Goal: Transaction & Acquisition: Book appointment/travel/reservation

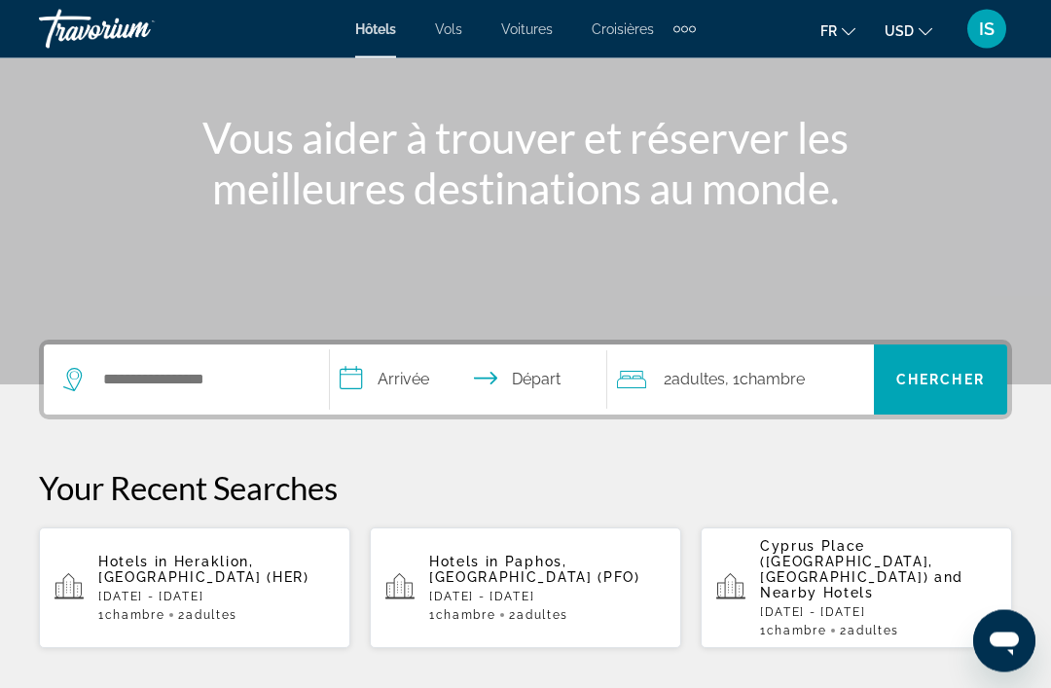
scroll to position [199, 0]
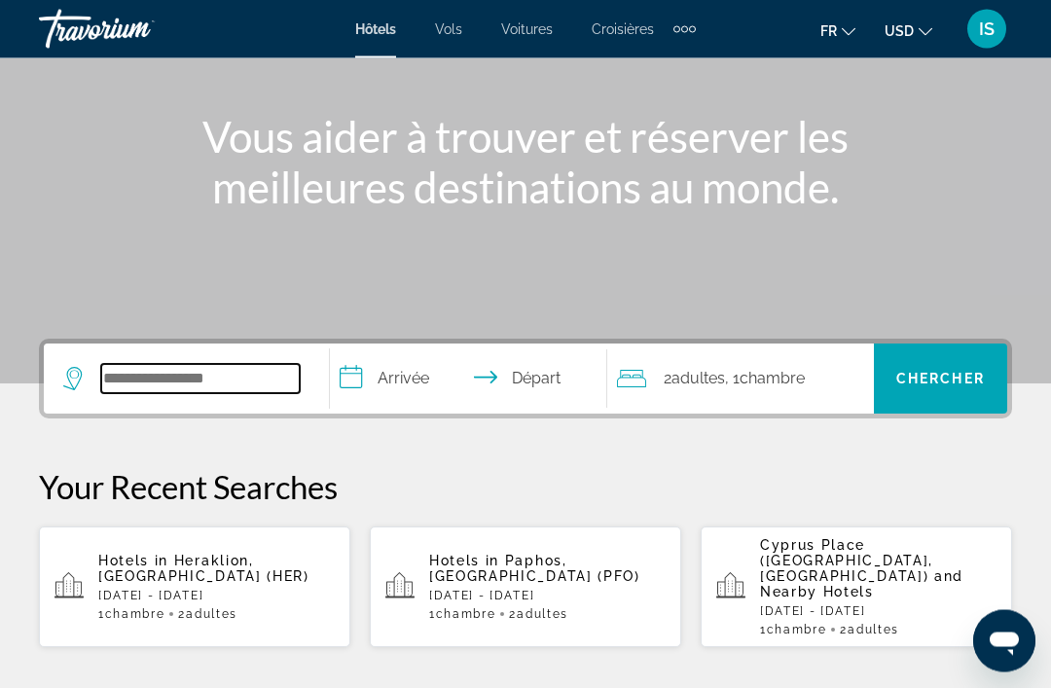
click at [121, 378] on input "Search widget" at bounding box center [200, 379] width 198 height 29
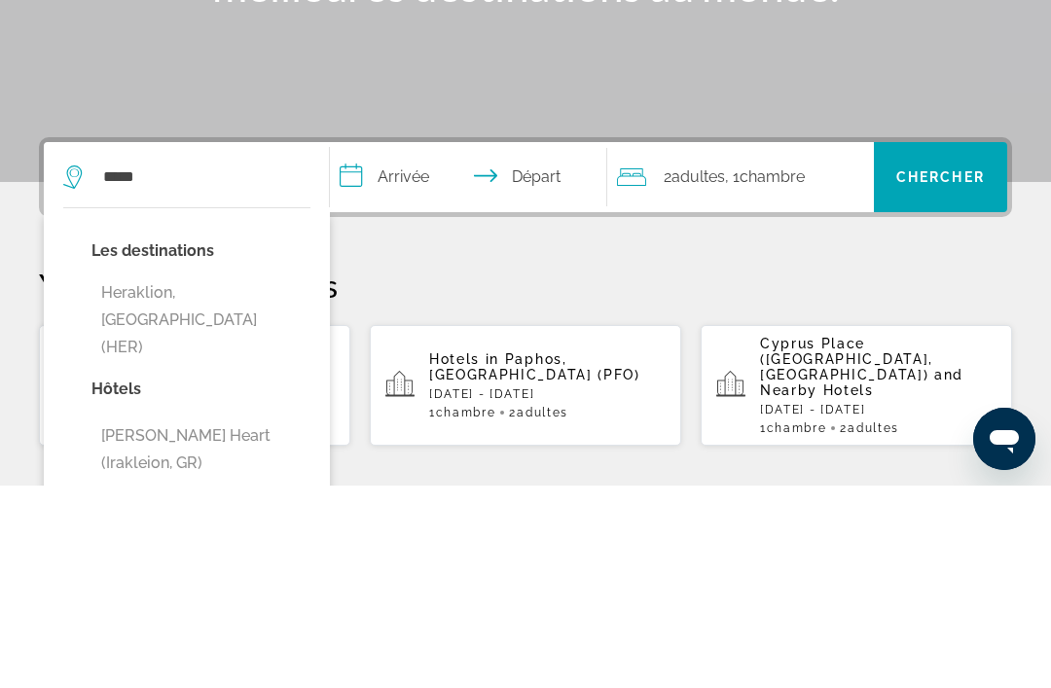
click at [129, 477] on button "Heraklion, [GEOGRAPHIC_DATA] (HER)" at bounding box center [200, 522] width 219 height 91
type input "**********"
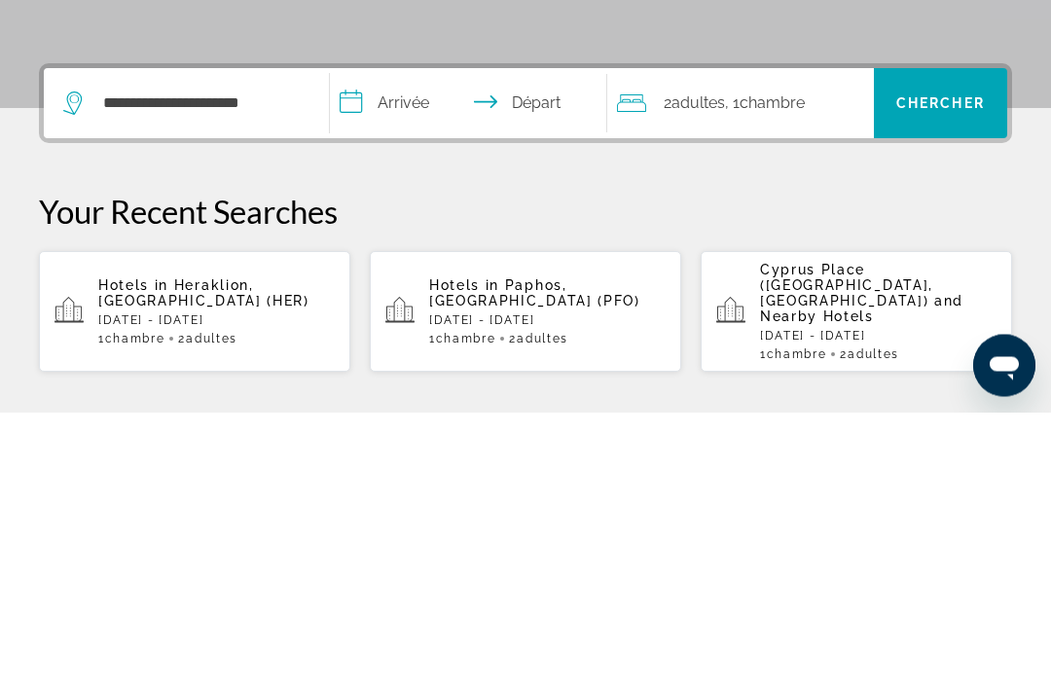
click at [416, 344] on input "**********" at bounding box center [472, 382] width 284 height 76
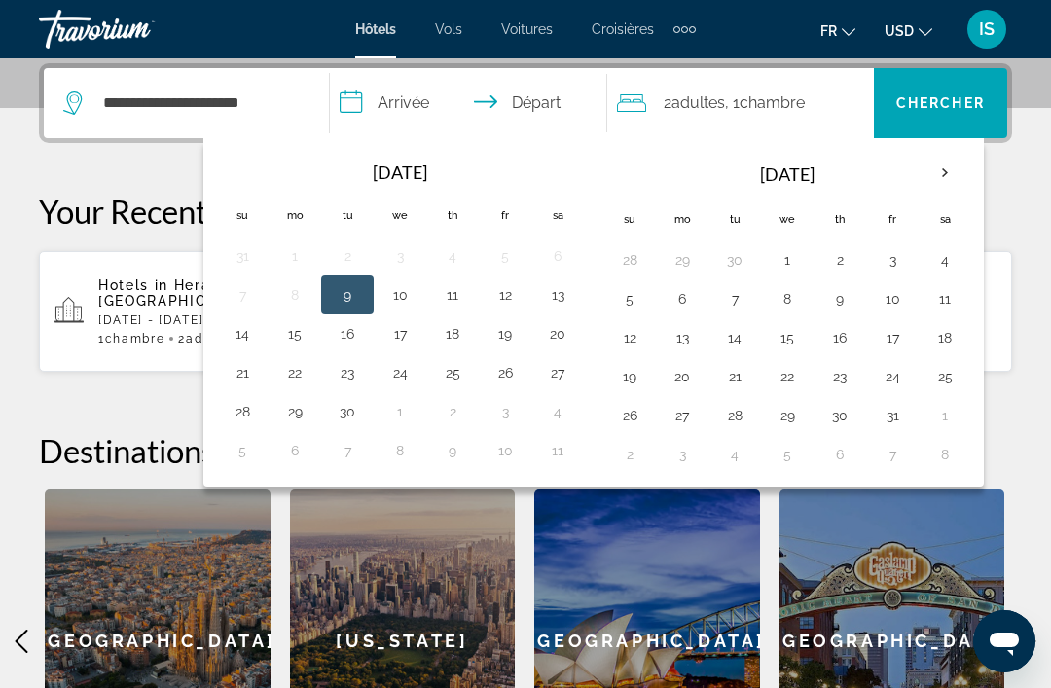
click at [639, 299] on button "5" at bounding box center [629, 298] width 31 height 27
click at [740, 303] on button "7" at bounding box center [734, 298] width 31 height 27
type input "**********"
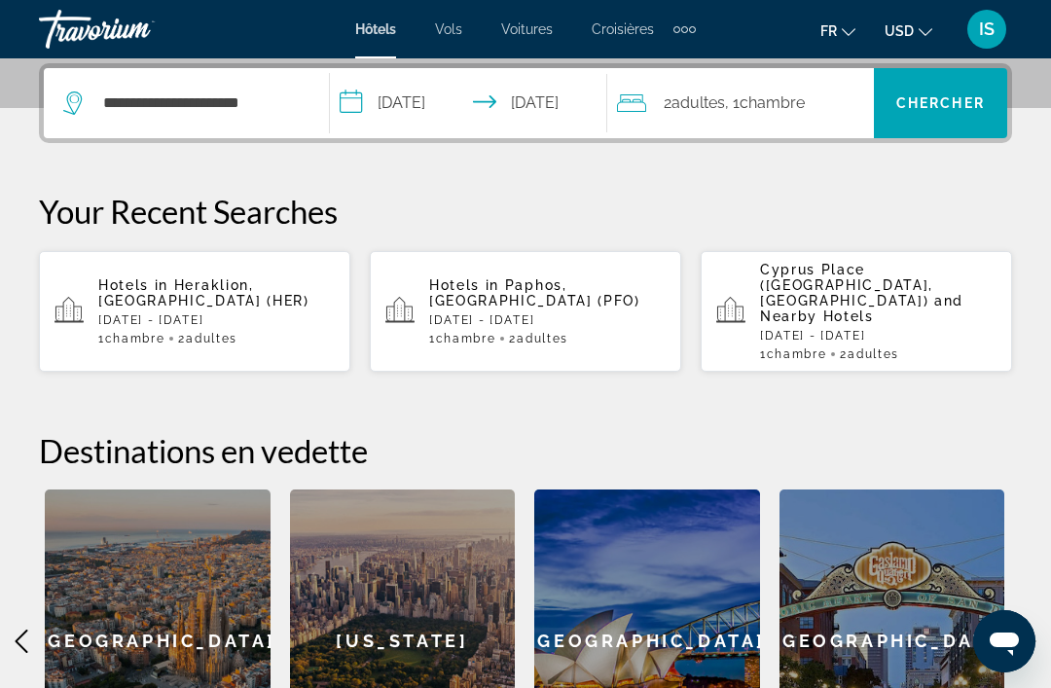
click at [949, 112] on span "Search widget" at bounding box center [940, 103] width 133 height 47
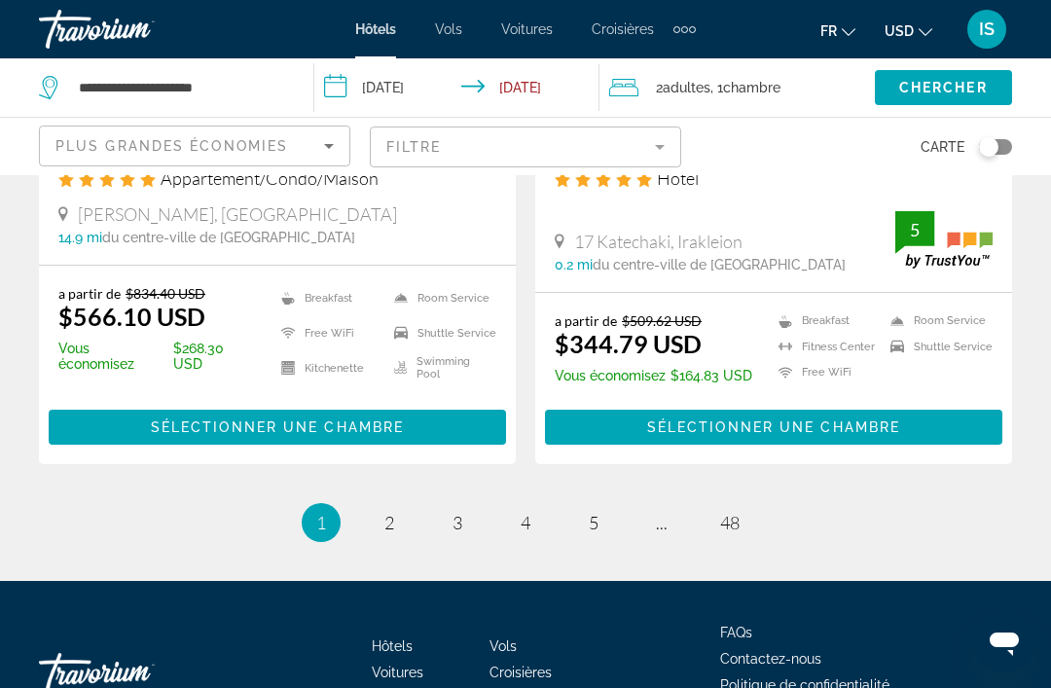
scroll to position [4052, 0]
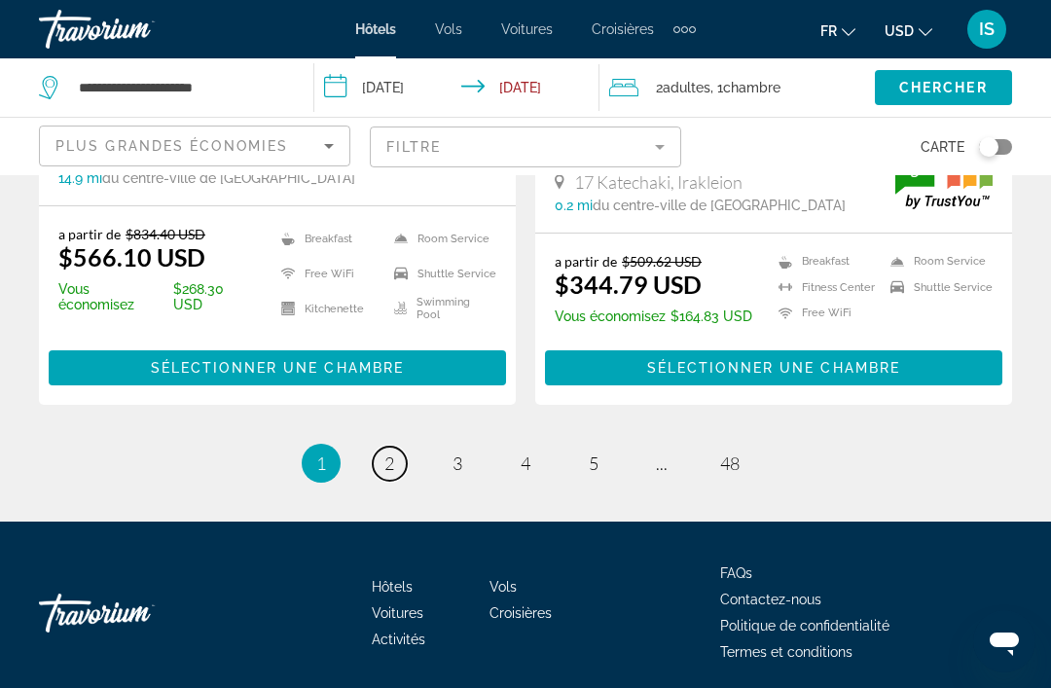
click at [400, 460] on link "page 2" at bounding box center [390, 464] width 34 height 34
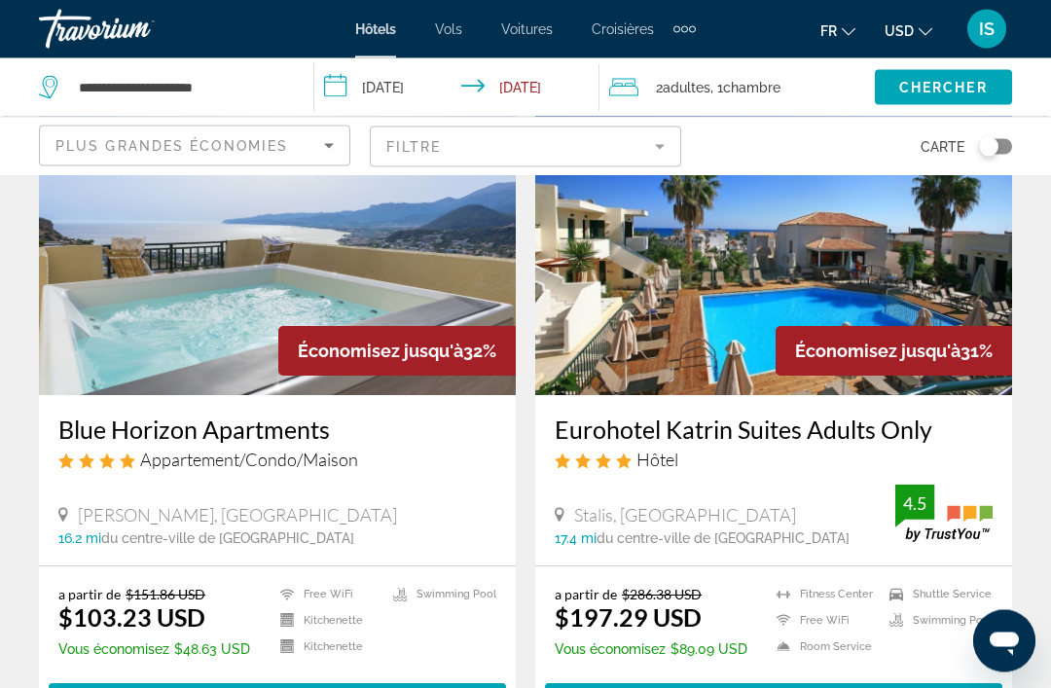
scroll to position [160, 0]
click at [120, 365] on img "Main content" at bounding box center [277, 239] width 477 height 311
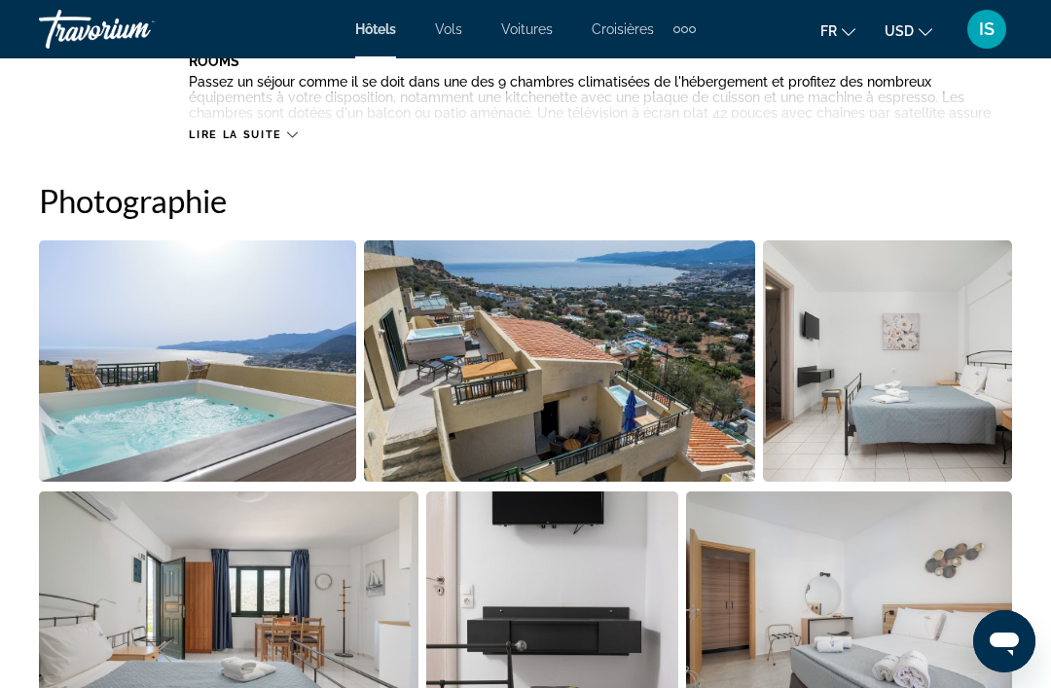
scroll to position [1370, 0]
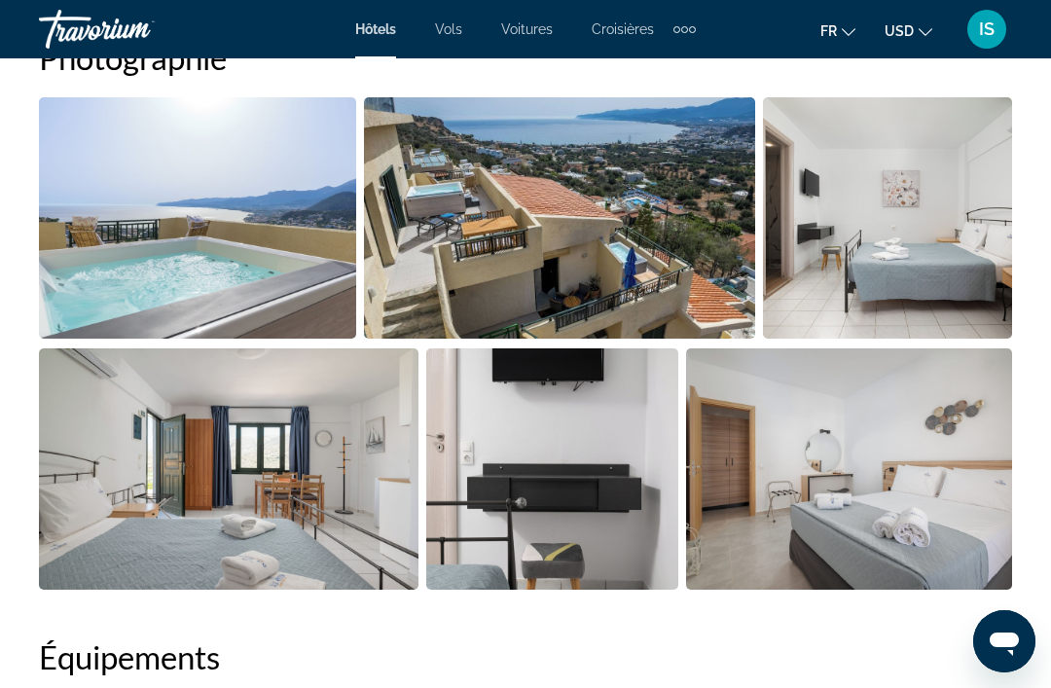
click at [83, 279] on img "Open full-screen image slider" at bounding box center [197, 217] width 317 height 241
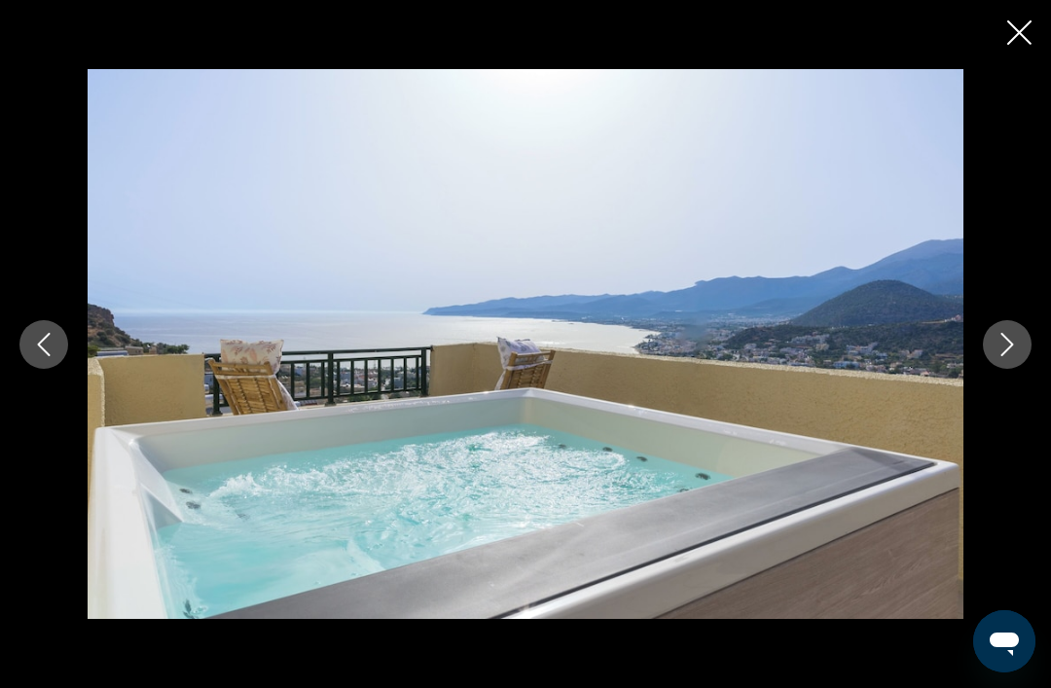
click at [1020, 369] on button "Next image" at bounding box center [1007, 344] width 49 height 49
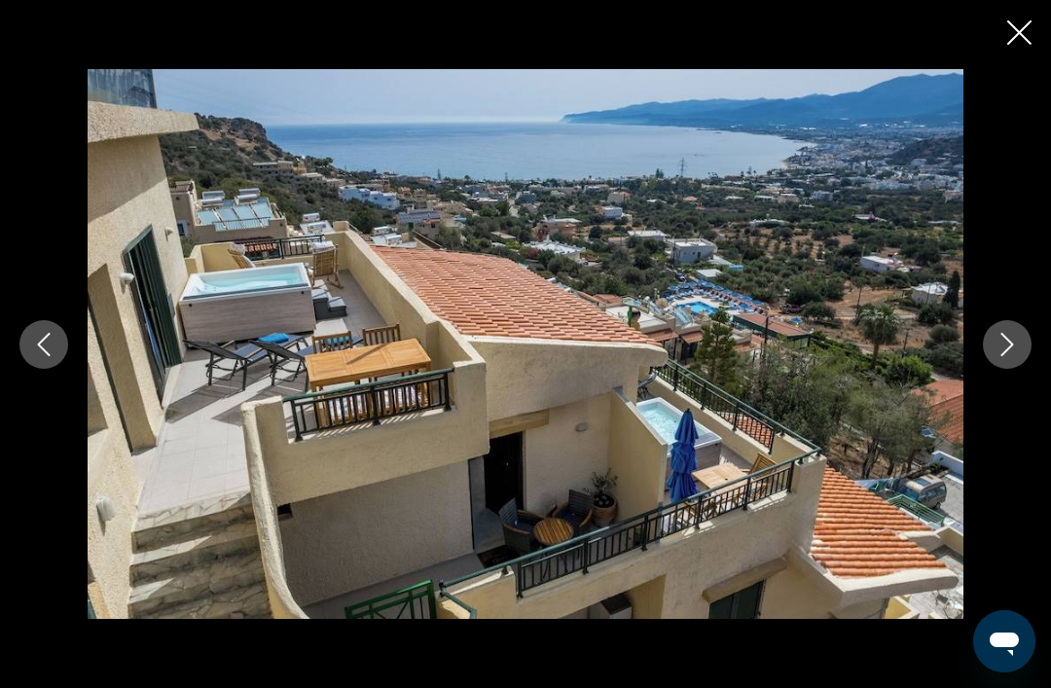
click at [1023, 369] on button "Next image" at bounding box center [1007, 344] width 49 height 49
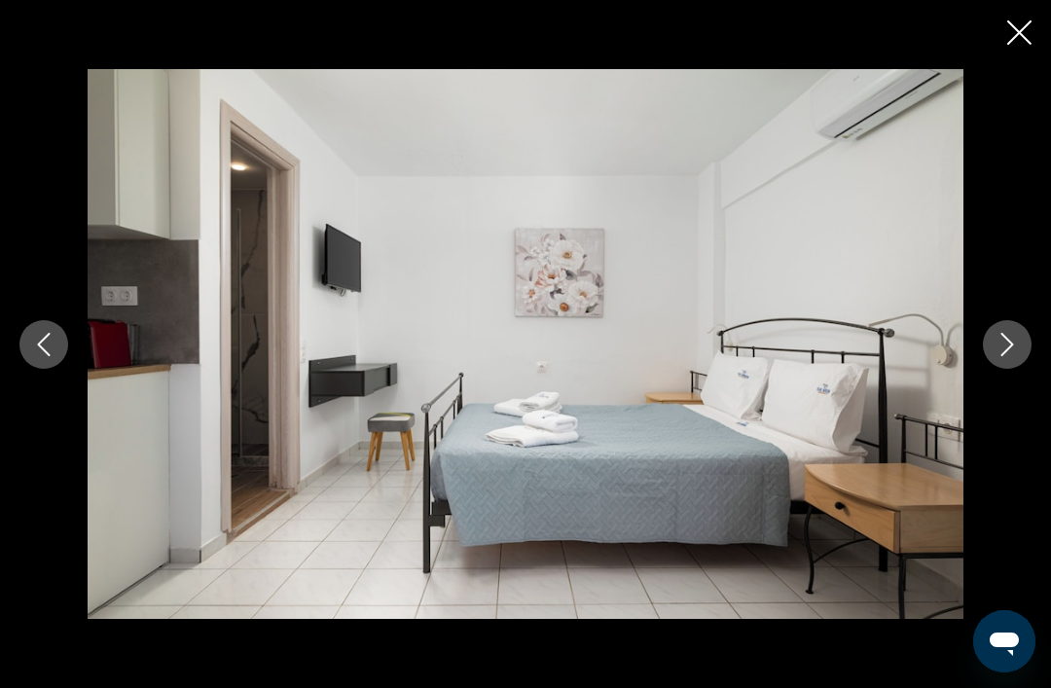
click at [1019, 369] on button "Next image" at bounding box center [1007, 344] width 49 height 49
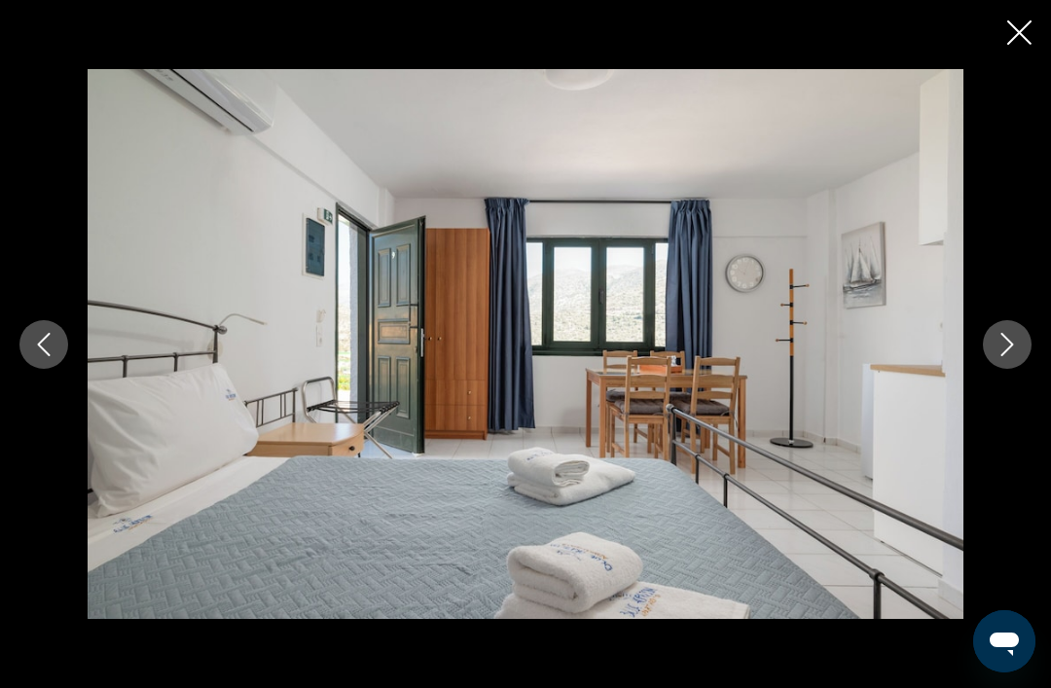
click at [1020, 369] on button "Next image" at bounding box center [1007, 344] width 49 height 49
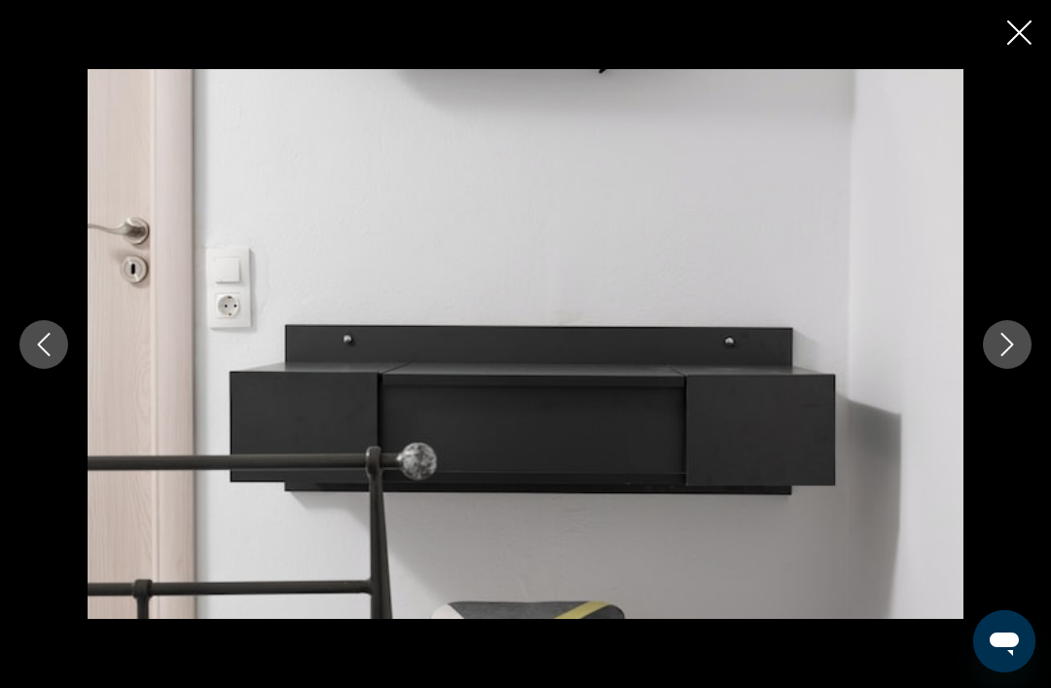
click at [1020, 369] on button "Next image" at bounding box center [1007, 344] width 49 height 49
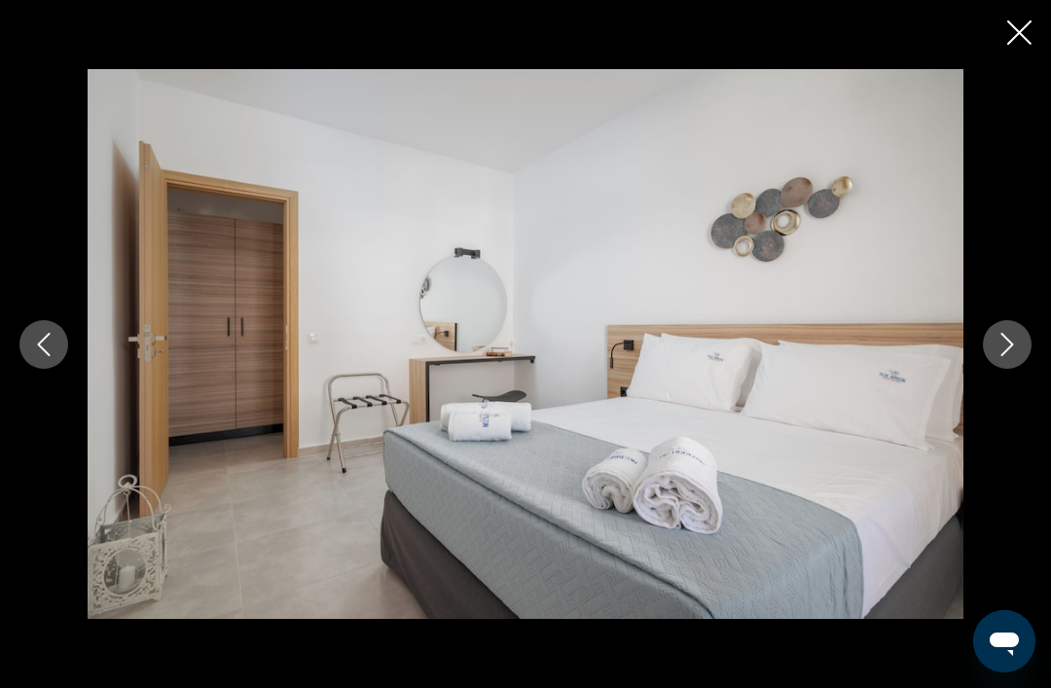
click at [1021, 369] on button "Next image" at bounding box center [1007, 344] width 49 height 49
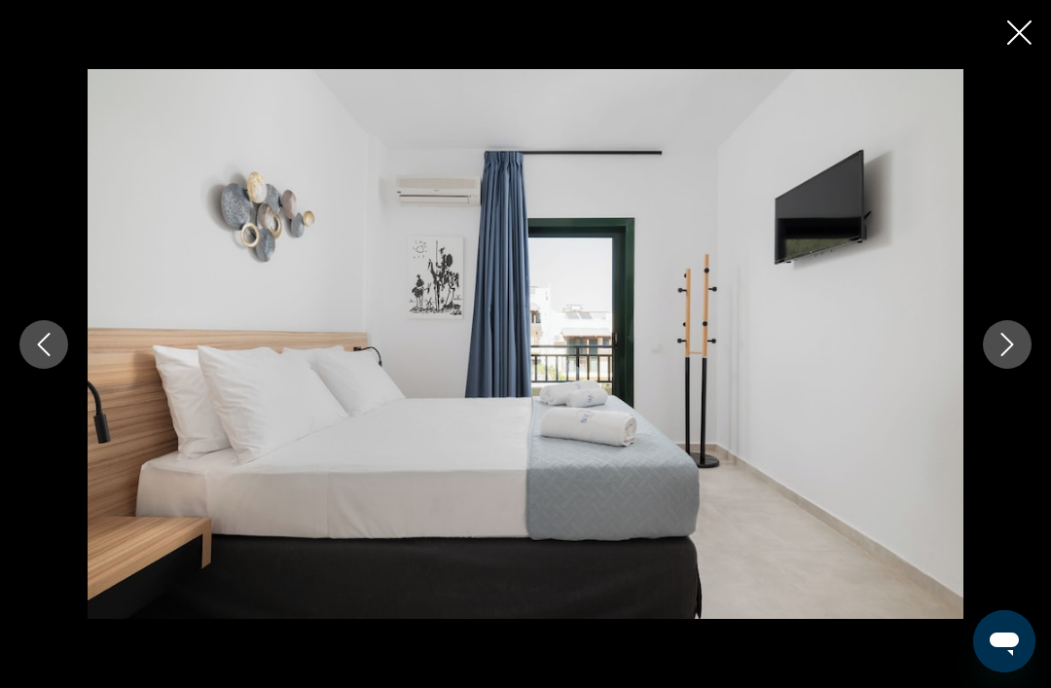
click at [1022, 369] on button "Next image" at bounding box center [1007, 344] width 49 height 49
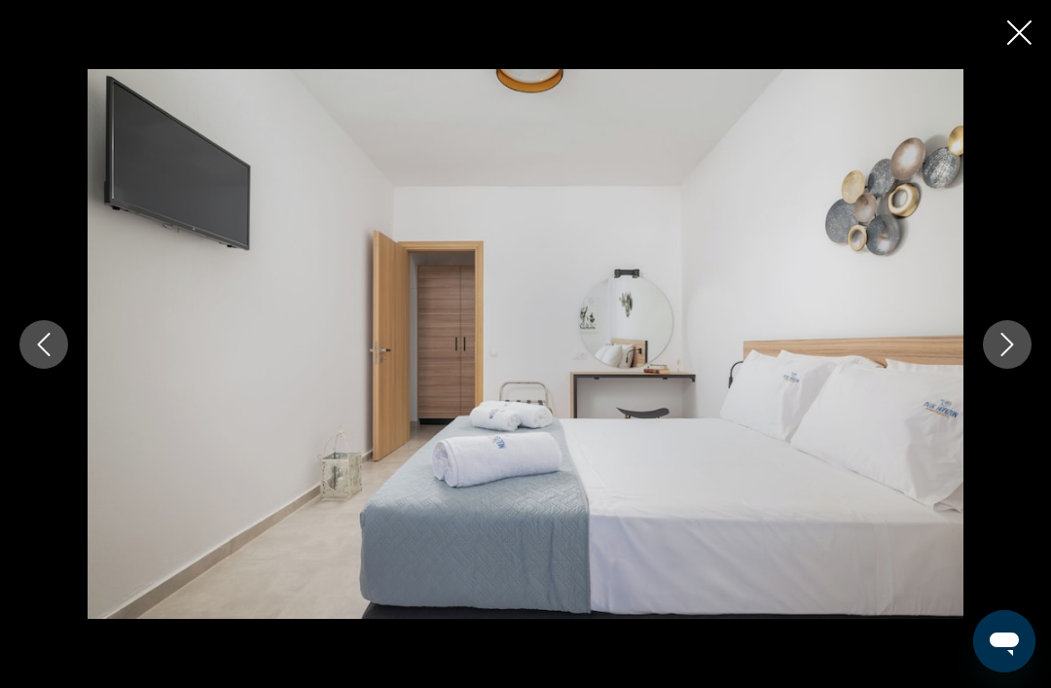
click at [1027, 369] on button "Next image" at bounding box center [1007, 344] width 49 height 49
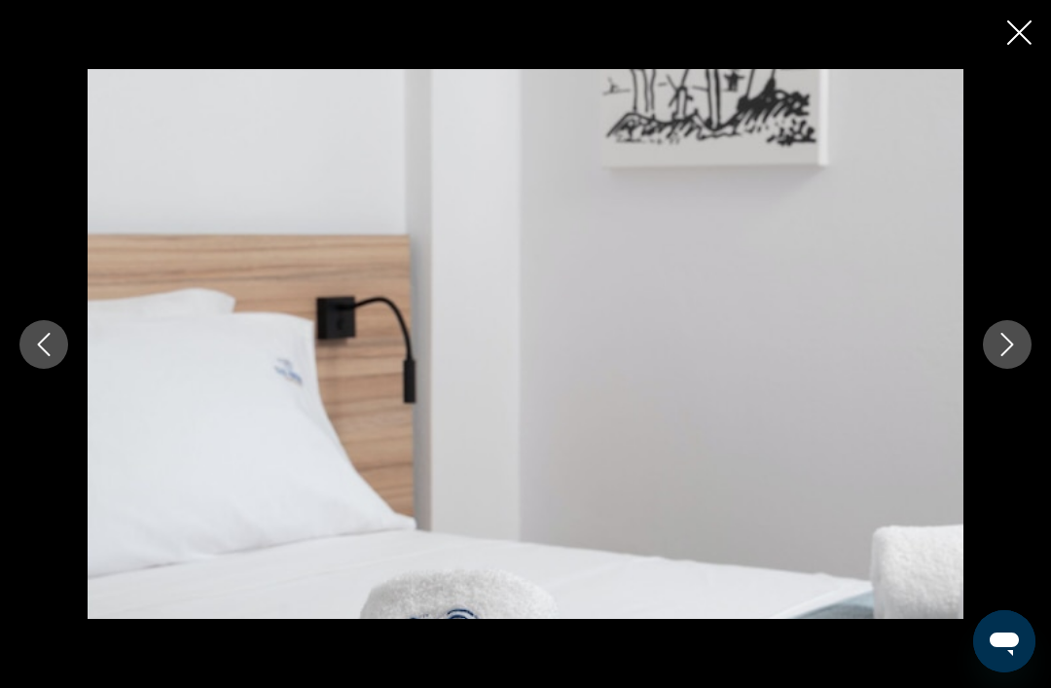
click at [1026, 369] on button "Next image" at bounding box center [1007, 344] width 49 height 49
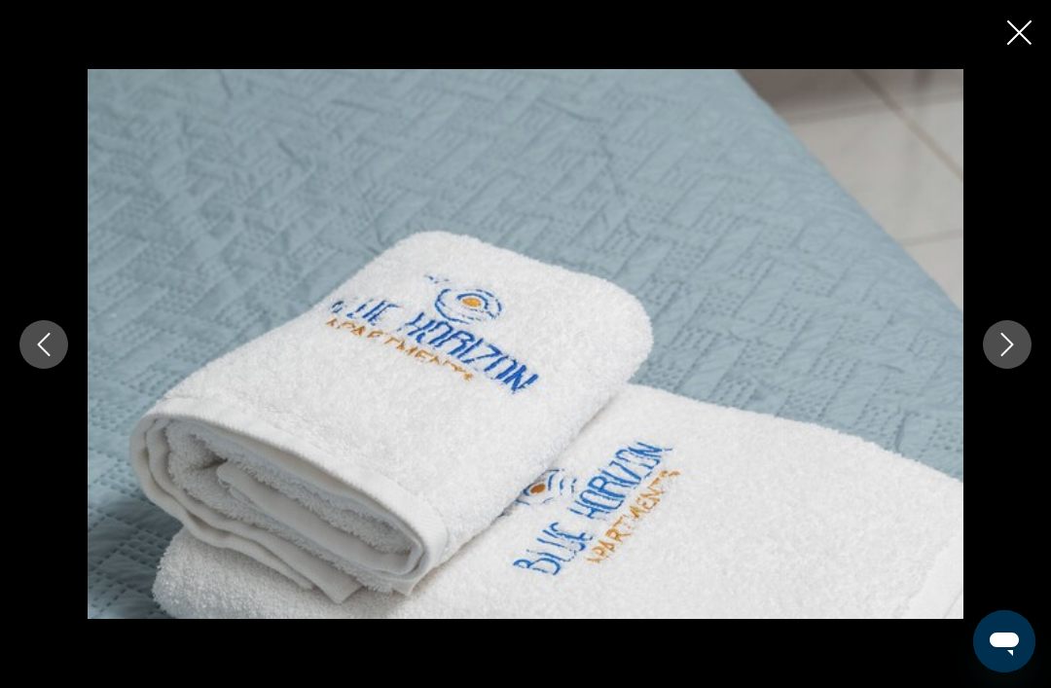
click at [60, 369] on button "Previous image" at bounding box center [43, 344] width 49 height 49
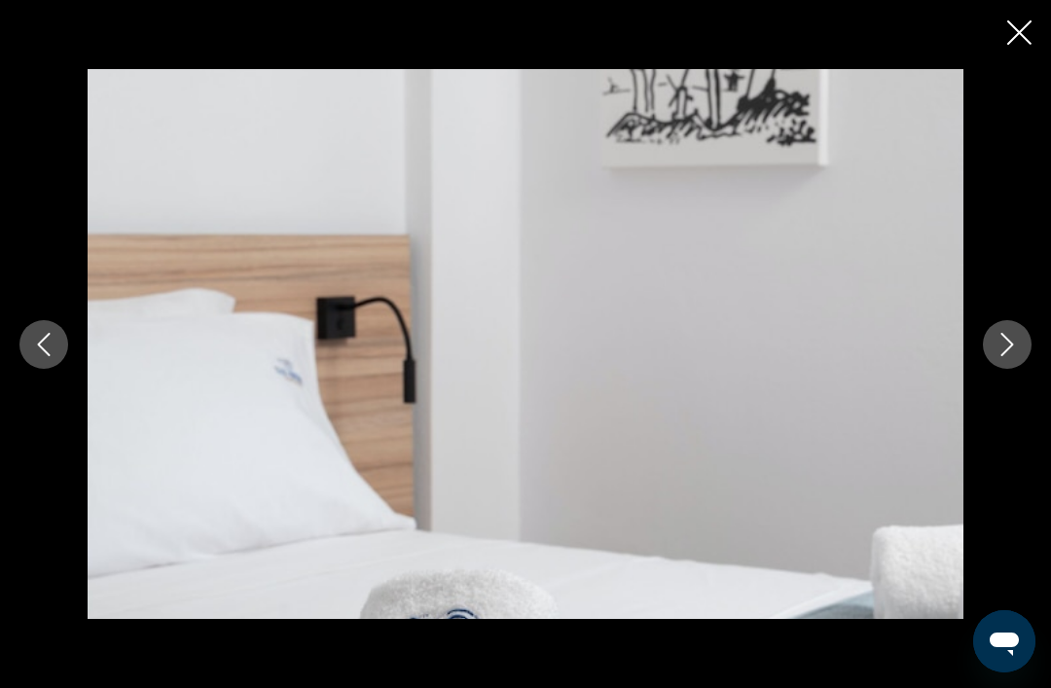
click at [61, 369] on button "Previous image" at bounding box center [43, 344] width 49 height 49
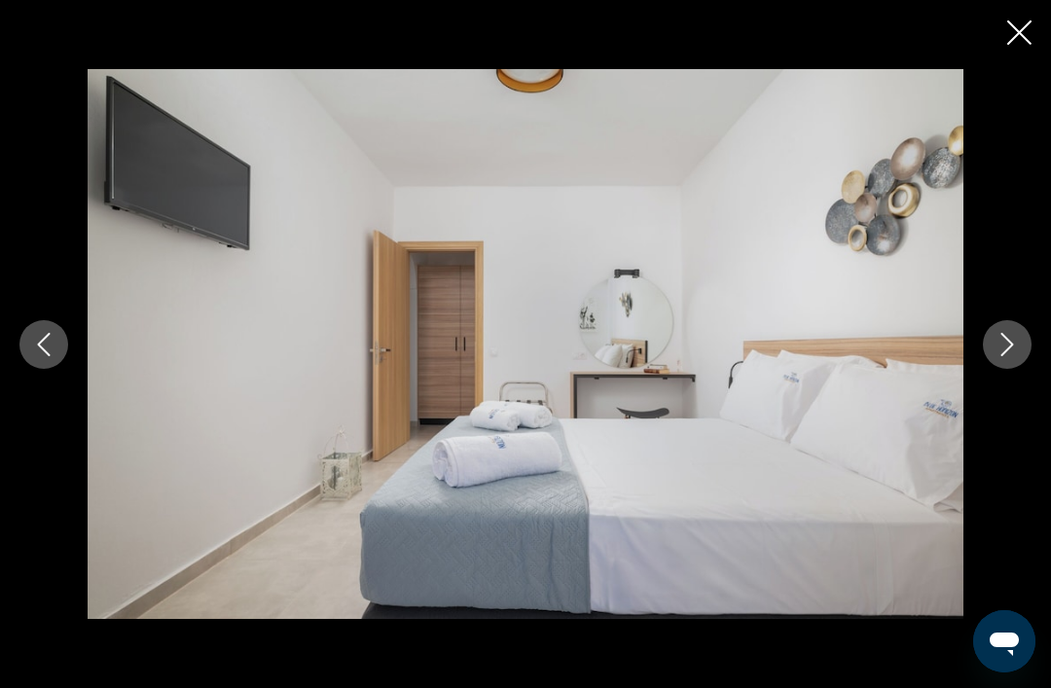
click at [54, 356] on icon "Previous image" at bounding box center [43, 344] width 23 height 23
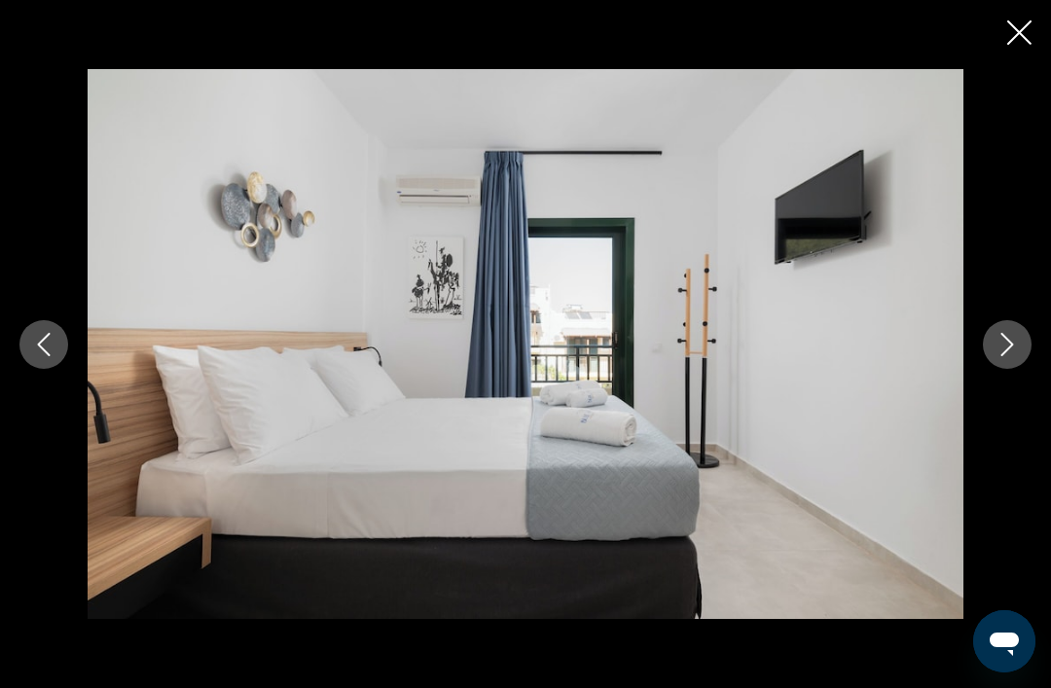
click at [1014, 356] on icon "Next image" at bounding box center [1006, 344] width 23 height 23
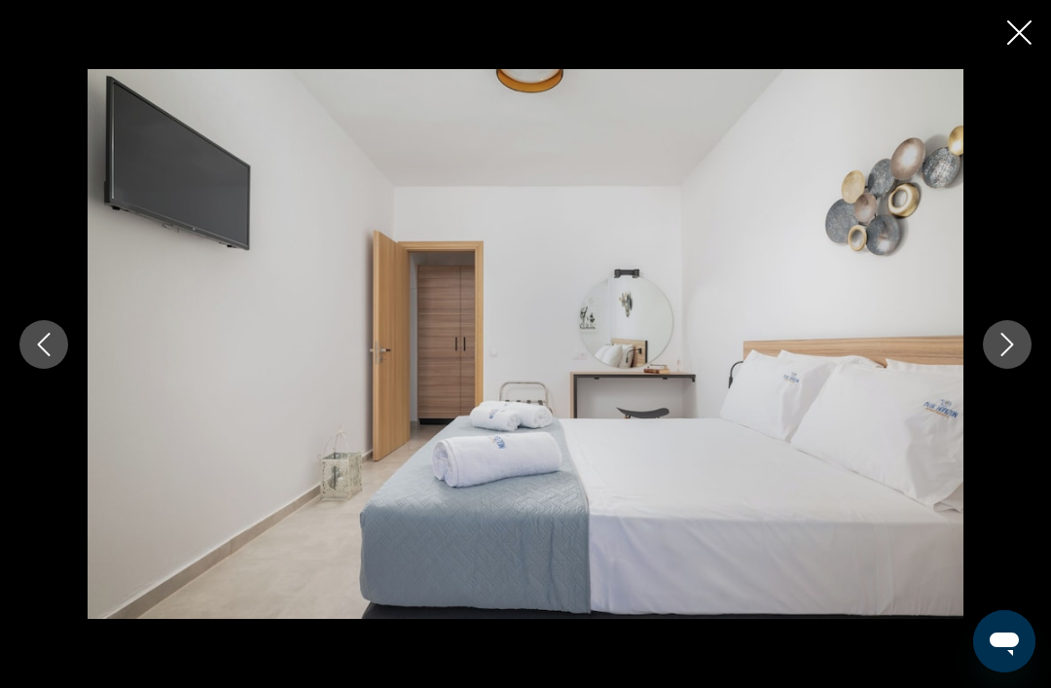
click at [1019, 369] on button "Next image" at bounding box center [1007, 344] width 49 height 49
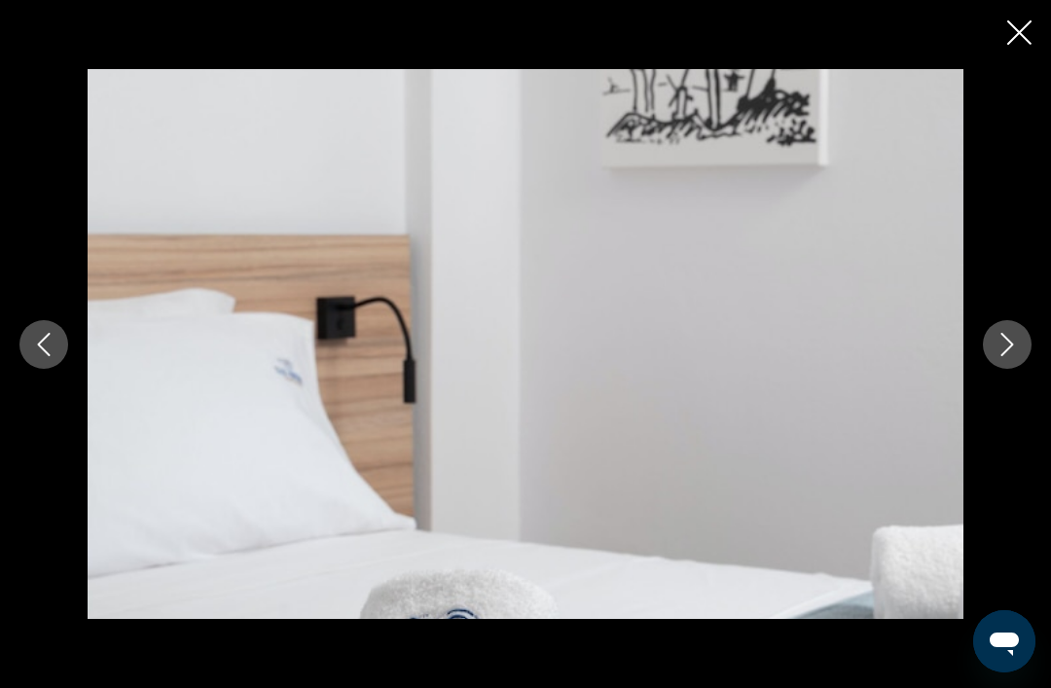
click at [1017, 356] on icon "Next image" at bounding box center [1006, 344] width 23 height 23
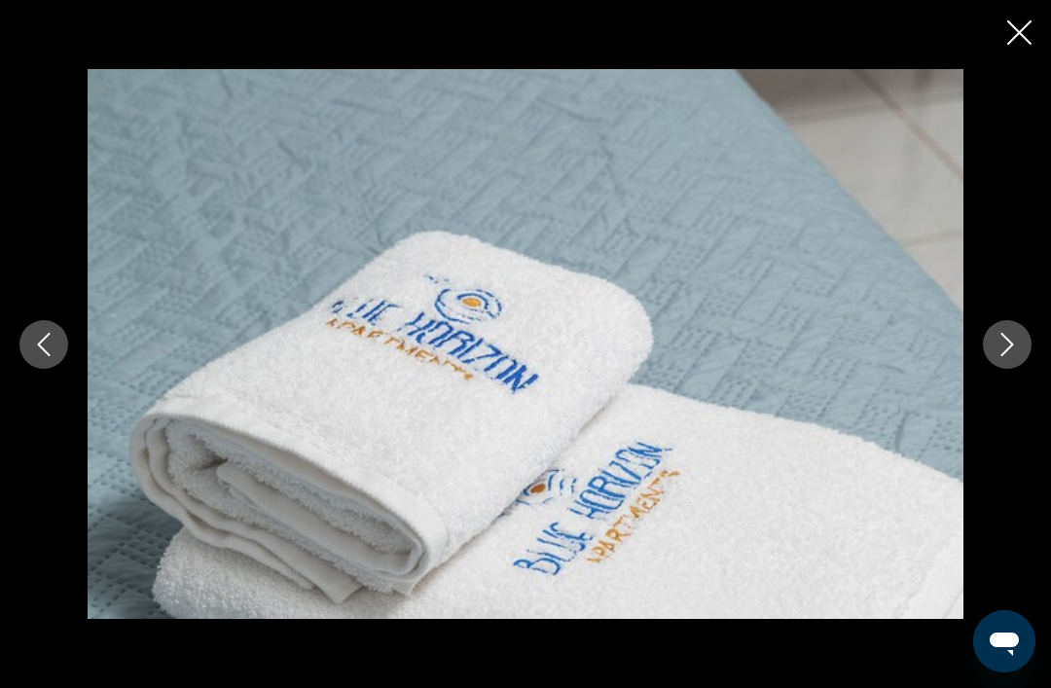
click at [1015, 356] on icon "Next image" at bounding box center [1006, 344] width 23 height 23
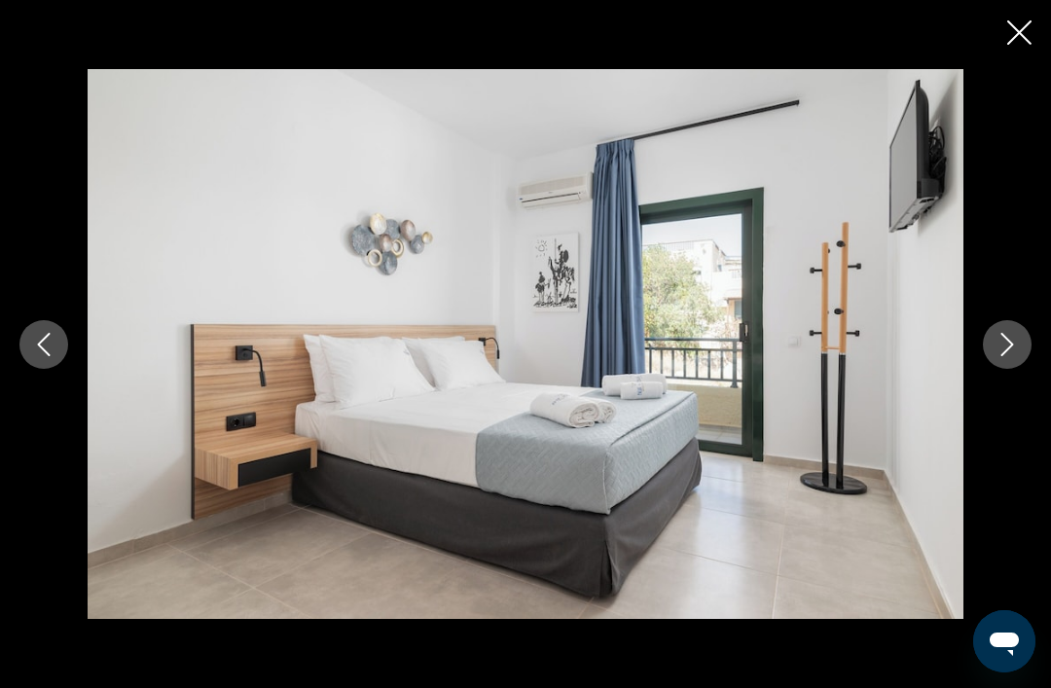
click at [1014, 356] on icon "Next image" at bounding box center [1006, 344] width 23 height 23
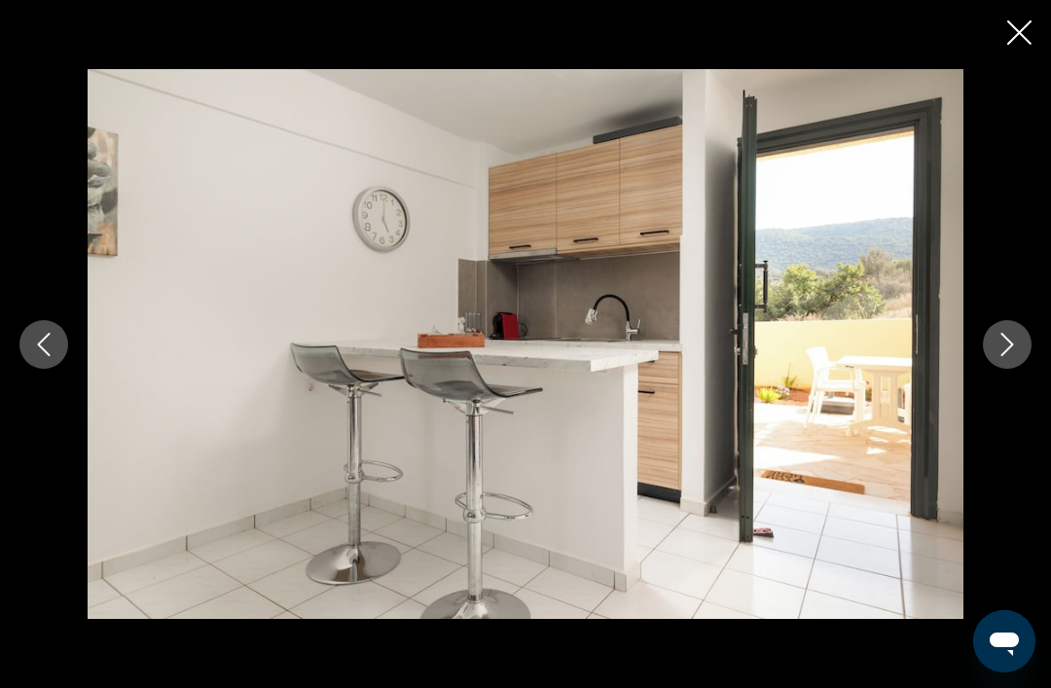
click at [1023, 369] on button "Next image" at bounding box center [1007, 344] width 49 height 49
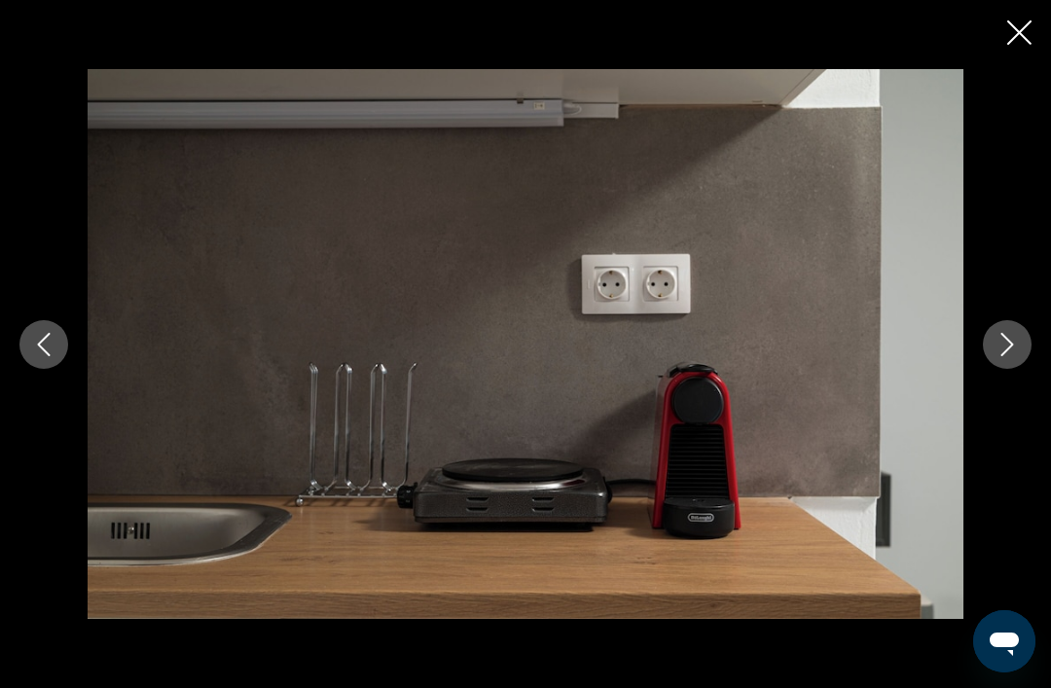
click at [1029, 369] on button "Next image" at bounding box center [1007, 344] width 49 height 49
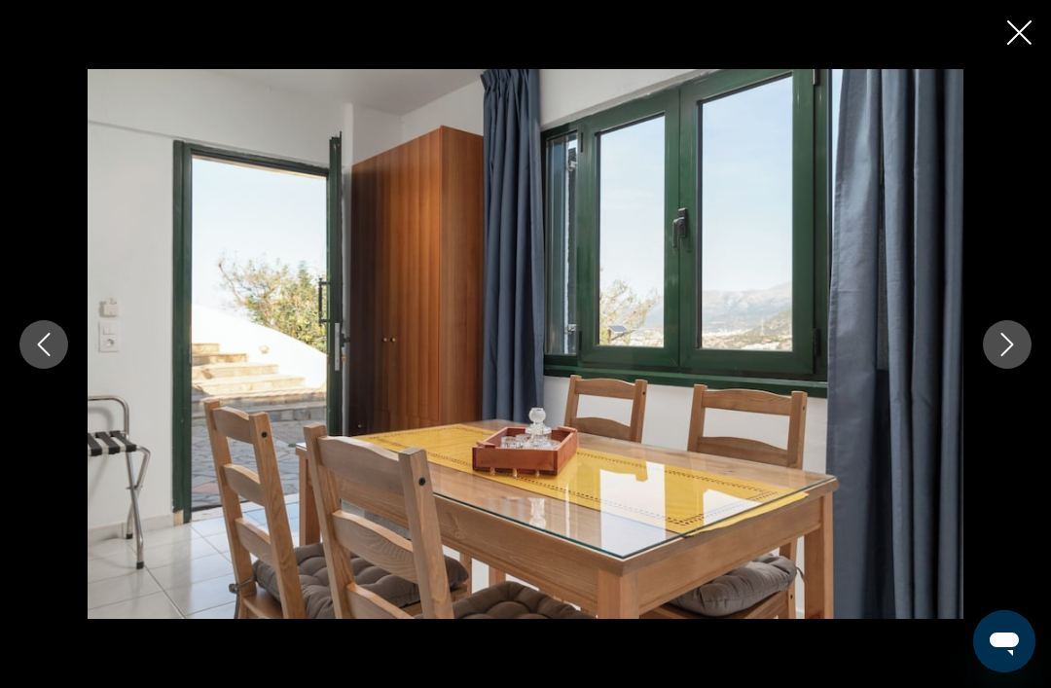
click at [1029, 369] on button "Next image" at bounding box center [1007, 344] width 49 height 49
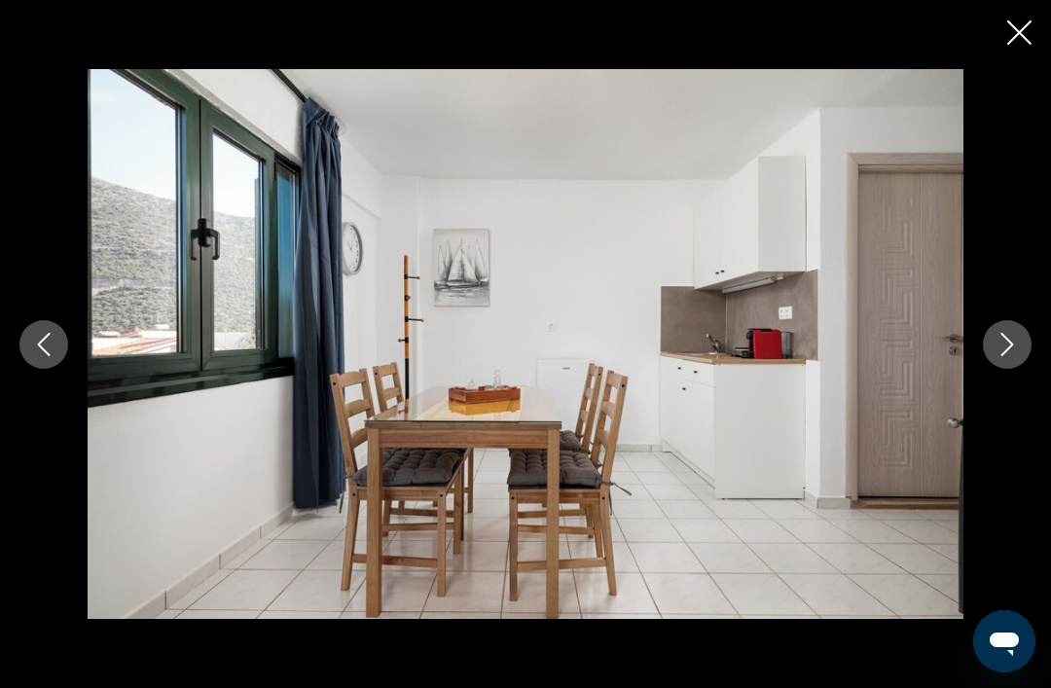
click at [1021, 369] on button "Next image" at bounding box center [1007, 344] width 49 height 49
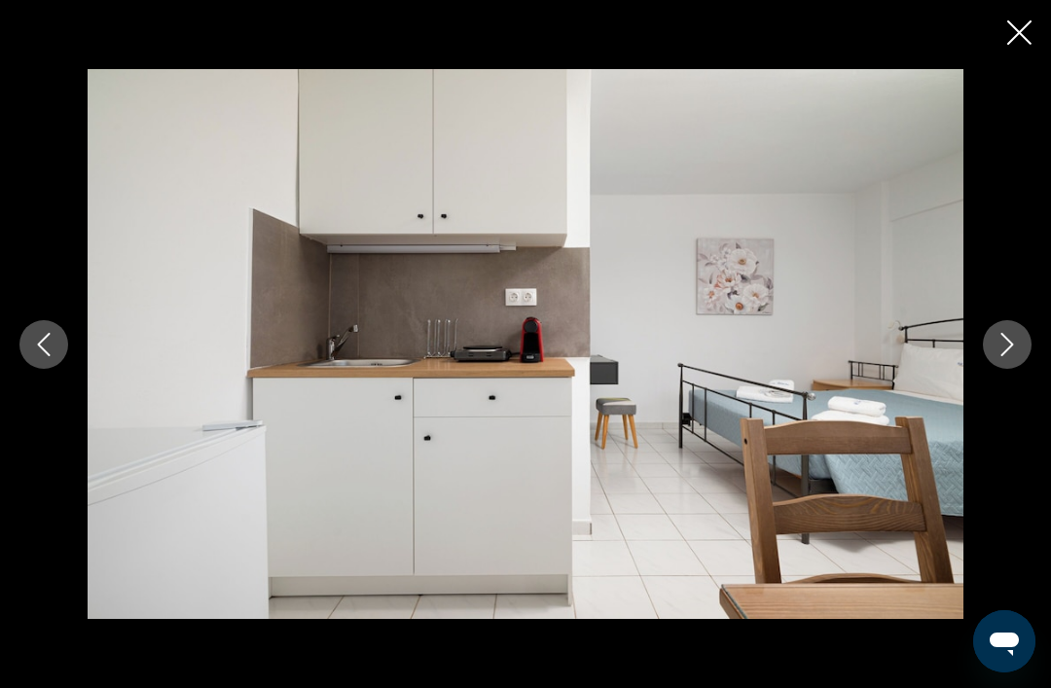
click at [1021, 369] on button "Next image" at bounding box center [1007, 344] width 49 height 49
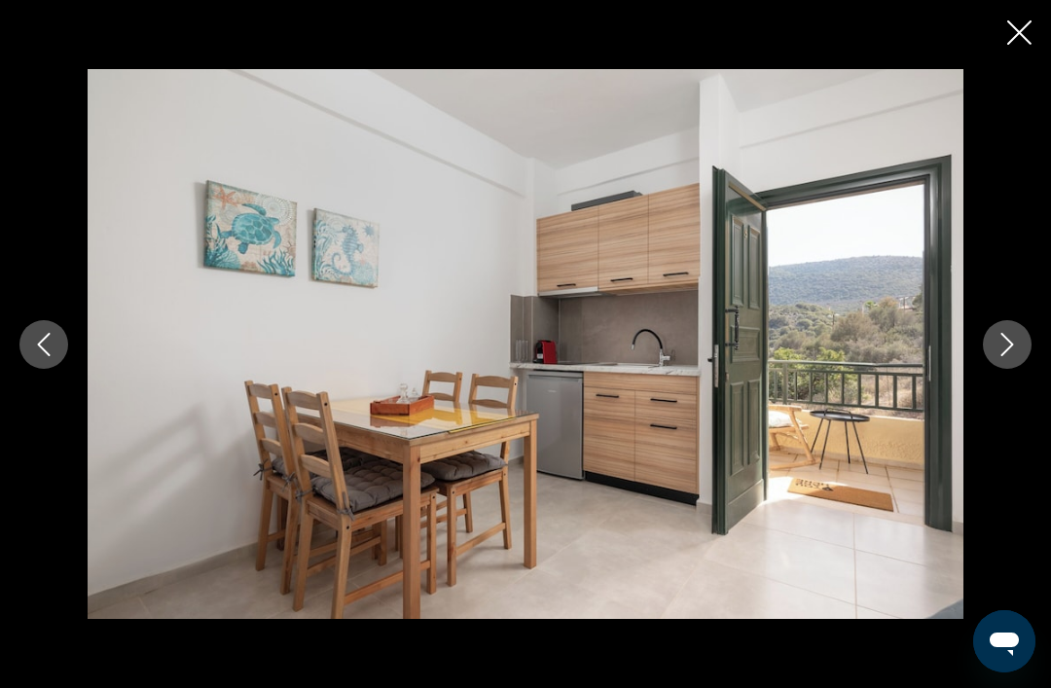
click at [1023, 369] on button "Next image" at bounding box center [1007, 344] width 49 height 49
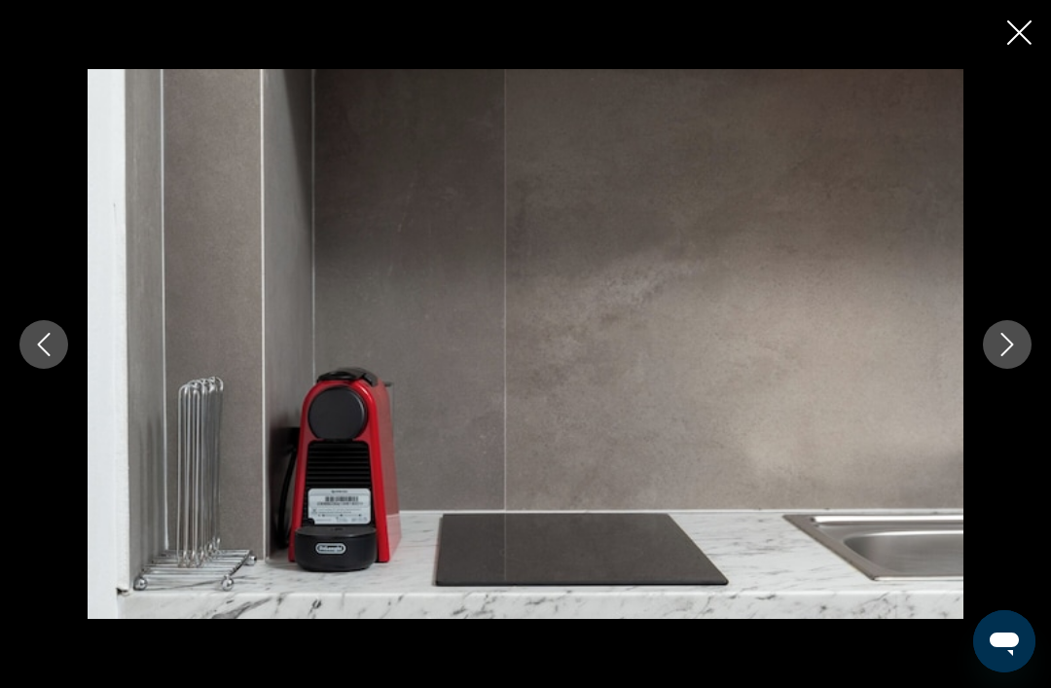
click at [1020, 369] on button "Next image" at bounding box center [1007, 344] width 49 height 49
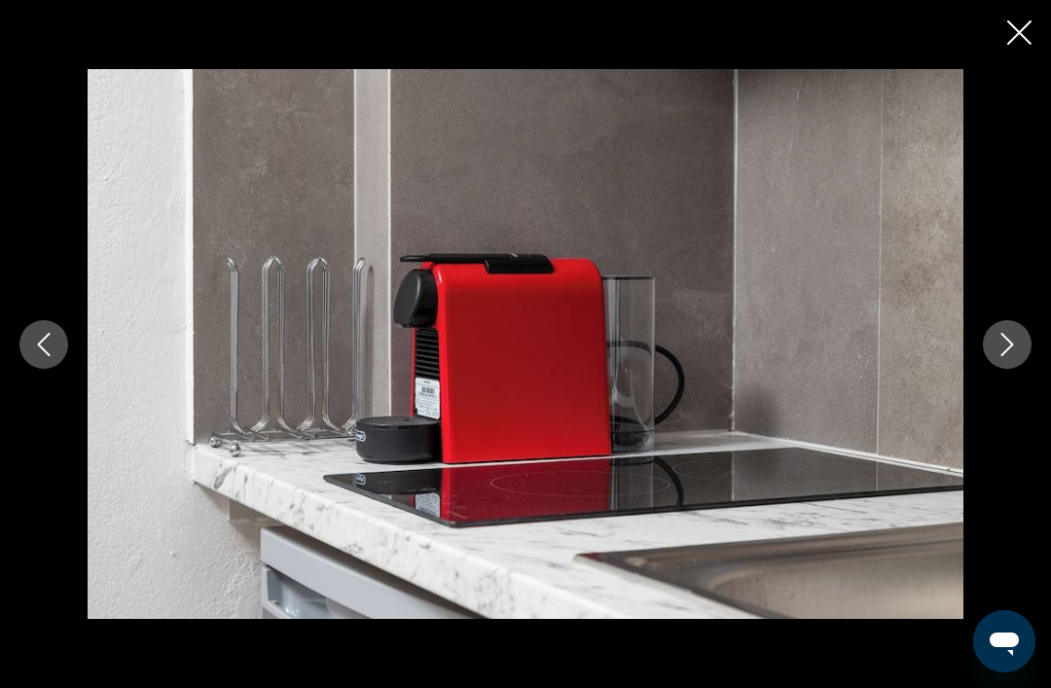
click at [1020, 369] on button "Next image" at bounding box center [1007, 344] width 49 height 49
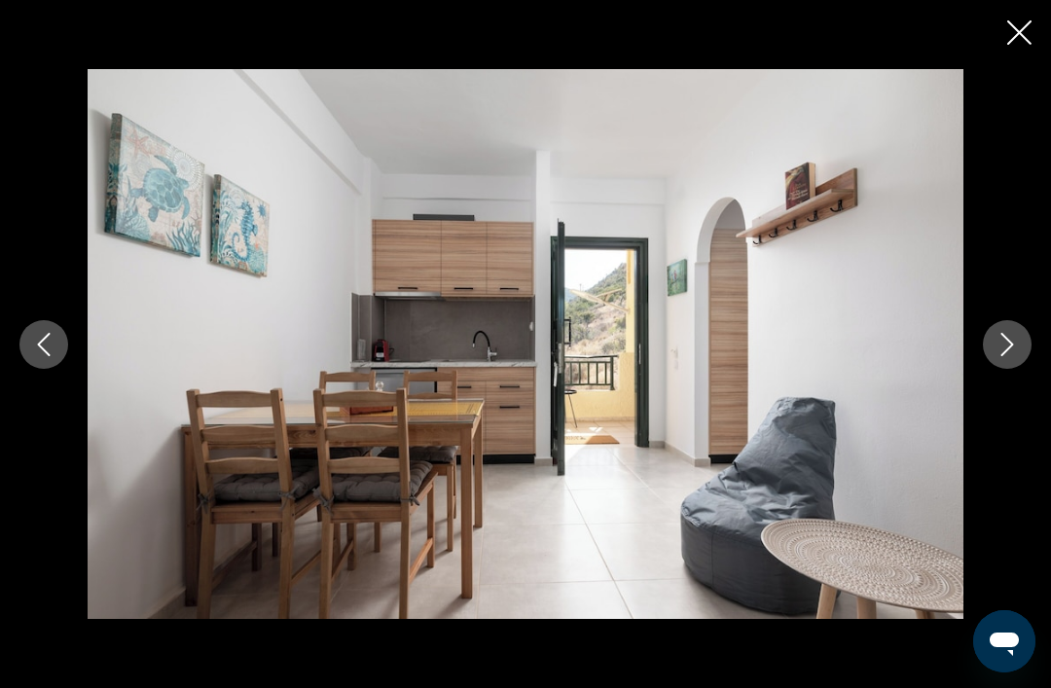
click at [1016, 369] on button "Next image" at bounding box center [1007, 344] width 49 height 49
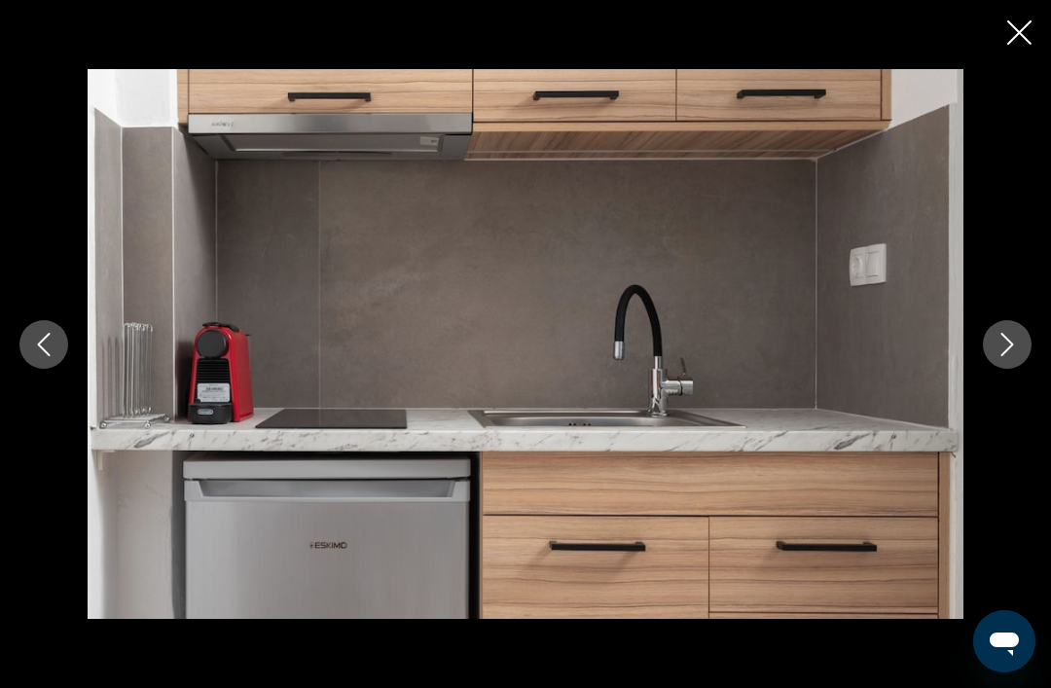
click at [1020, 369] on button "Next image" at bounding box center [1007, 344] width 49 height 49
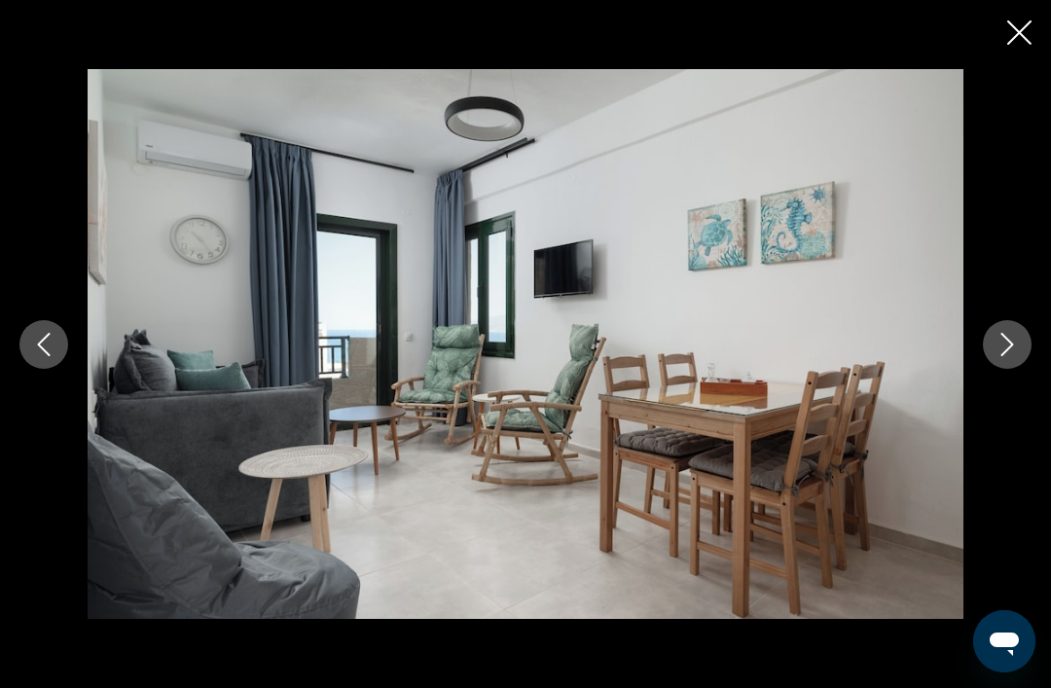
click at [1020, 369] on button "Next image" at bounding box center [1007, 344] width 49 height 49
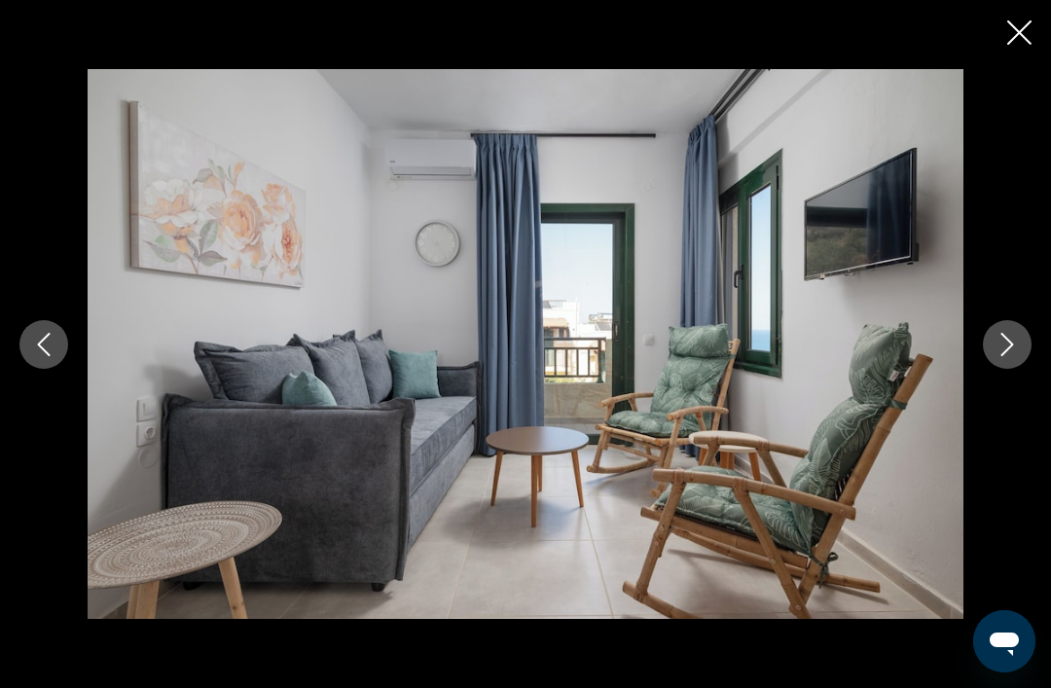
click at [1025, 369] on button "Next image" at bounding box center [1007, 344] width 49 height 49
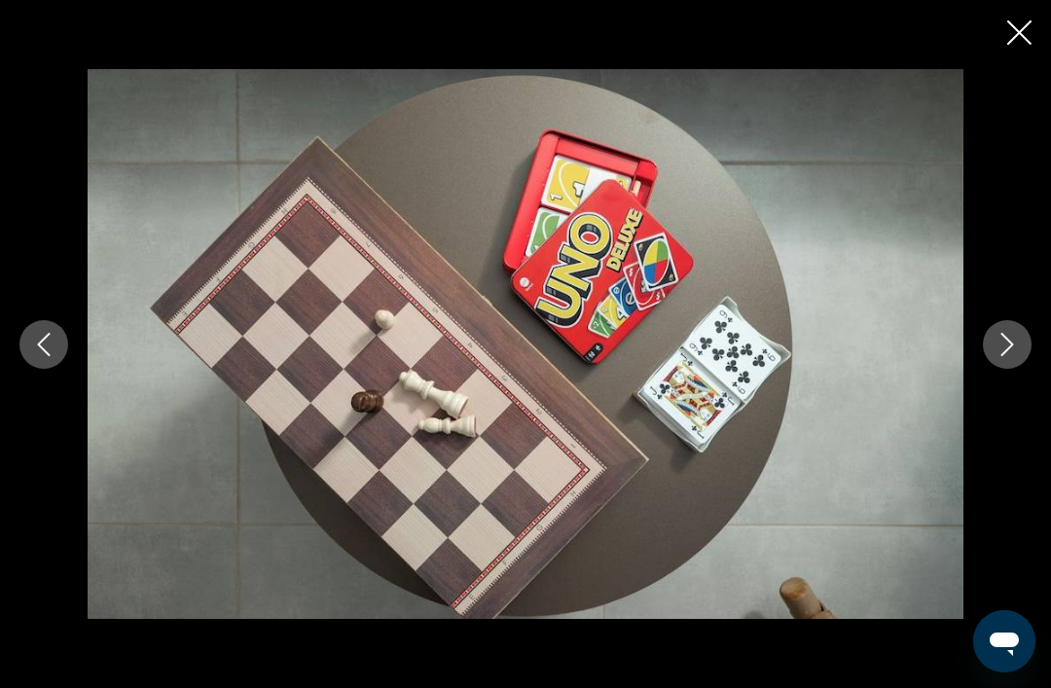
click at [1029, 369] on button "Next image" at bounding box center [1007, 344] width 49 height 49
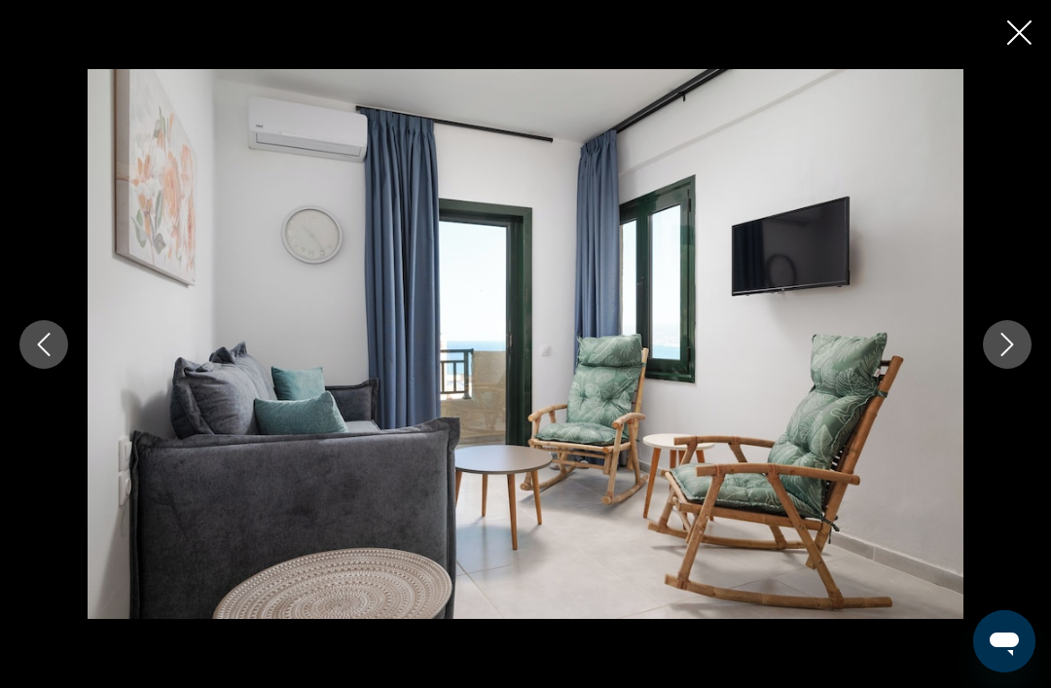
click at [32, 360] on button "Previous image" at bounding box center [43, 344] width 49 height 49
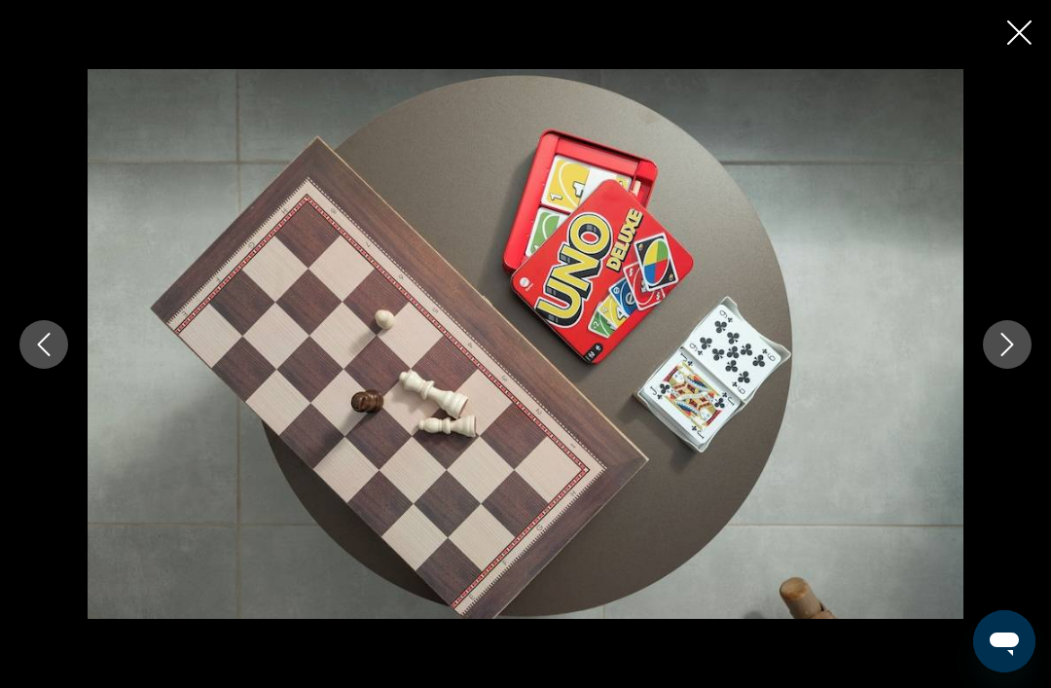
click at [1024, 369] on button "Next image" at bounding box center [1007, 344] width 49 height 49
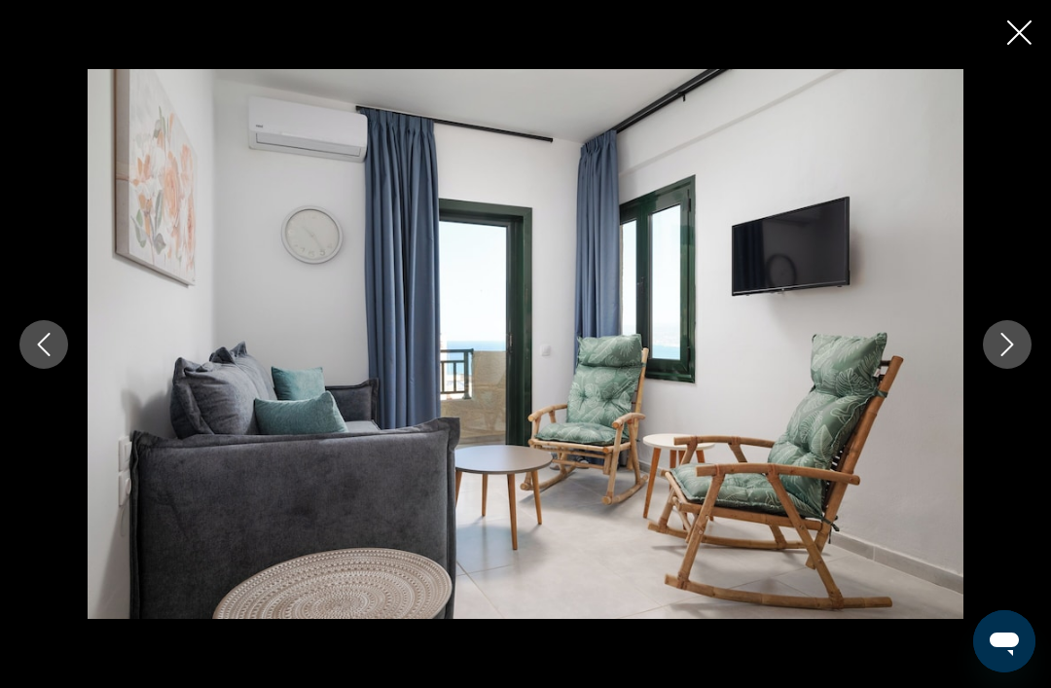
click at [1024, 369] on button "Next image" at bounding box center [1007, 344] width 49 height 49
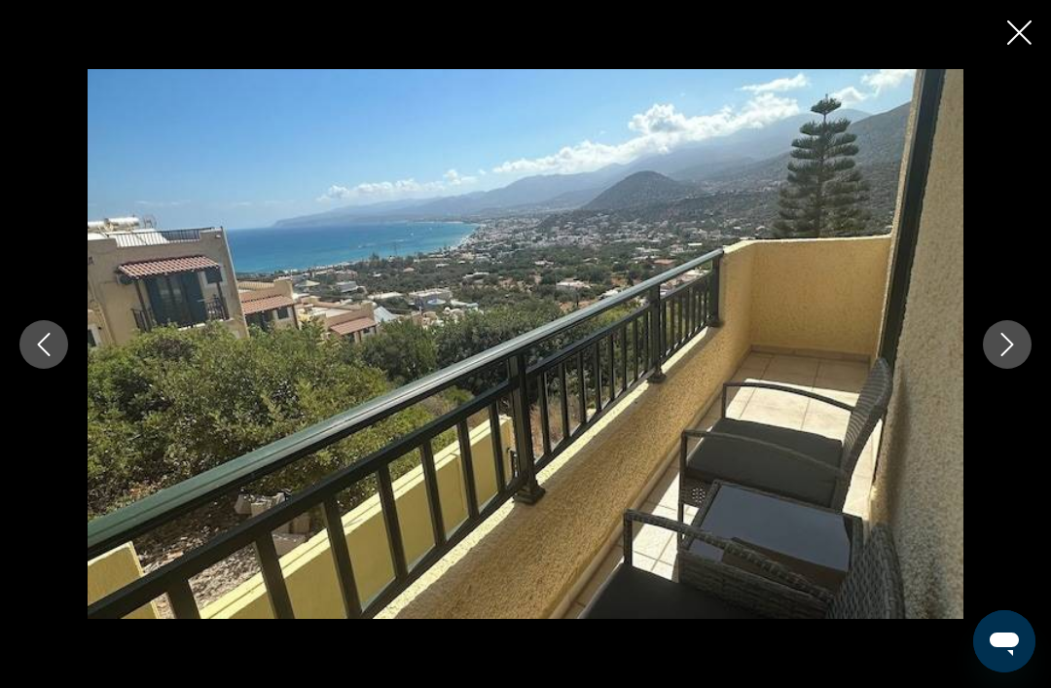
click at [1028, 369] on button "Next image" at bounding box center [1007, 344] width 49 height 49
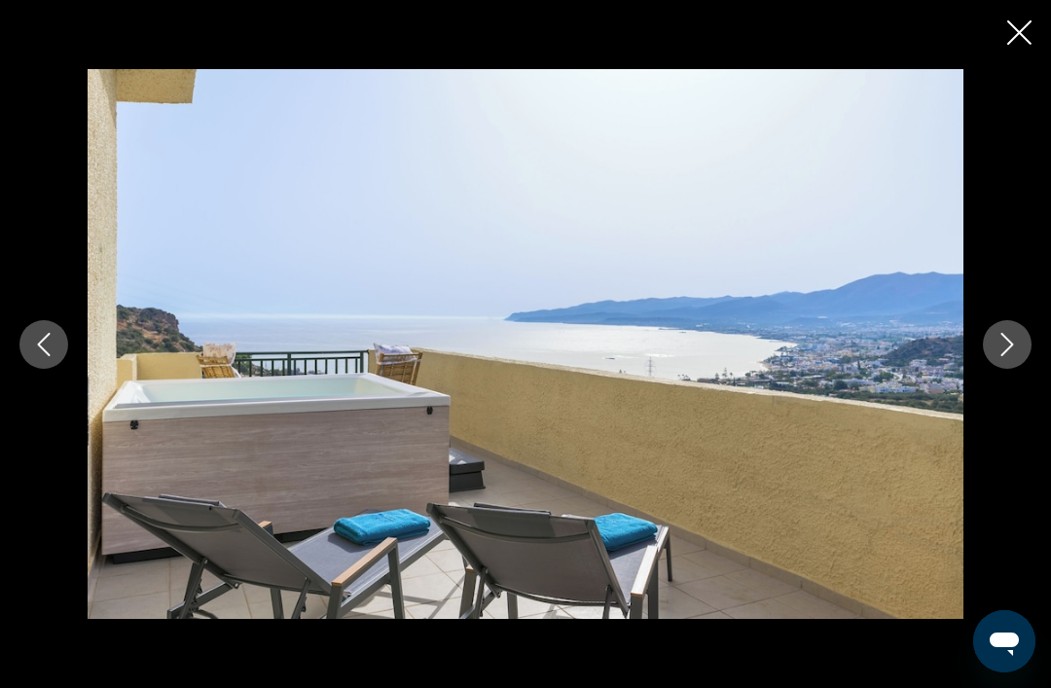
click at [1024, 369] on button "Next image" at bounding box center [1007, 344] width 49 height 49
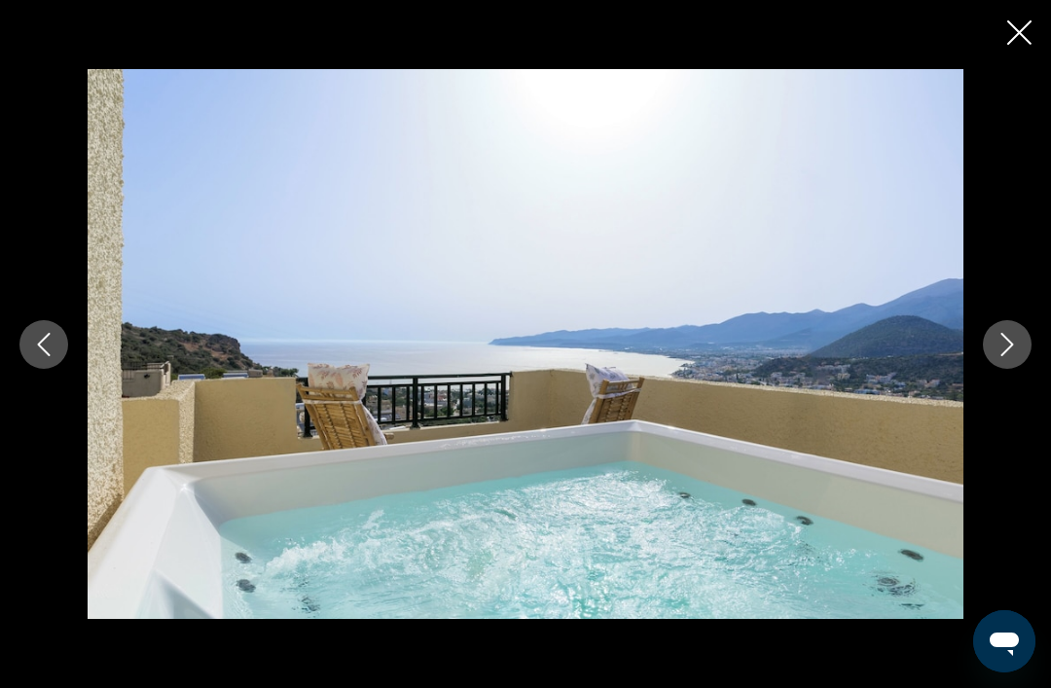
click at [1022, 369] on button "Next image" at bounding box center [1007, 344] width 49 height 49
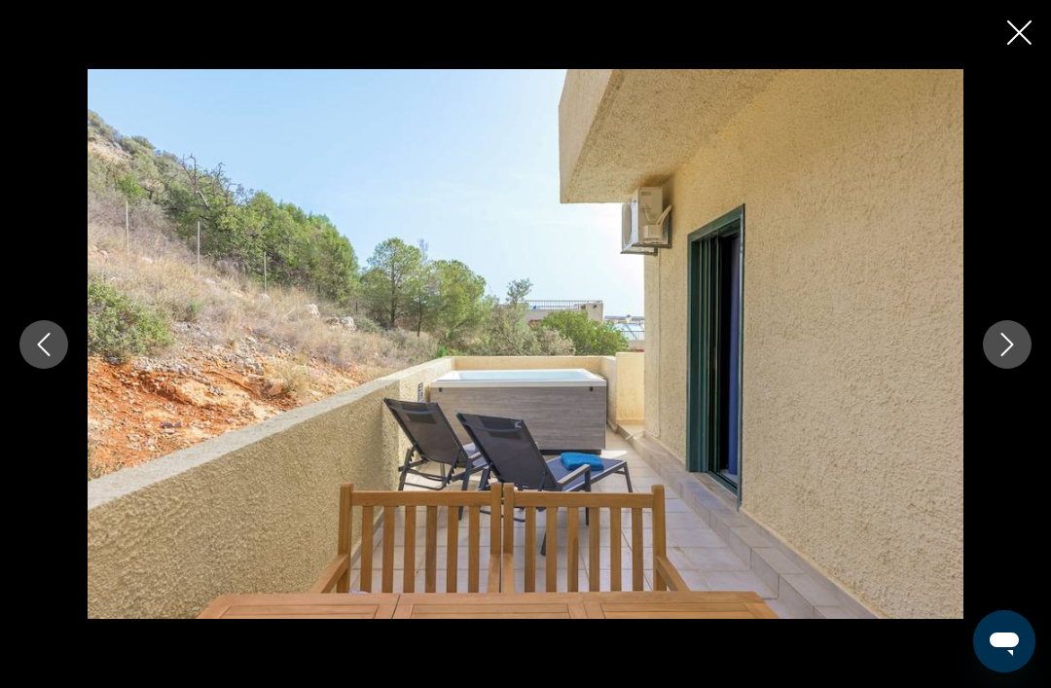
click at [1020, 369] on button "Next image" at bounding box center [1007, 344] width 49 height 49
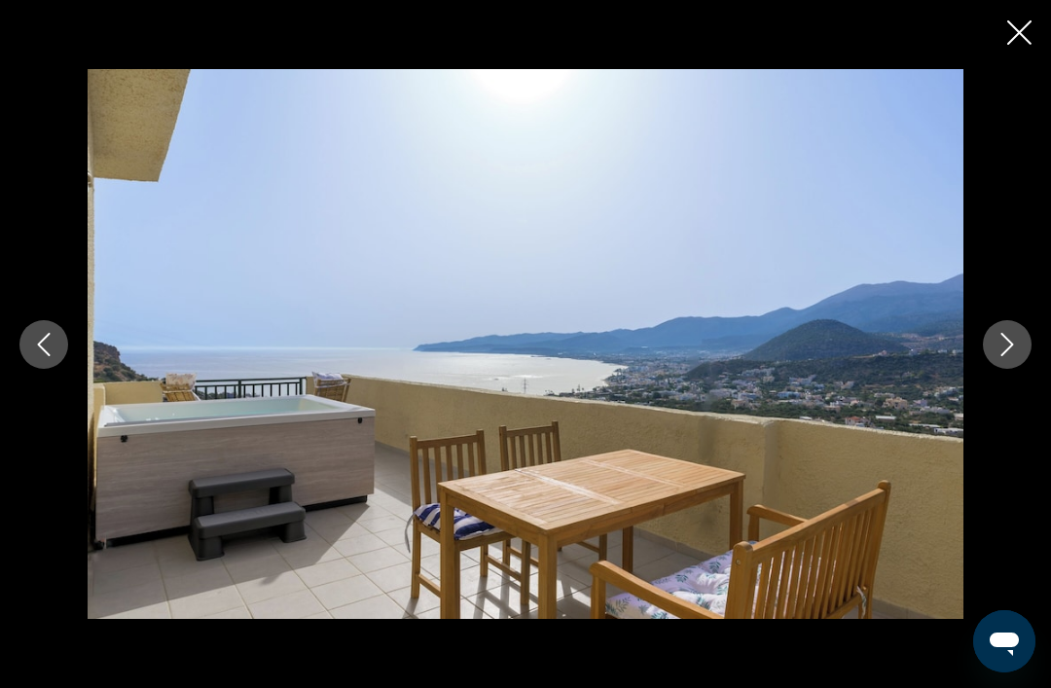
click at [1020, 369] on button "Next image" at bounding box center [1007, 344] width 49 height 49
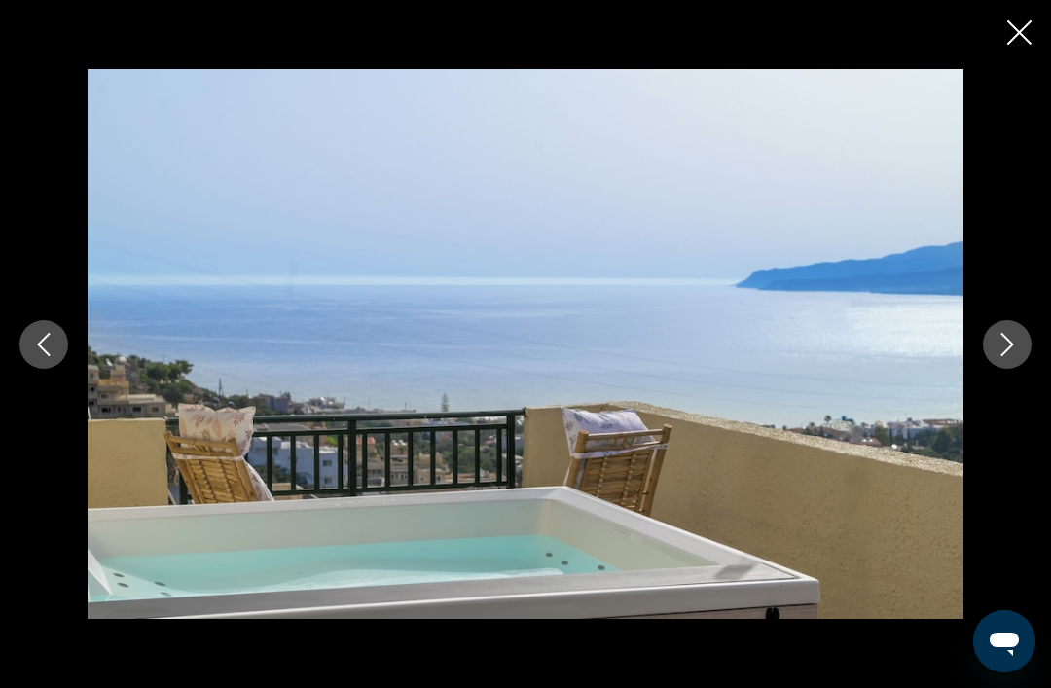
click at [1017, 41] on icon "Close slideshow" at bounding box center [1019, 32] width 24 height 24
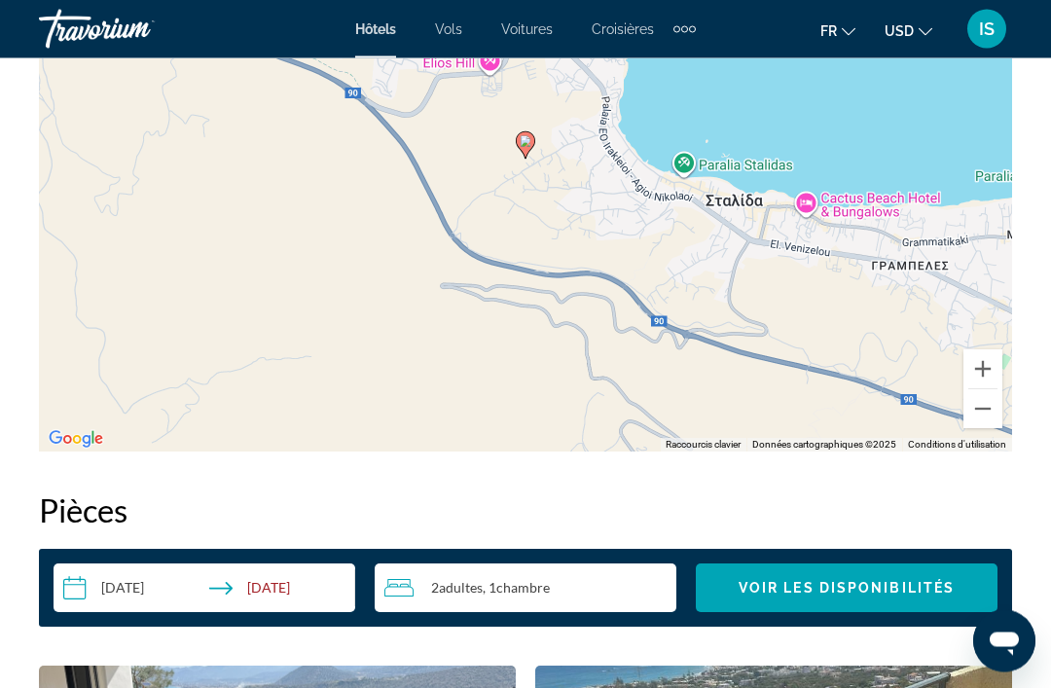
click at [990, 410] on button "Zoom arrière" at bounding box center [982, 409] width 39 height 39
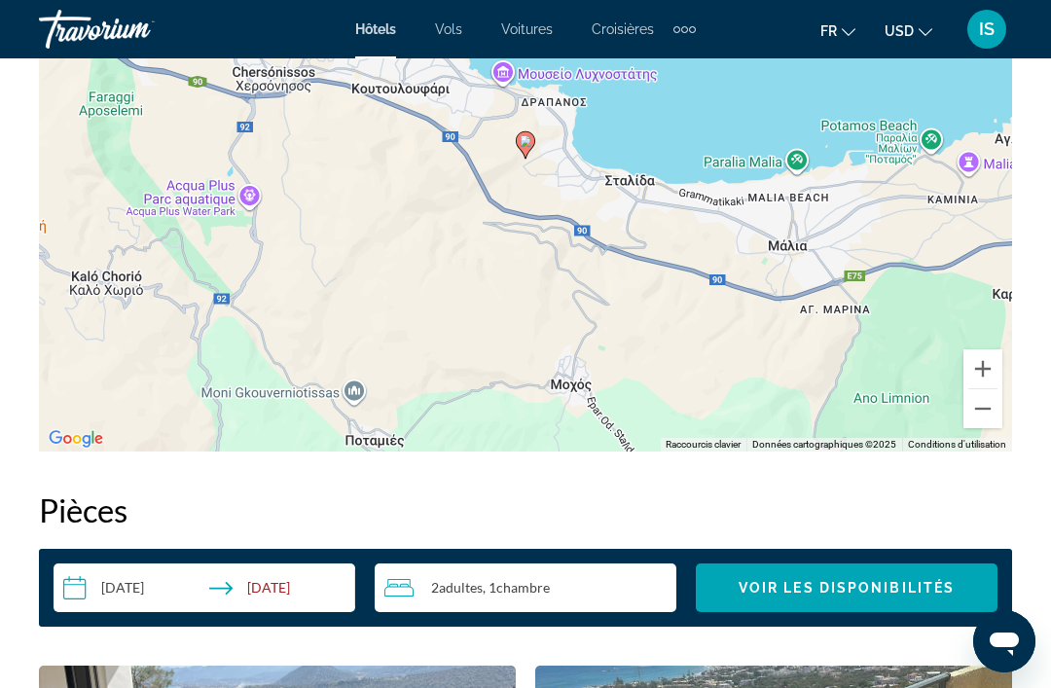
click at [985, 410] on button "Zoom arrière" at bounding box center [982, 408] width 39 height 39
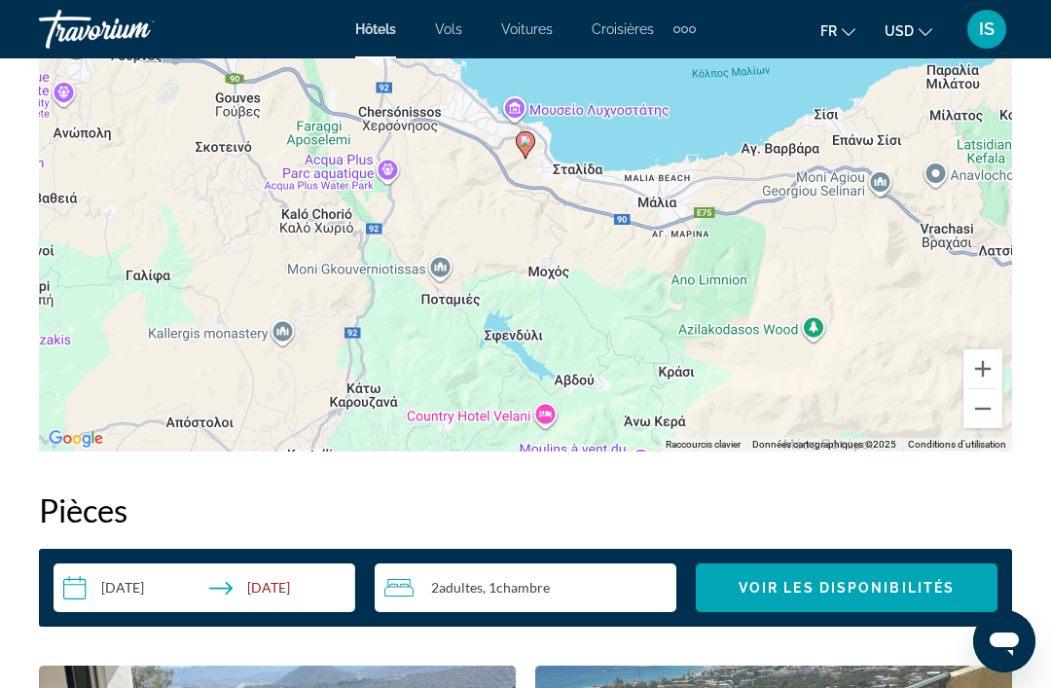
click at [985, 412] on button "Zoom arrière" at bounding box center [982, 408] width 39 height 39
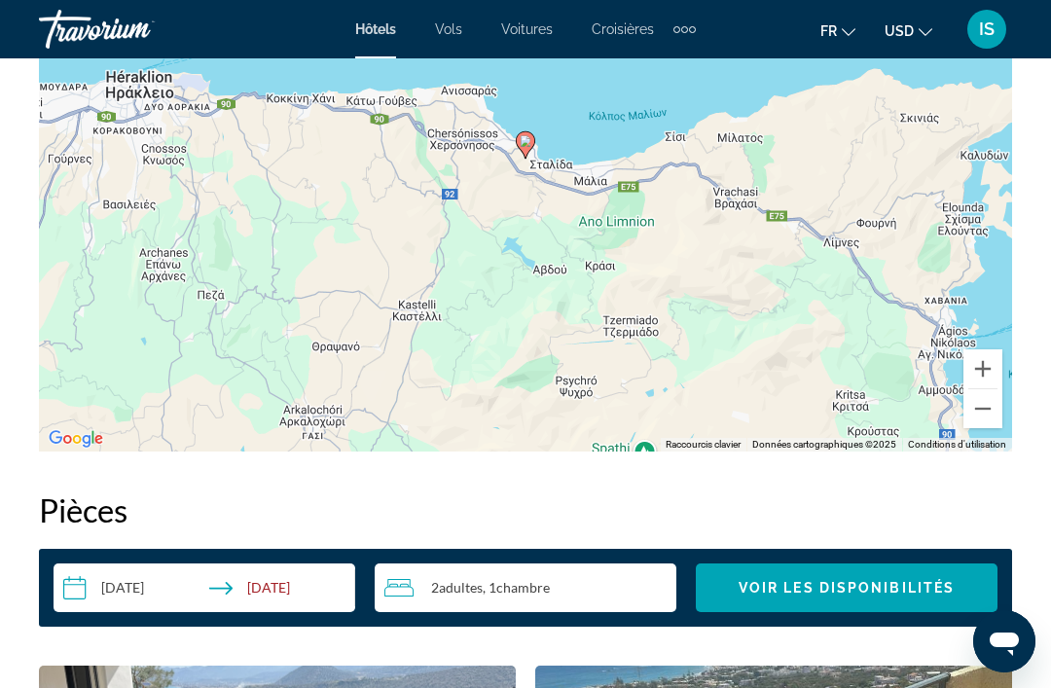
click at [986, 409] on button "Zoom arrière" at bounding box center [982, 408] width 39 height 39
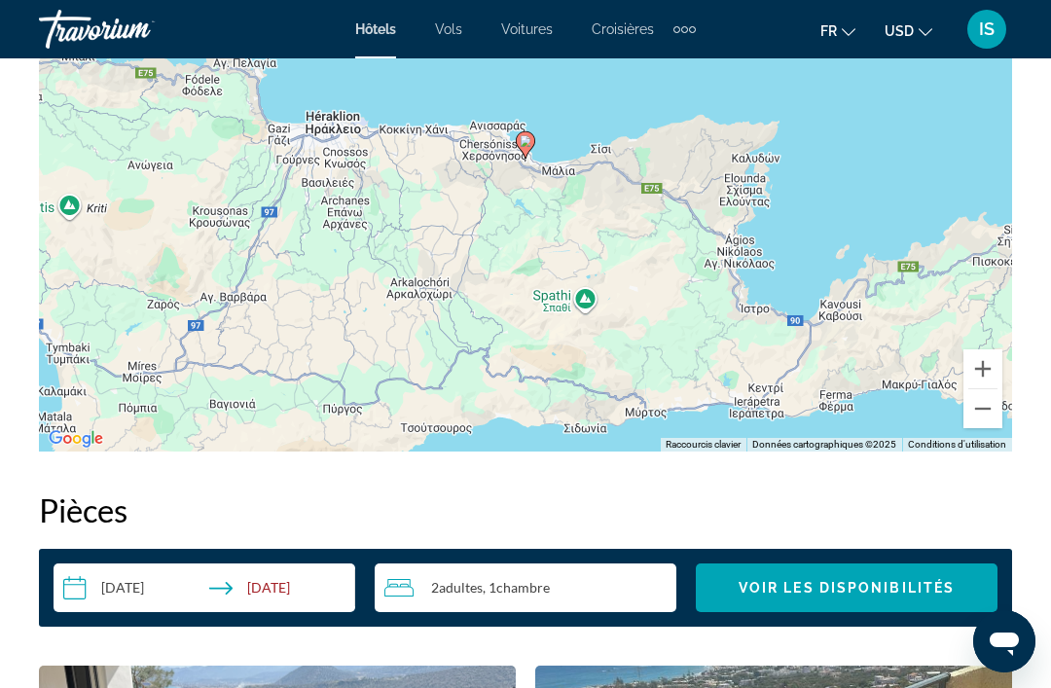
click at [985, 412] on button "Zoom arrière" at bounding box center [982, 408] width 39 height 39
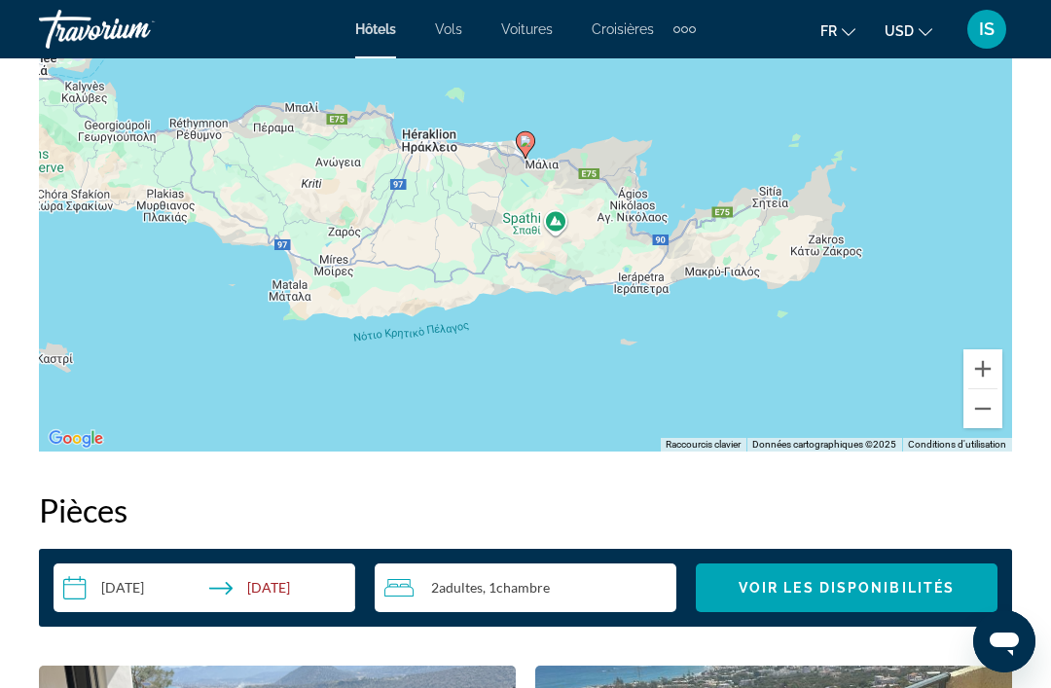
click at [975, 362] on button "Zoom avant" at bounding box center [982, 368] width 39 height 39
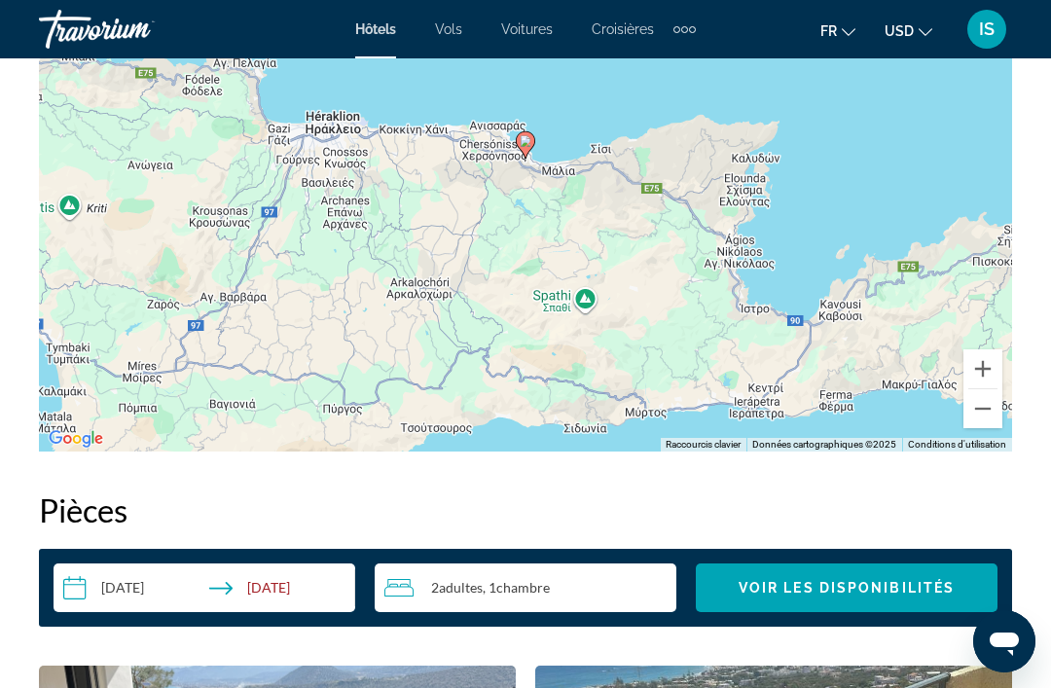
click at [978, 372] on button "Zoom avant" at bounding box center [982, 368] width 39 height 39
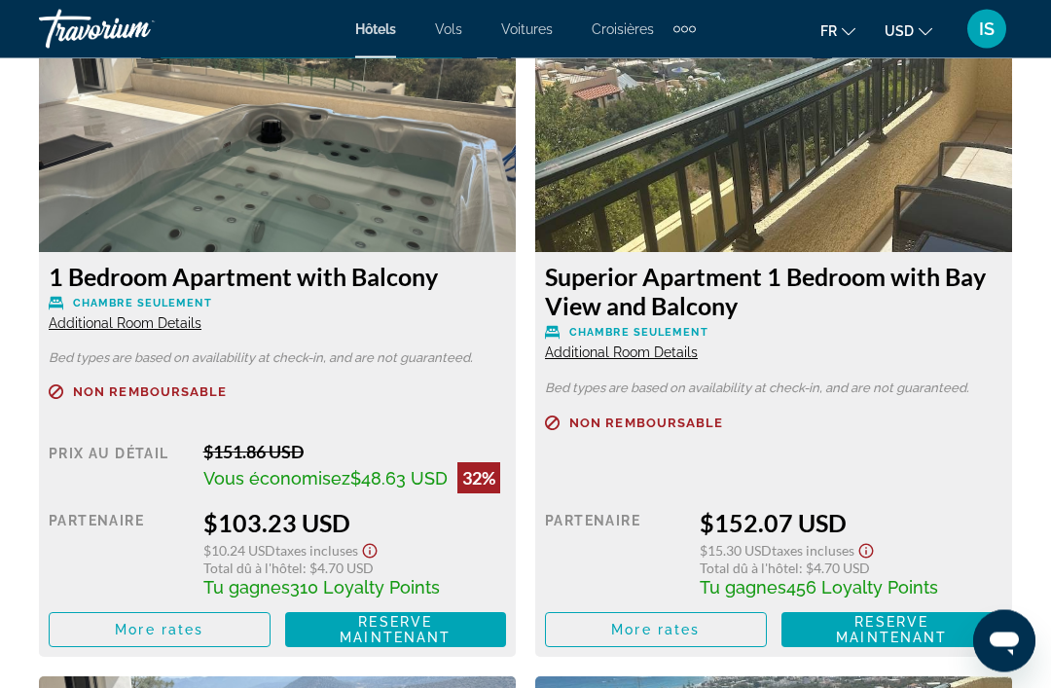
scroll to position [3086, 0]
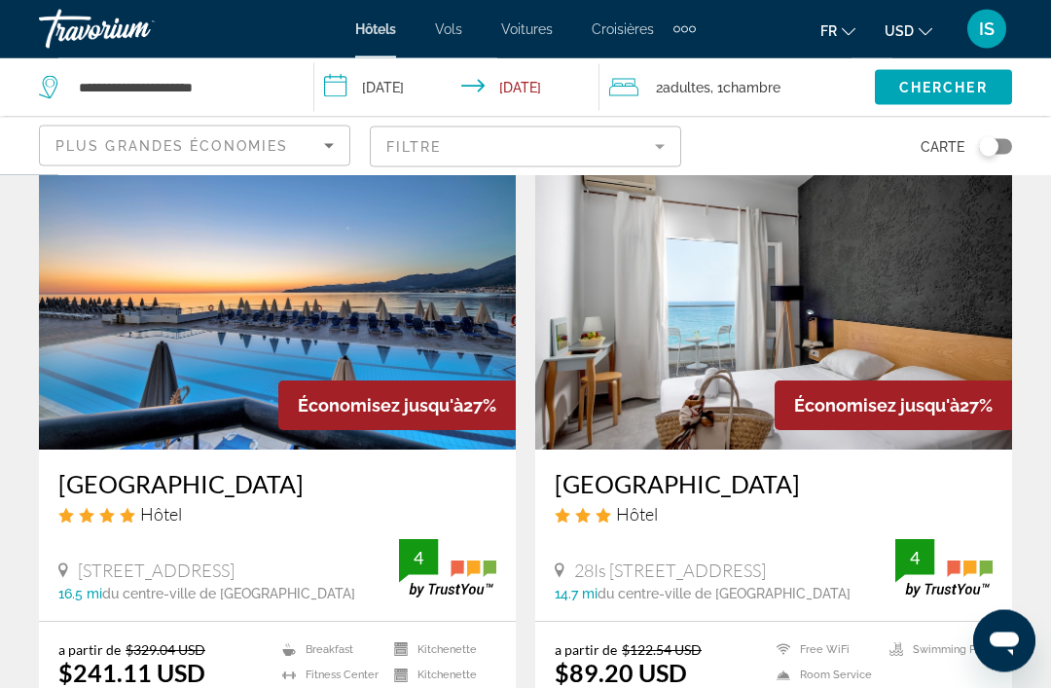
scroll to position [2879, 0]
click at [947, 350] on img "Main content" at bounding box center [773, 293] width 477 height 311
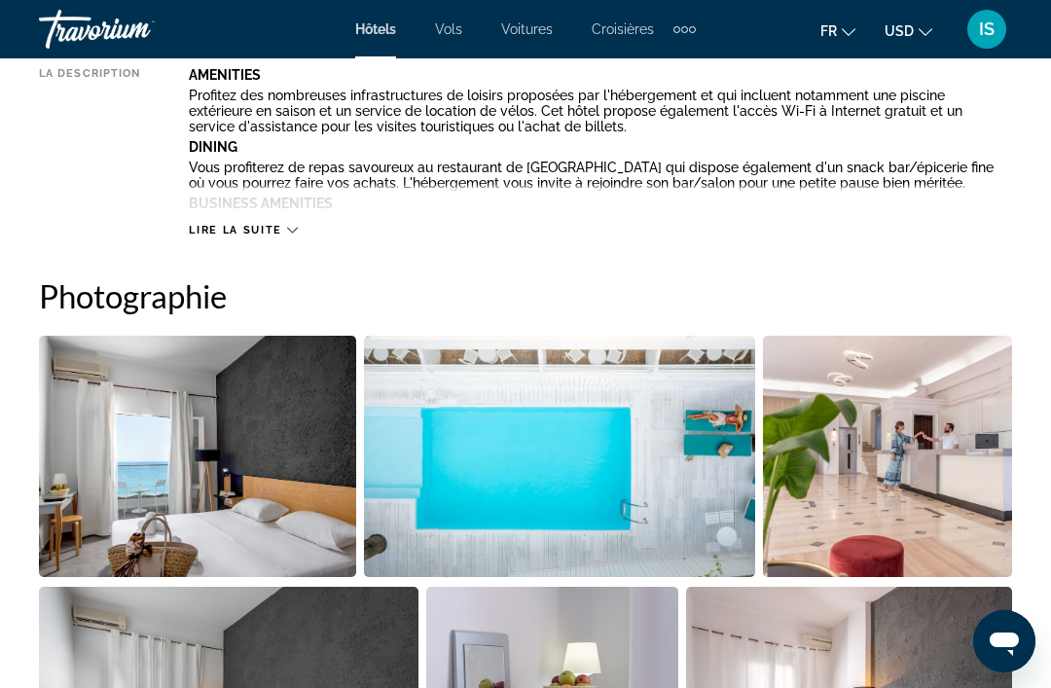
scroll to position [1135, 0]
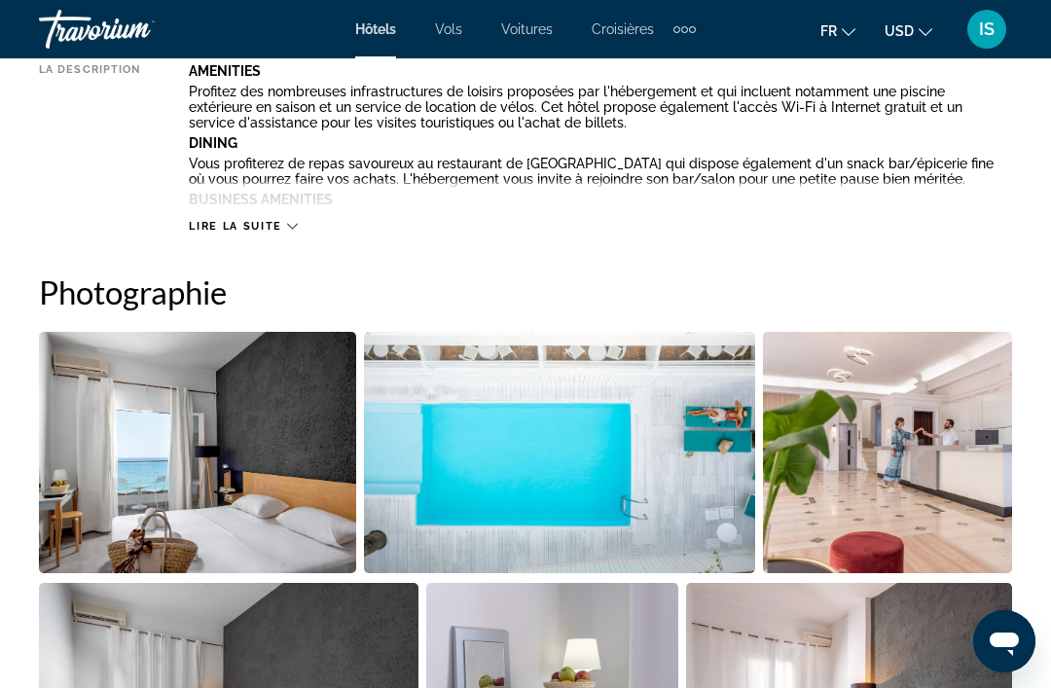
click at [108, 391] on img "Open full-screen image slider" at bounding box center [197, 452] width 317 height 241
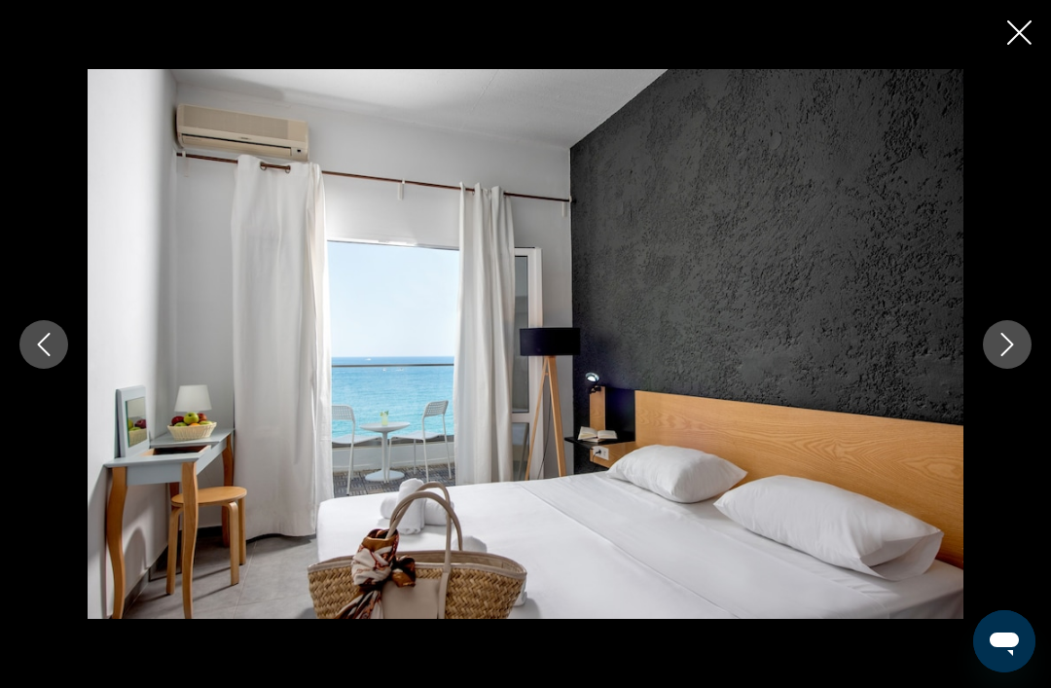
click at [1015, 354] on button "Next image" at bounding box center [1007, 344] width 49 height 49
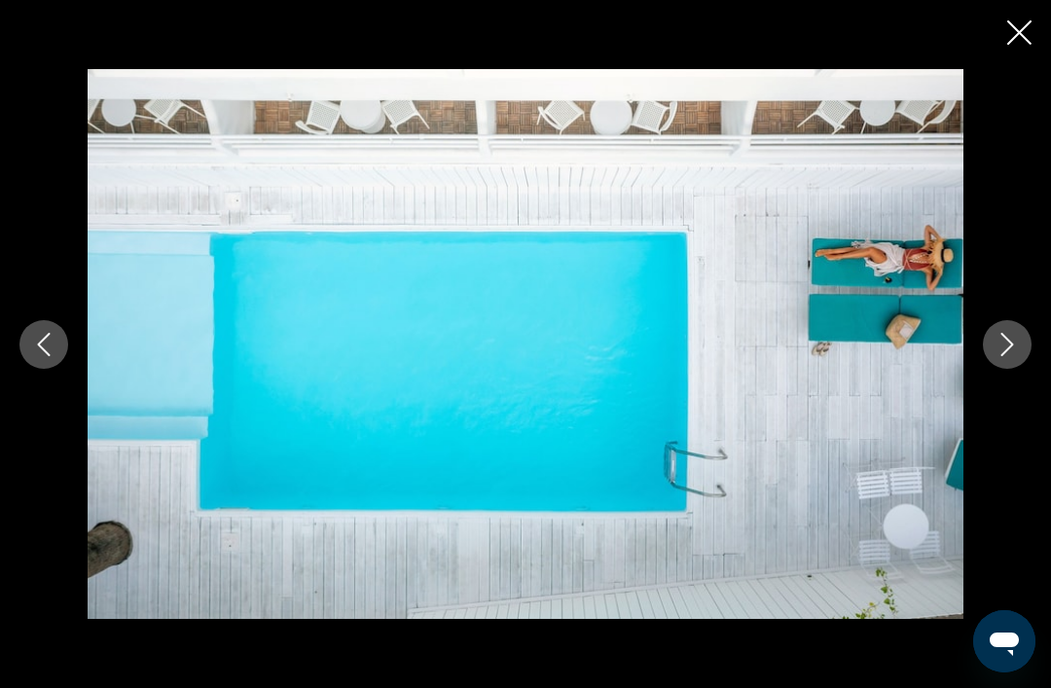
click at [1018, 356] on icon "Next image" at bounding box center [1006, 344] width 23 height 23
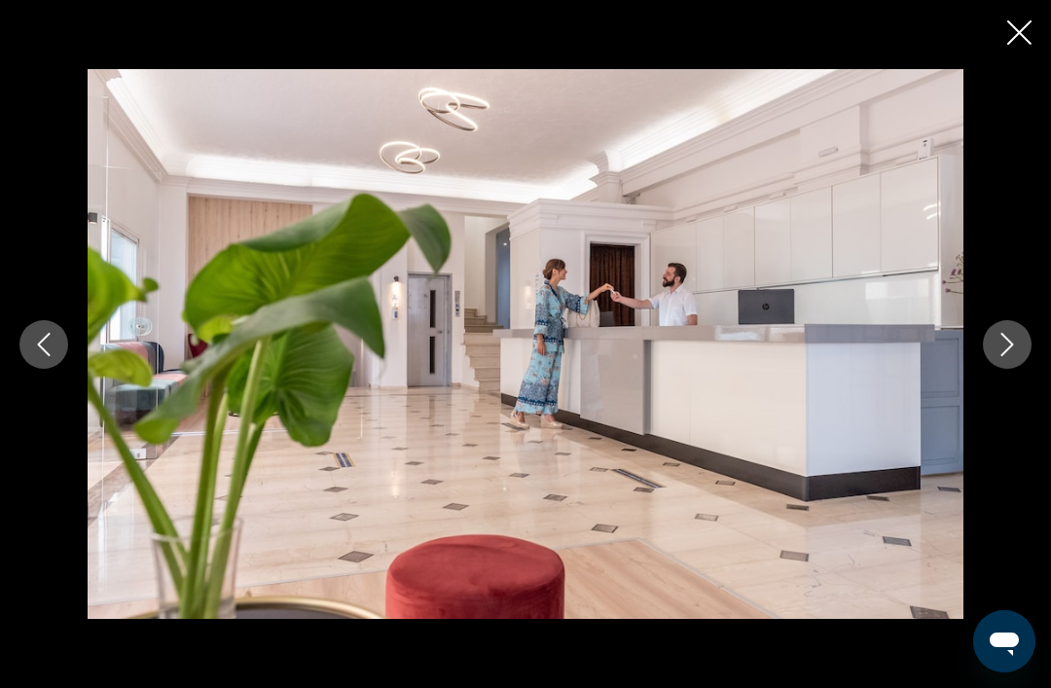
click at [1017, 360] on button "Next image" at bounding box center [1007, 344] width 49 height 49
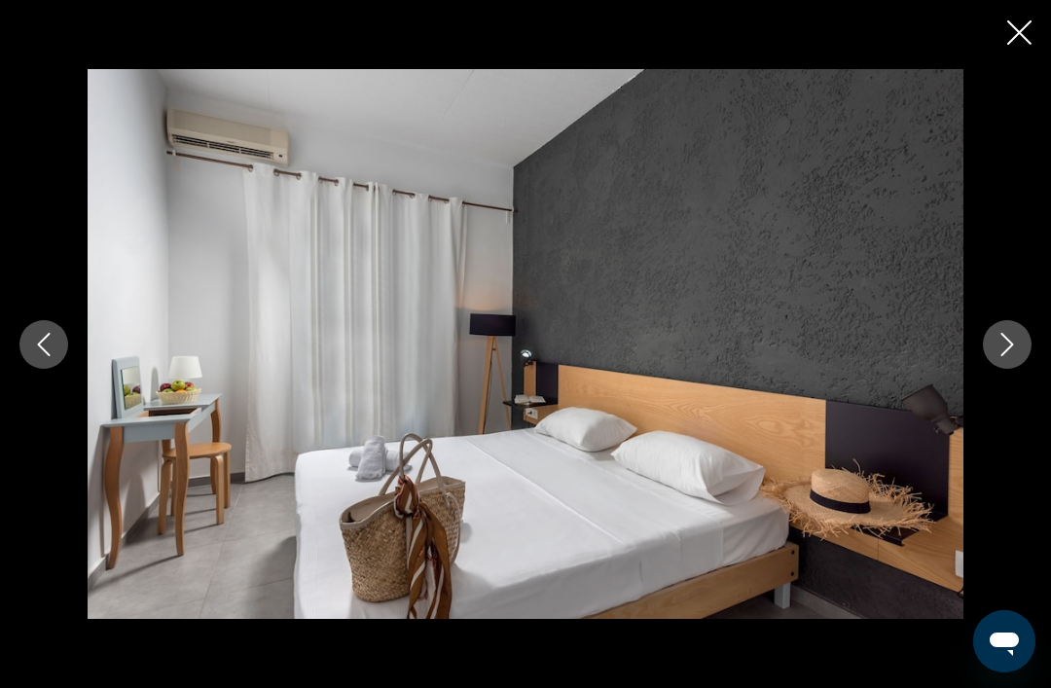
click at [70, 352] on div "prev next" at bounding box center [525, 344] width 1051 height 551
click at [59, 367] on button "Previous image" at bounding box center [43, 344] width 49 height 49
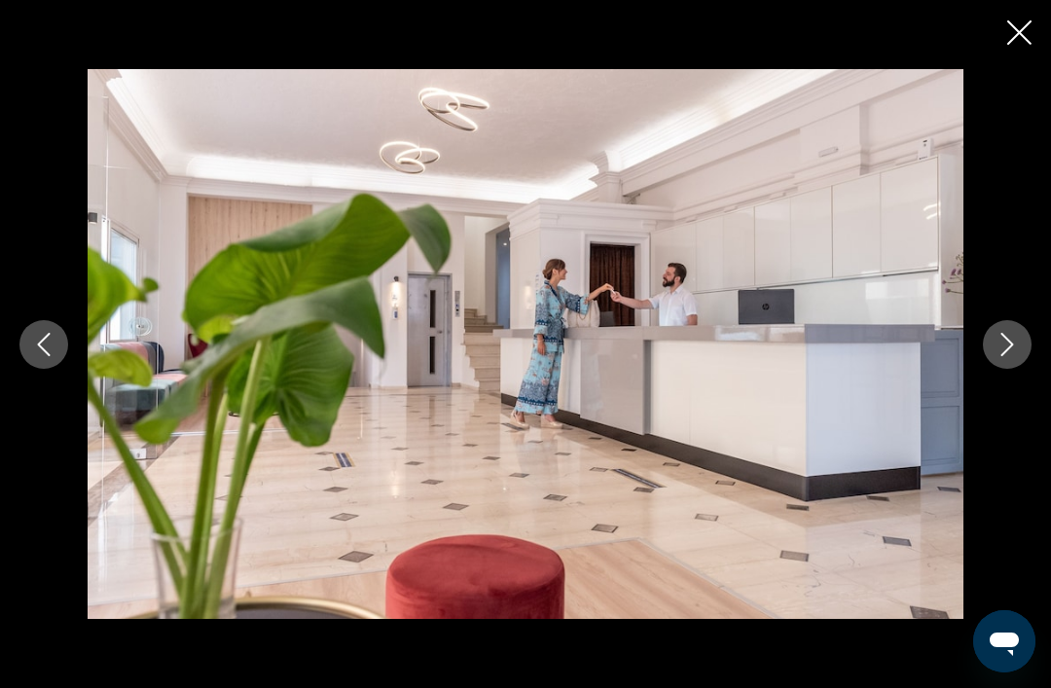
click at [1018, 356] on icon "Next image" at bounding box center [1006, 344] width 23 height 23
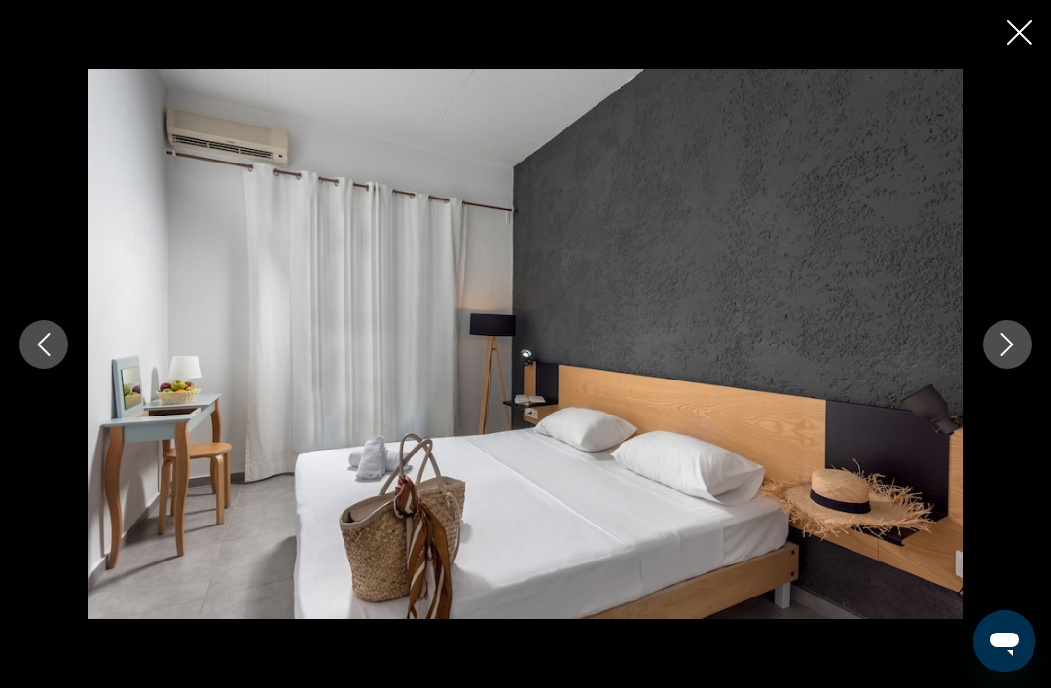
click at [1012, 356] on icon "Next image" at bounding box center [1006, 344] width 23 height 23
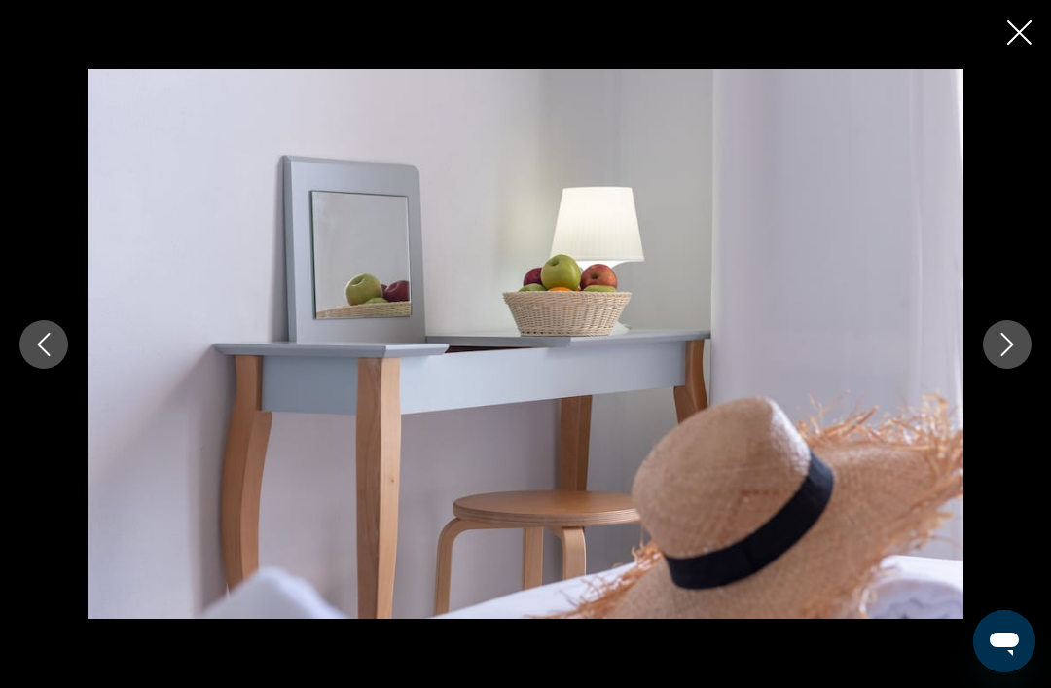
click at [1010, 356] on icon "Next image" at bounding box center [1007, 344] width 13 height 23
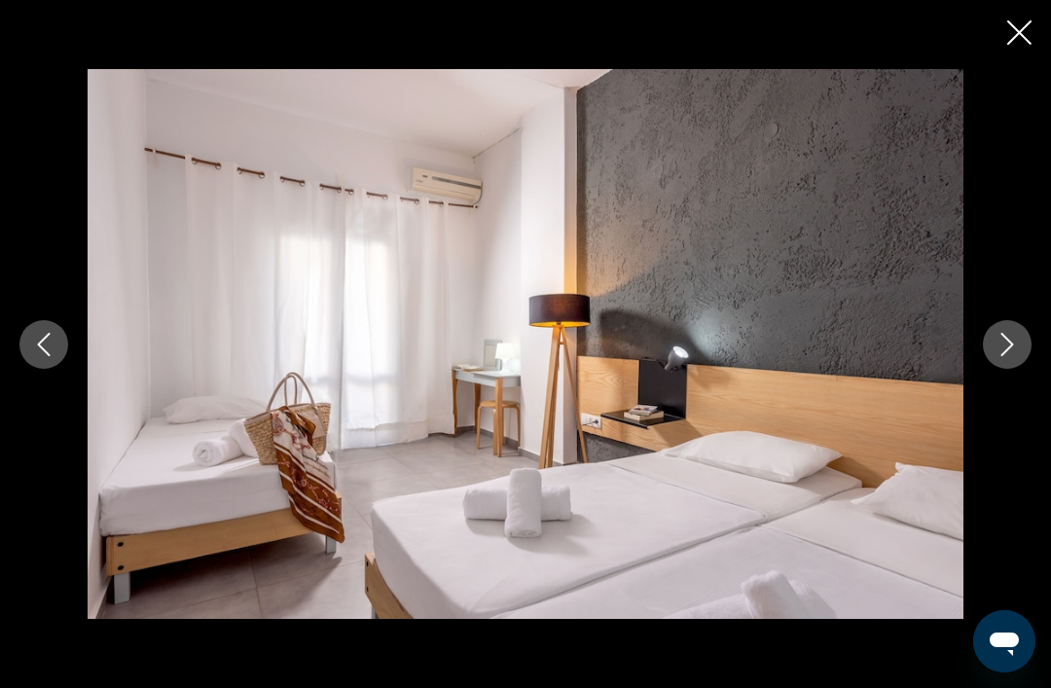
click at [1011, 356] on icon "Next image" at bounding box center [1007, 344] width 13 height 23
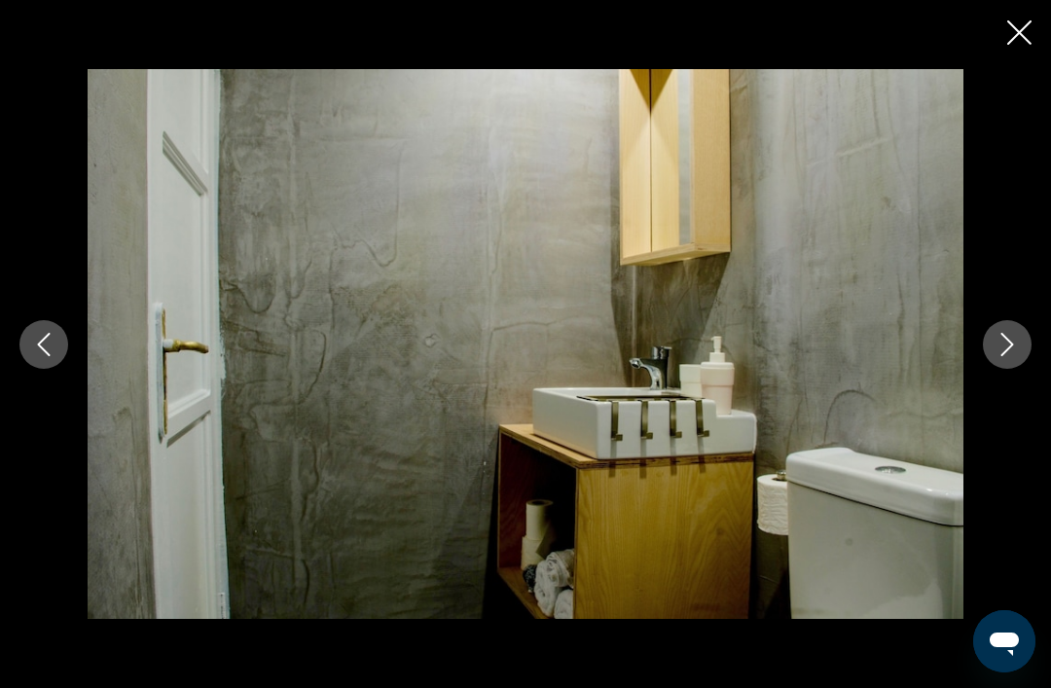
click at [1012, 356] on icon "Next image" at bounding box center [1007, 344] width 13 height 23
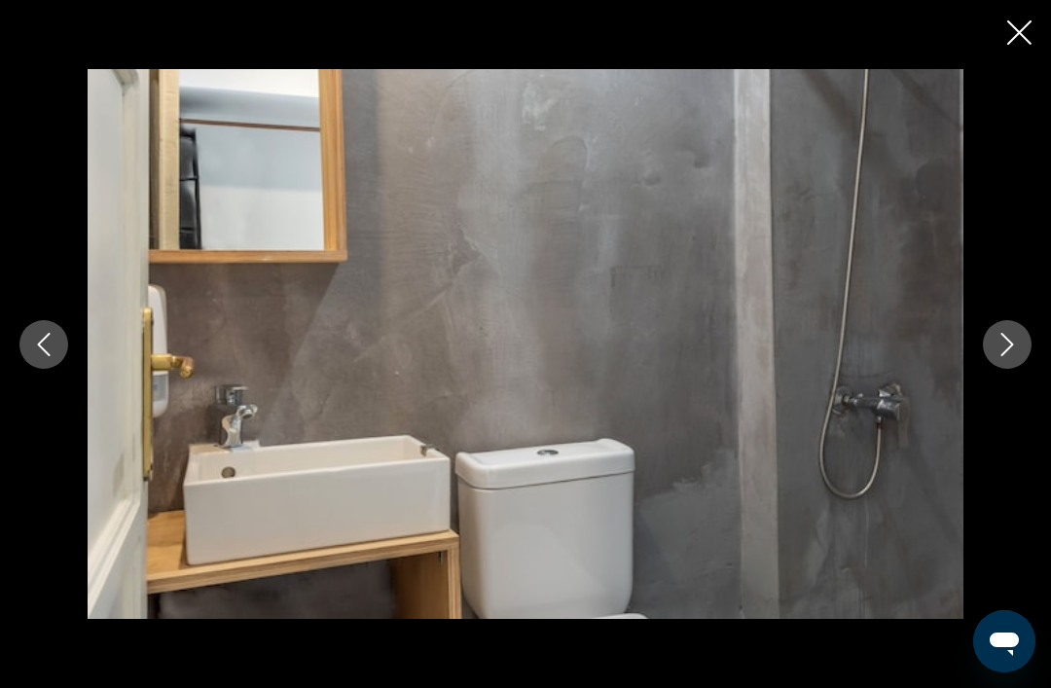
click at [1013, 356] on icon "Next image" at bounding box center [1006, 344] width 23 height 23
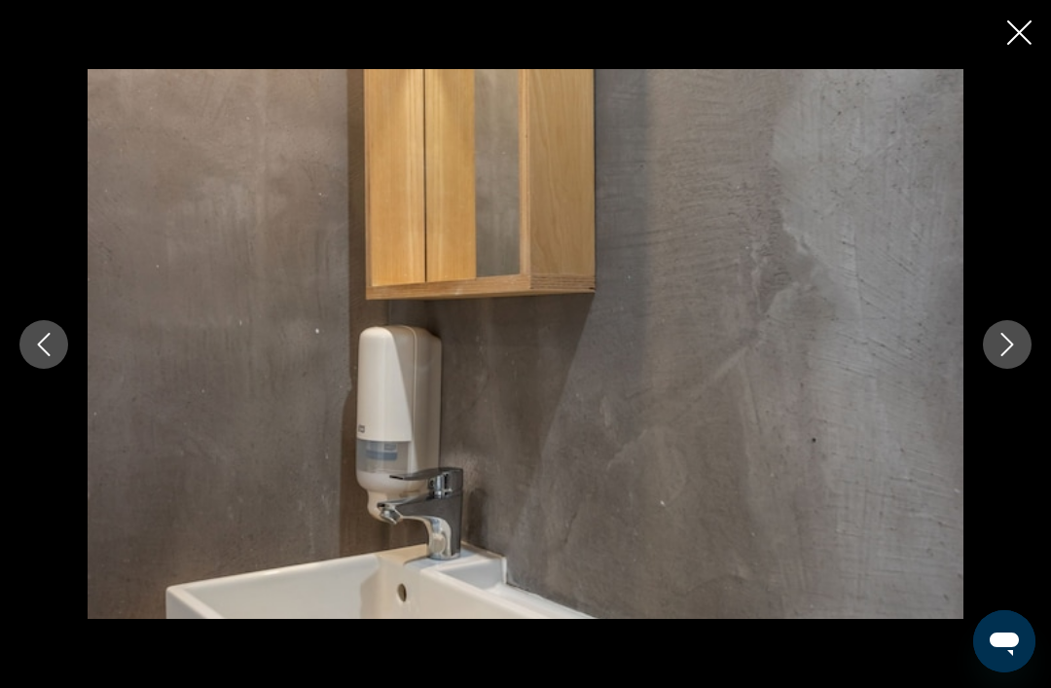
click at [1014, 356] on icon "Next image" at bounding box center [1006, 344] width 23 height 23
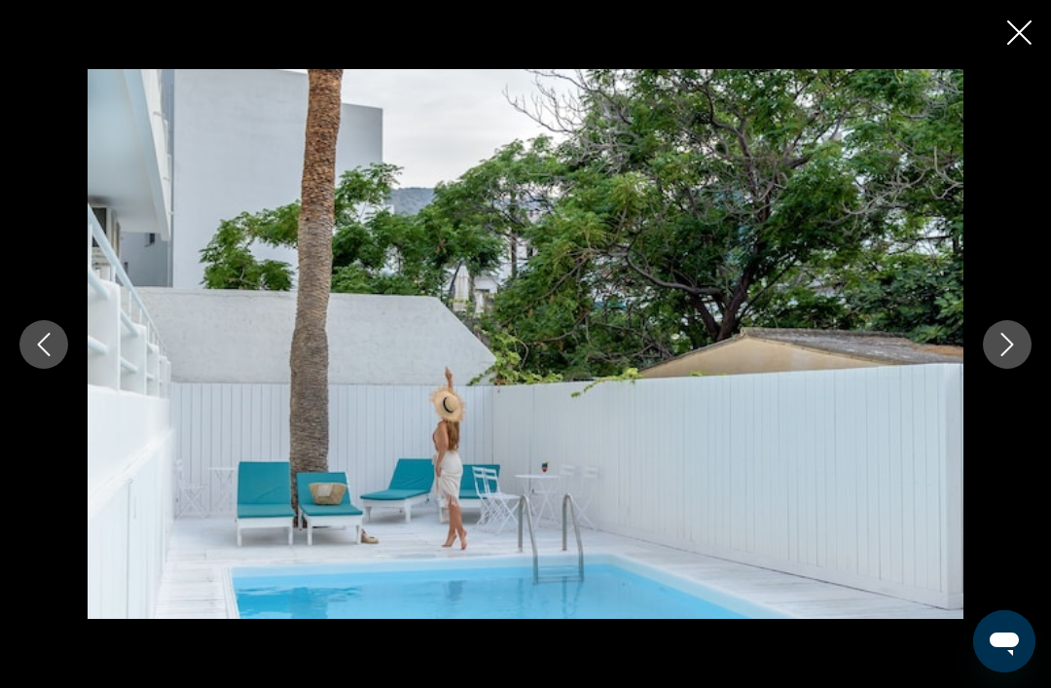
click at [1011, 356] on icon "Next image" at bounding box center [1007, 344] width 13 height 23
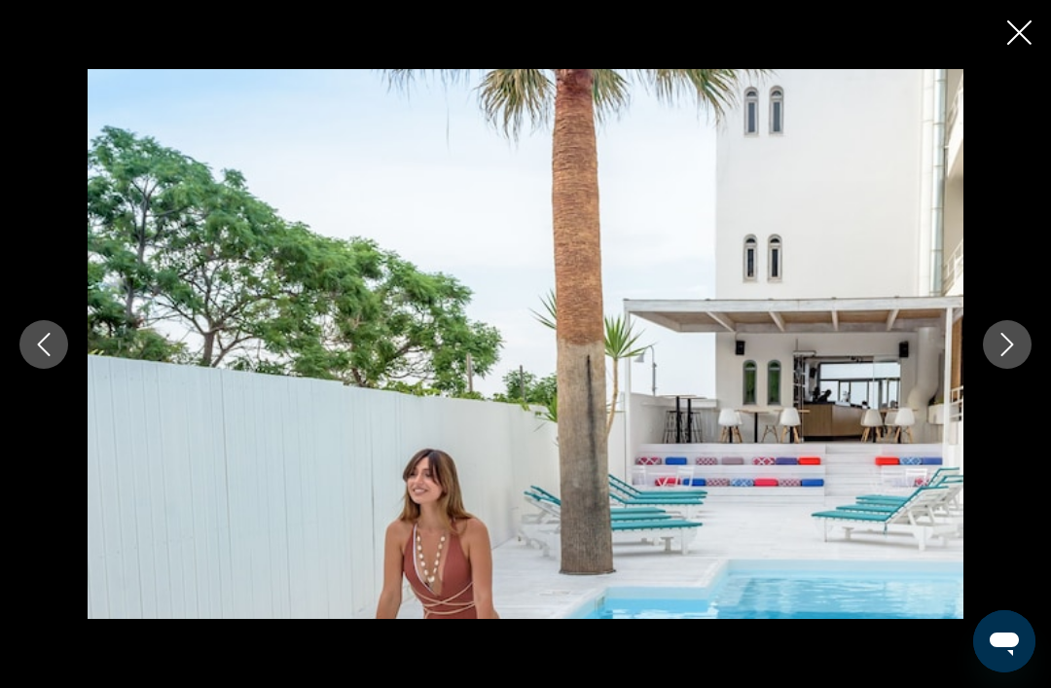
click at [1013, 356] on icon "Next image" at bounding box center [1006, 344] width 23 height 23
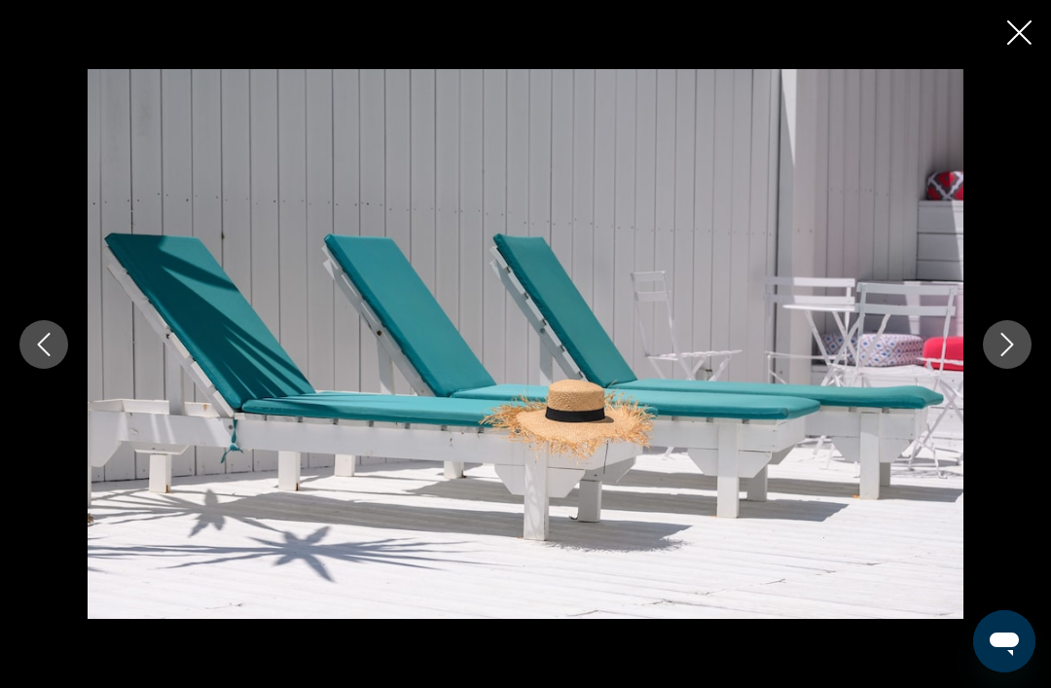
click at [1014, 356] on icon "Next image" at bounding box center [1006, 344] width 23 height 23
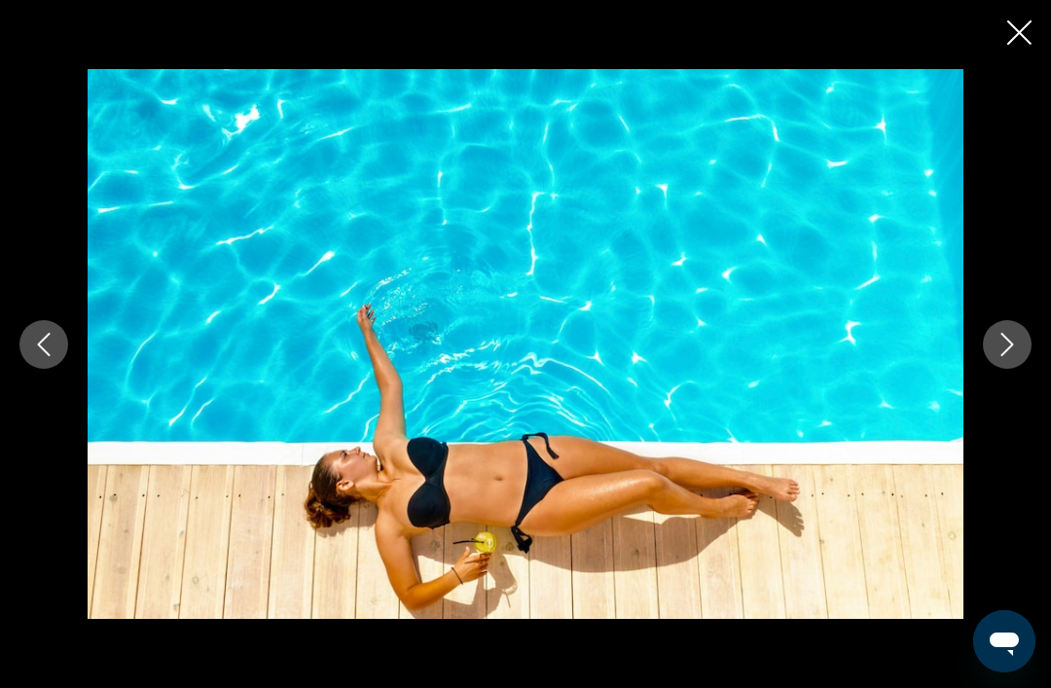
click at [1012, 356] on icon "Next image" at bounding box center [1007, 344] width 13 height 23
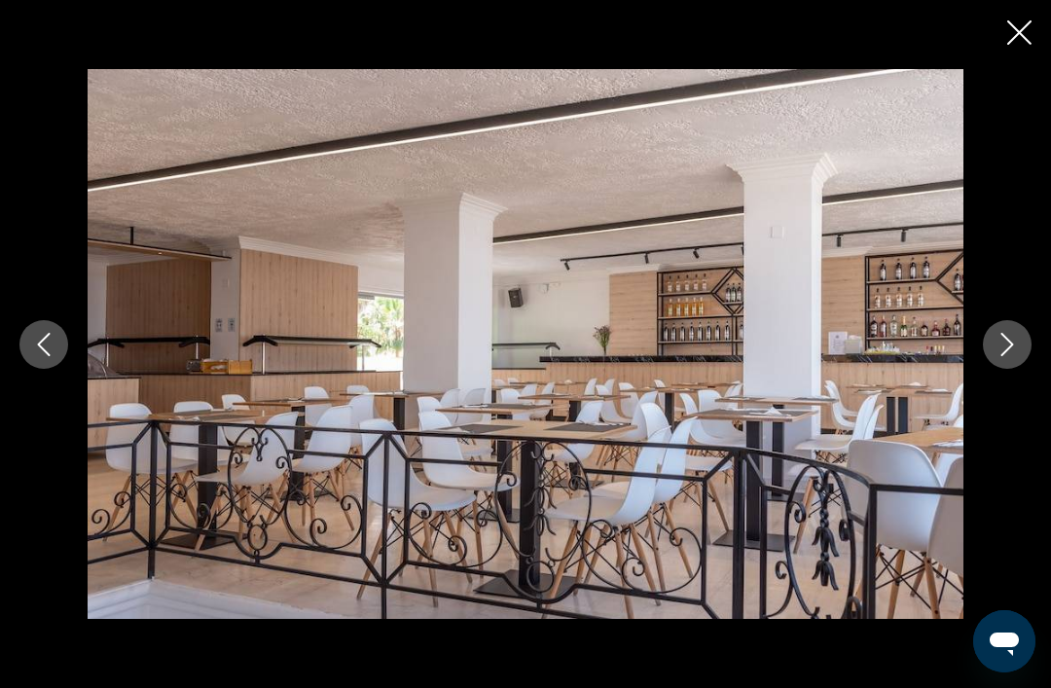
click at [1004, 356] on icon "Next image" at bounding box center [1006, 344] width 23 height 23
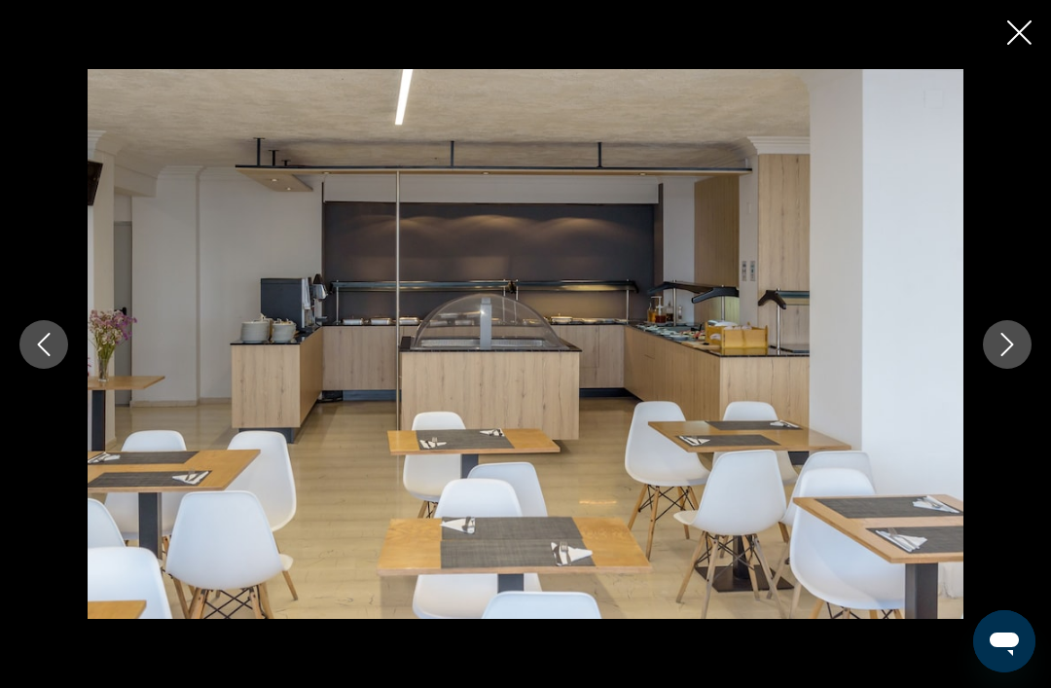
click at [1004, 356] on icon "Next image" at bounding box center [1006, 344] width 23 height 23
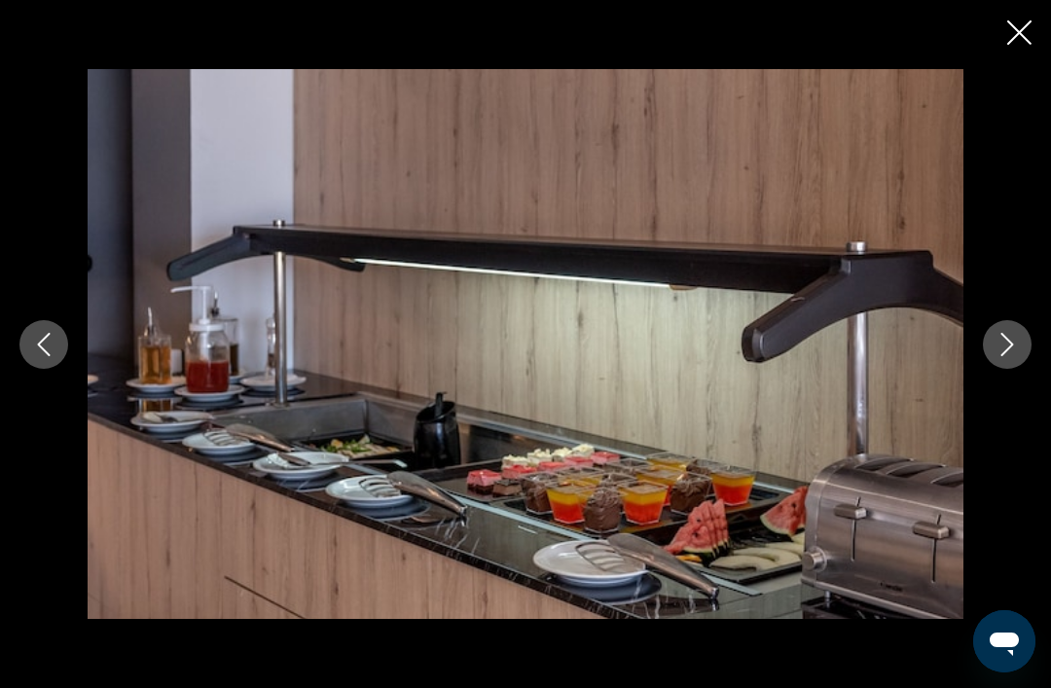
click at [1005, 356] on icon "Next image" at bounding box center [1006, 344] width 23 height 23
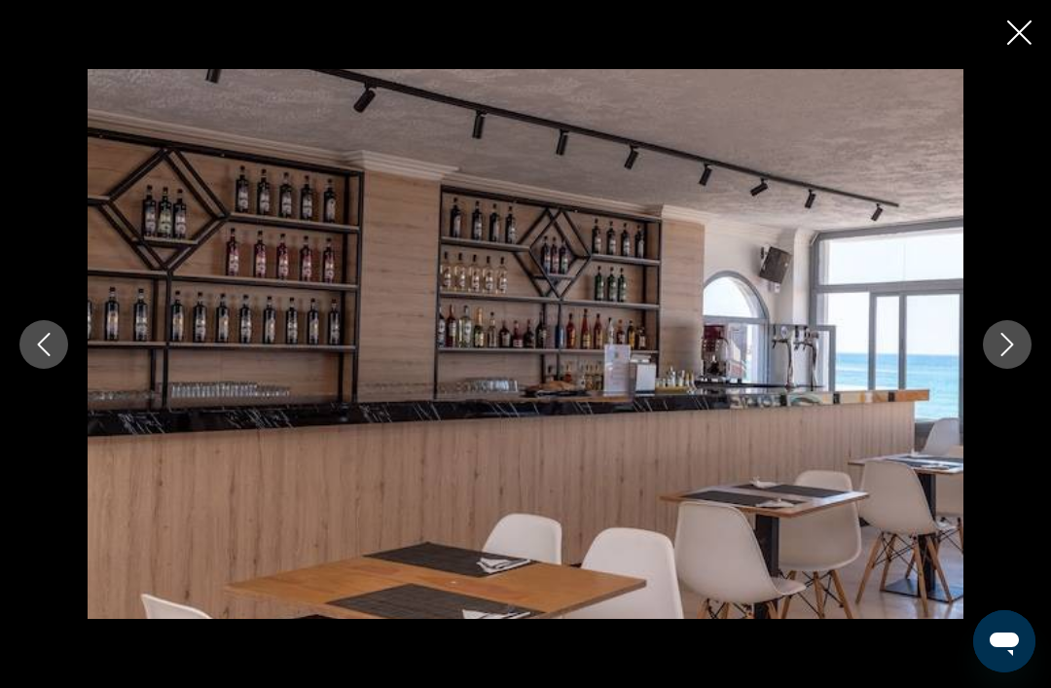
click at [1012, 356] on icon "Next image" at bounding box center [1006, 344] width 23 height 23
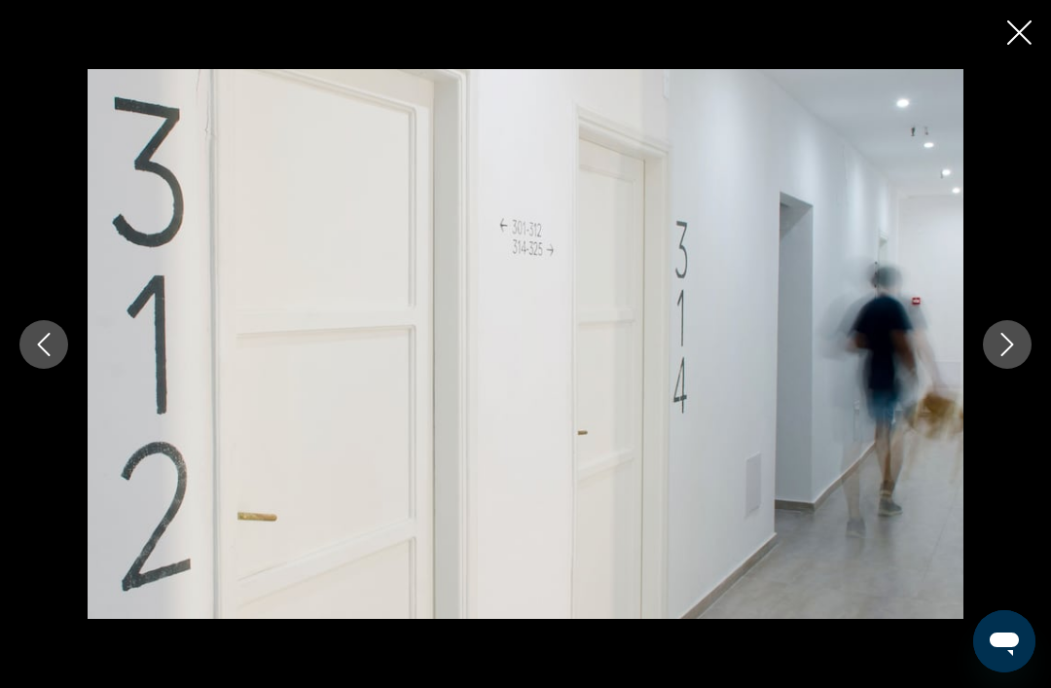
click at [1014, 356] on icon "Next image" at bounding box center [1006, 344] width 23 height 23
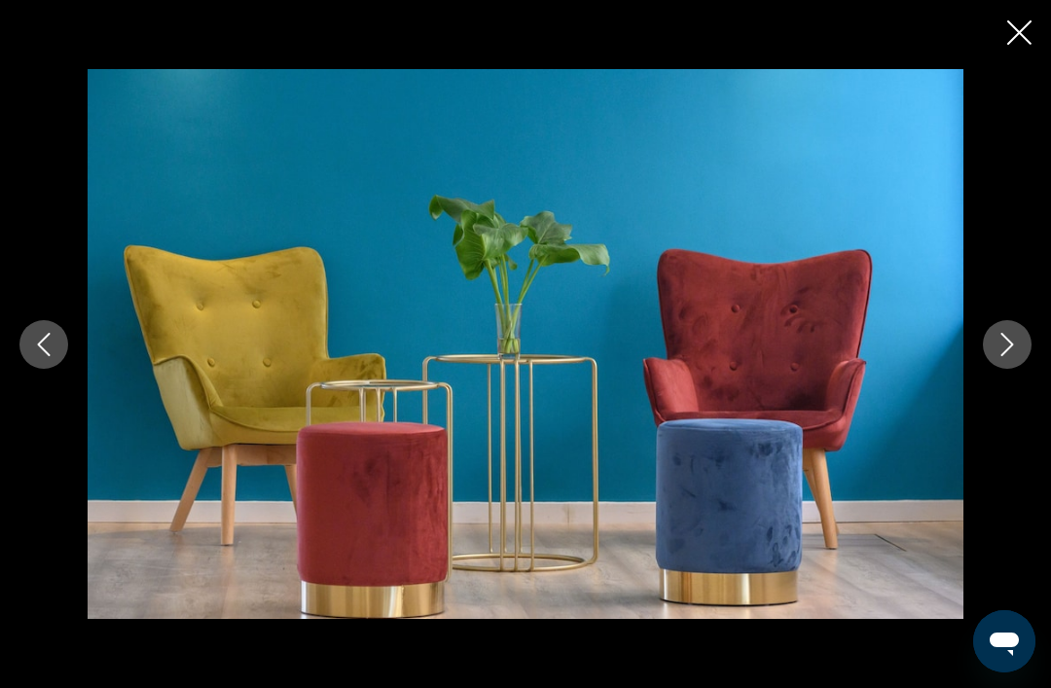
click at [1013, 356] on icon "Next image" at bounding box center [1006, 344] width 23 height 23
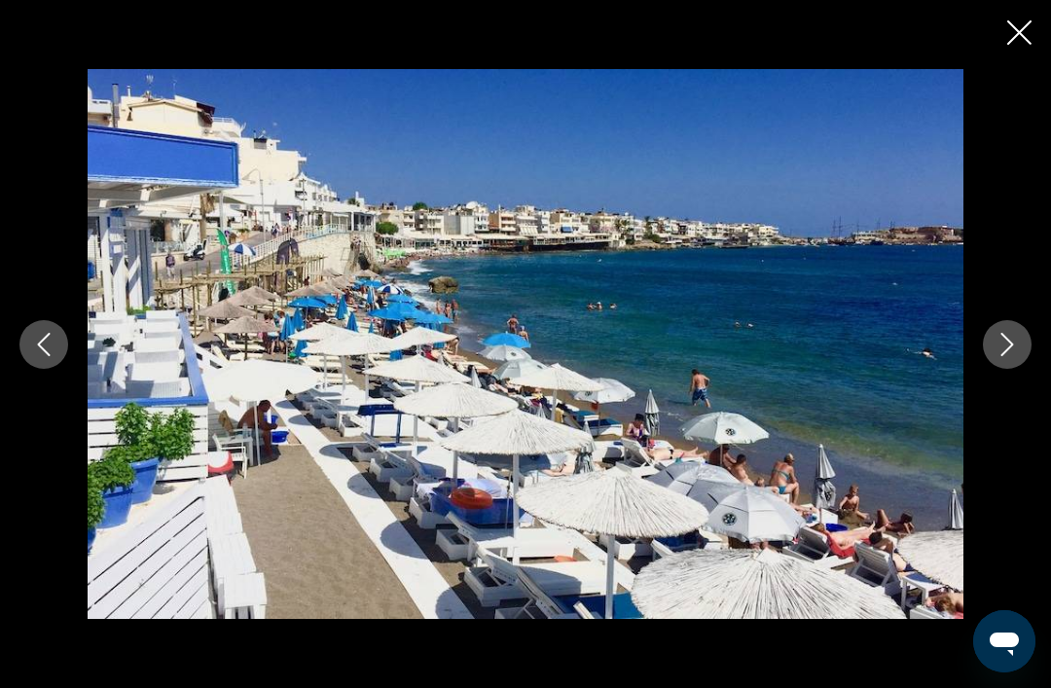
click at [1013, 356] on icon "Next image" at bounding box center [1006, 344] width 23 height 23
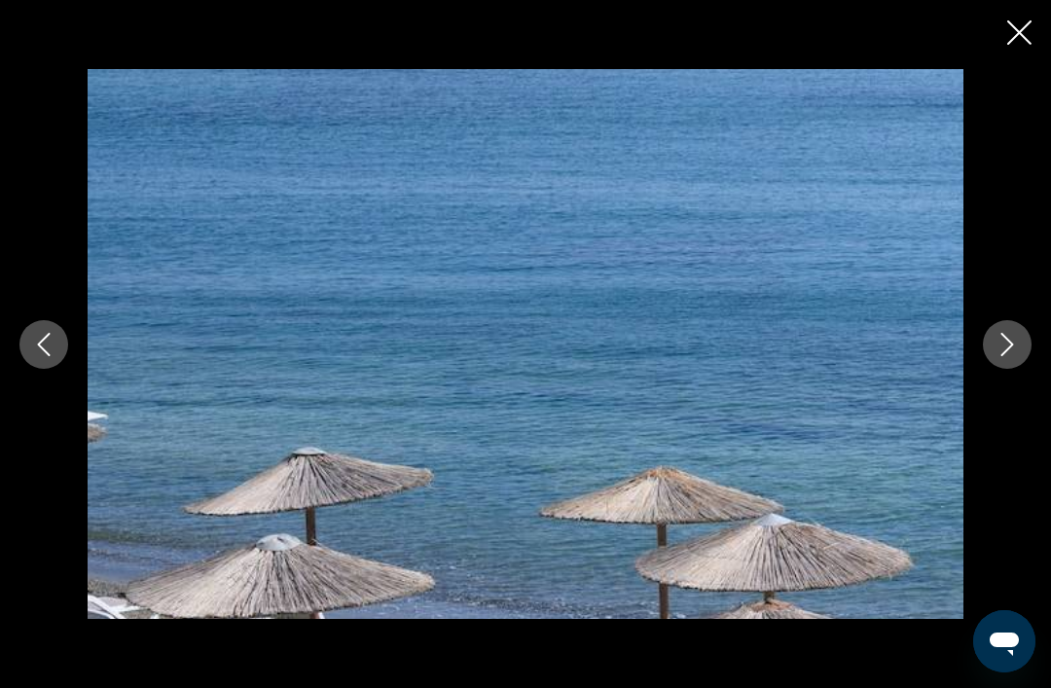
click at [1011, 356] on icon "Next image" at bounding box center [1006, 344] width 23 height 23
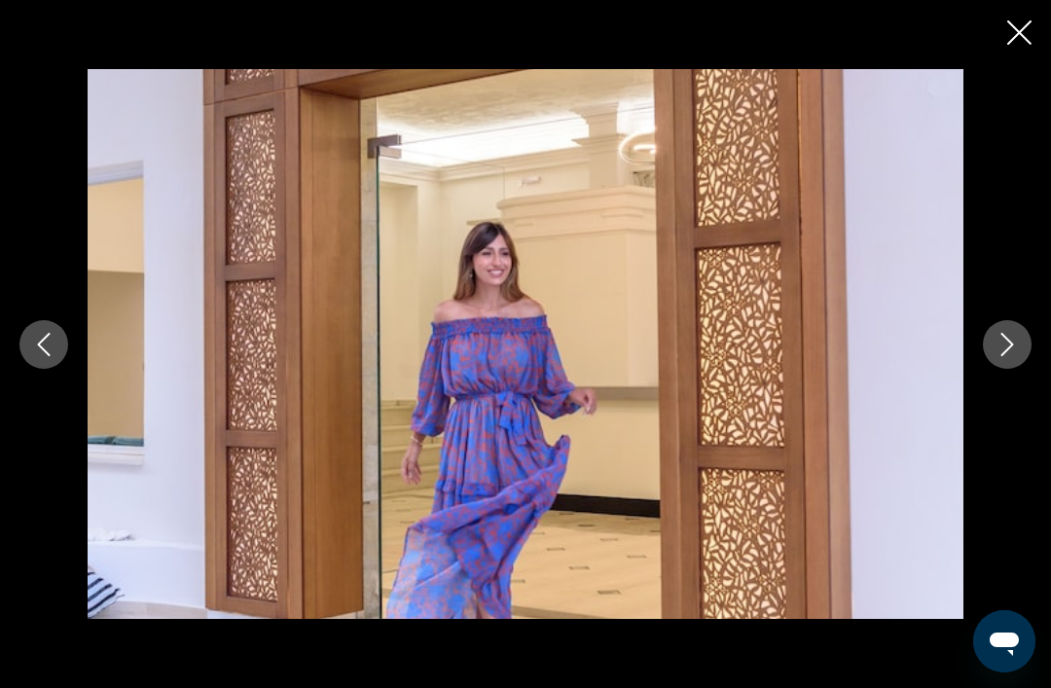
click at [1012, 356] on icon "Next image" at bounding box center [1006, 344] width 23 height 23
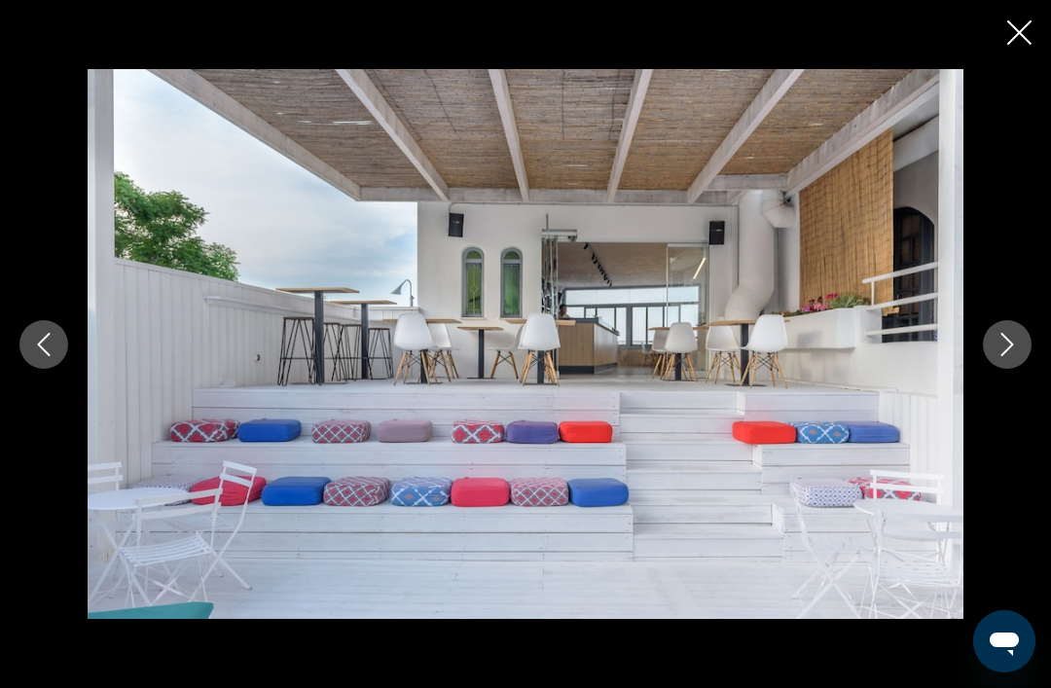
click at [1013, 356] on icon "Next image" at bounding box center [1006, 344] width 23 height 23
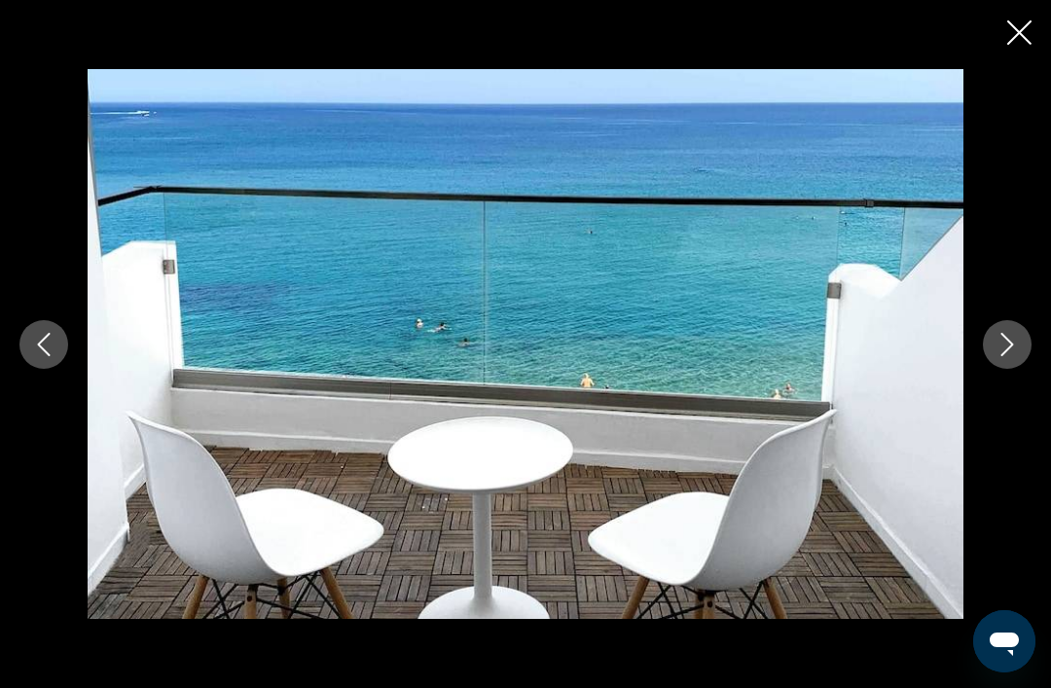
click at [1018, 356] on icon "Next image" at bounding box center [1006, 344] width 23 height 23
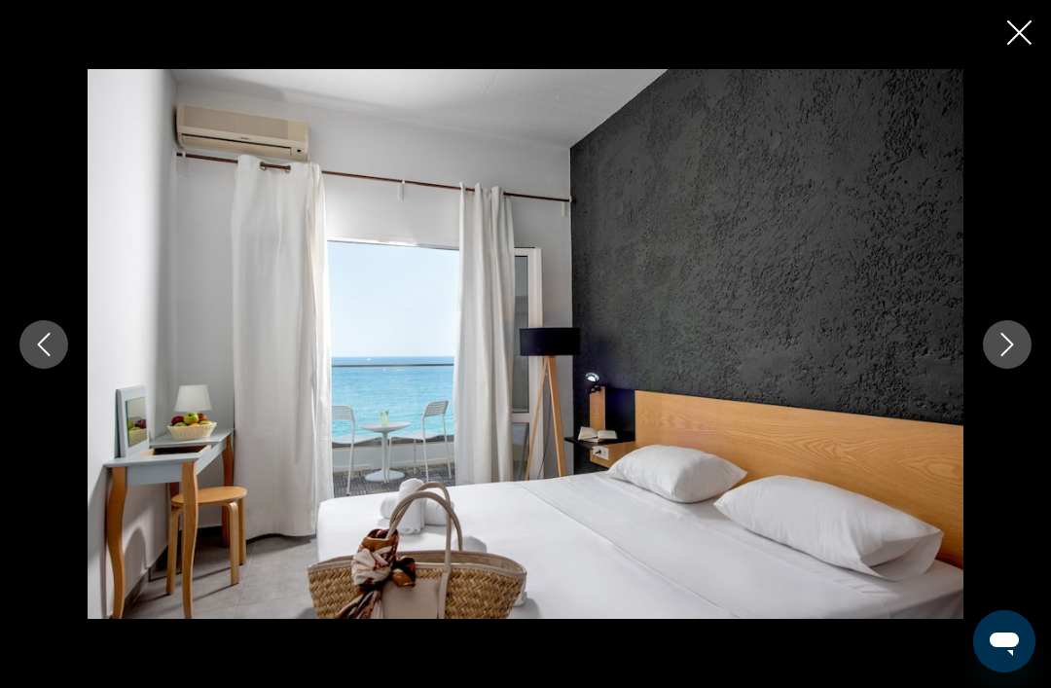
click at [35, 329] on div "prev next" at bounding box center [525, 344] width 1051 height 551
click at [37, 352] on button "Previous image" at bounding box center [43, 344] width 49 height 49
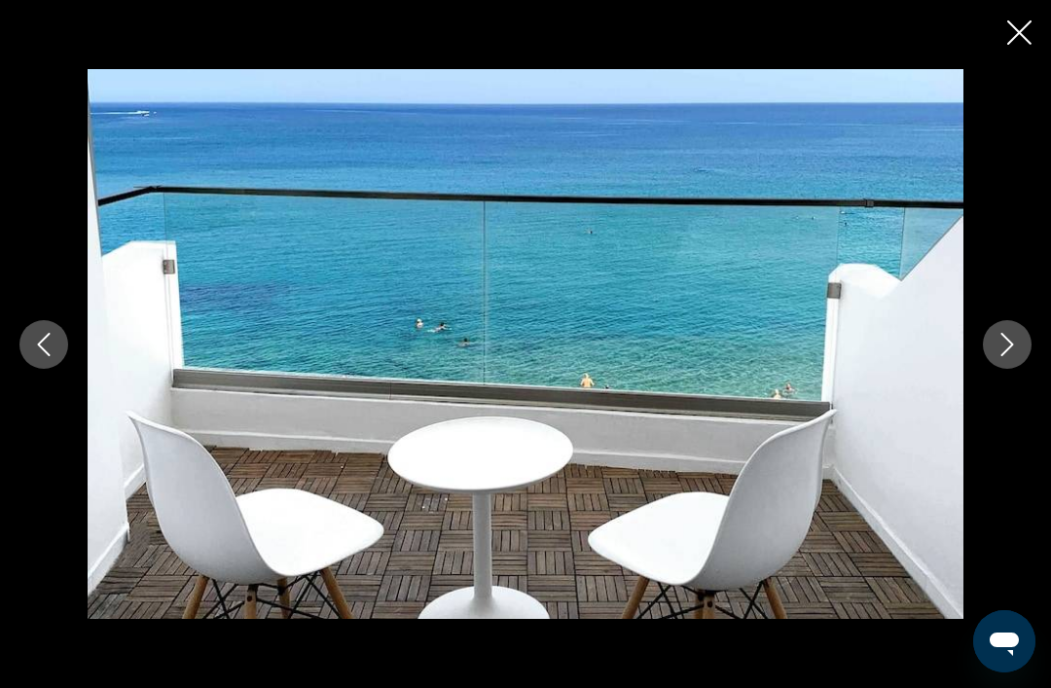
click at [1016, 356] on icon "Next image" at bounding box center [1006, 344] width 23 height 23
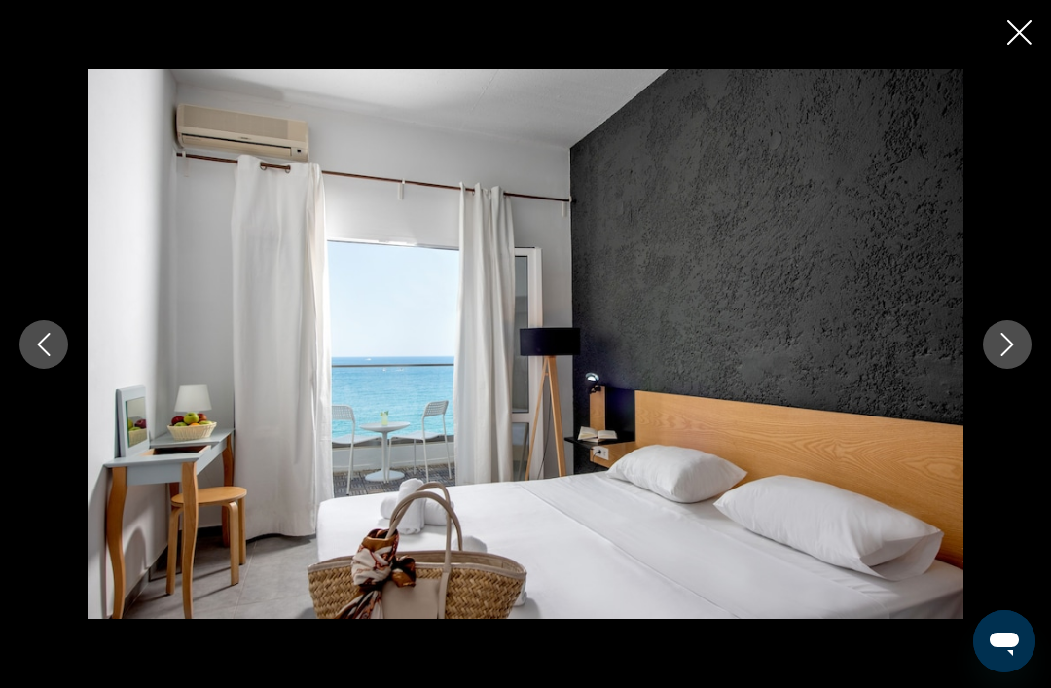
click at [1018, 356] on icon "Next image" at bounding box center [1006, 344] width 23 height 23
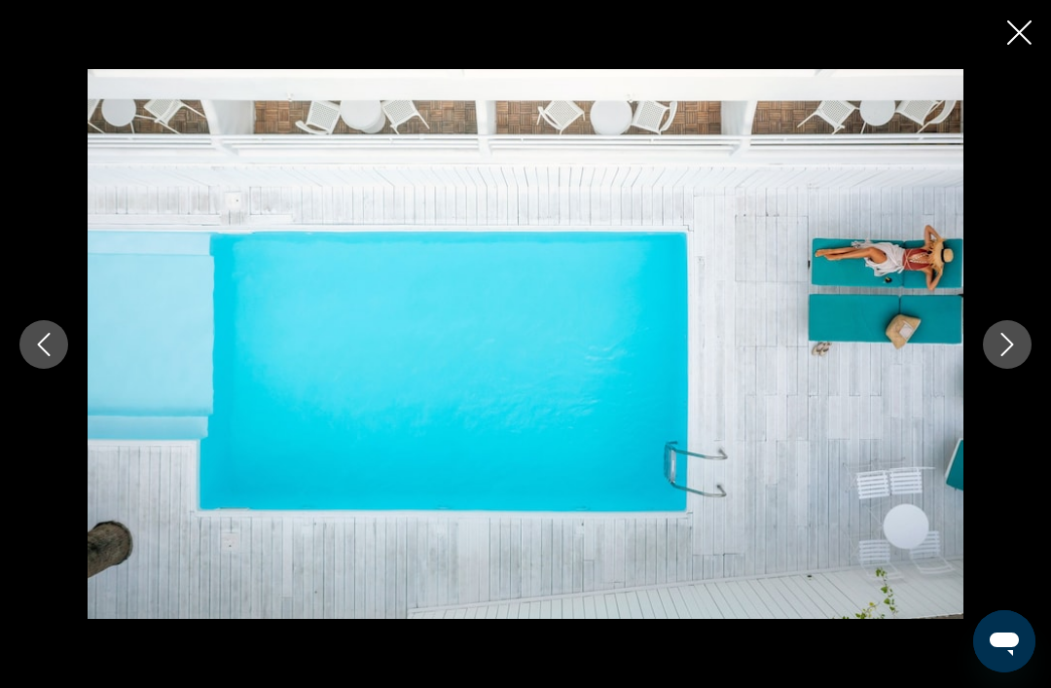
click at [1019, 369] on button "Next image" at bounding box center [1007, 344] width 49 height 49
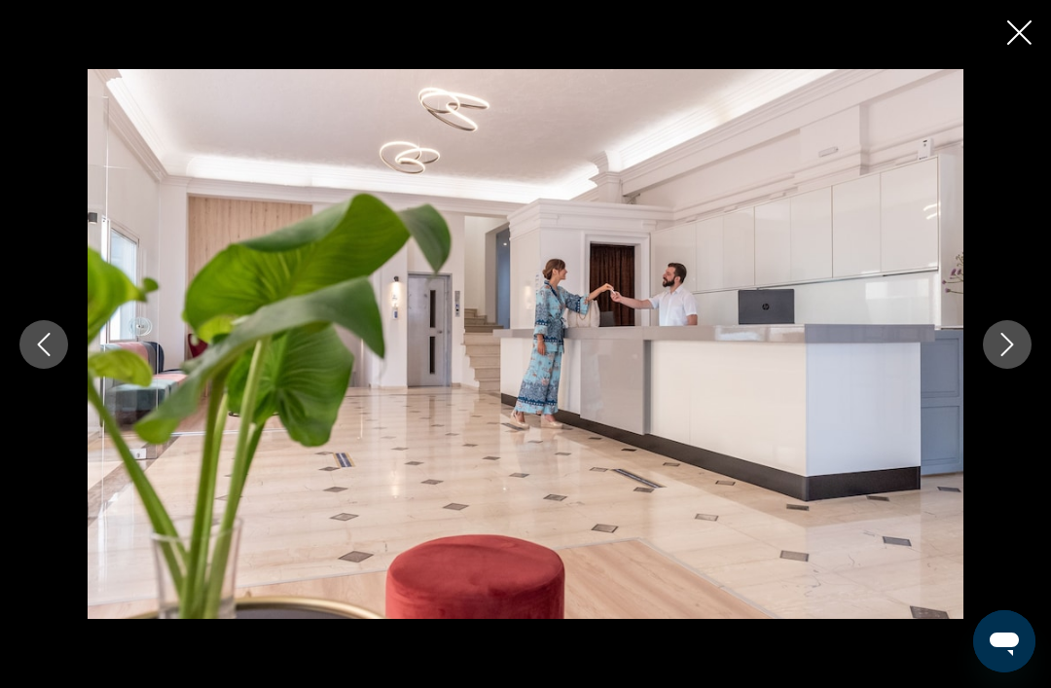
click at [1024, 31] on icon "Close slideshow" at bounding box center [1019, 32] width 24 height 24
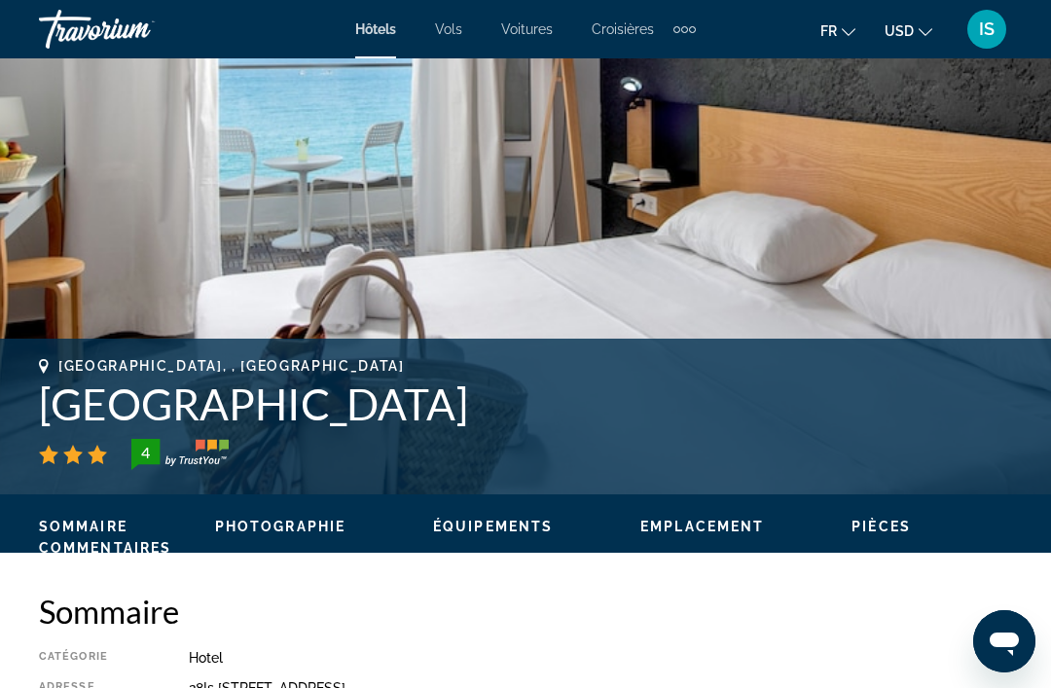
scroll to position [487, 0]
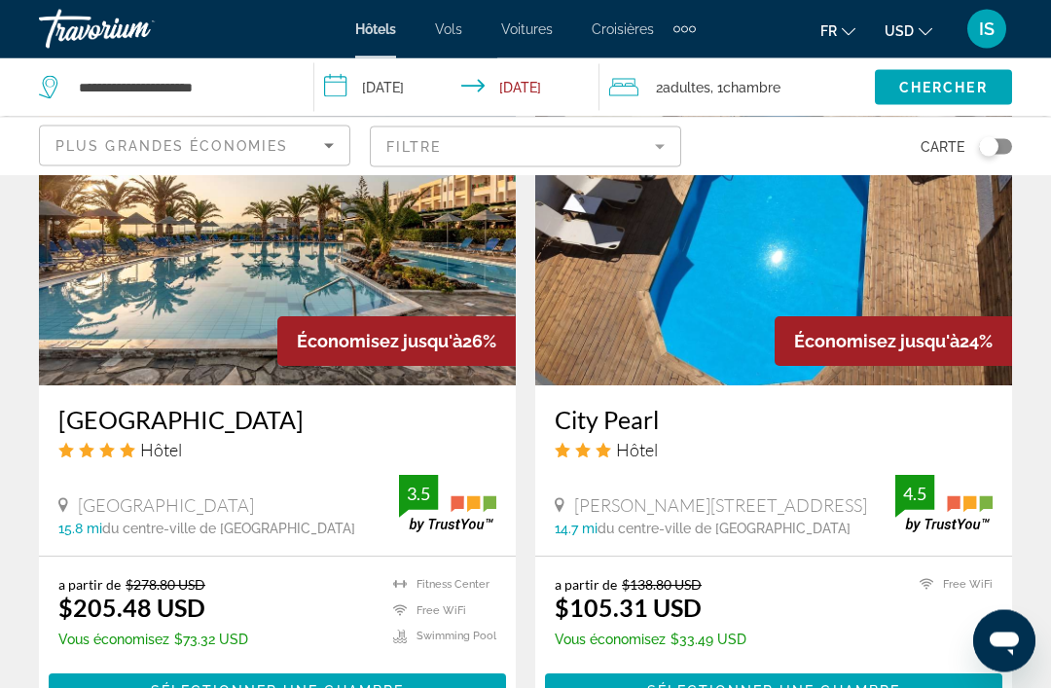
scroll to position [3634, 0]
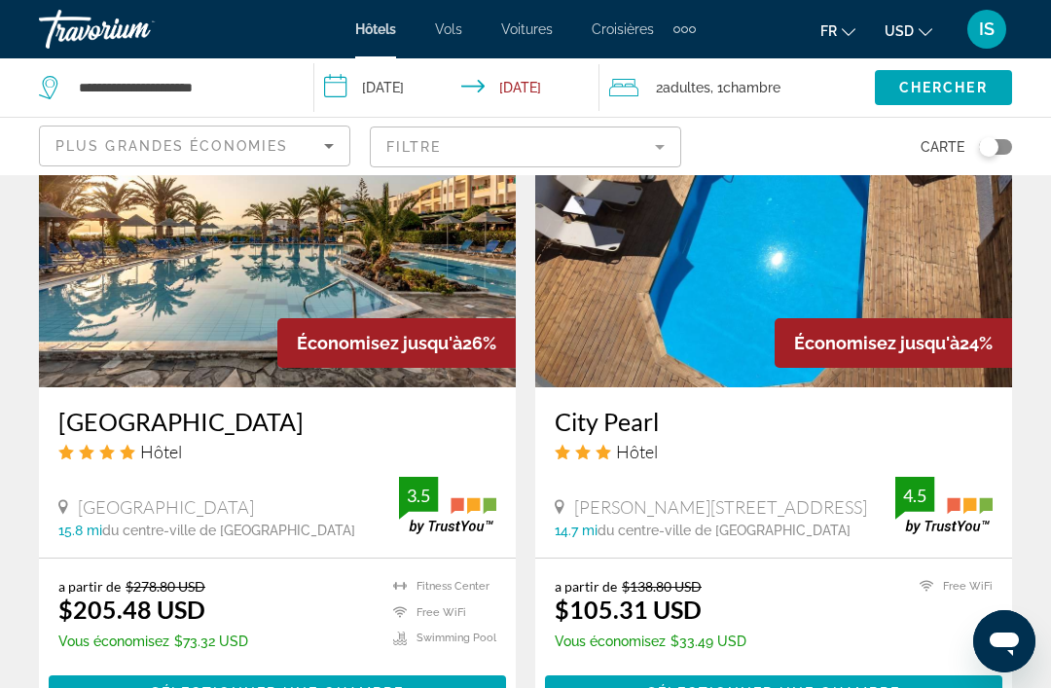
click at [72, 149] on span "Plus grandes économies" at bounding box center [171, 146] width 233 height 16
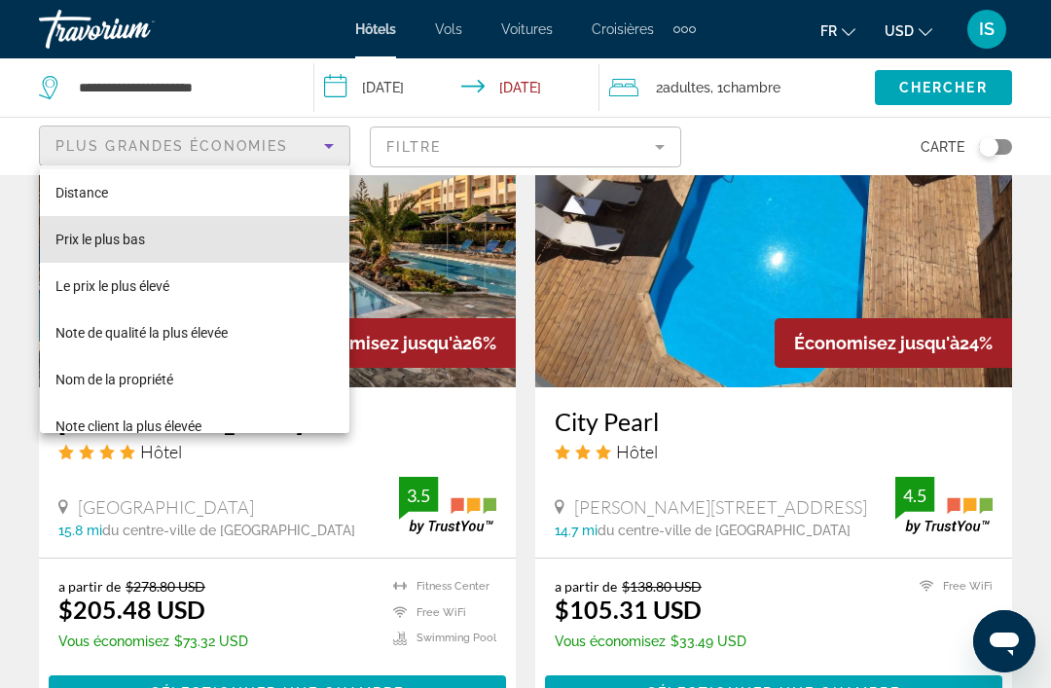
scroll to position [48, 0]
click at [61, 235] on span "Prix le plus bas" at bounding box center [99, 242] width 89 height 16
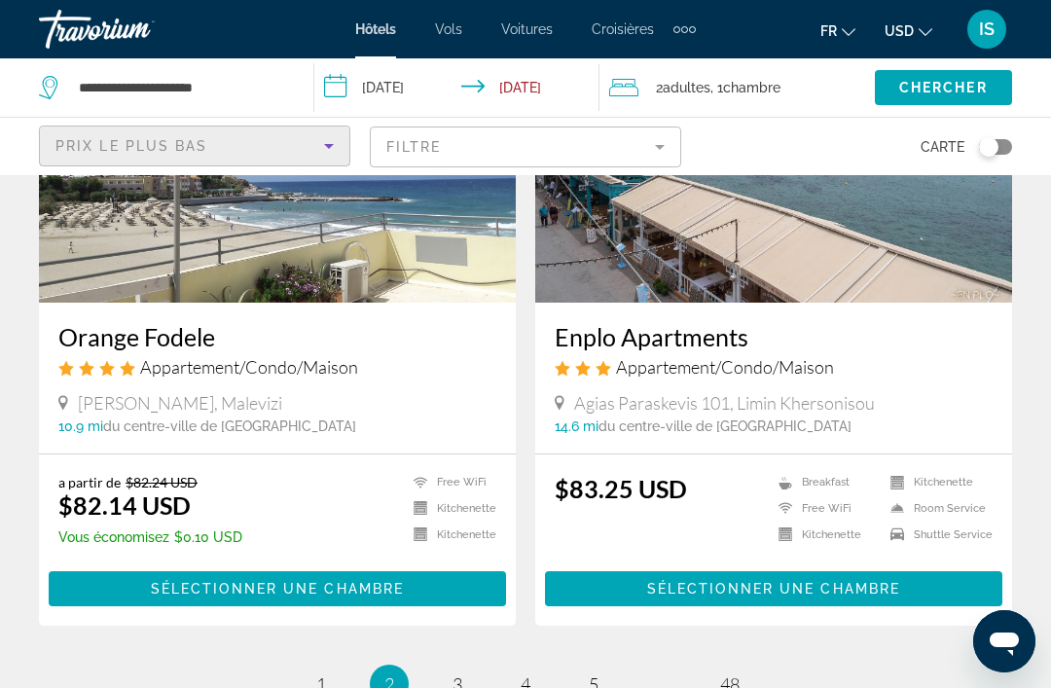
scroll to position [3912, 0]
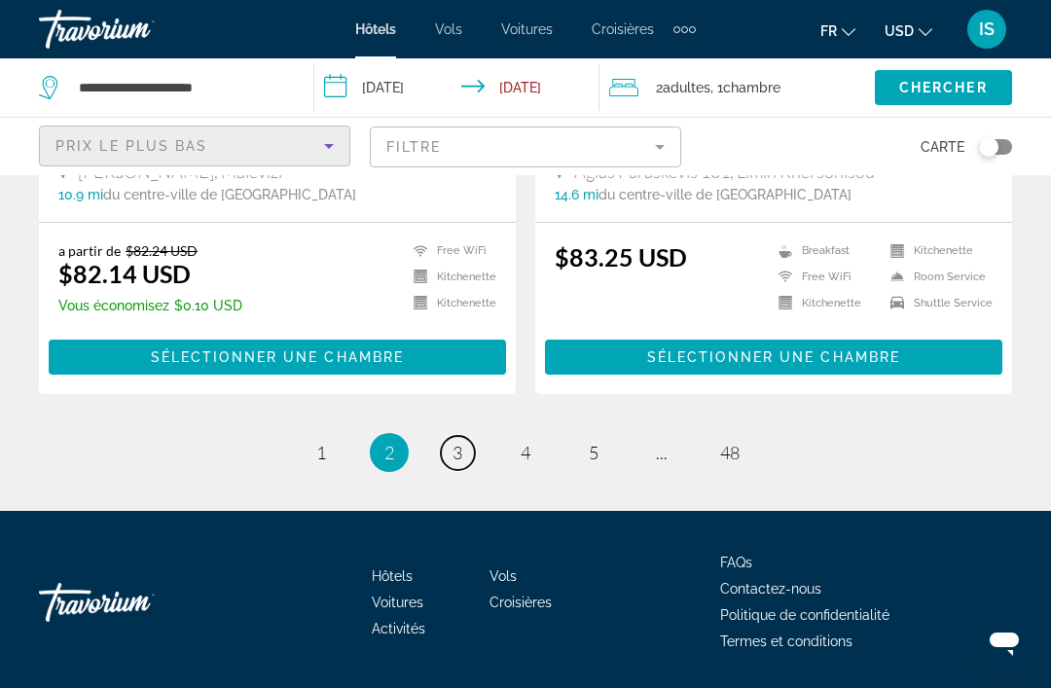
click at [456, 469] on link "page 3" at bounding box center [458, 453] width 34 height 34
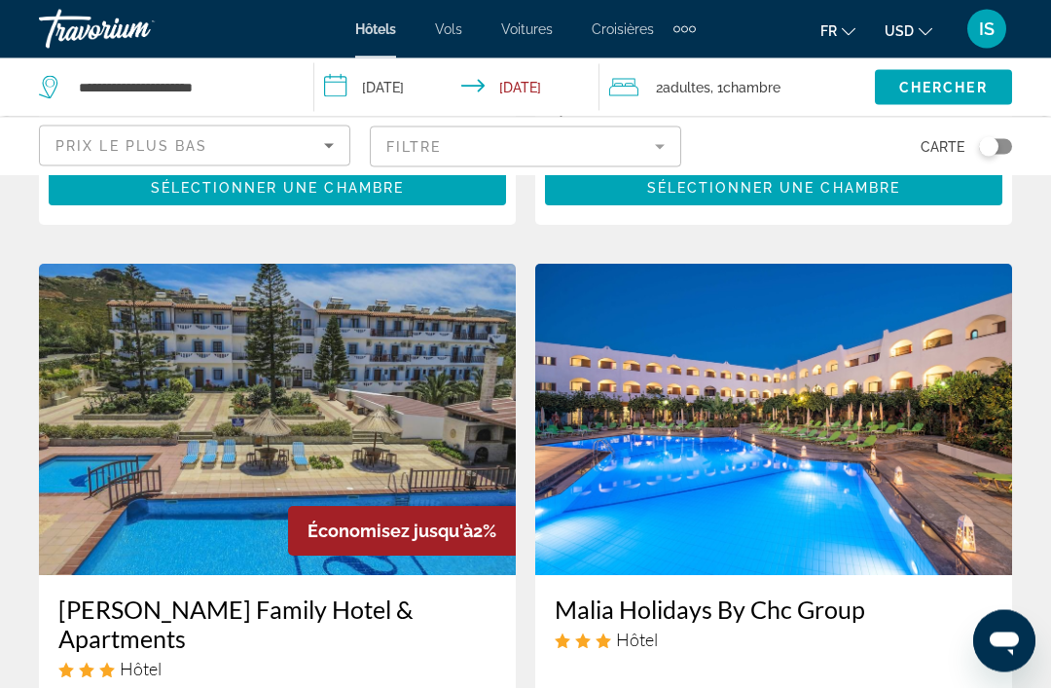
scroll to position [2782, 0]
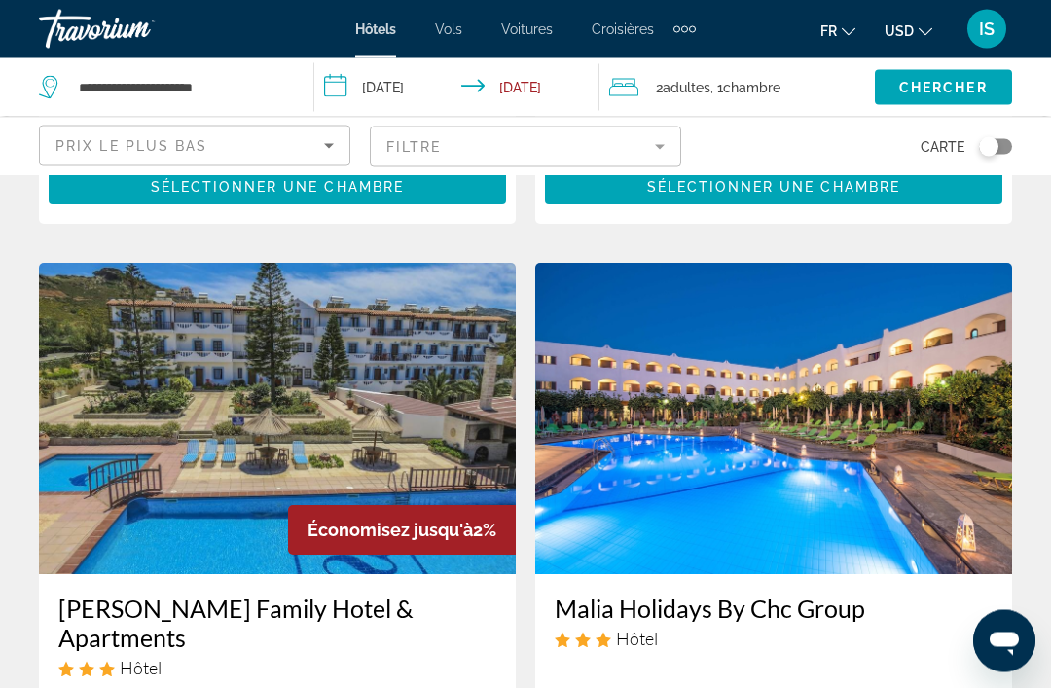
click at [989, 516] on img "Main content" at bounding box center [773, 419] width 477 height 311
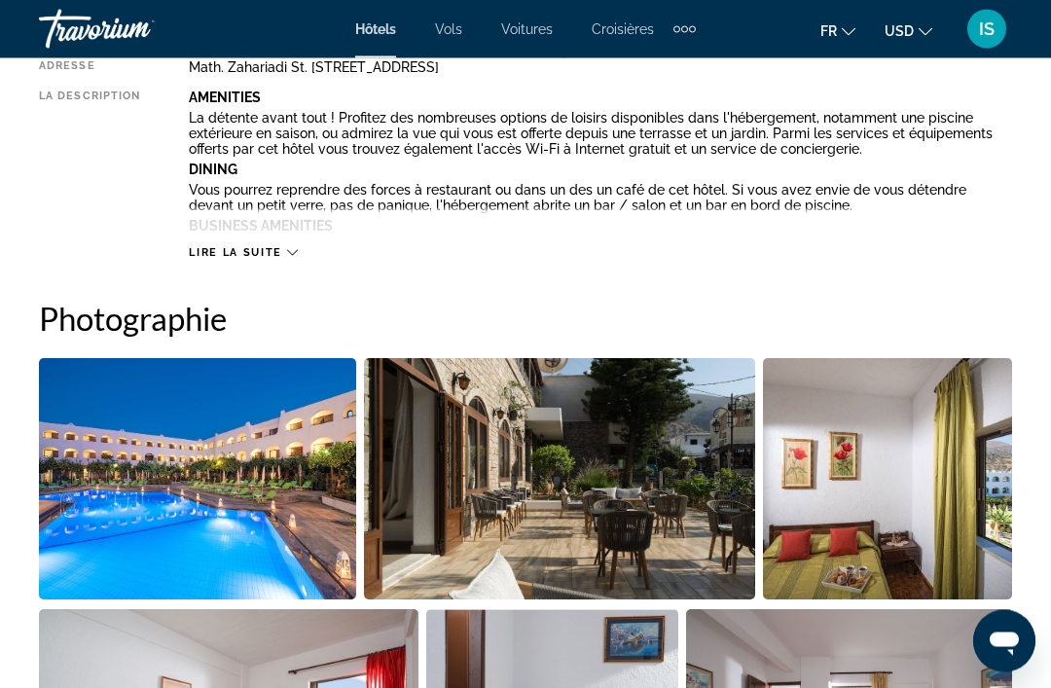
scroll to position [1109, 0]
click at [96, 438] on img "Open full-screen image slider" at bounding box center [197, 478] width 317 height 241
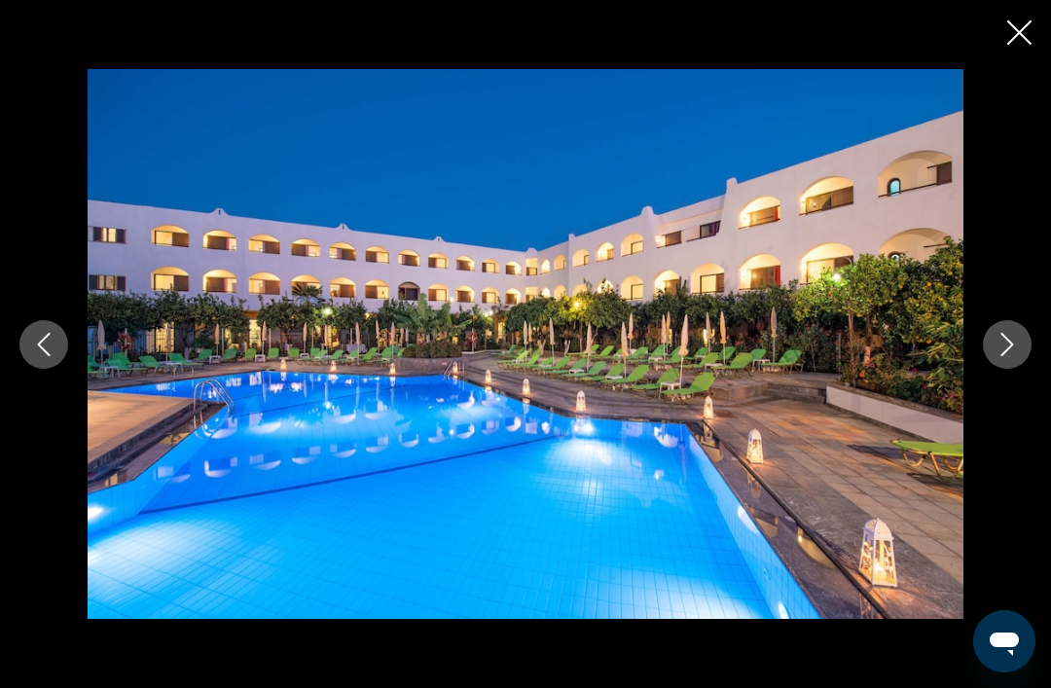
click at [1025, 368] on button "Next image" at bounding box center [1007, 344] width 49 height 49
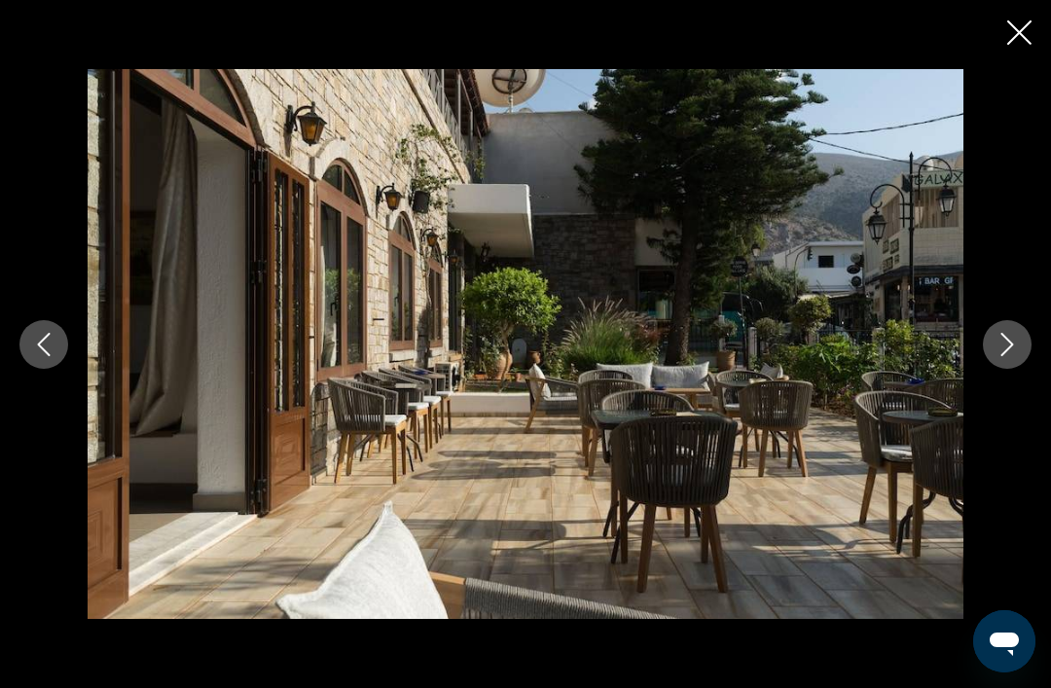
click at [1009, 356] on icon "Next image" at bounding box center [1006, 344] width 23 height 23
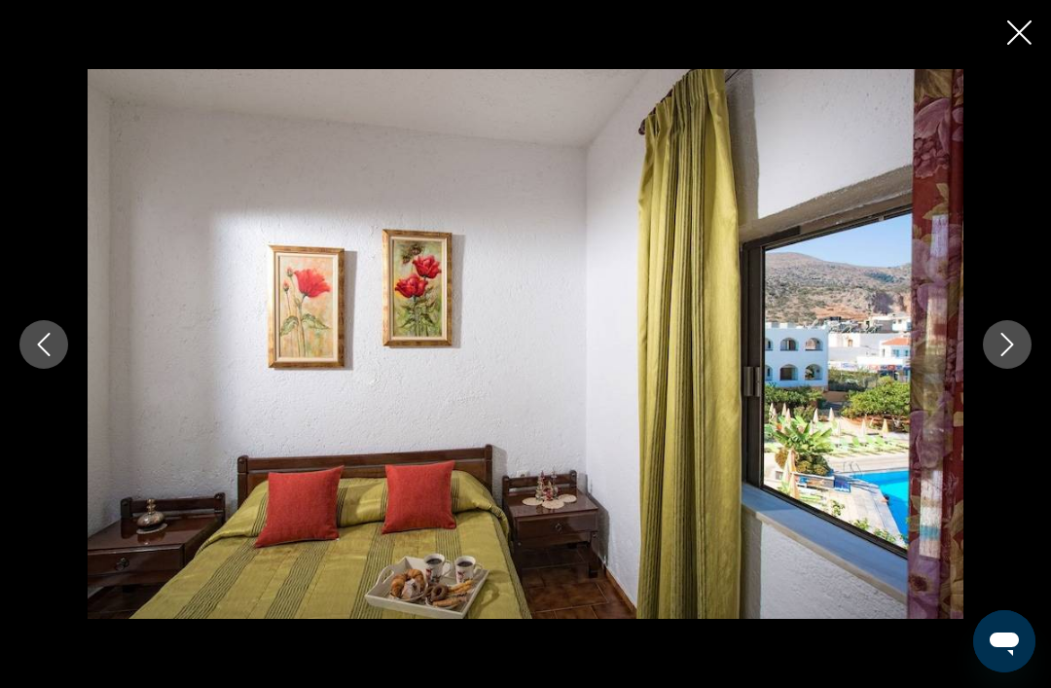
click at [1001, 356] on icon "Next image" at bounding box center [1006, 344] width 23 height 23
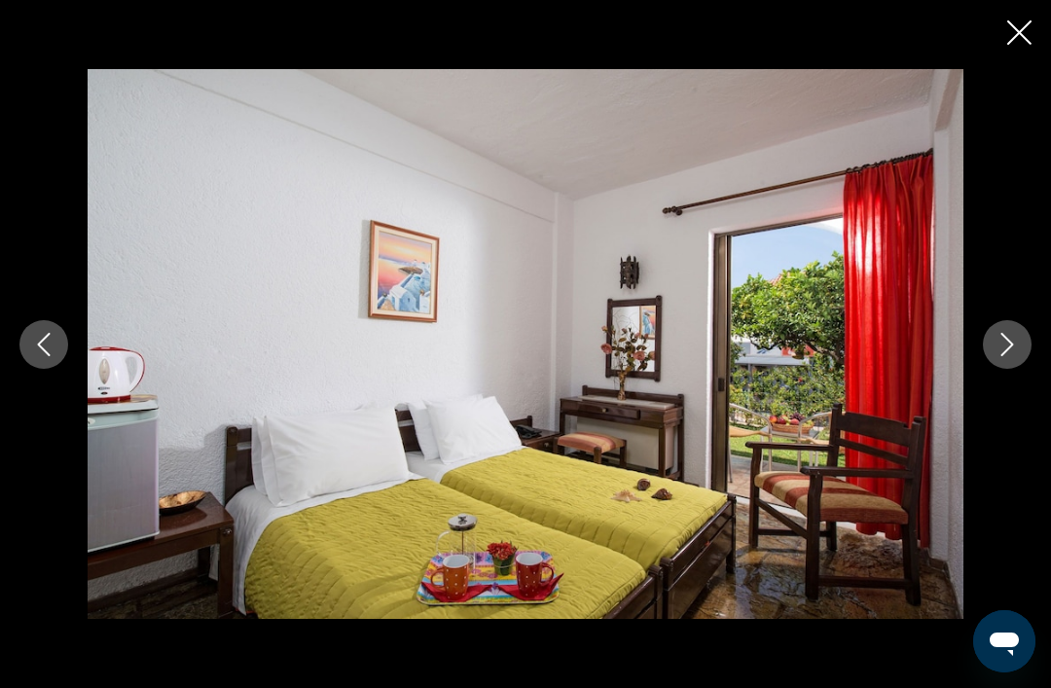
click at [1011, 354] on button "Next image" at bounding box center [1007, 344] width 49 height 49
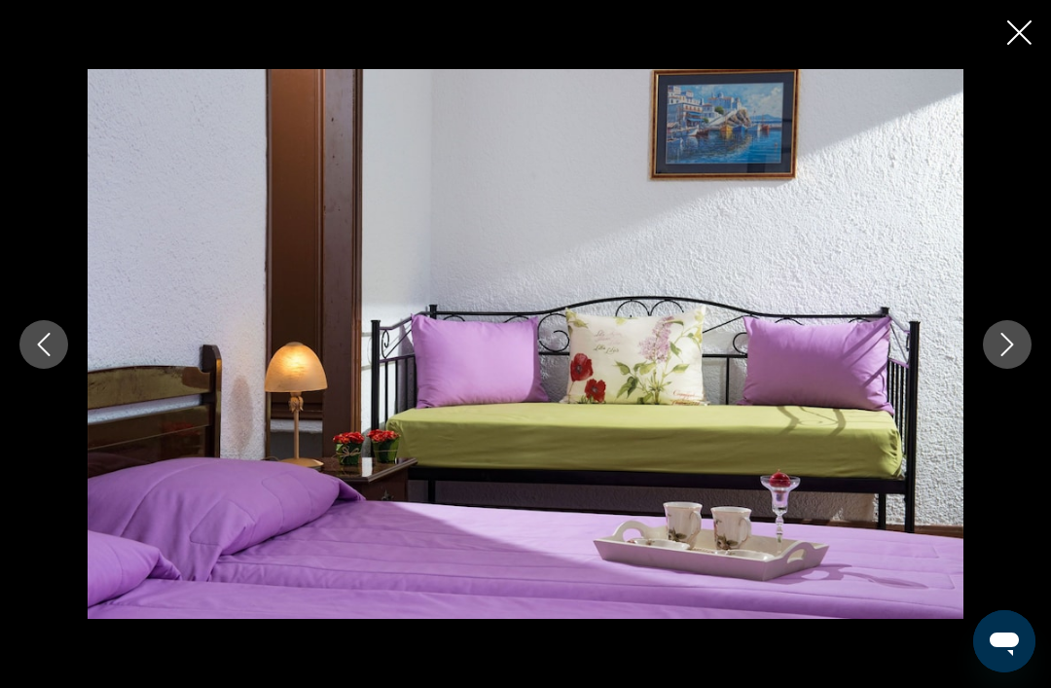
click at [1013, 356] on icon "Next image" at bounding box center [1006, 344] width 23 height 23
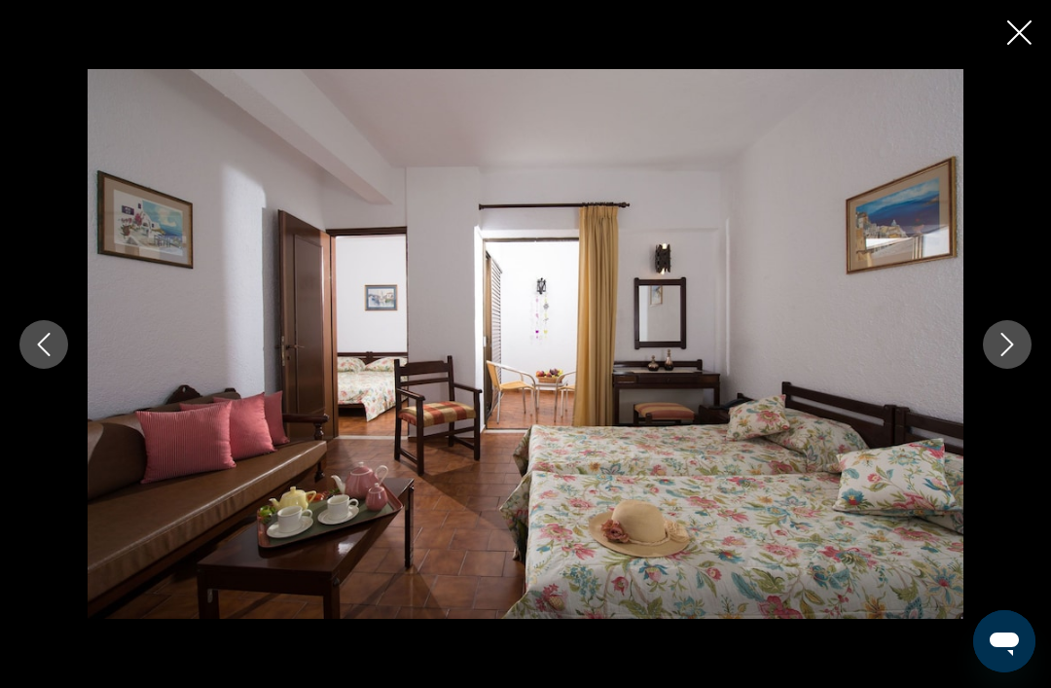
click at [1004, 356] on icon "Next image" at bounding box center [1006, 344] width 23 height 23
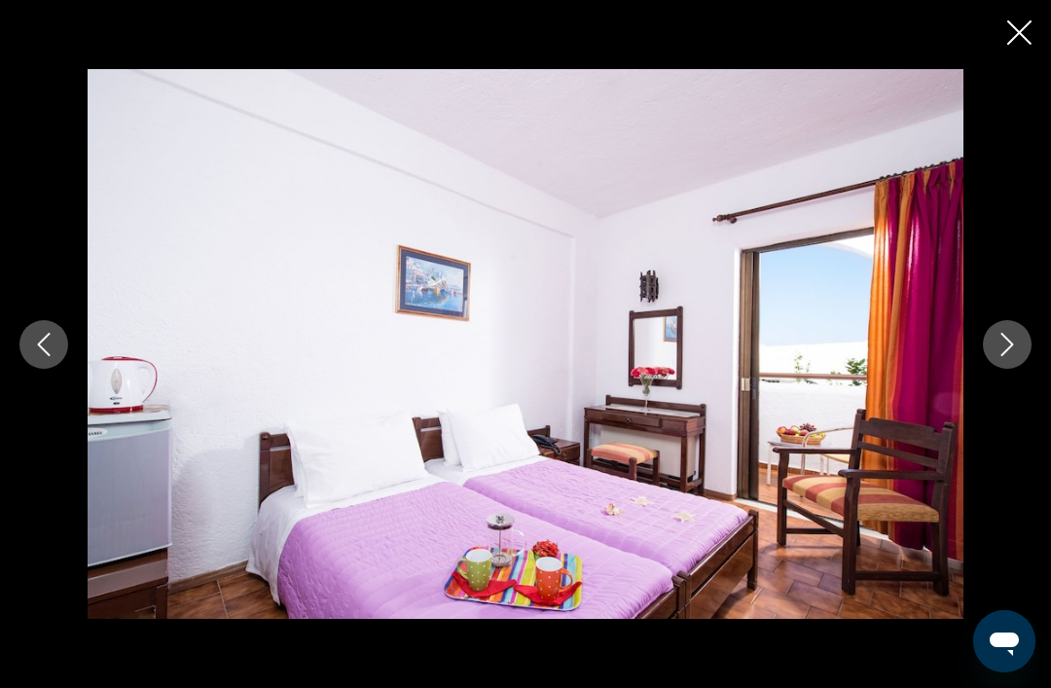
click at [1008, 369] on button "Next image" at bounding box center [1007, 344] width 49 height 49
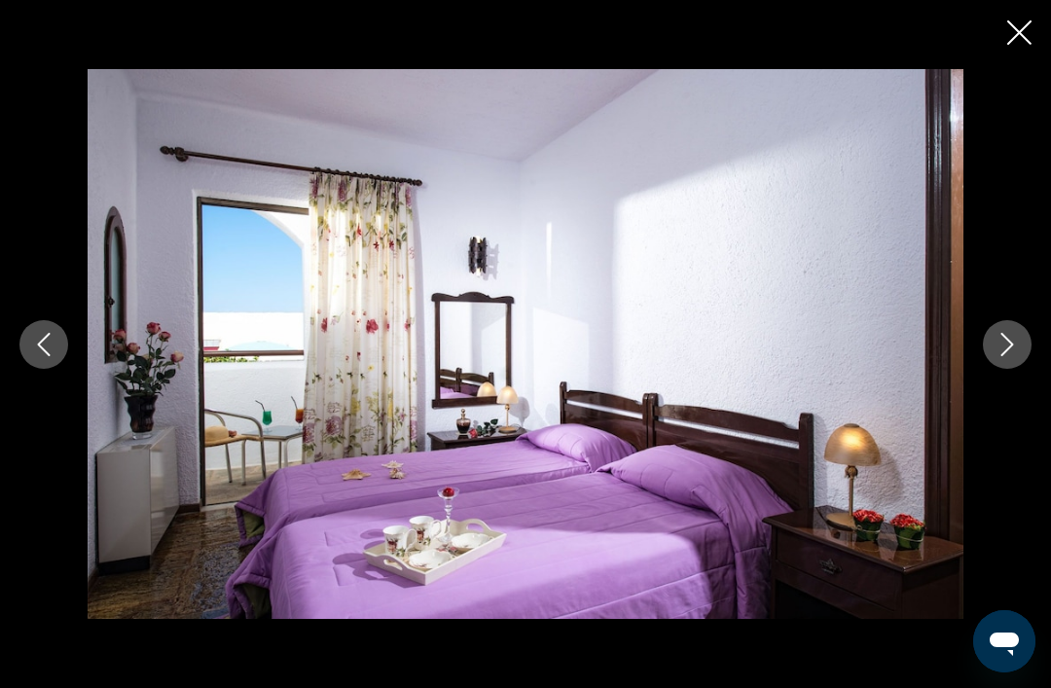
click at [1005, 369] on button "Next image" at bounding box center [1007, 344] width 49 height 49
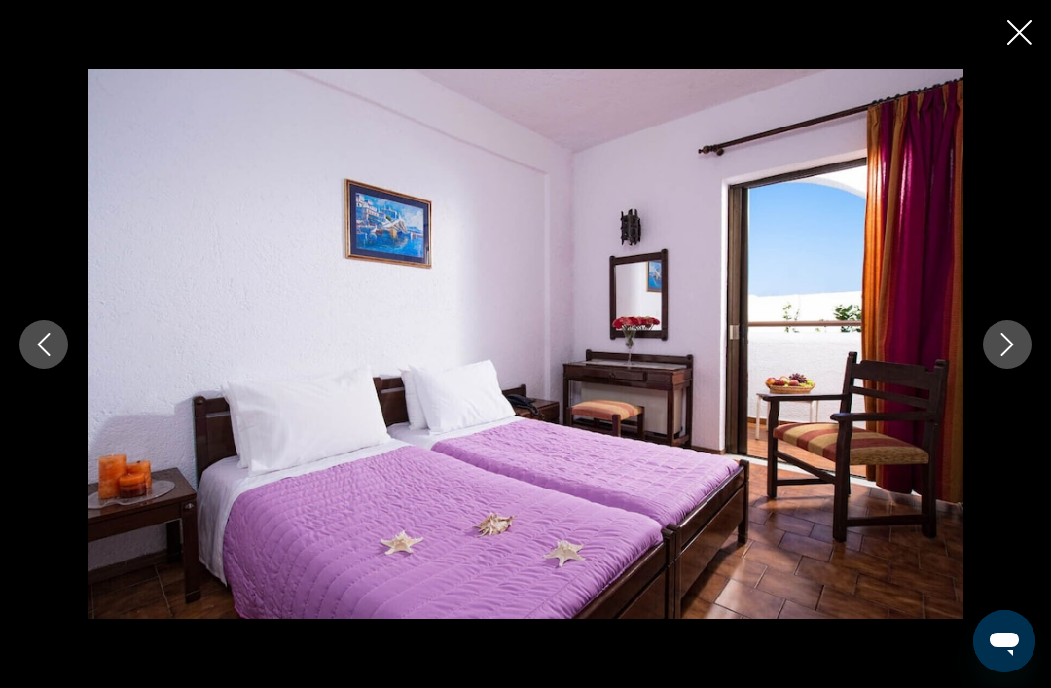
click at [1009, 39] on icon "Close slideshow" at bounding box center [1019, 32] width 24 height 24
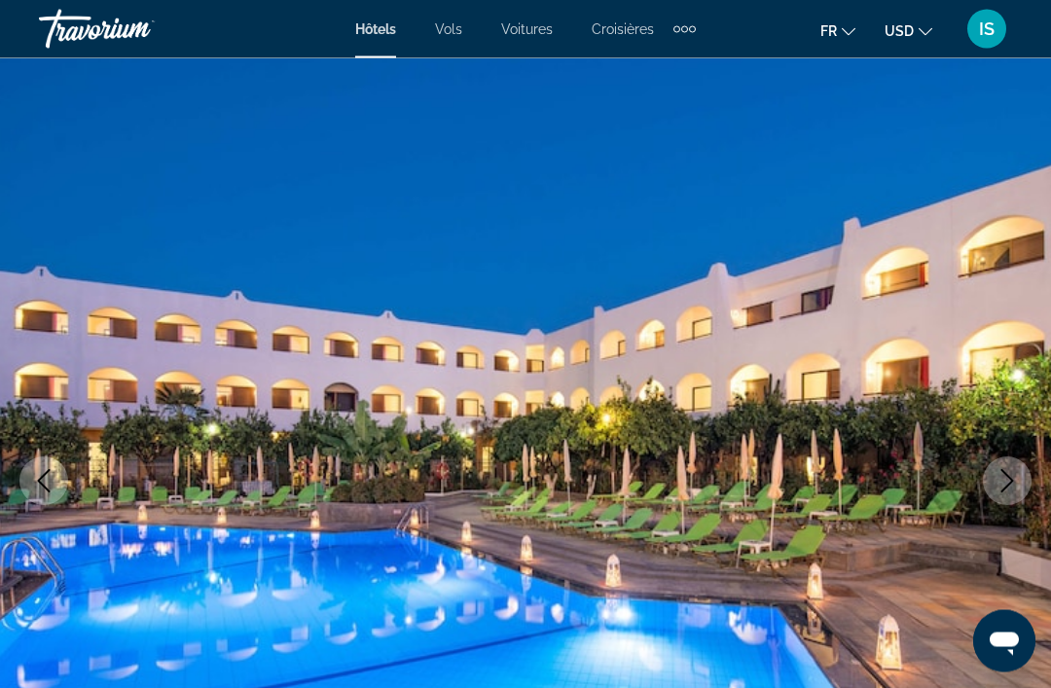
scroll to position [0, 0]
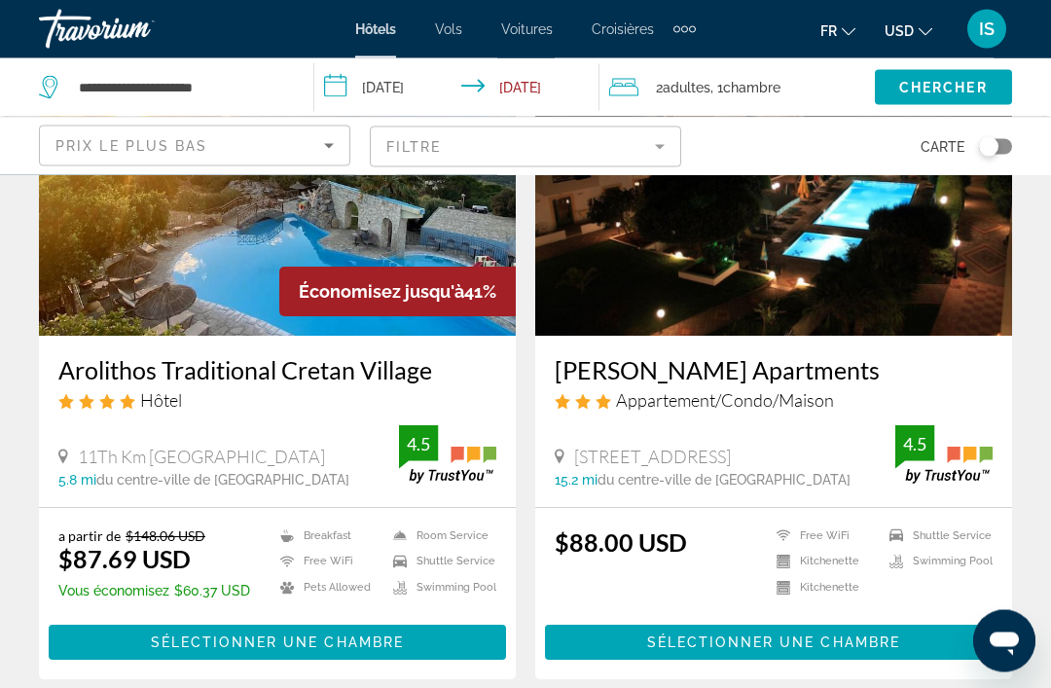
scroll to position [1624, 0]
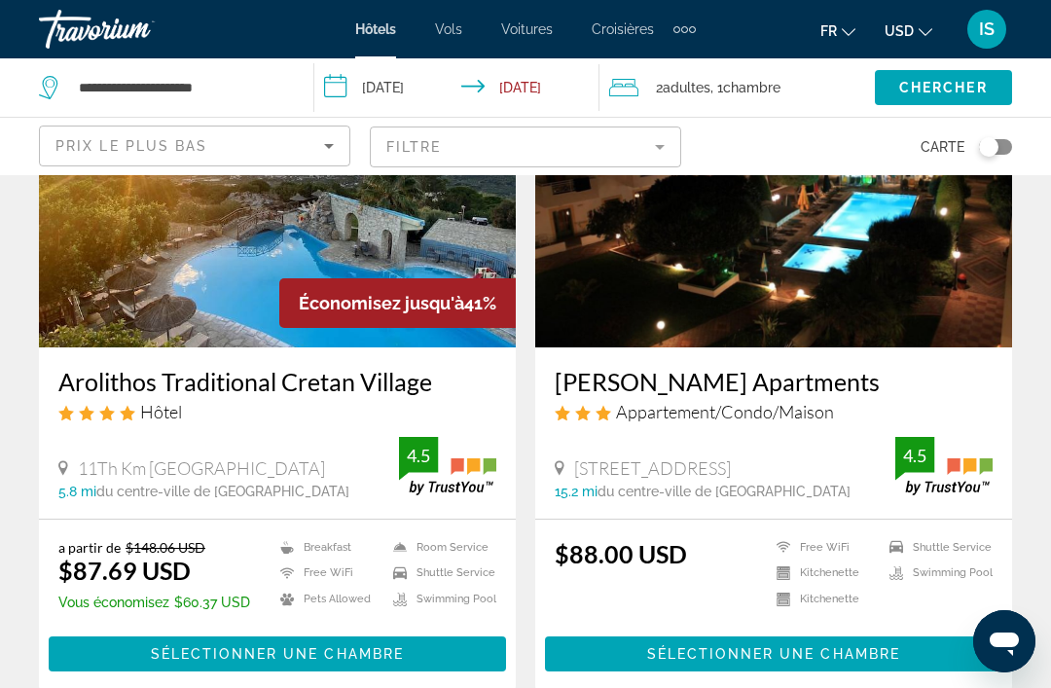
click at [107, 294] on img "Main content" at bounding box center [277, 191] width 477 height 311
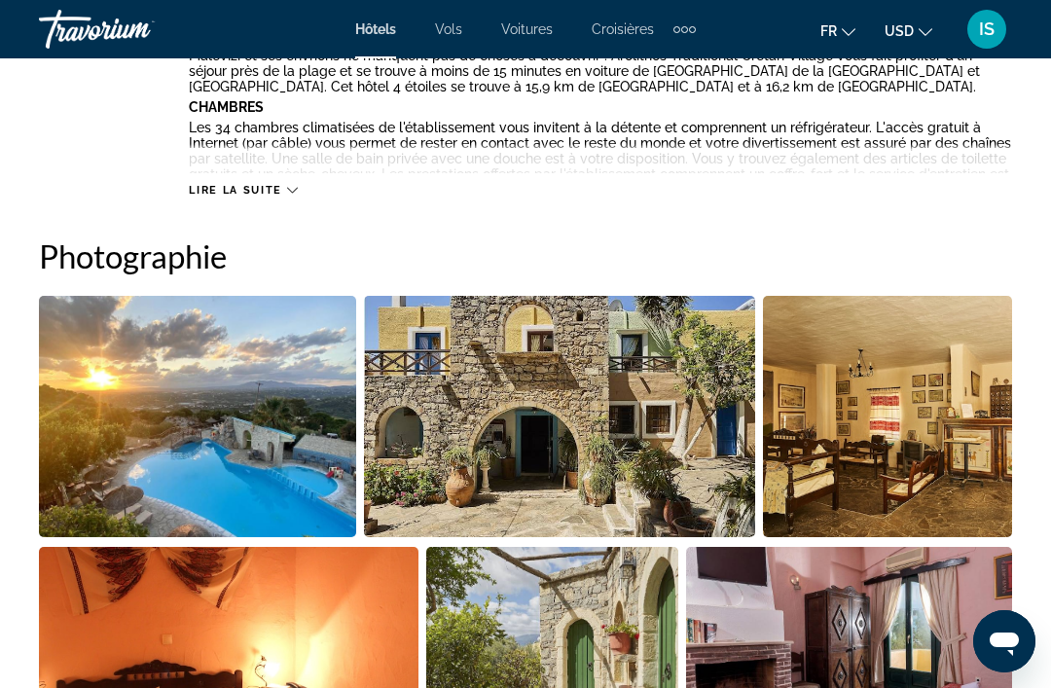
scroll to position [1172, 0]
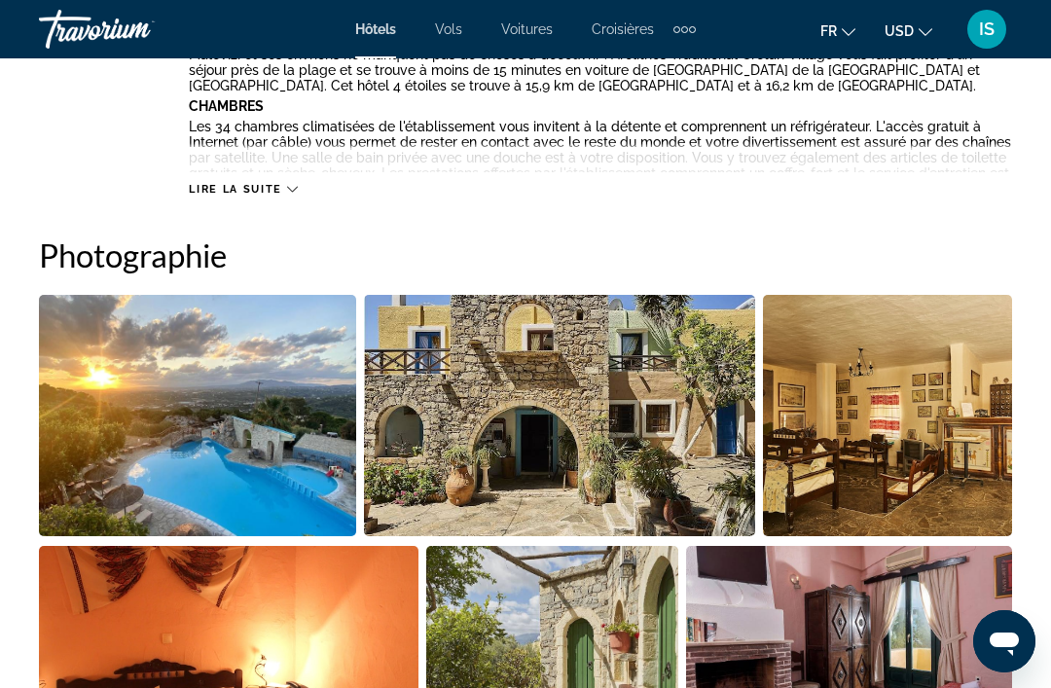
click at [1010, 577] on img "Open full-screen image slider" at bounding box center [849, 666] width 326 height 241
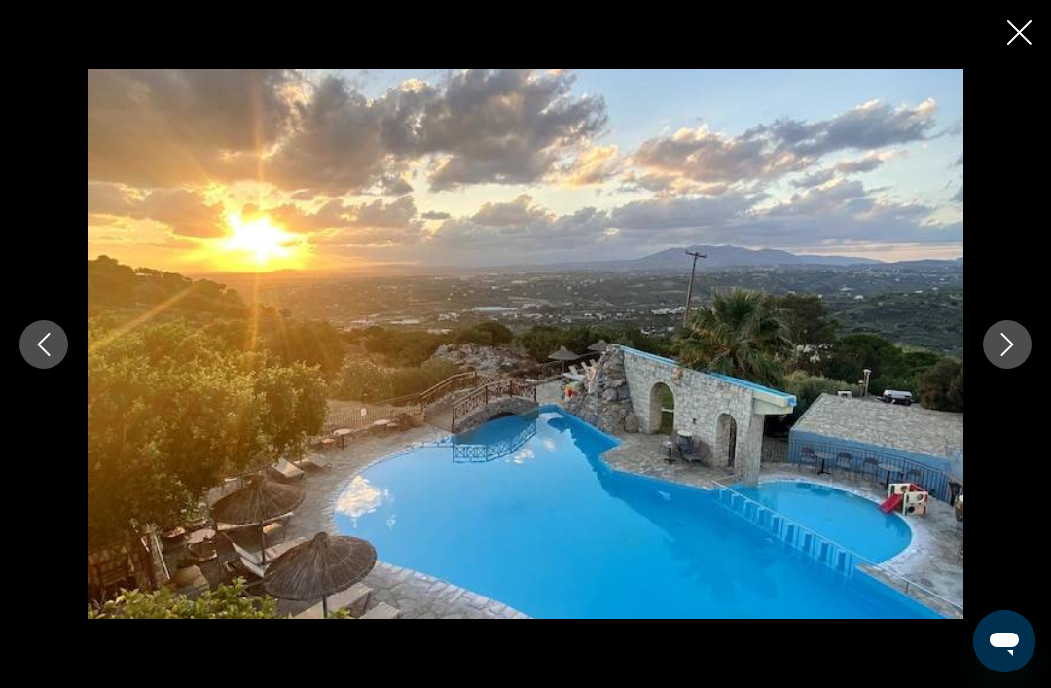
click at [1012, 356] on icon "Next image" at bounding box center [1006, 344] width 23 height 23
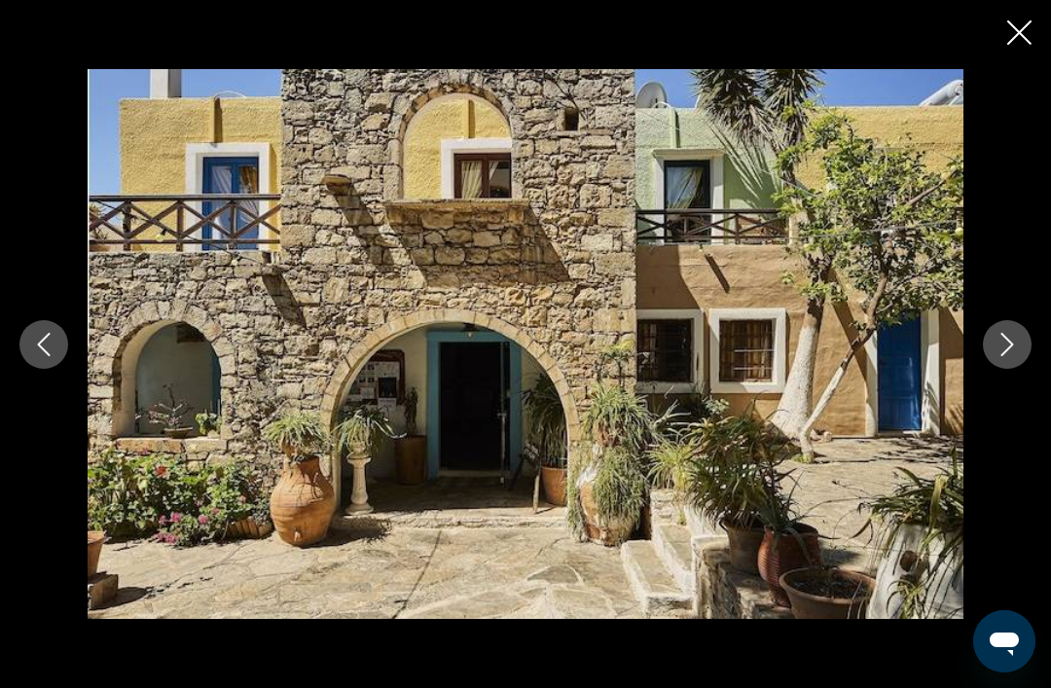
click at [1019, 369] on button "Next image" at bounding box center [1007, 344] width 49 height 49
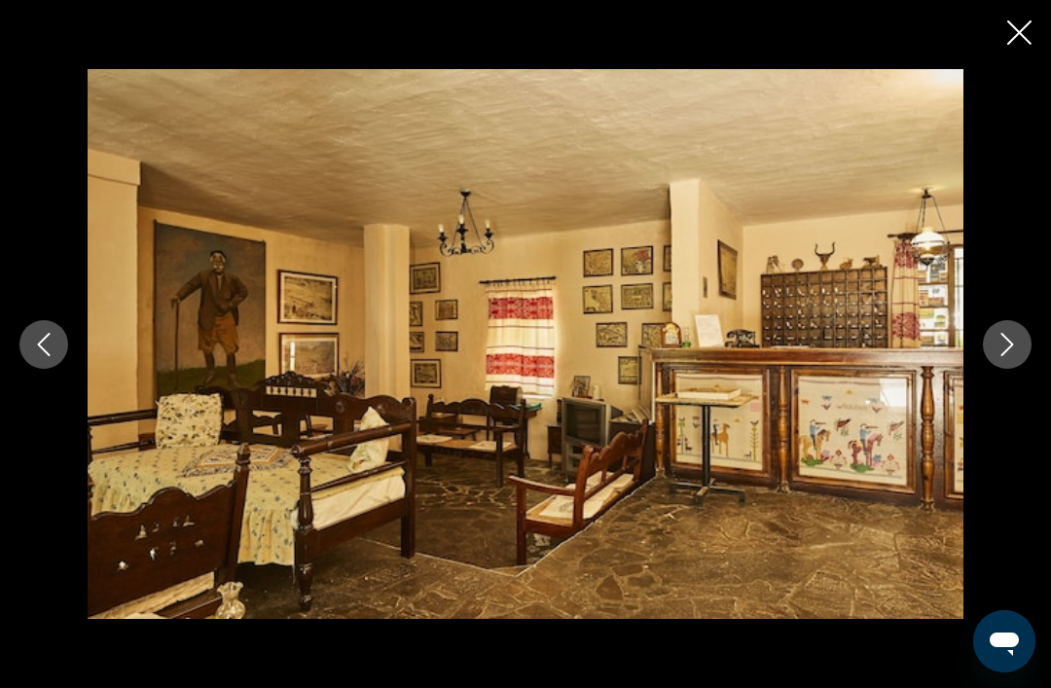
click at [1018, 356] on icon "Next image" at bounding box center [1006, 344] width 23 height 23
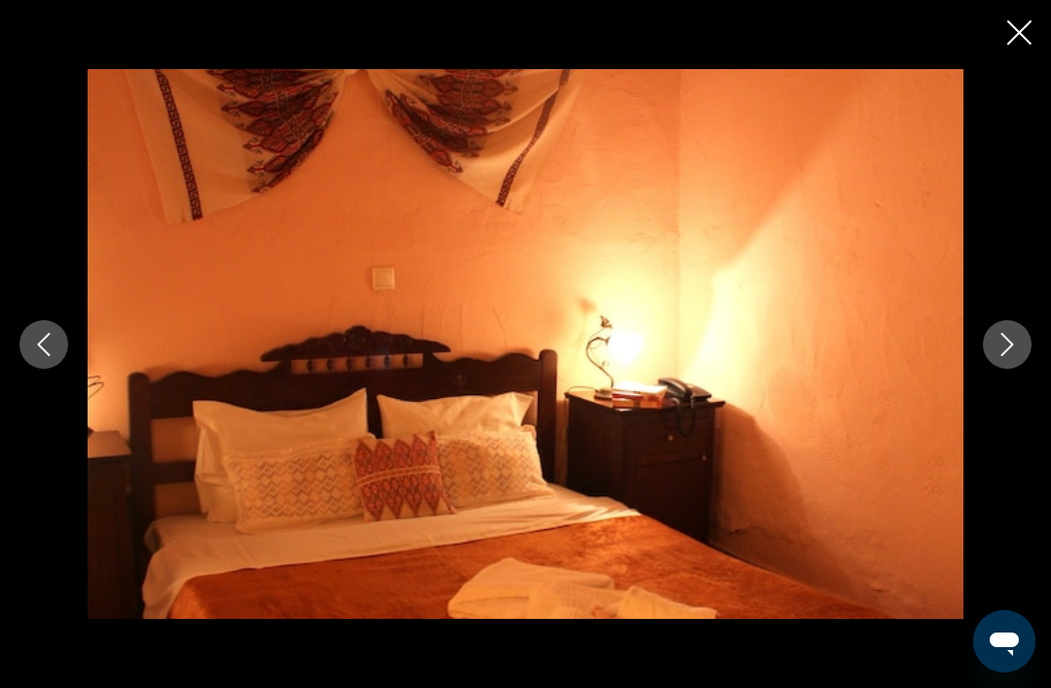
click at [1009, 38] on icon "Close slideshow" at bounding box center [1019, 32] width 24 height 24
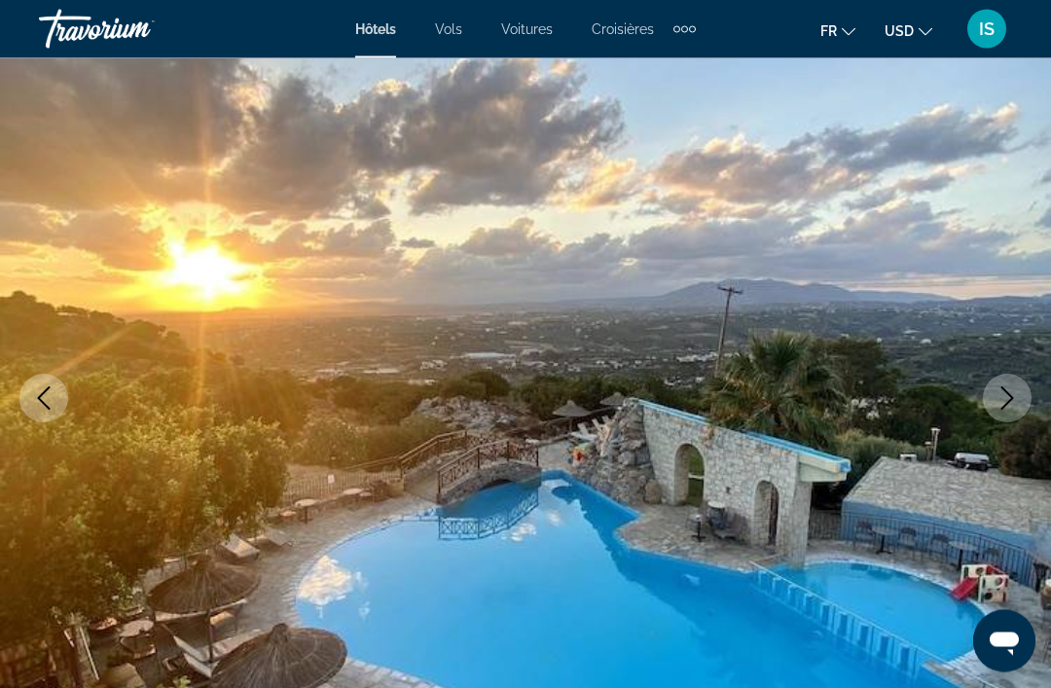
scroll to position [0, 0]
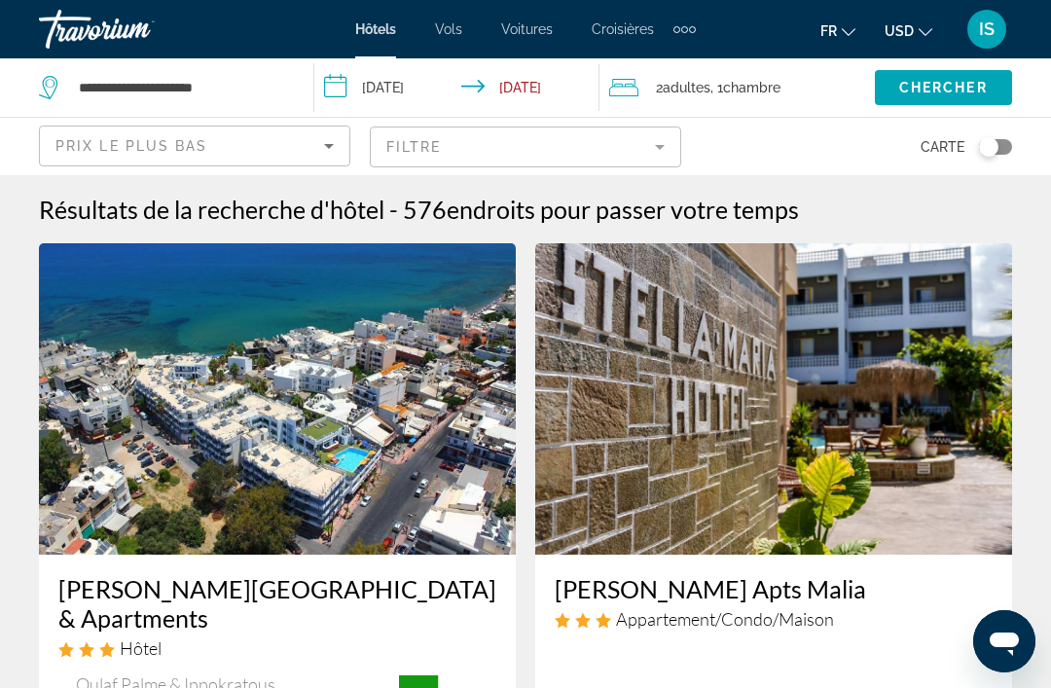
click at [449, 154] on mat-form-field "Filtre" at bounding box center [525, 146] width 311 height 41
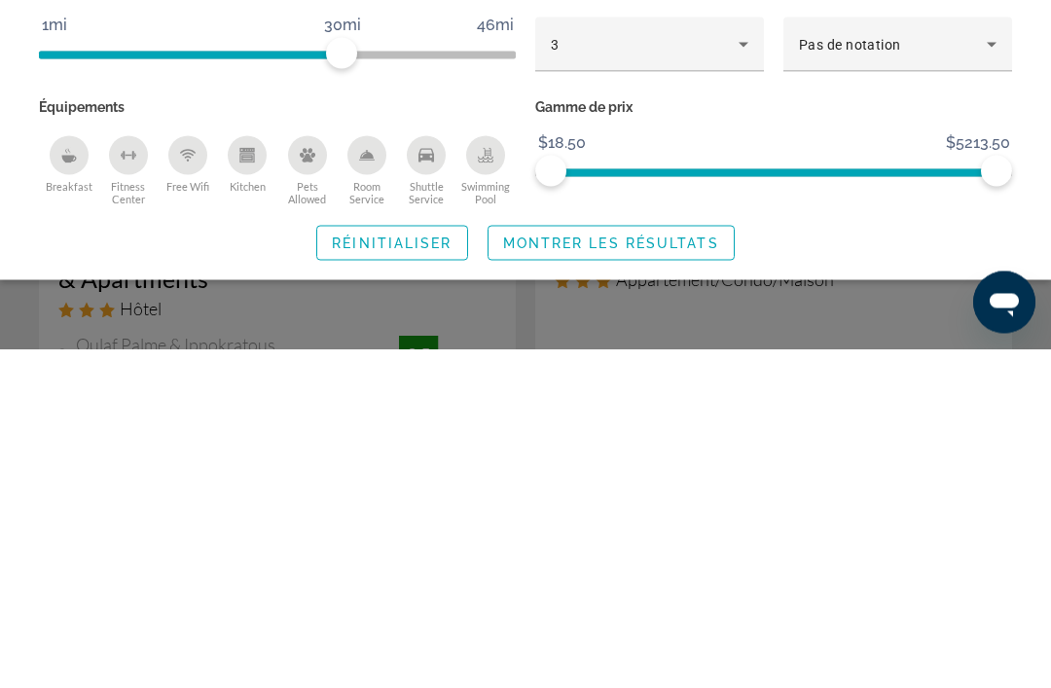
click at [68, 486] on icon "Breakfast" at bounding box center [68, 489] width 3 height 7
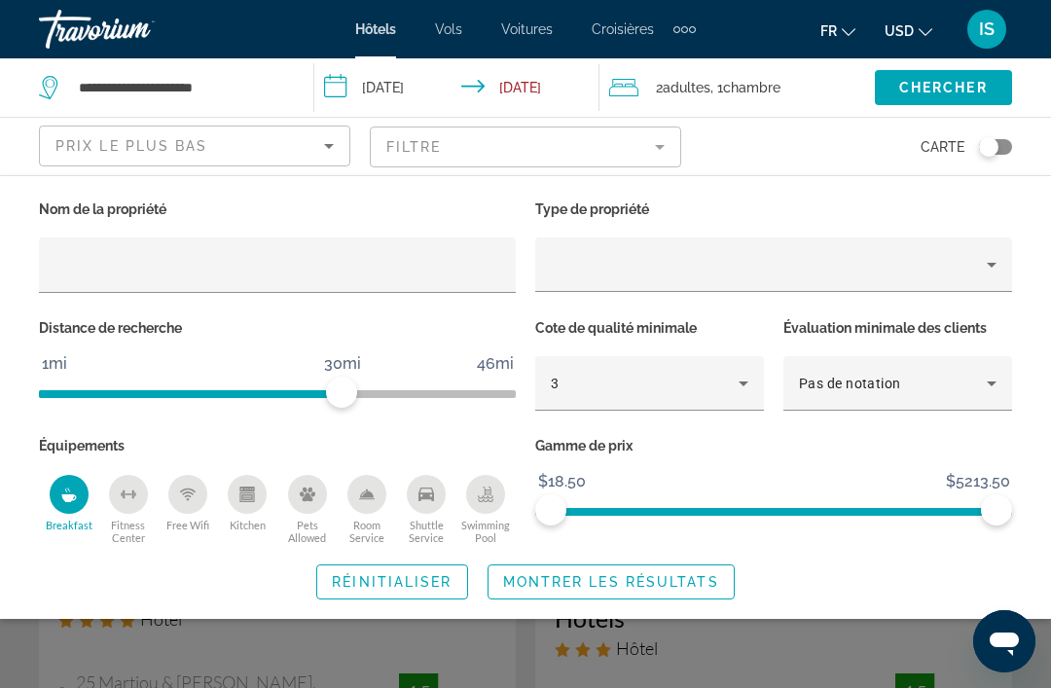
click at [712, 594] on span "Search widget" at bounding box center [610, 581] width 245 height 47
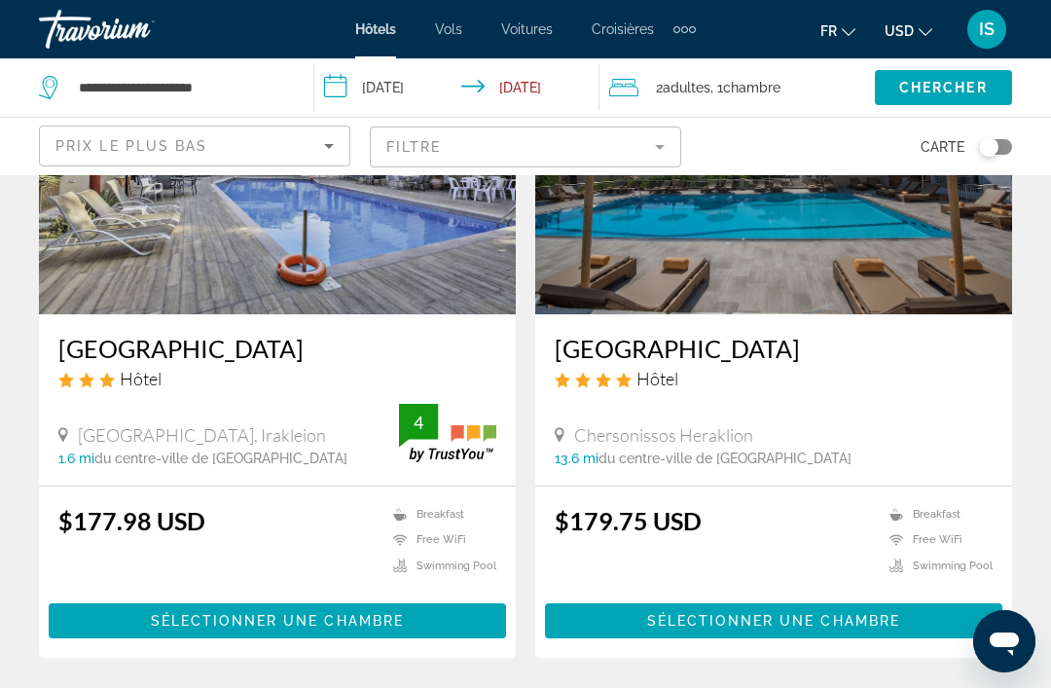
click at [408, 152] on mat-form-field "Filtre" at bounding box center [525, 146] width 311 height 41
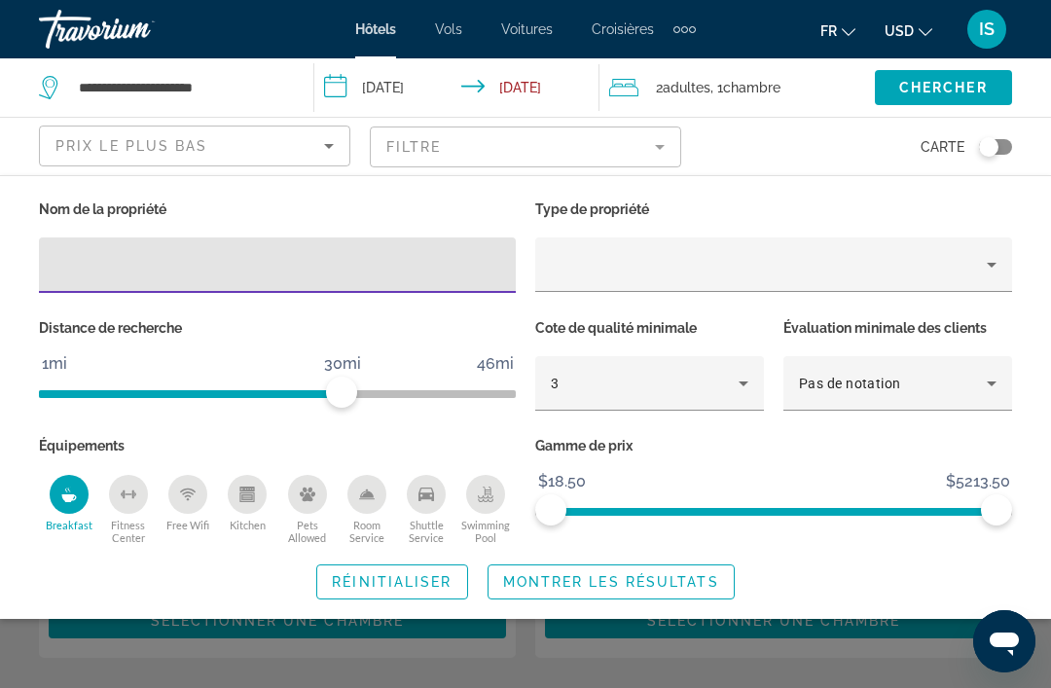
scroll to position [3737, 0]
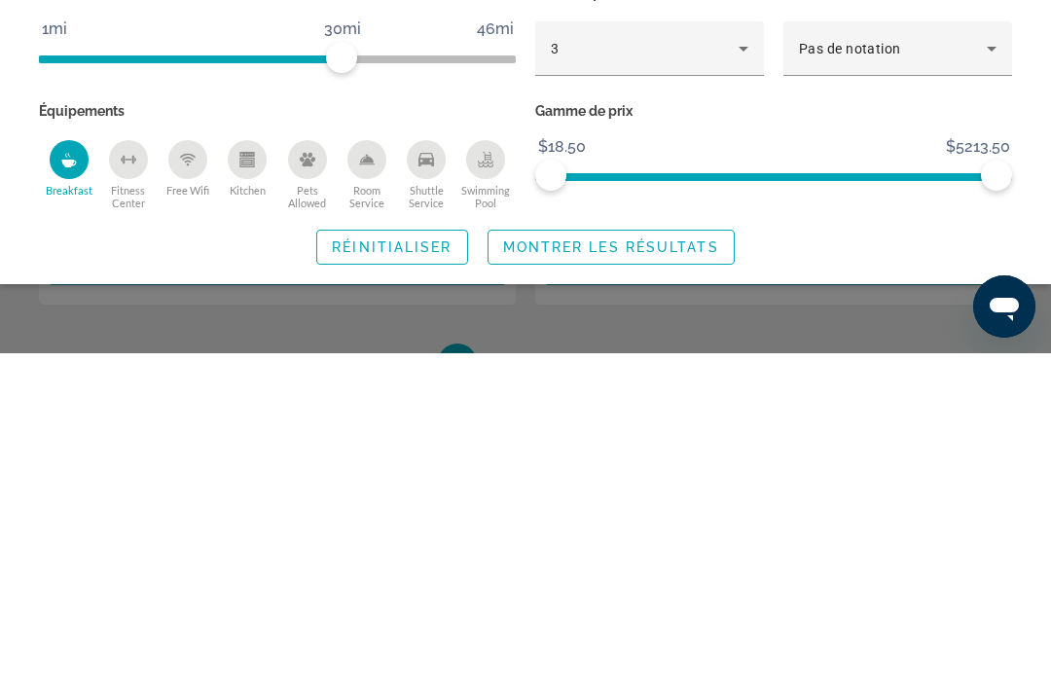
click at [69, 475] on div "Breakfast" at bounding box center [69, 494] width 39 height 39
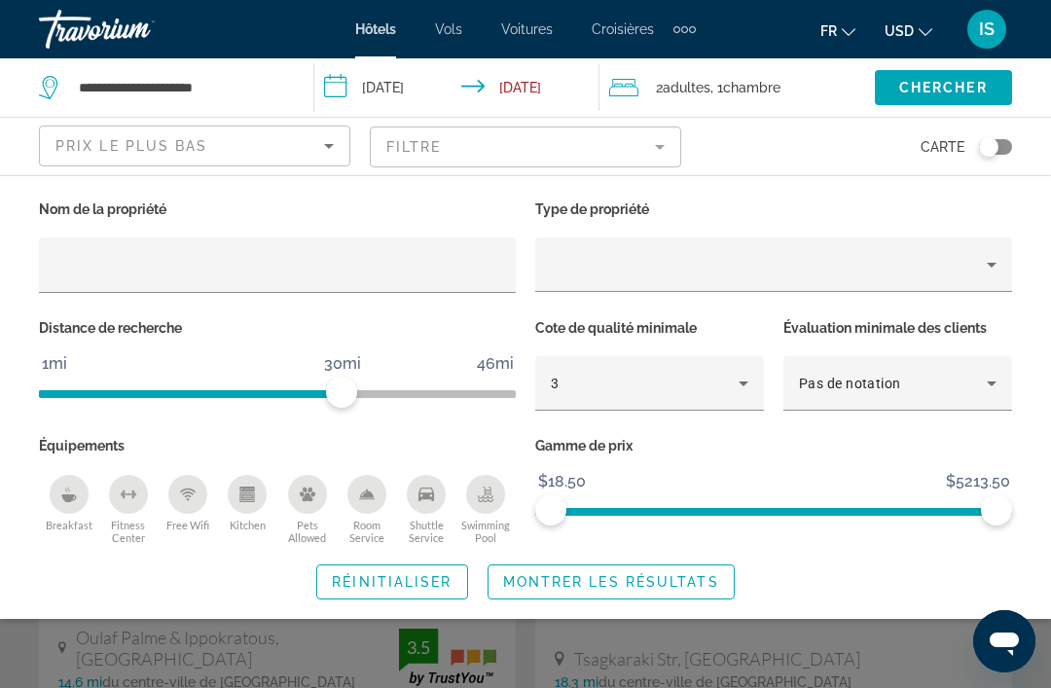
scroll to position [49, 0]
click at [733, 558] on span "Search widget" at bounding box center [610, 581] width 245 height 47
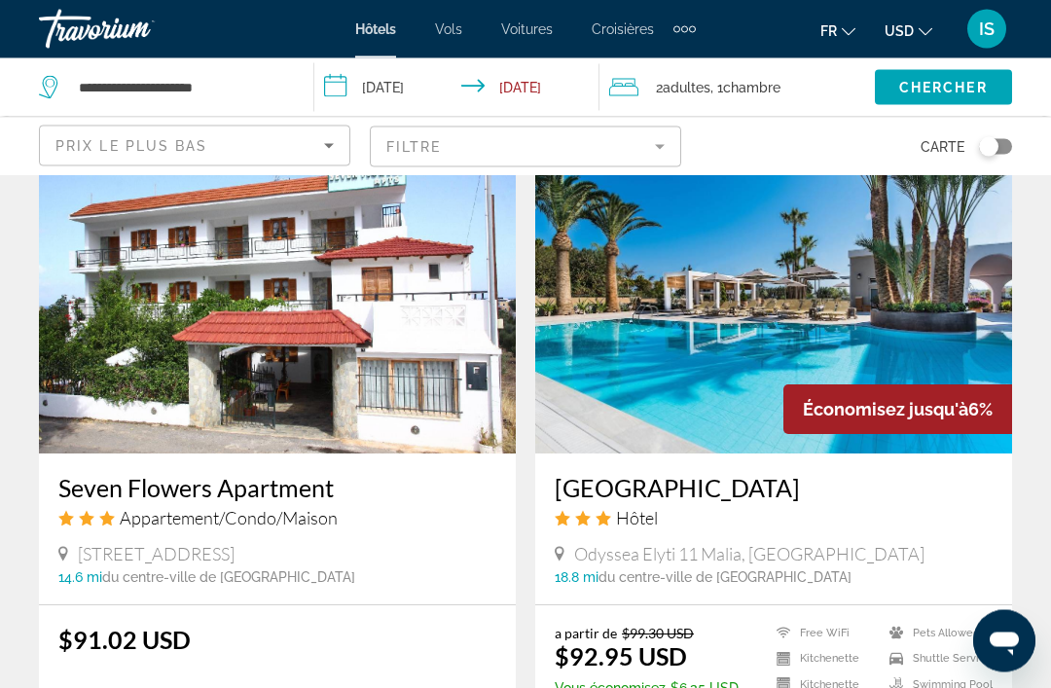
scroll to position [3976, 0]
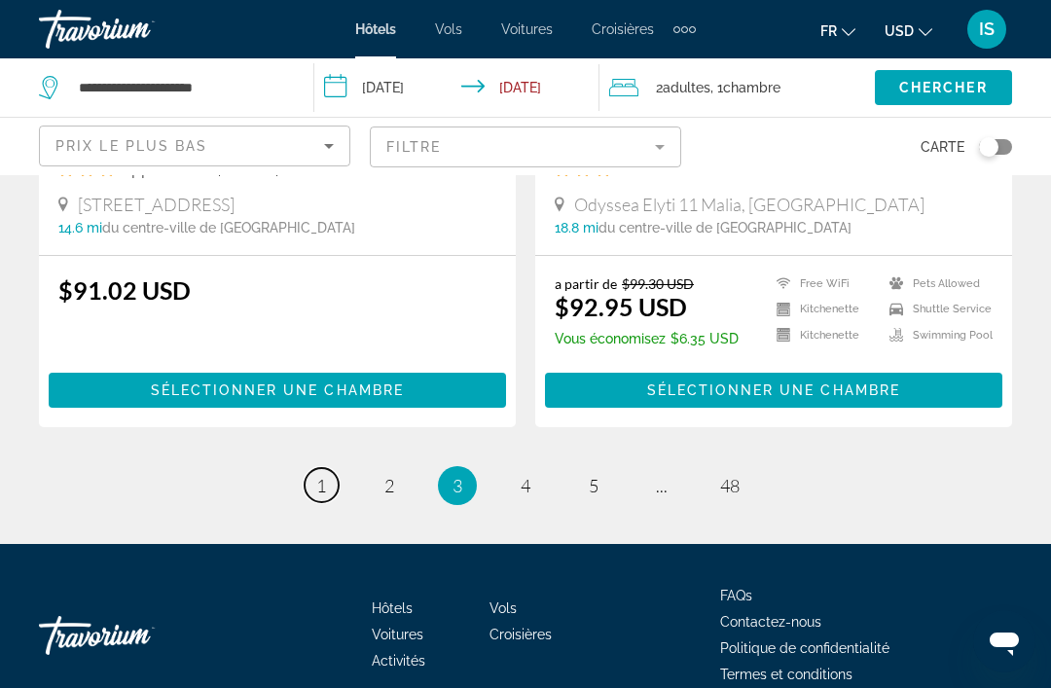
click at [322, 475] on span "1" at bounding box center [321, 485] width 10 height 21
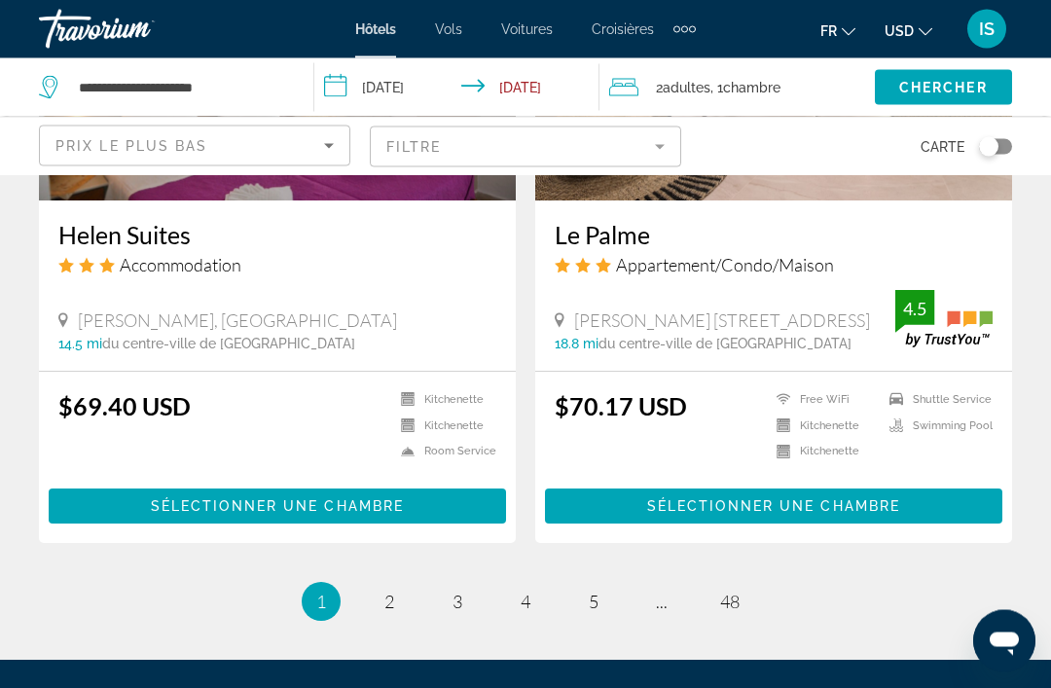
scroll to position [3970, 0]
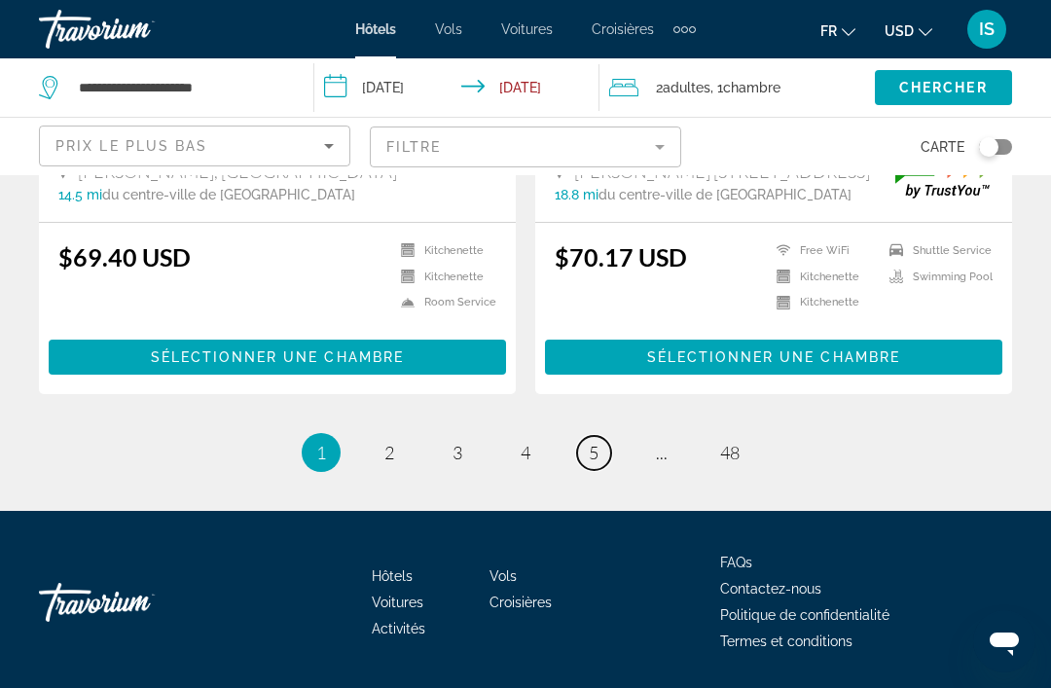
click at [592, 465] on link "page 5" at bounding box center [594, 453] width 34 height 34
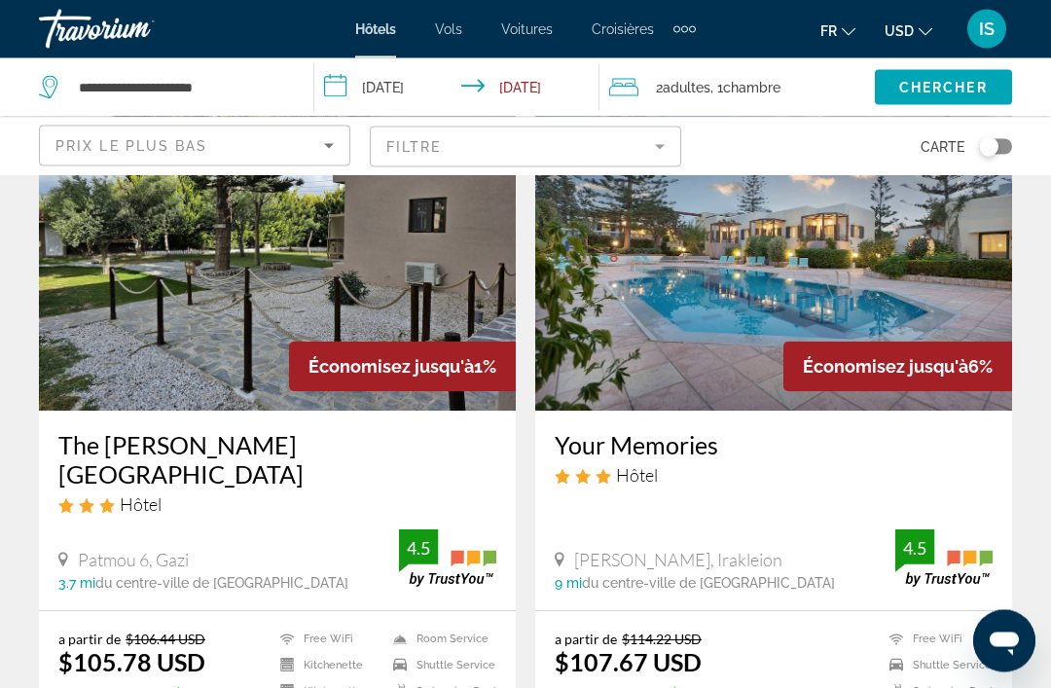
scroll to position [839, 0]
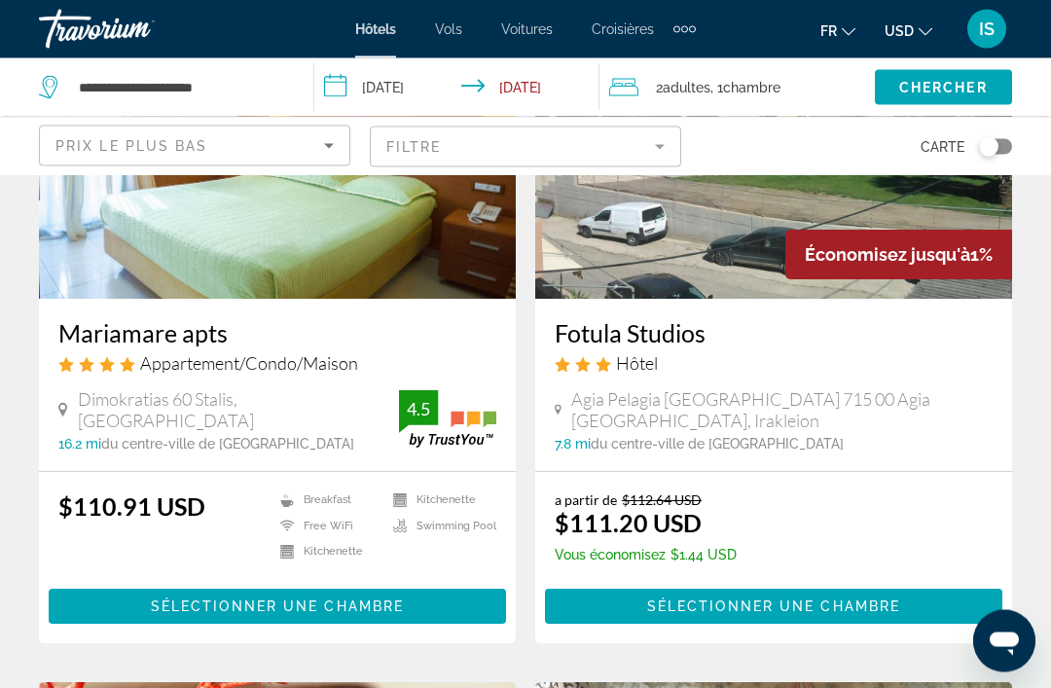
click at [116, 151] on span "Prix le plus bas" at bounding box center [131, 146] width 153 height 16
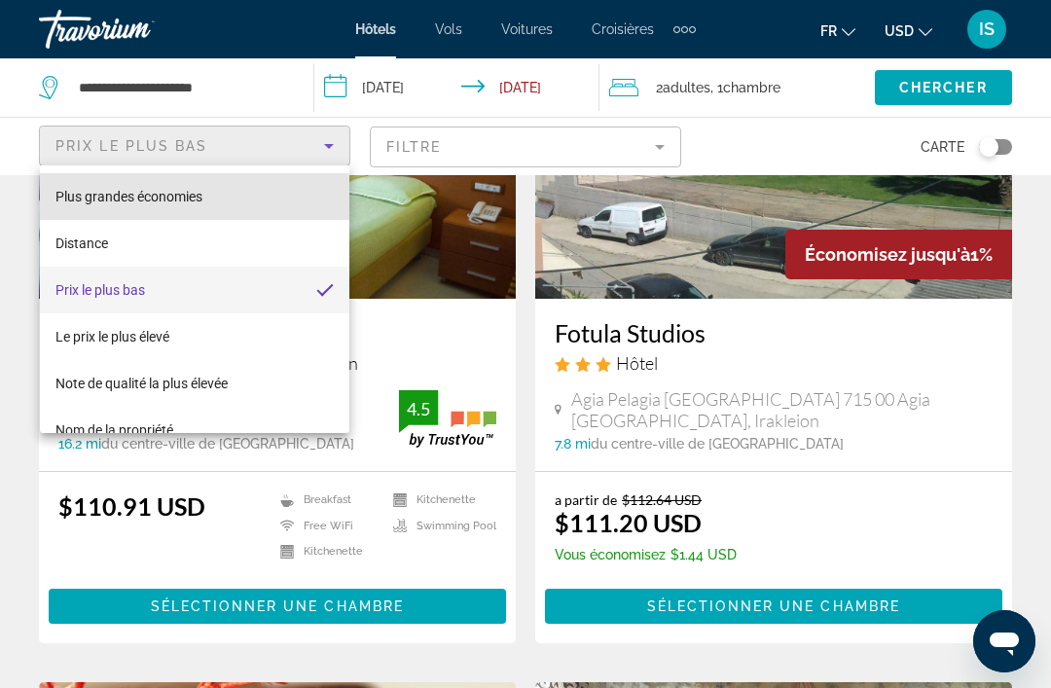
click at [100, 199] on span "Plus grandes économies" at bounding box center [128, 197] width 147 height 16
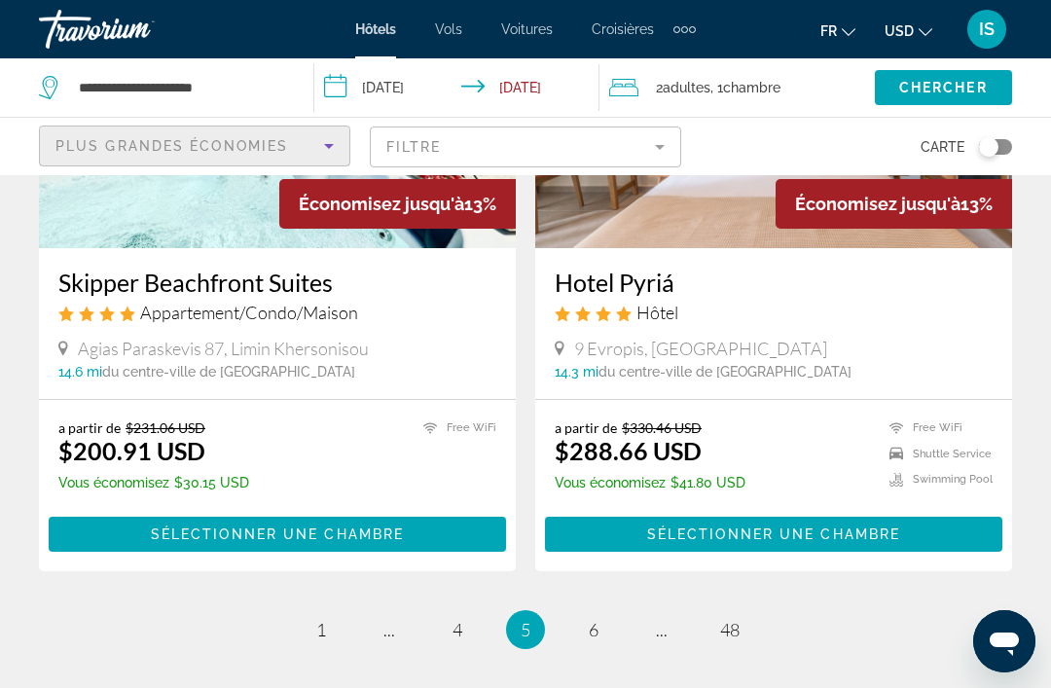
scroll to position [3976, 0]
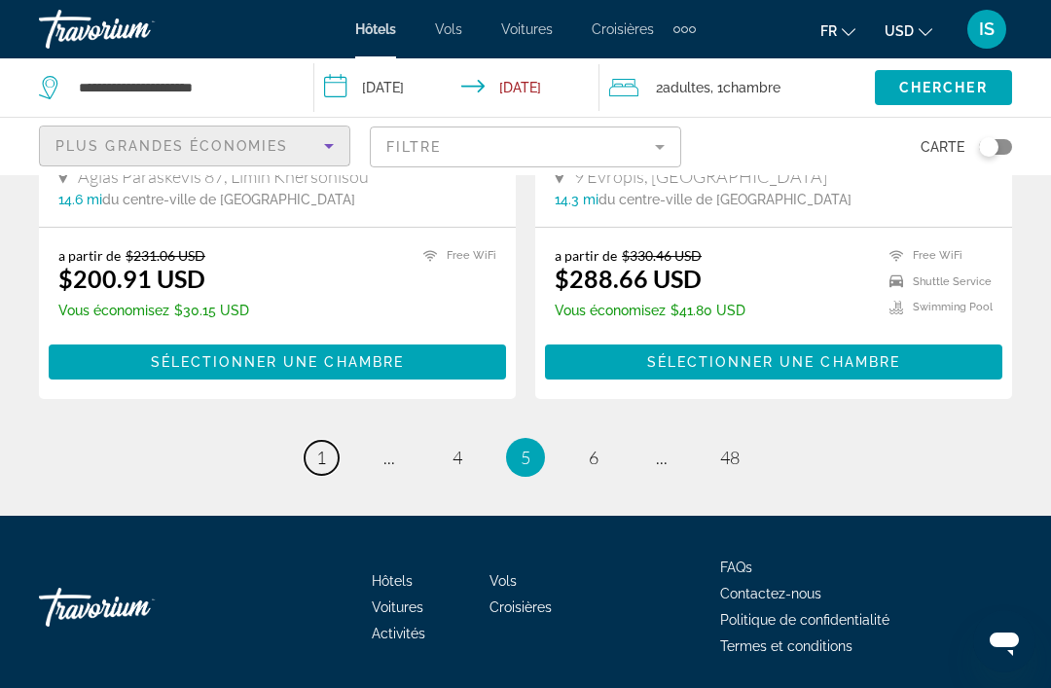
click at [332, 461] on link "page 1" at bounding box center [321, 458] width 34 height 34
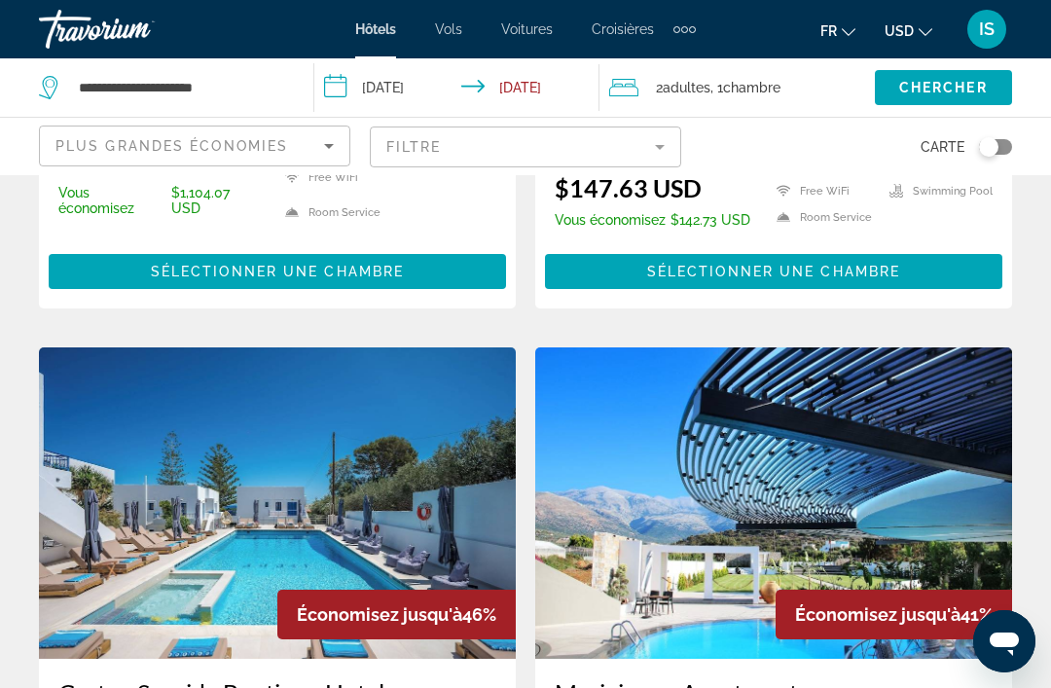
scroll to position [872, 0]
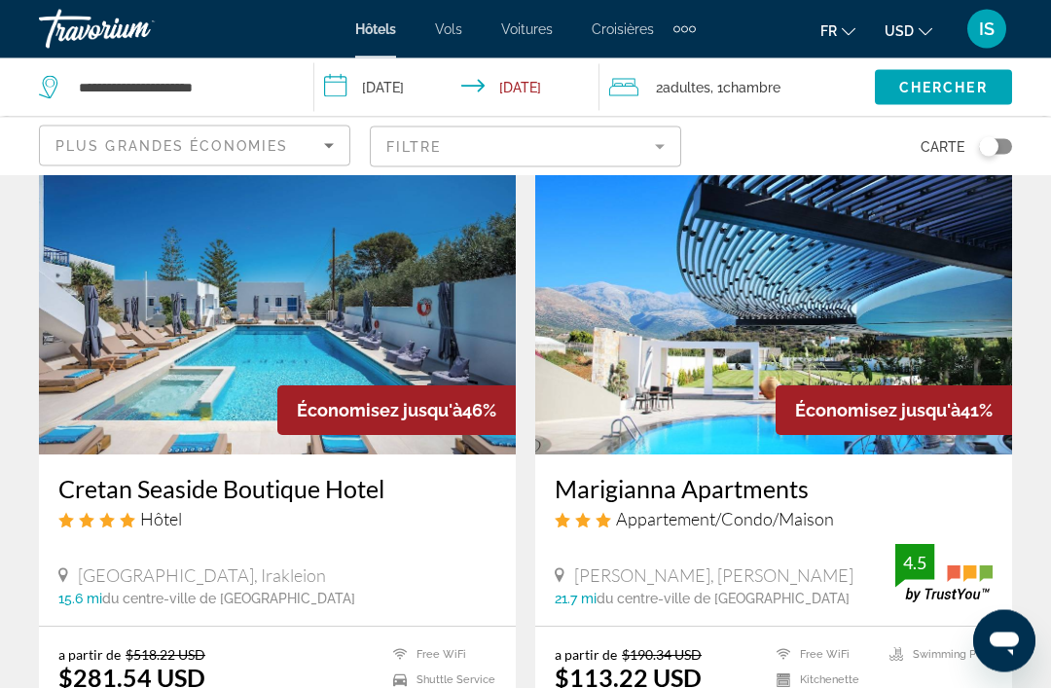
click at [982, 349] on img "Main content" at bounding box center [773, 299] width 477 height 311
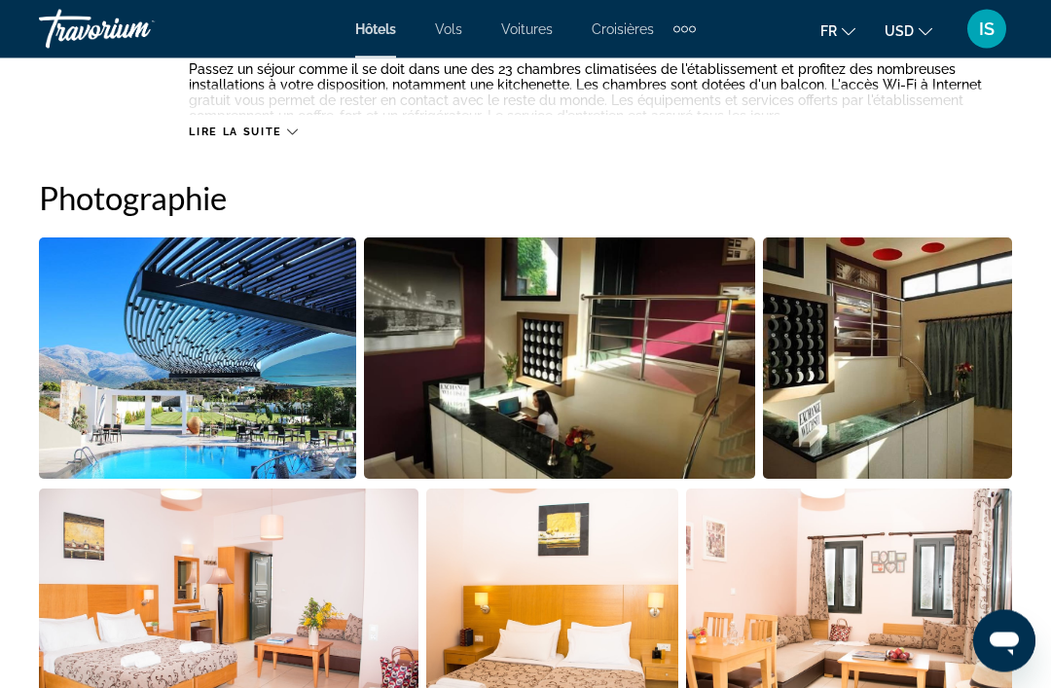
scroll to position [1252, 0]
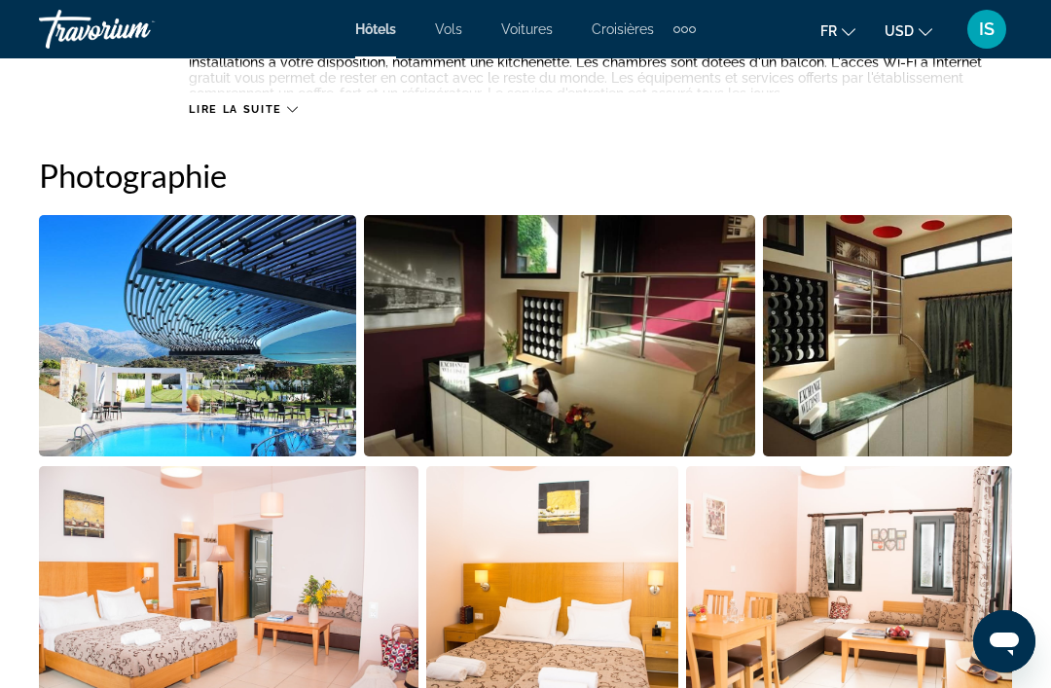
click at [160, 401] on img "Open full-screen image slider" at bounding box center [197, 335] width 317 height 241
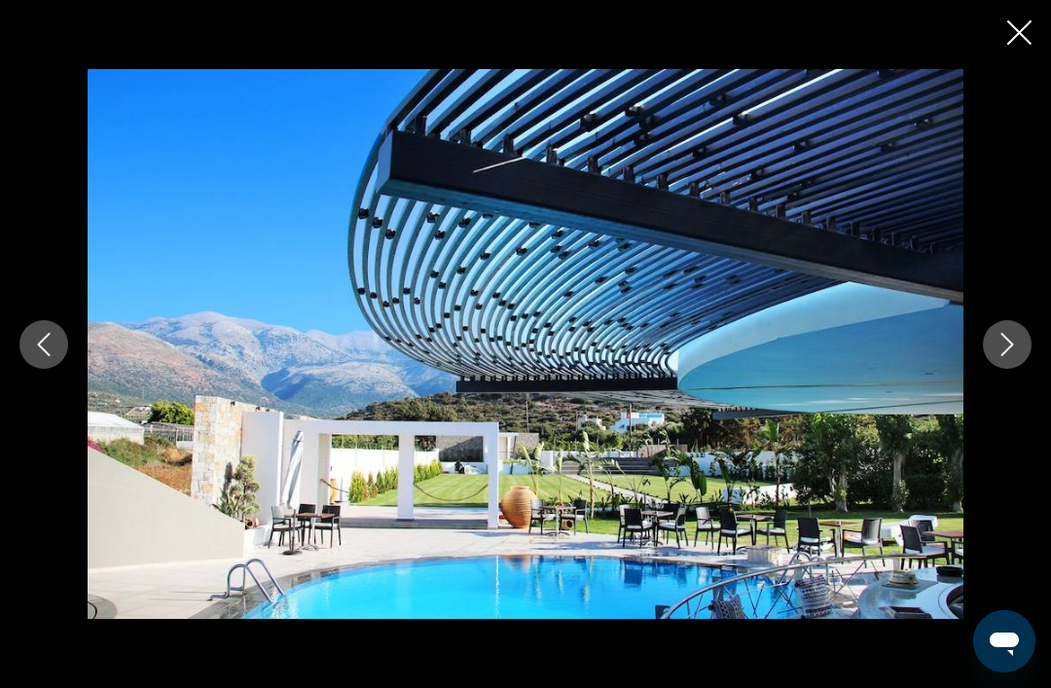
click at [1003, 355] on button "Next image" at bounding box center [1007, 344] width 49 height 49
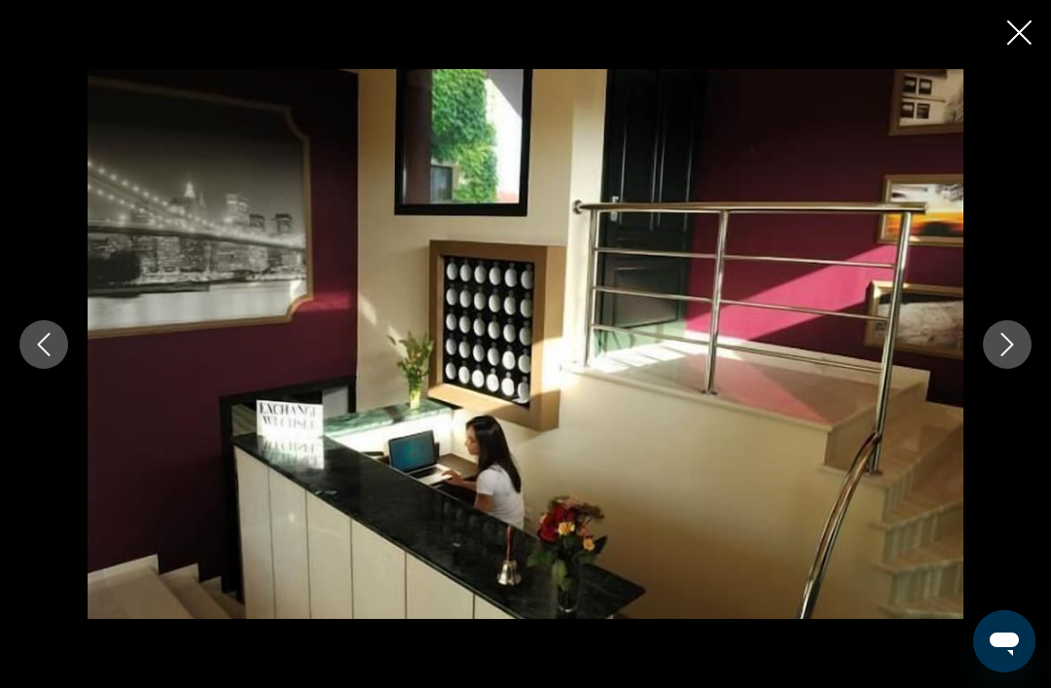
click at [1014, 369] on button "Next image" at bounding box center [1007, 344] width 49 height 49
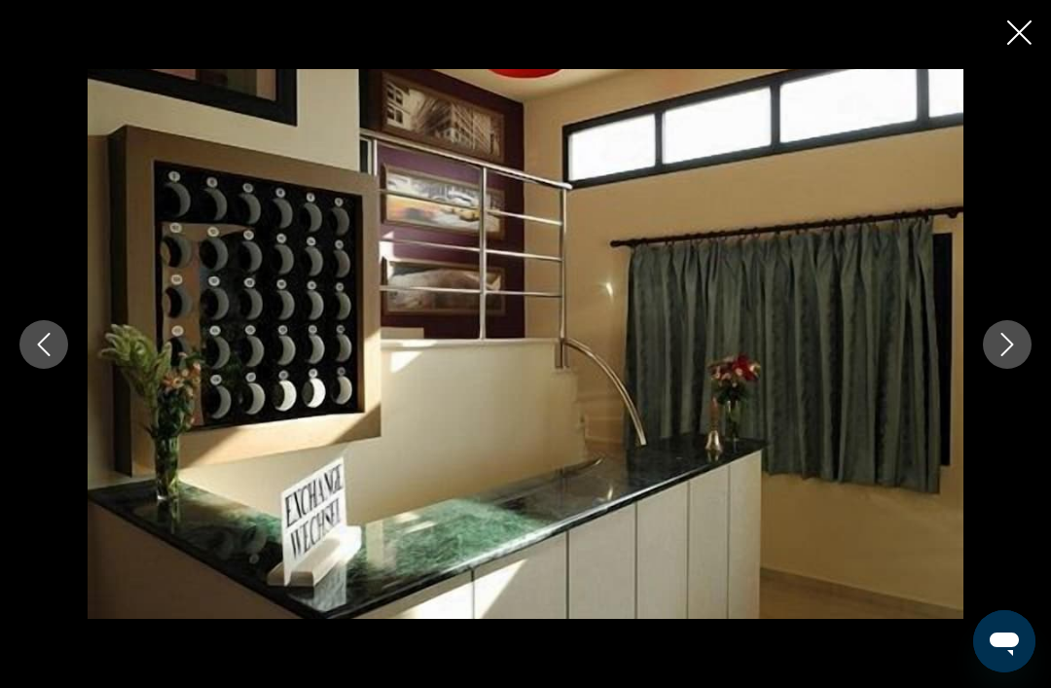
click at [1014, 356] on icon "Next image" at bounding box center [1006, 344] width 23 height 23
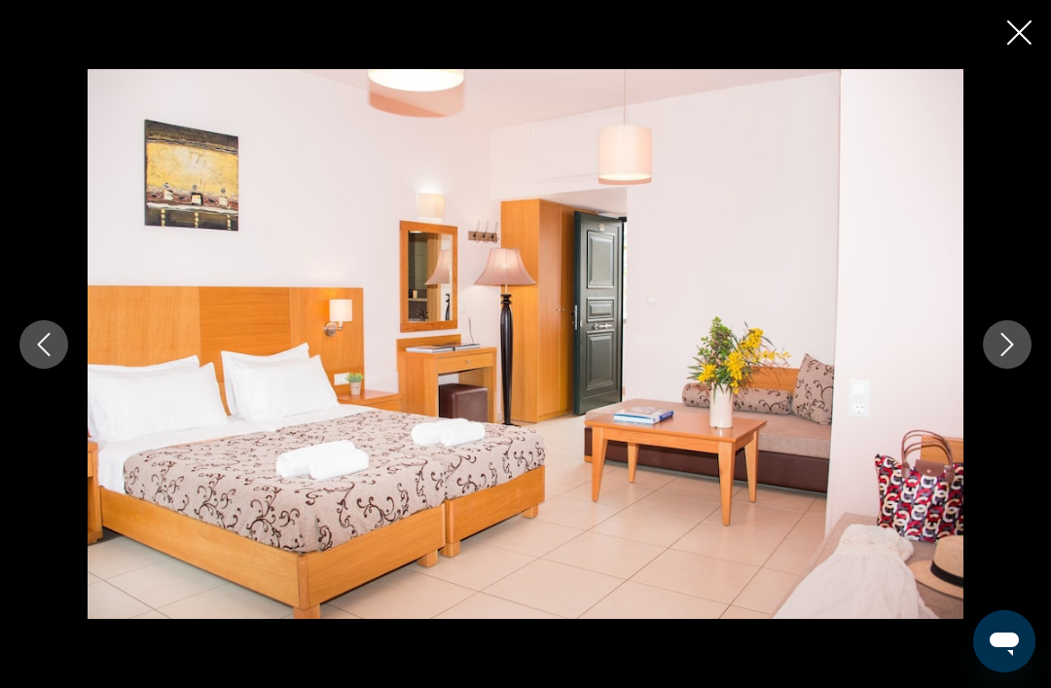
click at [1011, 356] on icon "Next image" at bounding box center [1007, 344] width 13 height 23
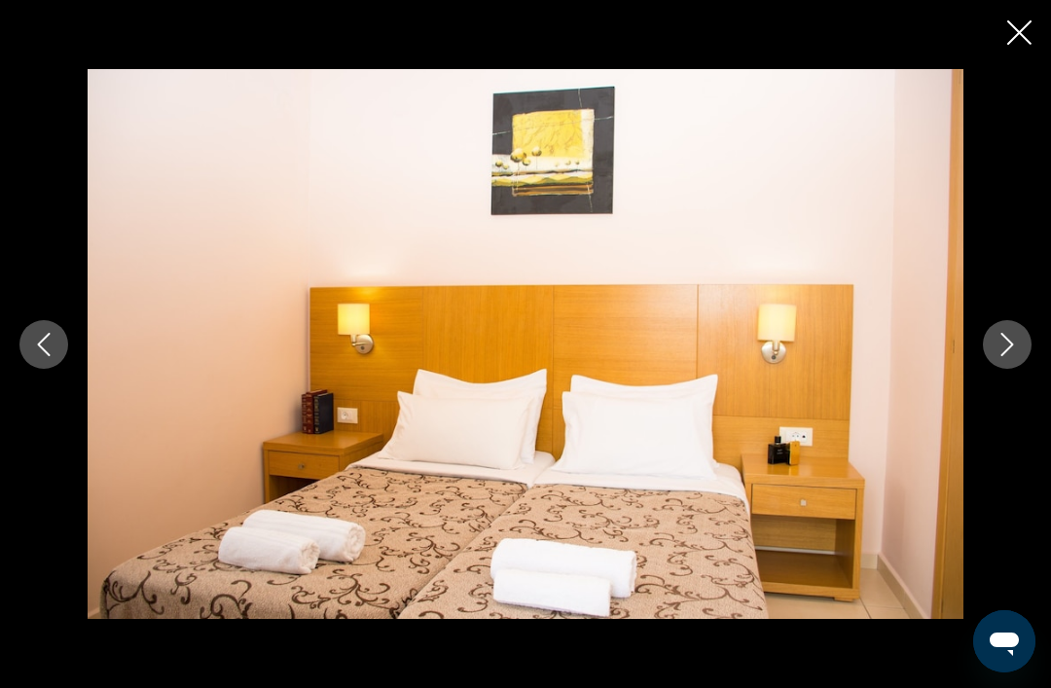
click at [1016, 356] on icon "Next image" at bounding box center [1006, 344] width 23 height 23
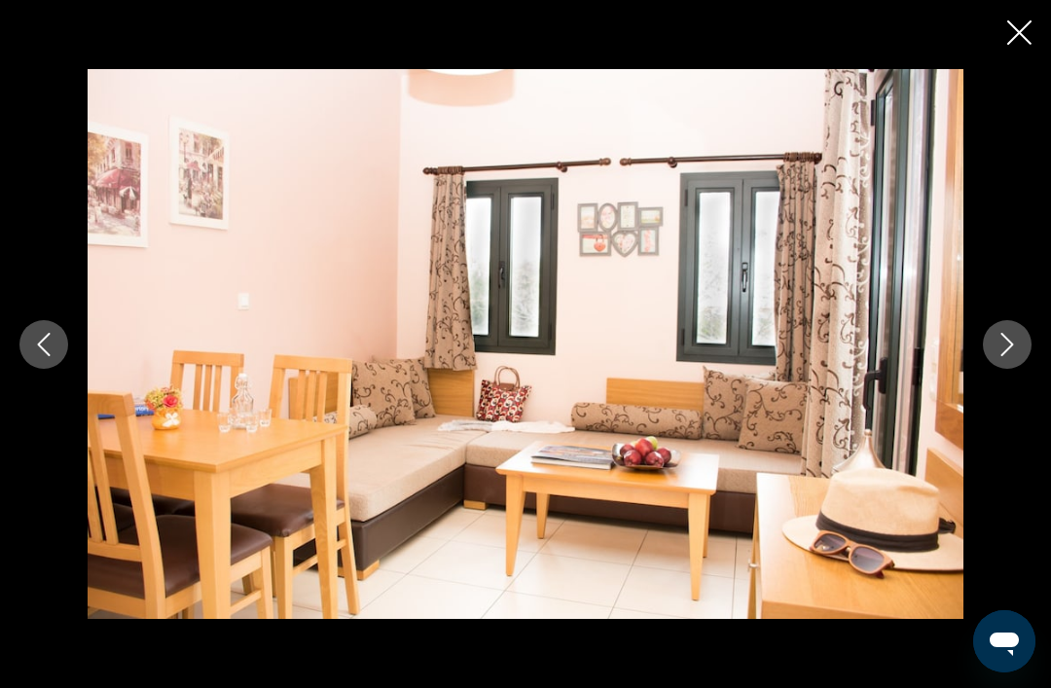
click at [1015, 356] on icon "Next image" at bounding box center [1006, 344] width 23 height 23
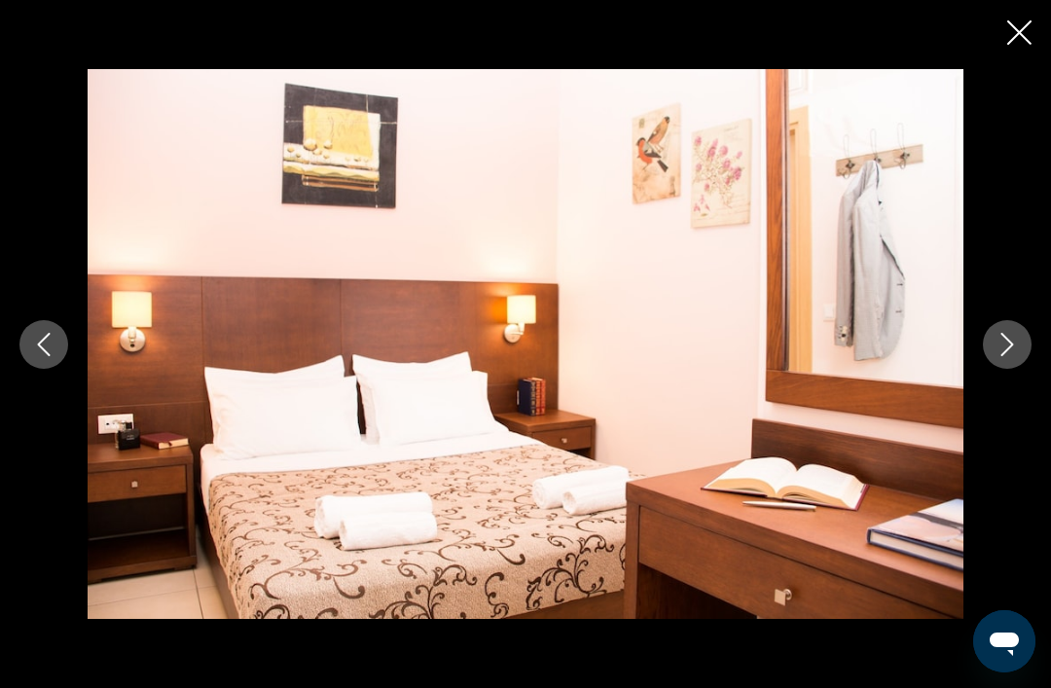
click at [1023, 36] on icon "Close slideshow" at bounding box center [1019, 32] width 24 height 24
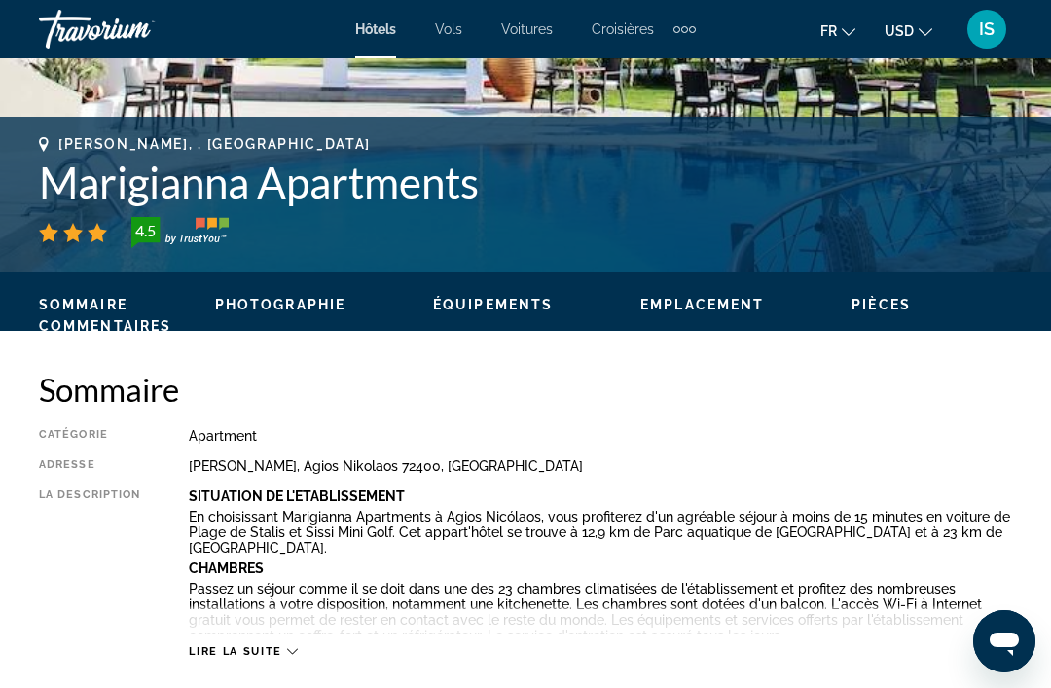
scroll to position [699, 0]
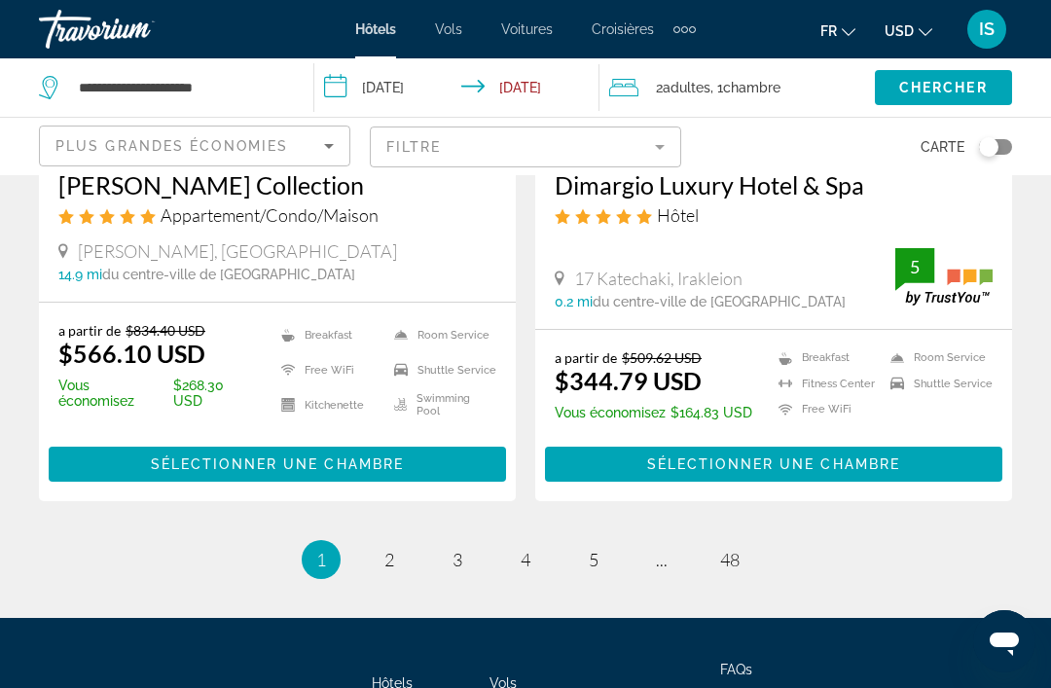
scroll to position [3955, 0]
click at [384, 554] on span "2" at bounding box center [389, 560] width 10 height 21
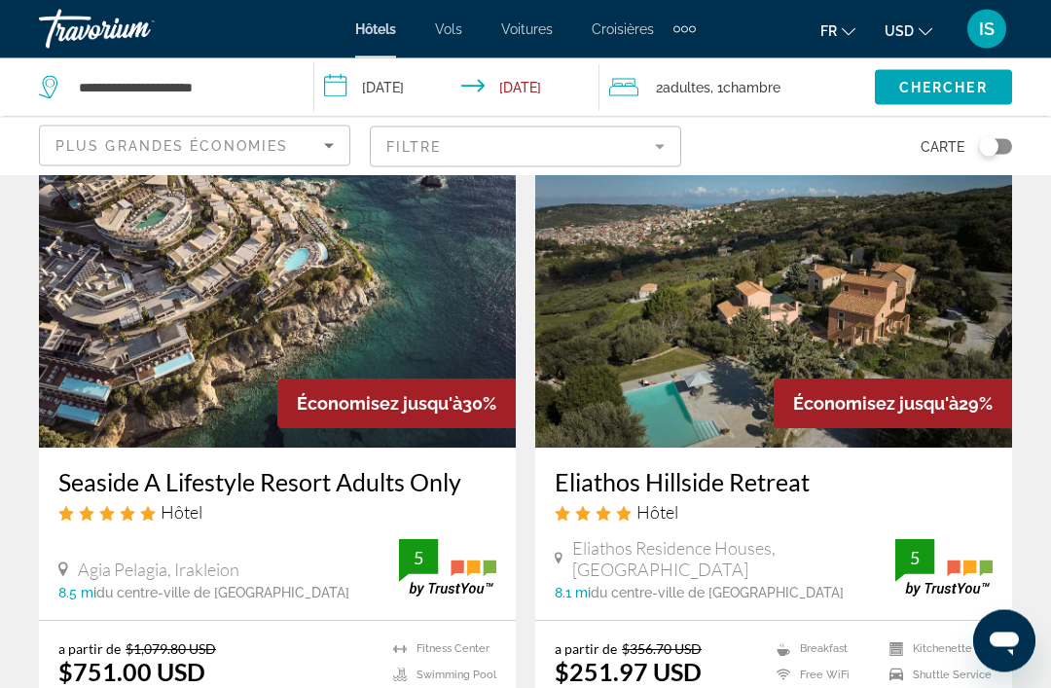
click at [162, 352] on img "Main content" at bounding box center [277, 292] width 477 height 311
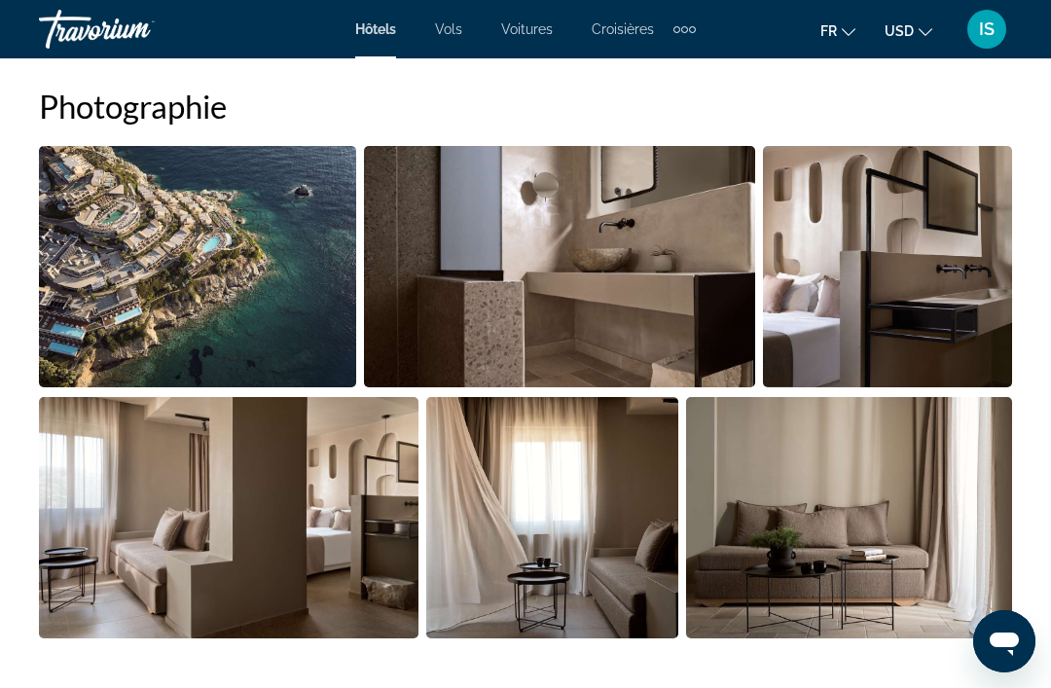
scroll to position [1320, 0]
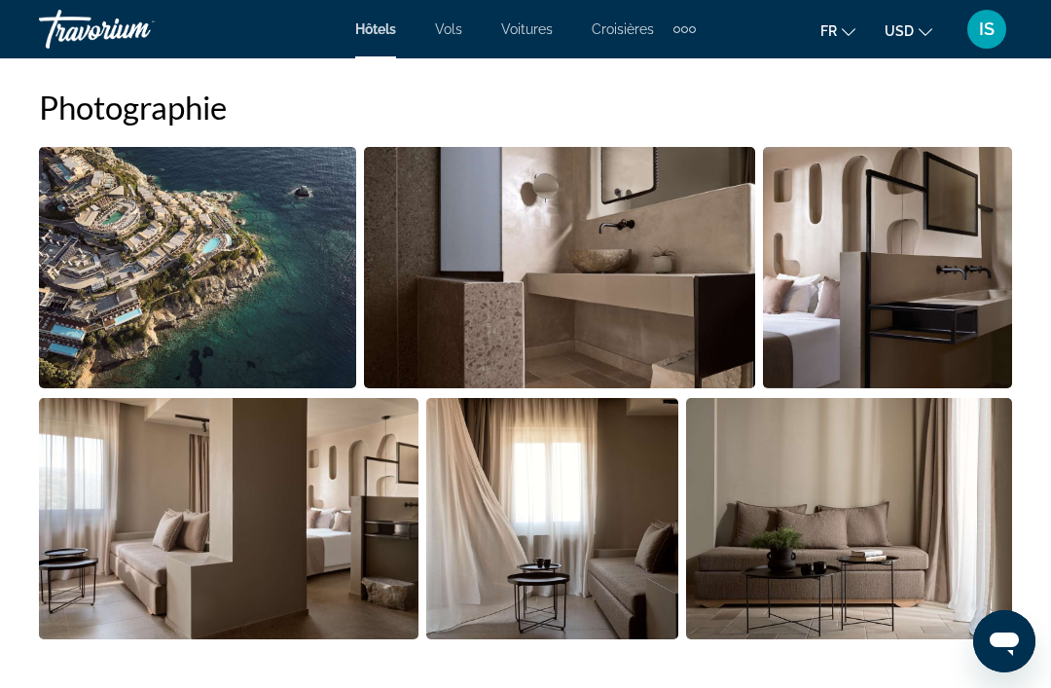
click at [125, 366] on img "Open full-screen image slider" at bounding box center [197, 267] width 317 height 241
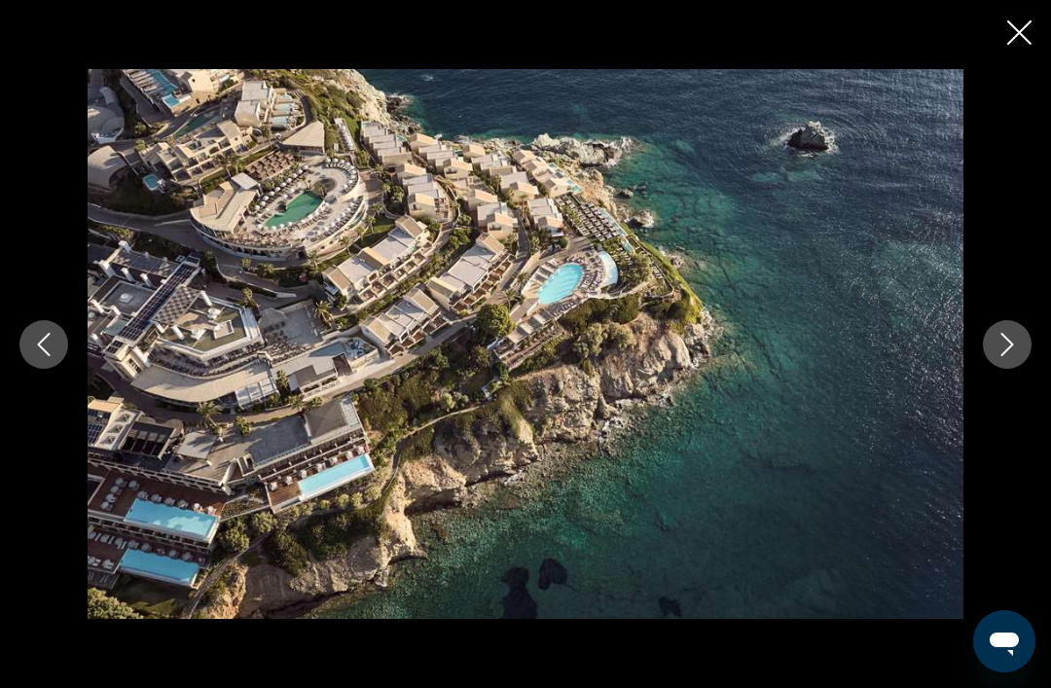
click at [1008, 356] on icon "Next image" at bounding box center [1007, 344] width 13 height 23
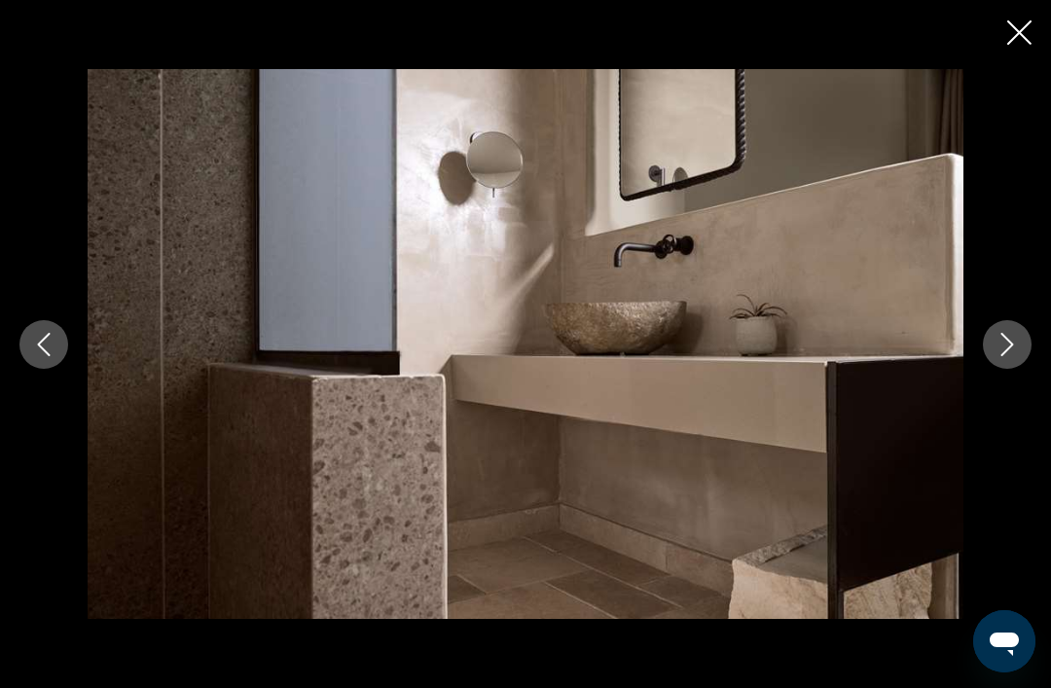
click at [1015, 356] on icon "Next image" at bounding box center [1006, 344] width 23 height 23
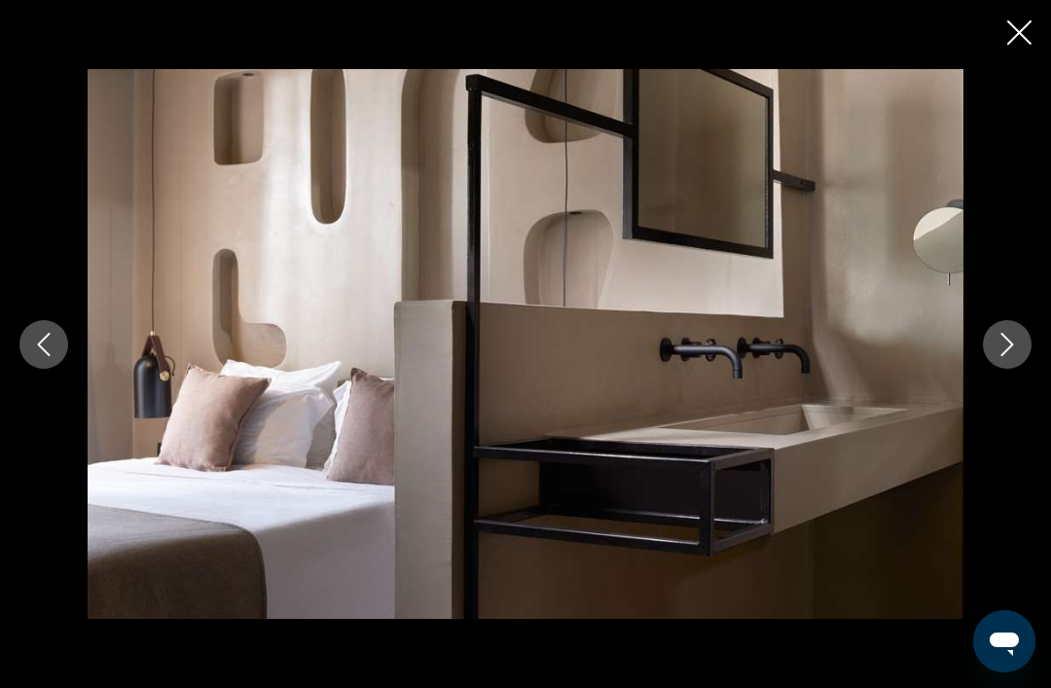
click at [1011, 47] on button "Close slideshow" at bounding box center [1019, 34] width 24 height 30
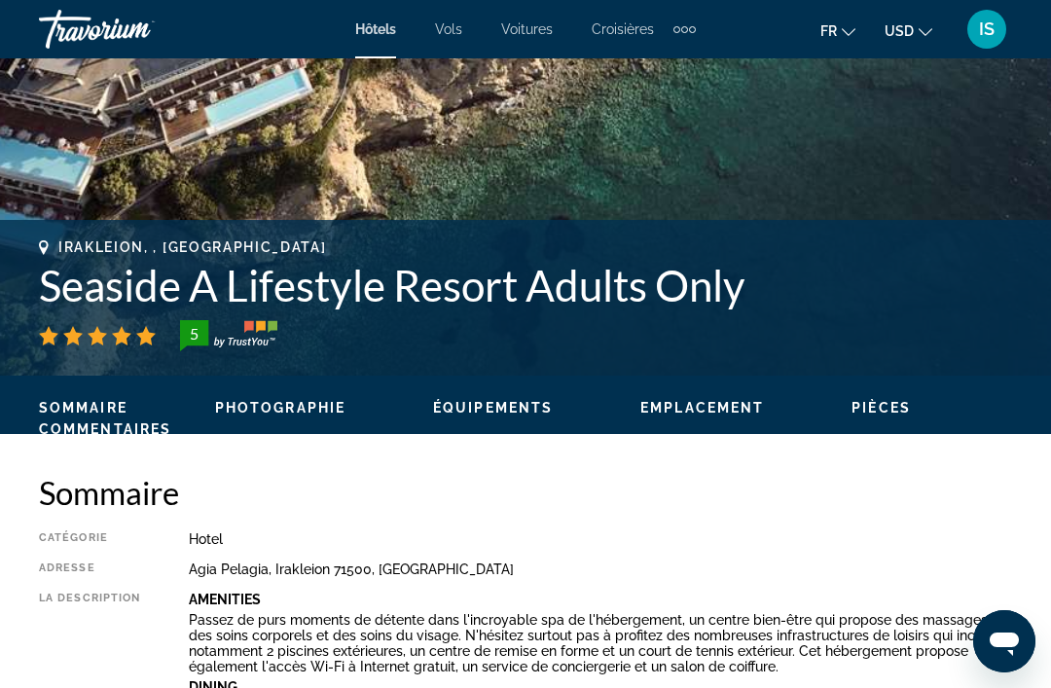
scroll to position [554, 0]
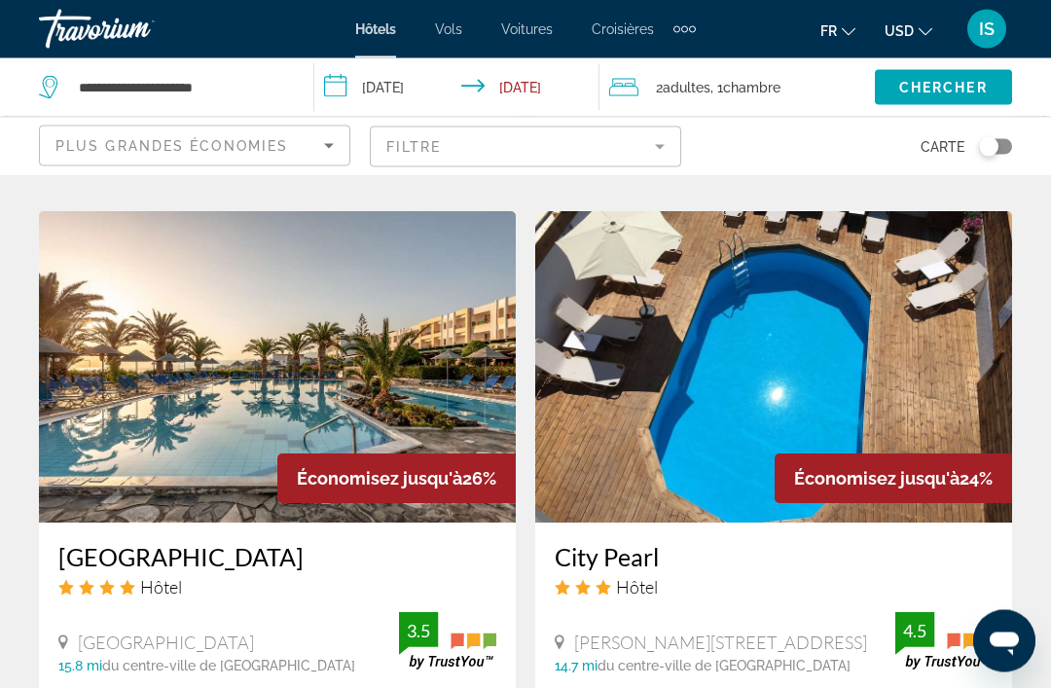
scroll to position [3159, 0]
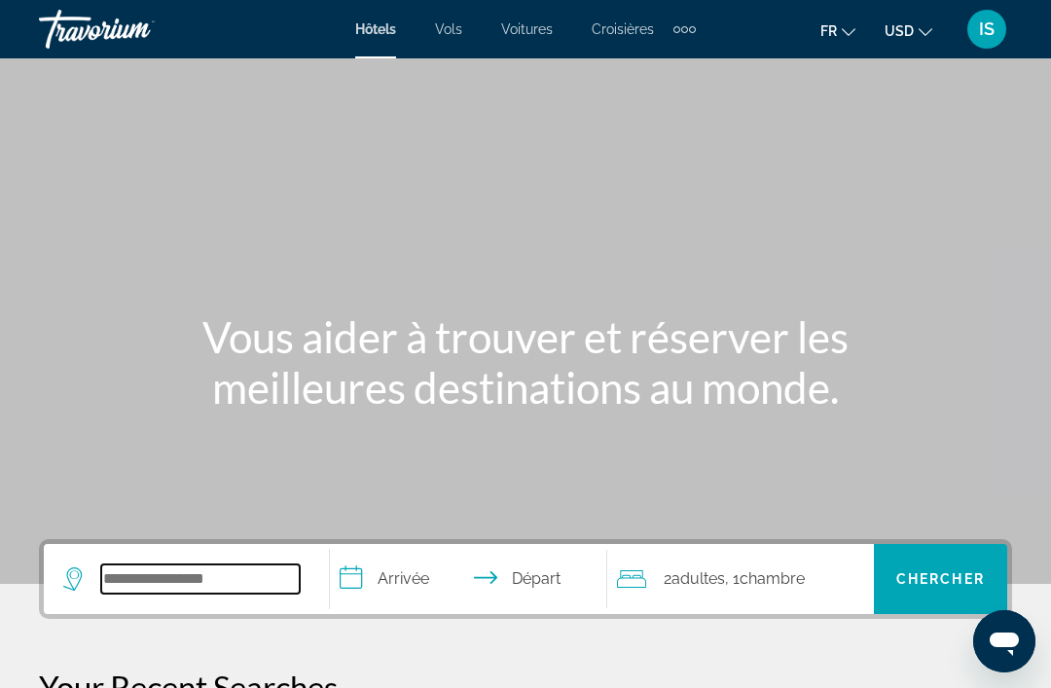
click at [136, 567] on input "Search widget" at bounding box center [200, 578] width 198 height 29
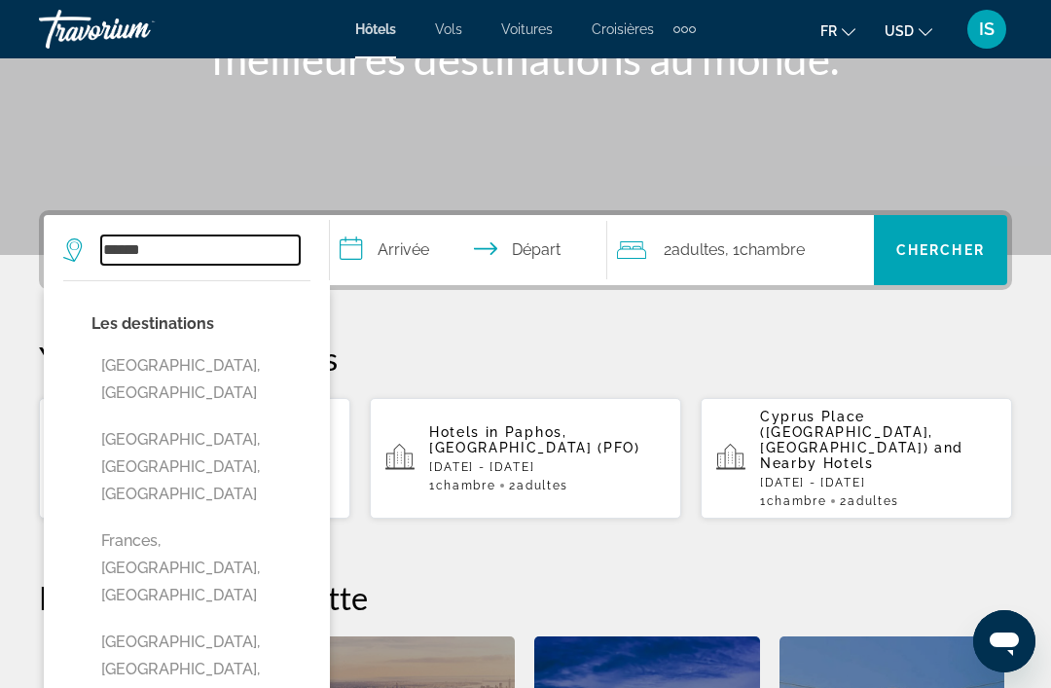
scroll to position [304, 0]
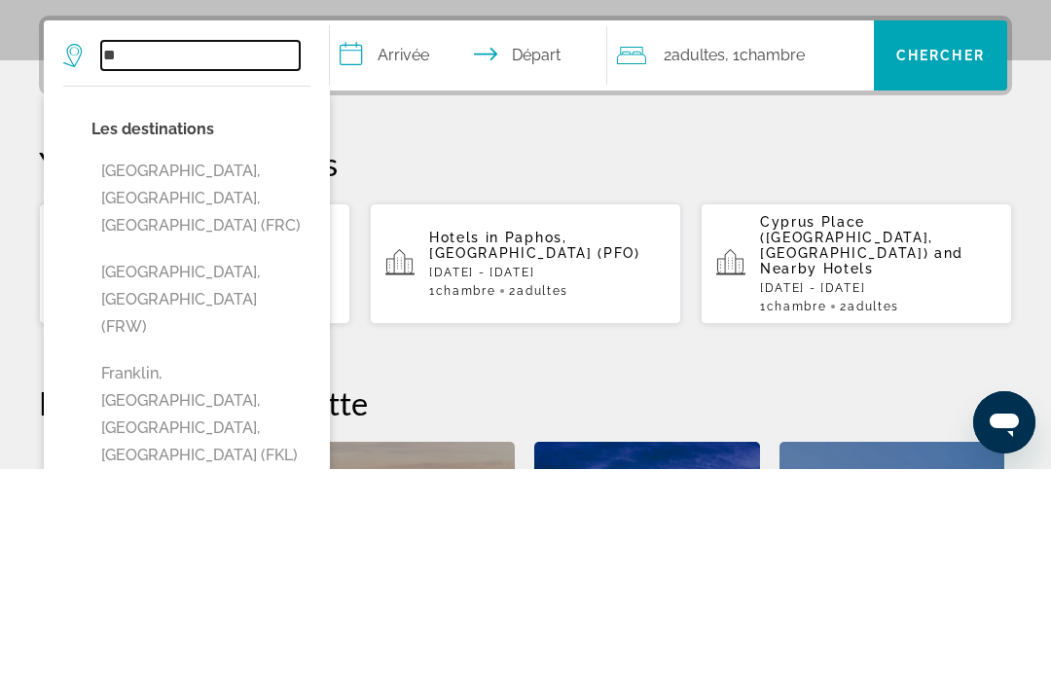
type input "*"
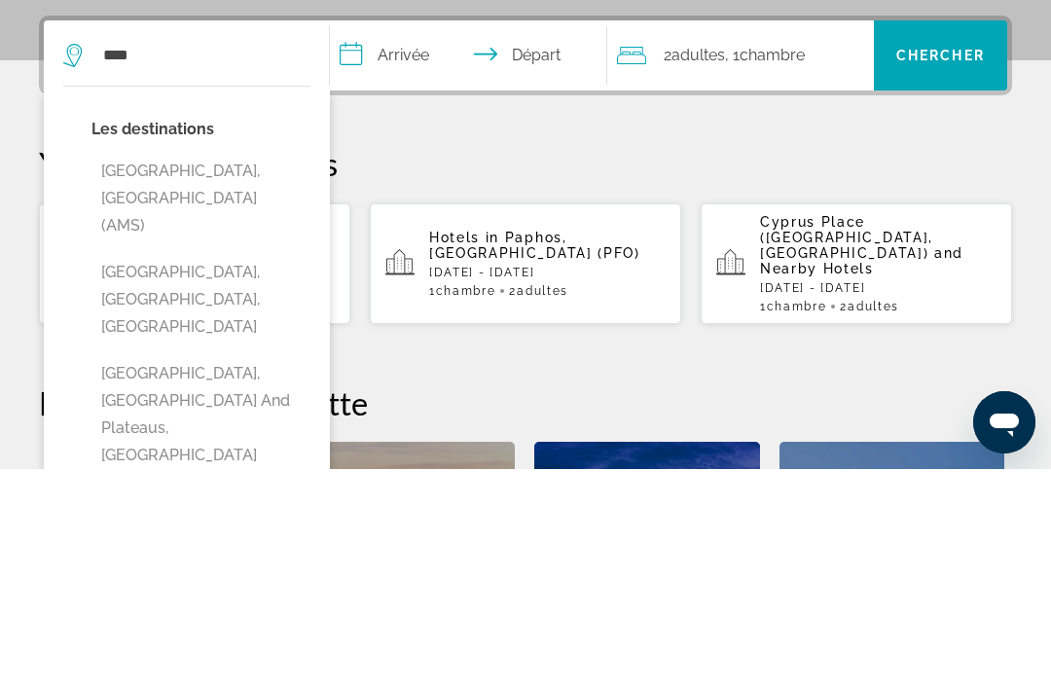
click at [126, 372] on button "Amsterdam, Netherlands (AMS)" at bounding box center [200, 417] width 219 height 91
type input "**********"
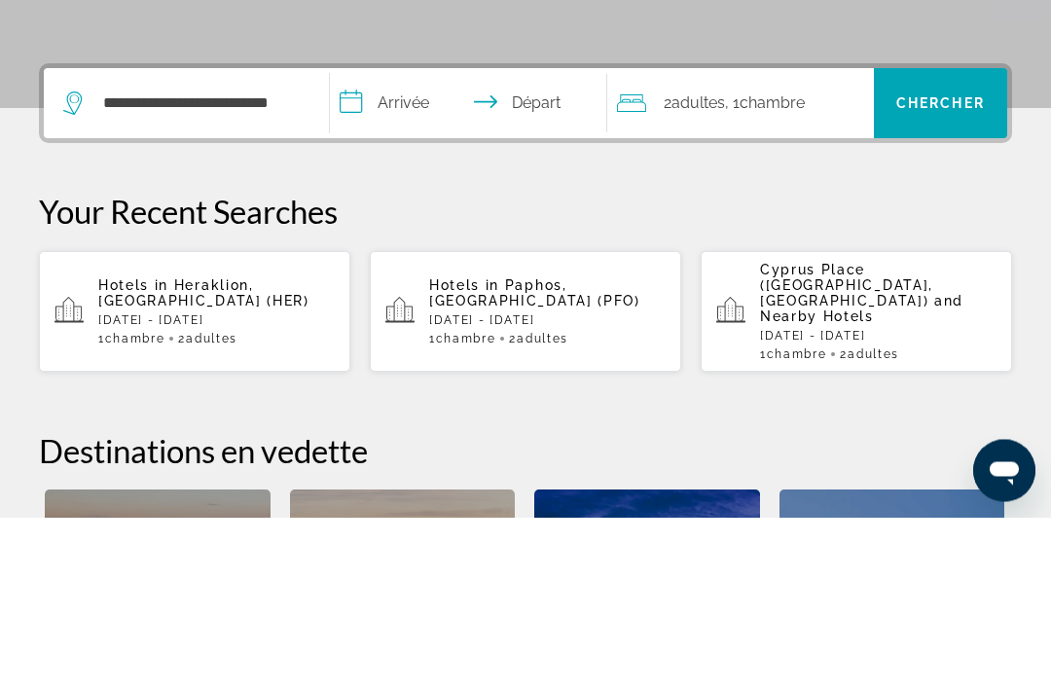
click at [379, 239] on input "**********" at bounding box center [472, 277] width 284 height 76
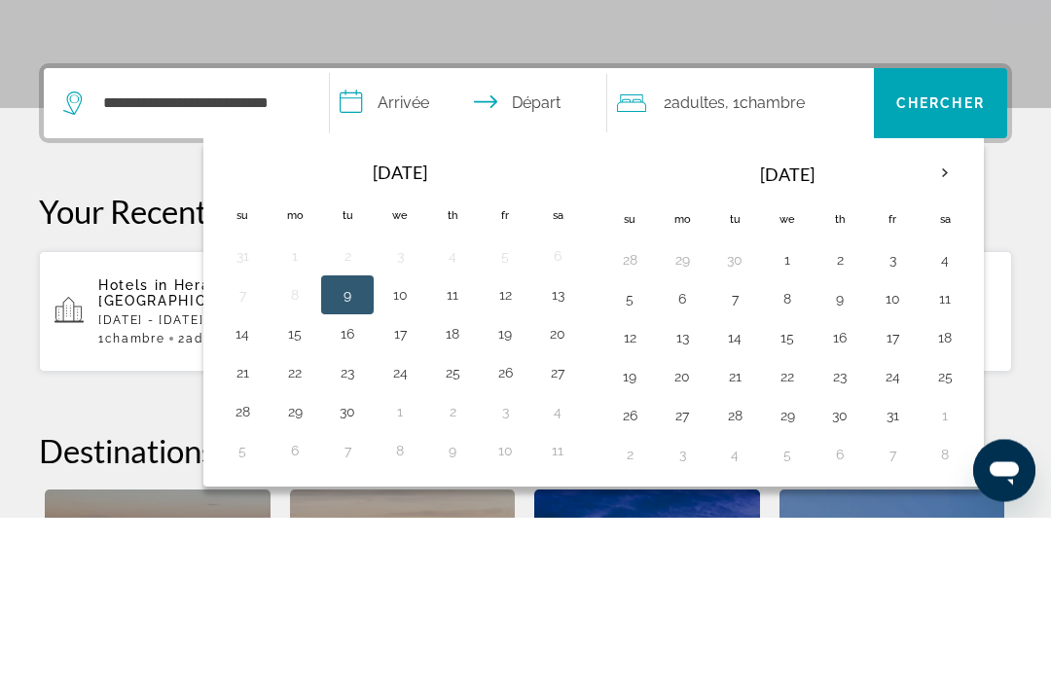
scroll to position [476, 0]
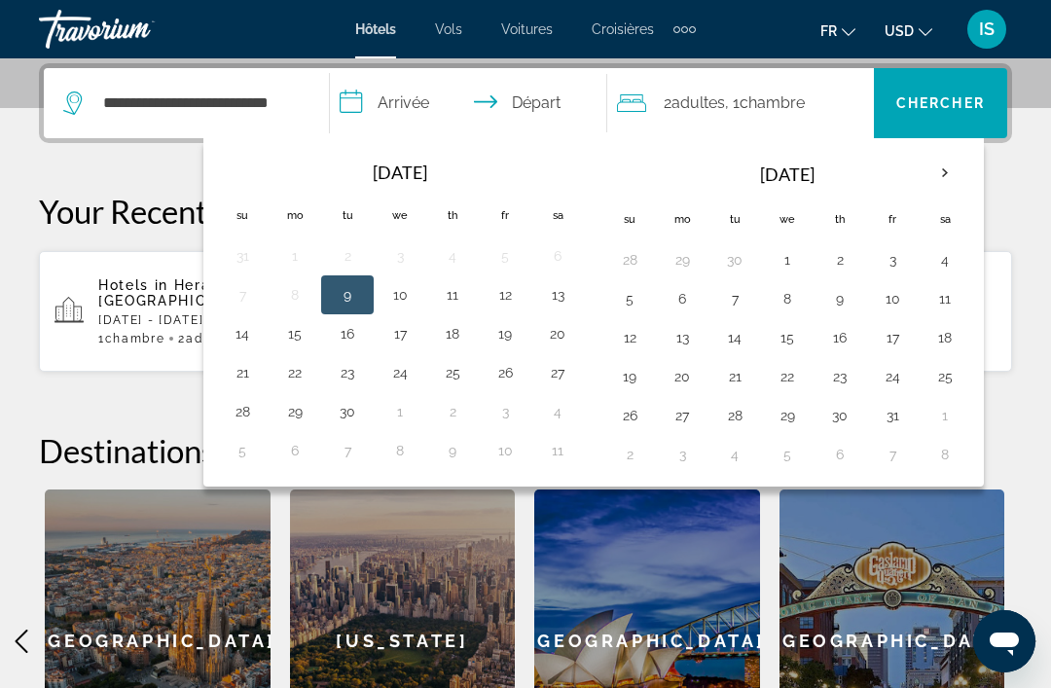
click at [952, 161] on th "Next month" at bounding box center [944, 173] width 53 height 43
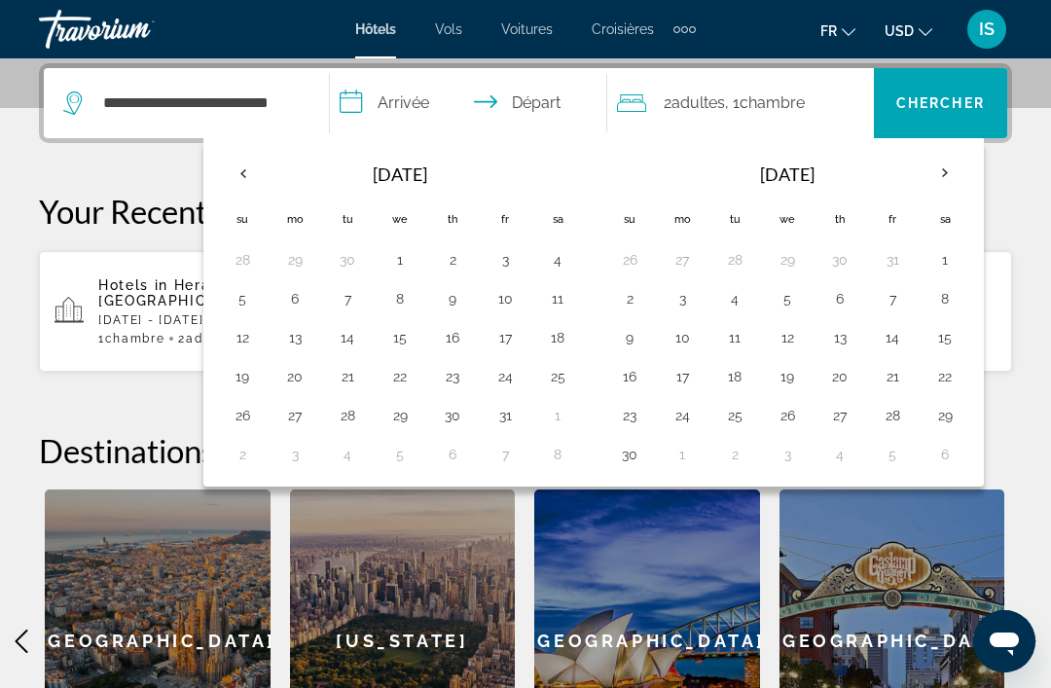
click at [956, 172] on th "Next month" at bounding box center [944, 173] width 53 height 43
click at [943, 176] on th "Next month" at bounding box center [944, 173] width 53 height 43
click at [344, 418] on button "30" at bounding box center [347, 415] width 31 height 27
click at [930, 298] on button "10" at bounding box center [944, 298] width 31 height 27
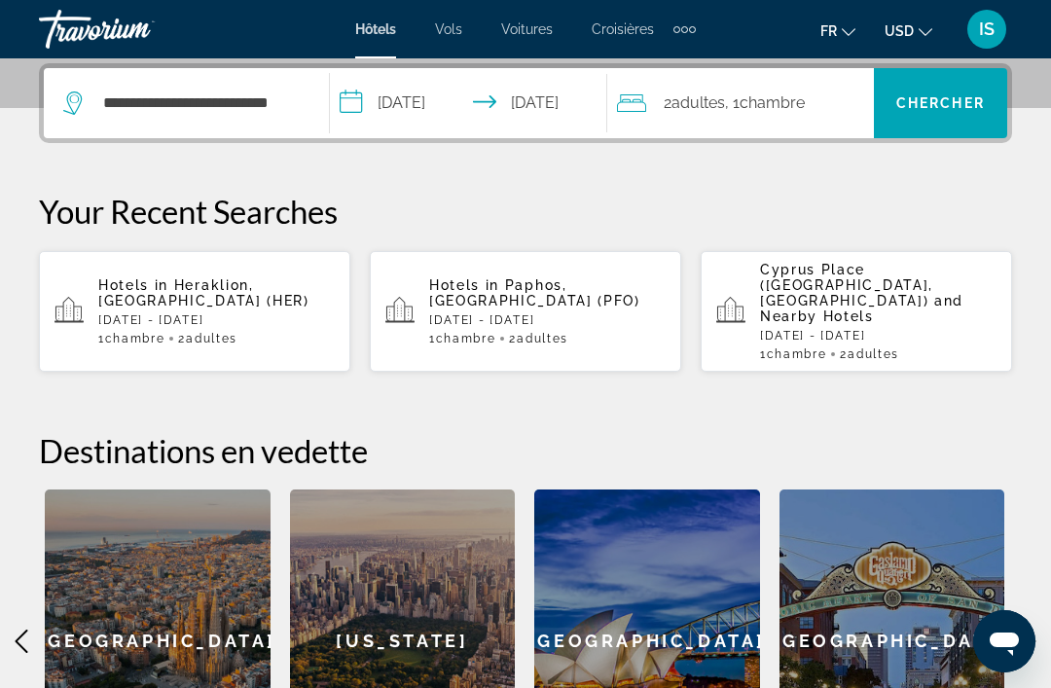
click at [554, 111] on input "**********" at bounding box center [472, 106] width 284 height 76
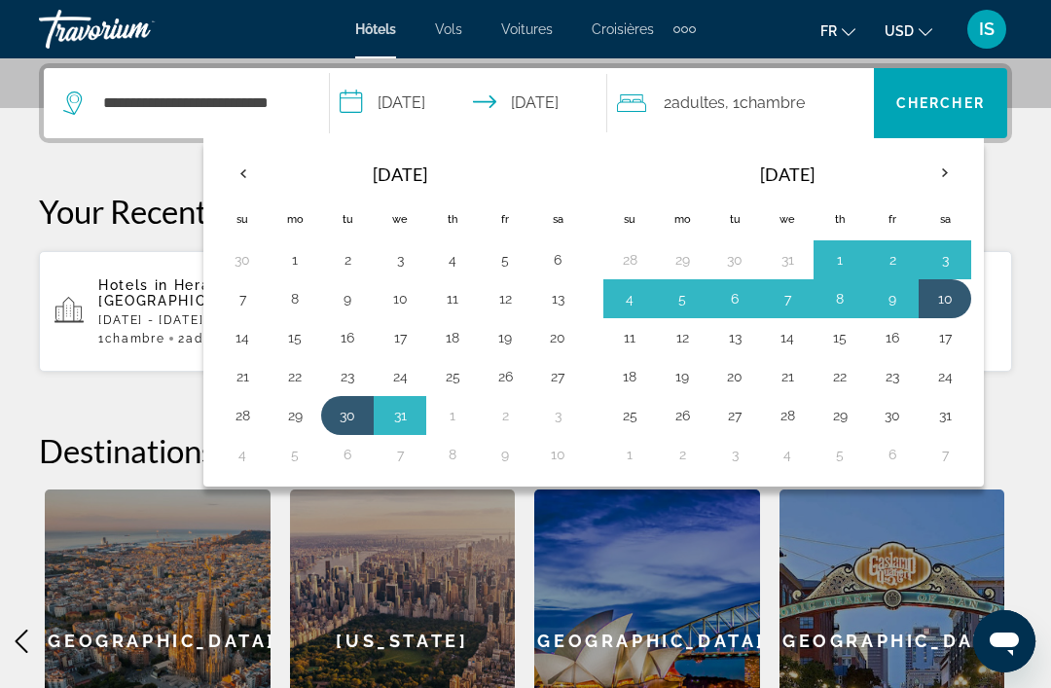
click at [897, 254] on button "2" at bounding box center [892, 259] width 31 height 27
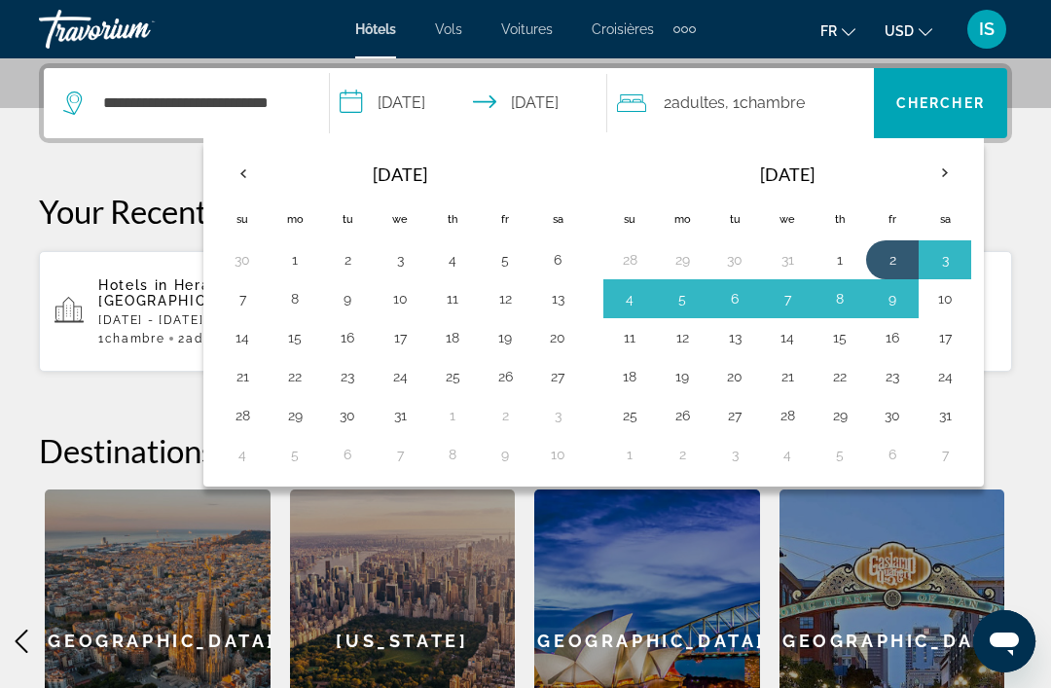
click at [360, 412] on button "30" at bounding box center [347, 415] width 31 height 27
type input "**********"
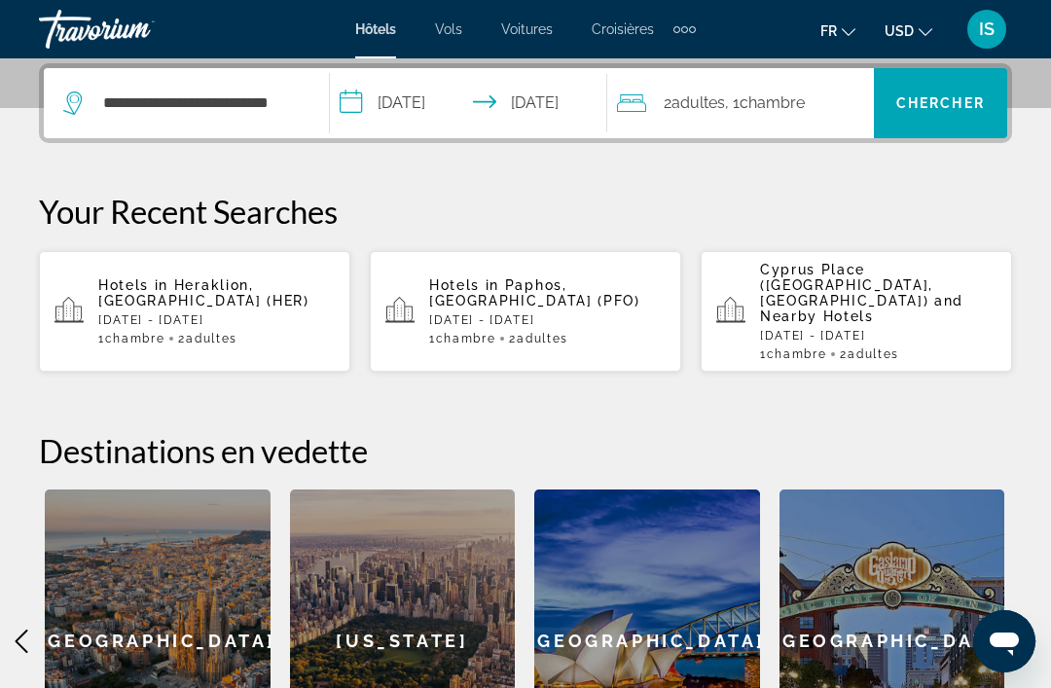
click at [963, 100] on span "Chercher" at bounding box center [940, 103] width 89 height 16
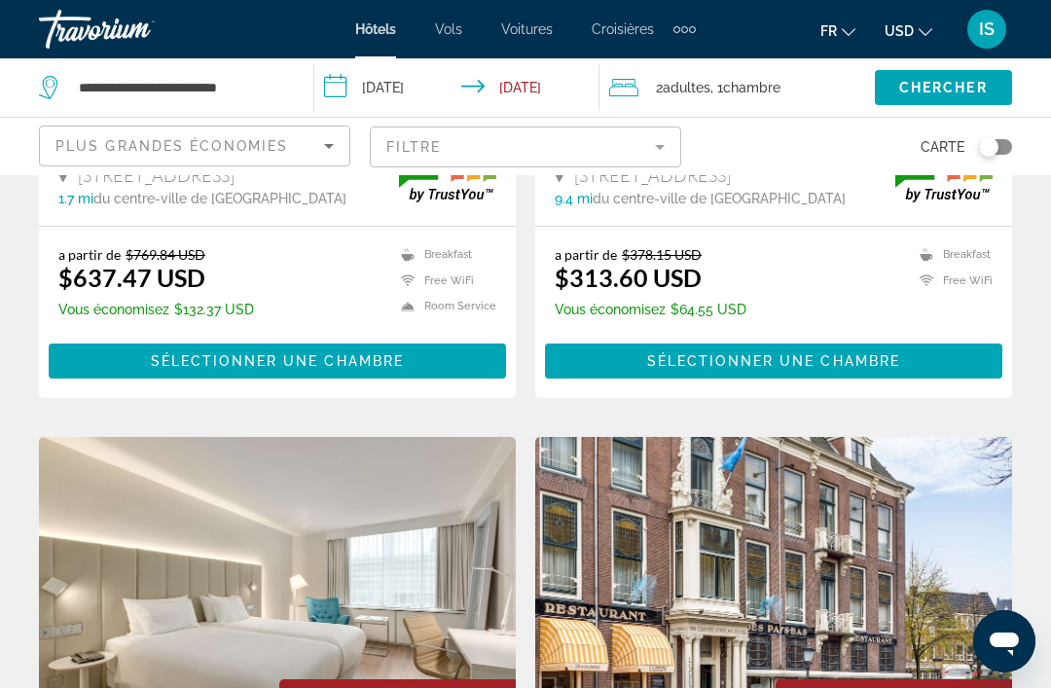
scroll to position [3432, 0]
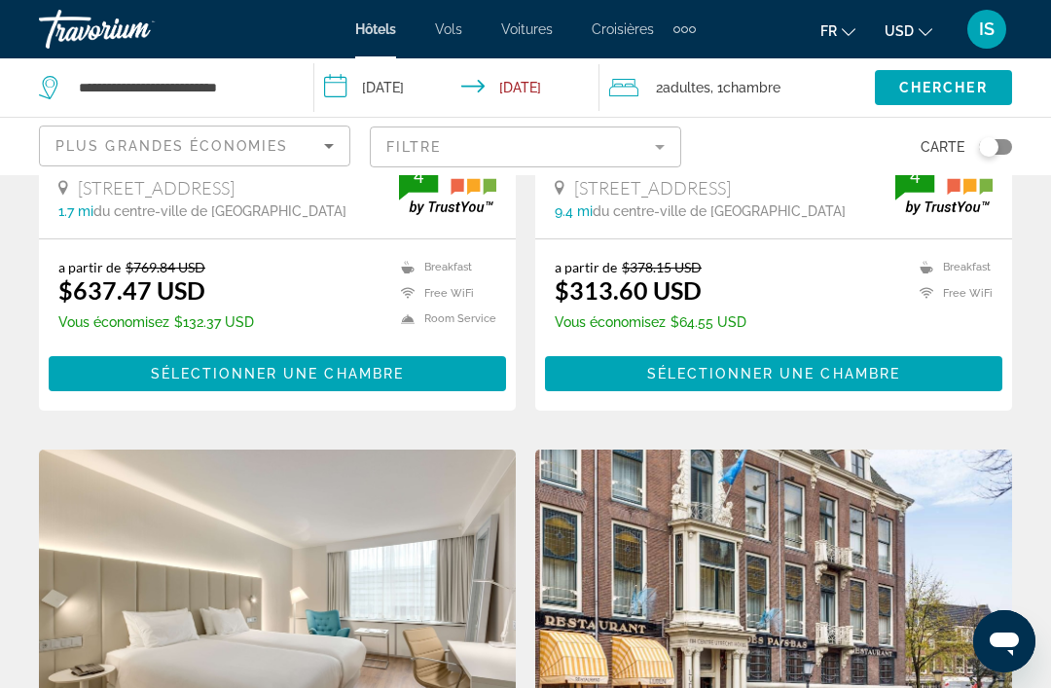
click at [84, 138] on span "Plus grandes économies" at bounding box center [171, 146] width 233 height 16
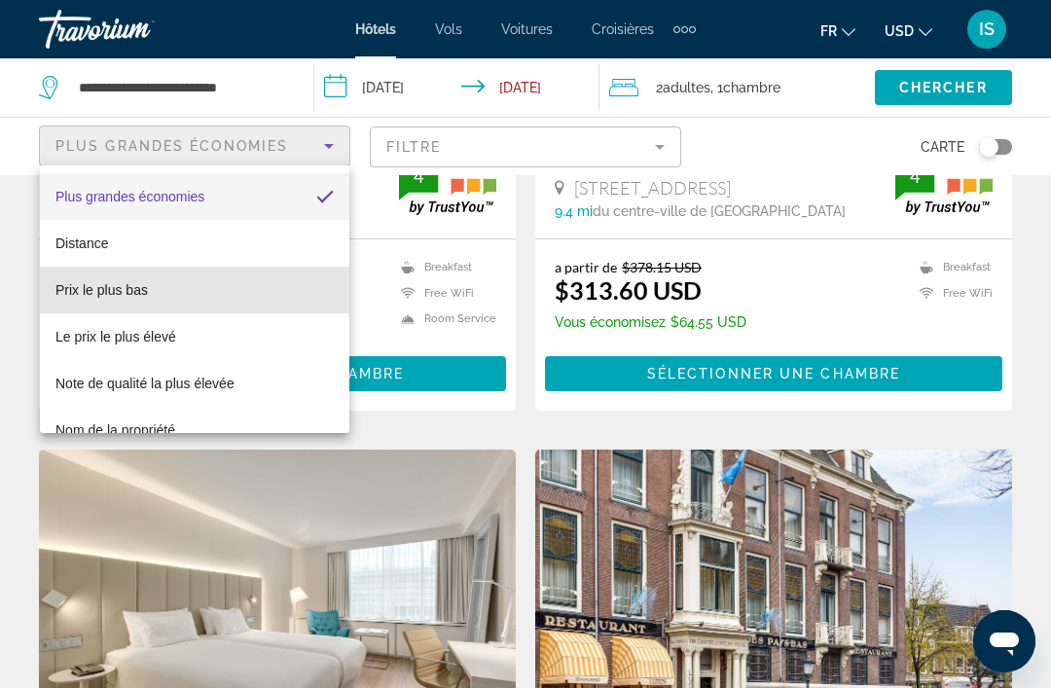
click at [64, 298] on span "Prix le plus bas" at bounding box center [101, 290] width 92 height 16
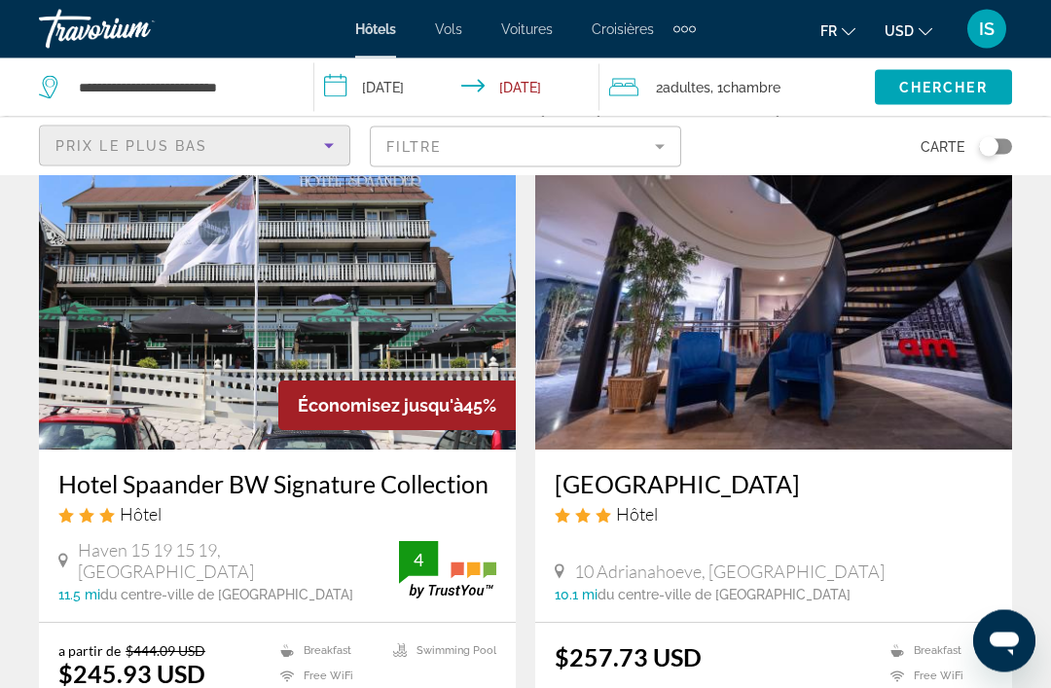
scroll to position [101, 0]
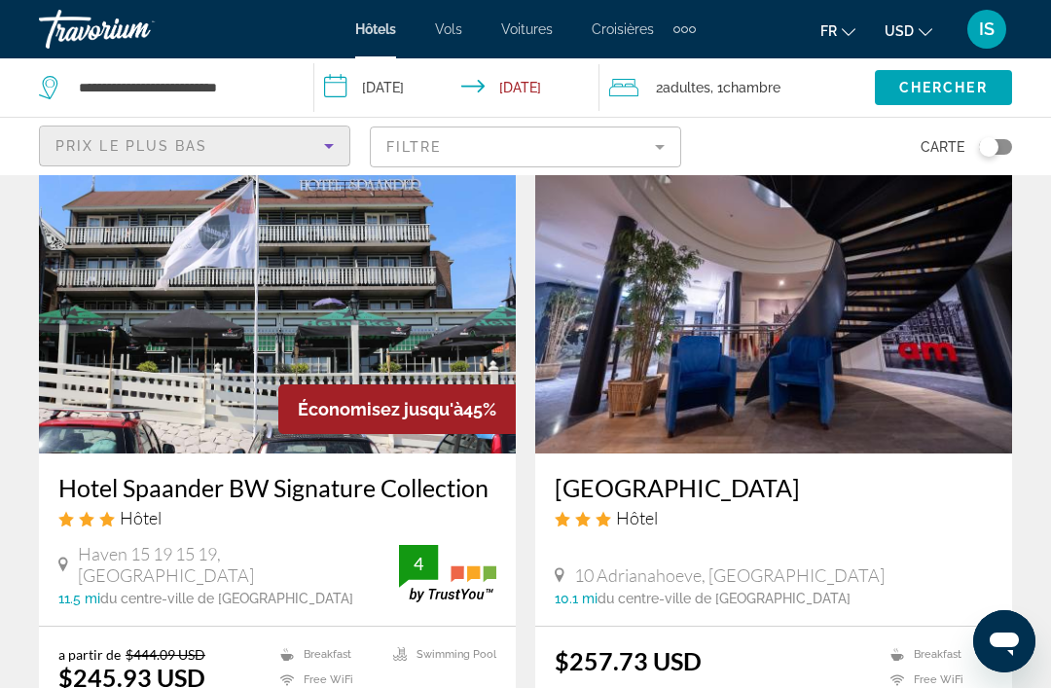
click at [109, 373] on img "Main content" at bounding box center [277, 297] width 477 height 311
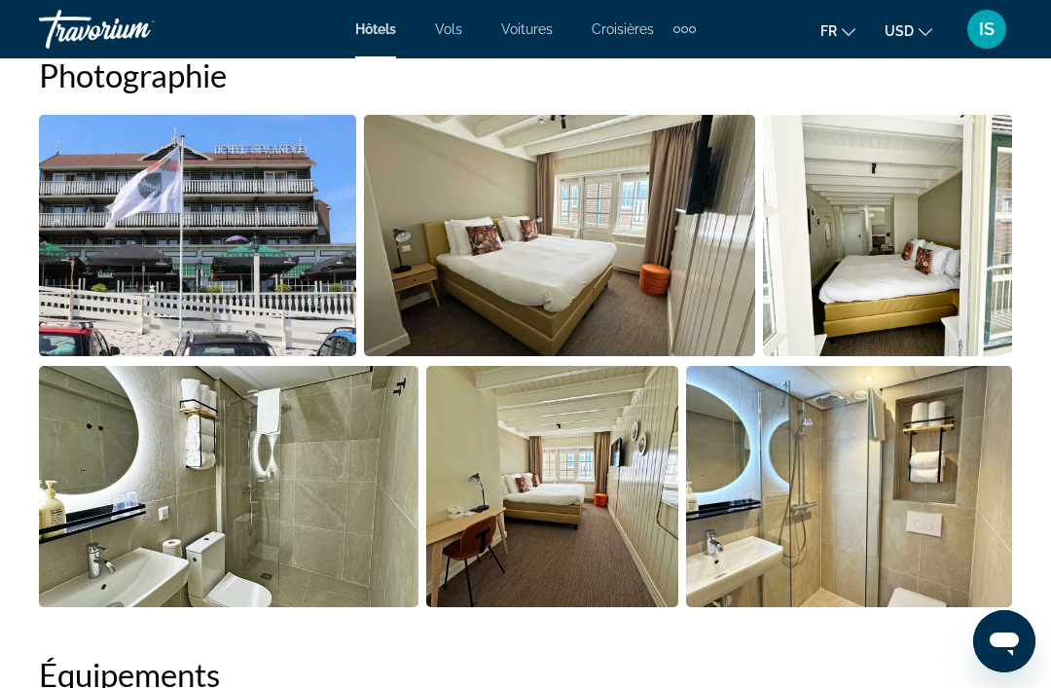
scroll to position [1351, 0]
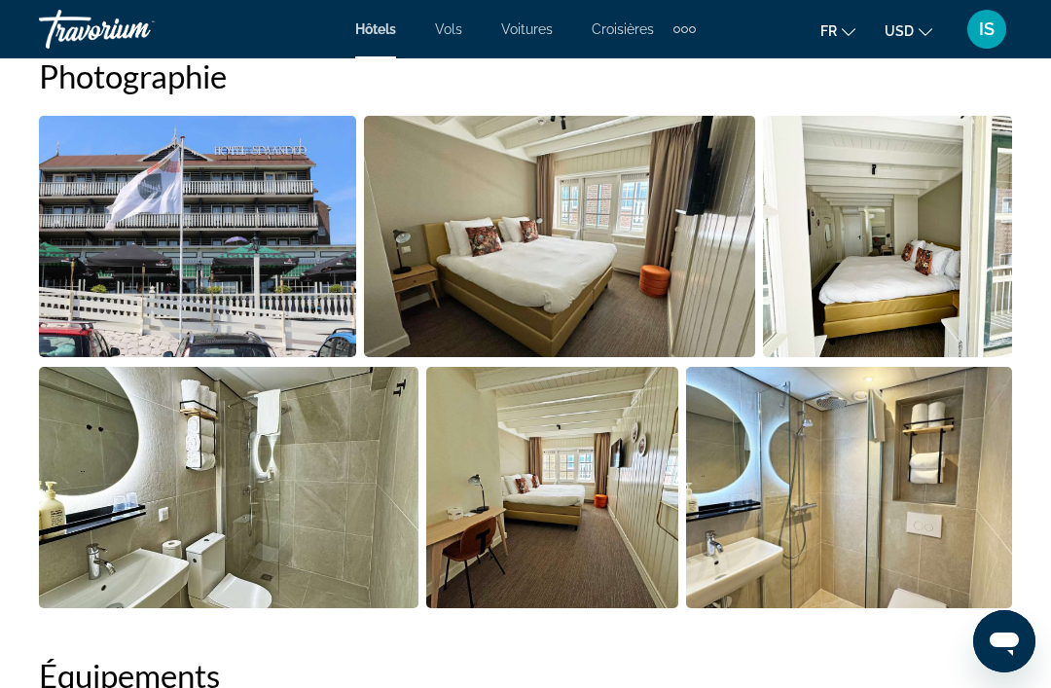
click at [83, 322] on img "Open full-screen image slider" at bounding box center [197, 236] width 317 height 241
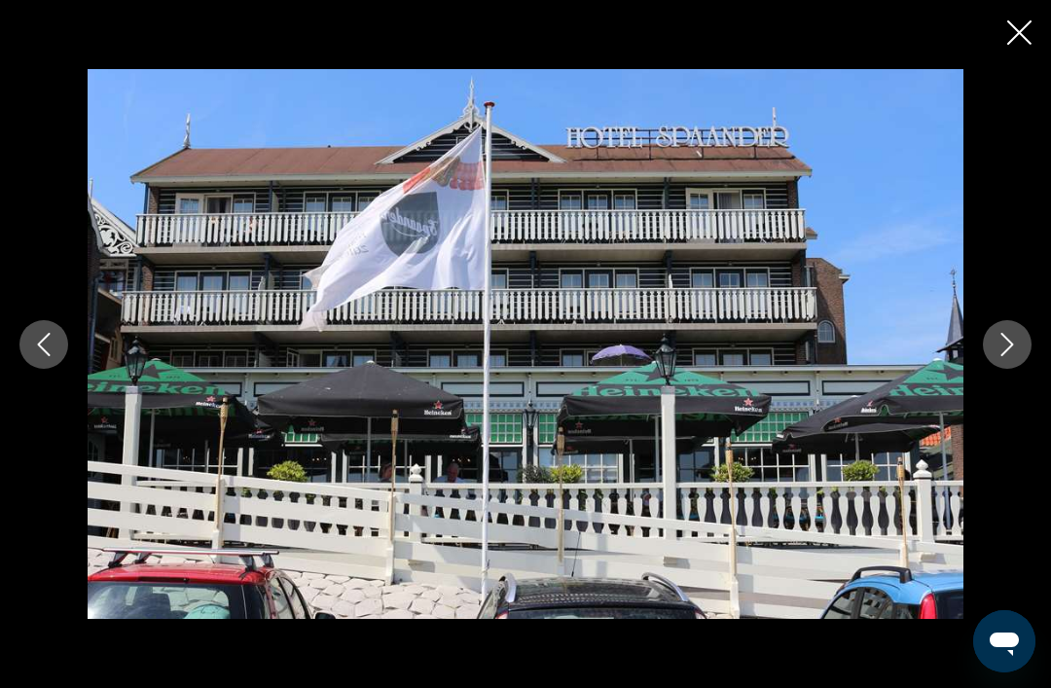
click at [1019, 363] on button "Next image" at bounding box center [1007, 344] width 49 height 49
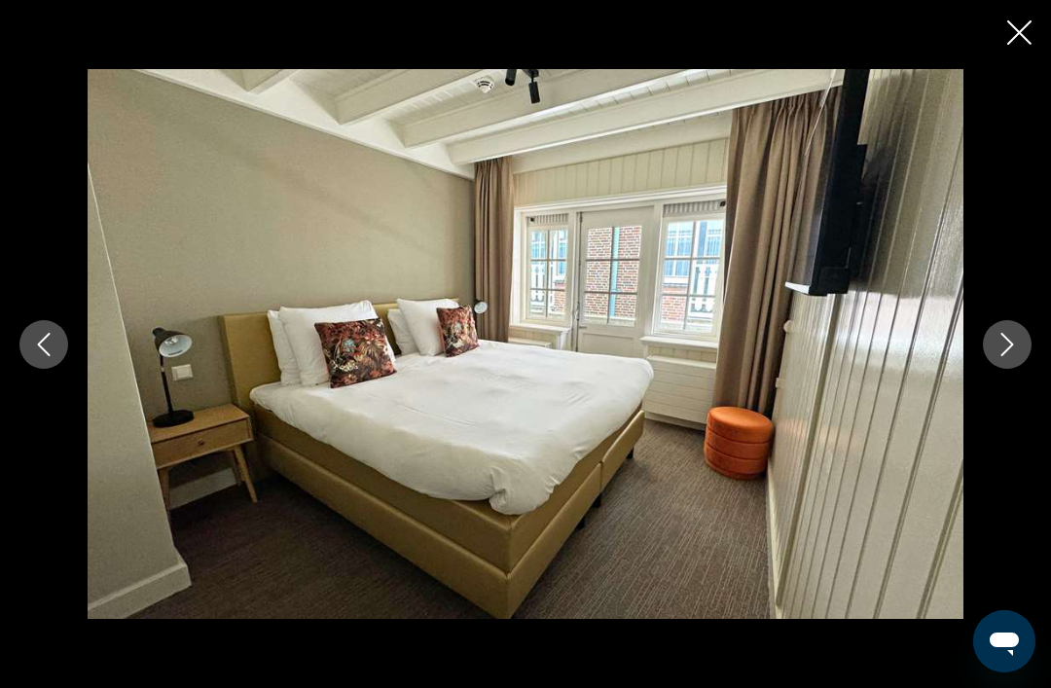
click at [1012, 356] on icon "Next image" at bounding box center [1006, 344] width 23 height 23
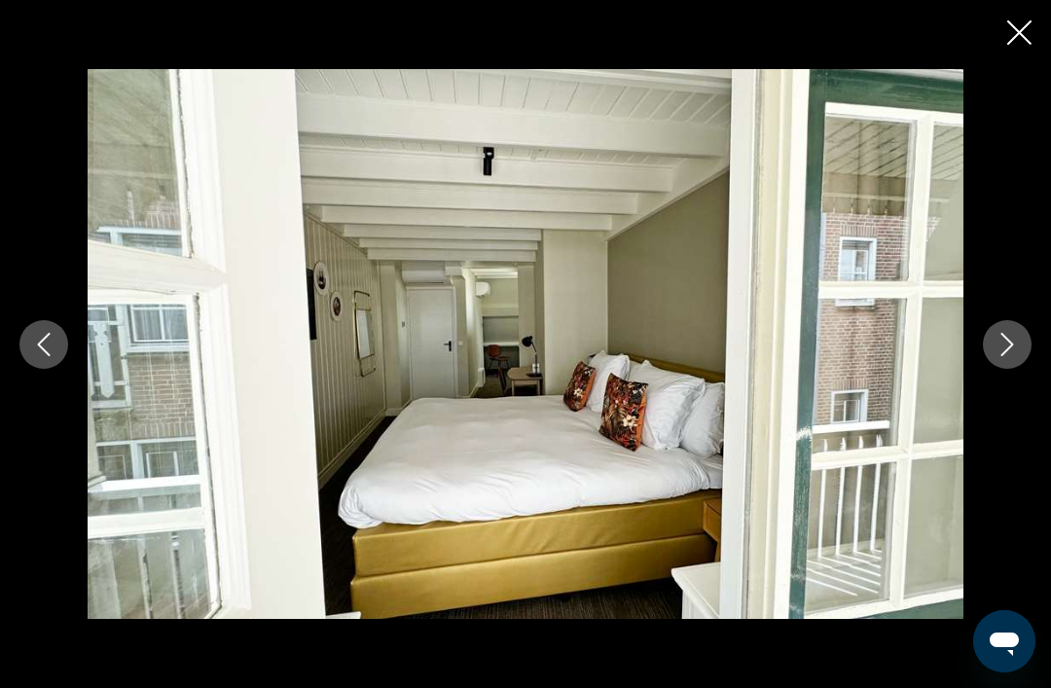
click at [1013, 356] on icon "Next image" at bounding box center [1006, 344] width 23 height 23
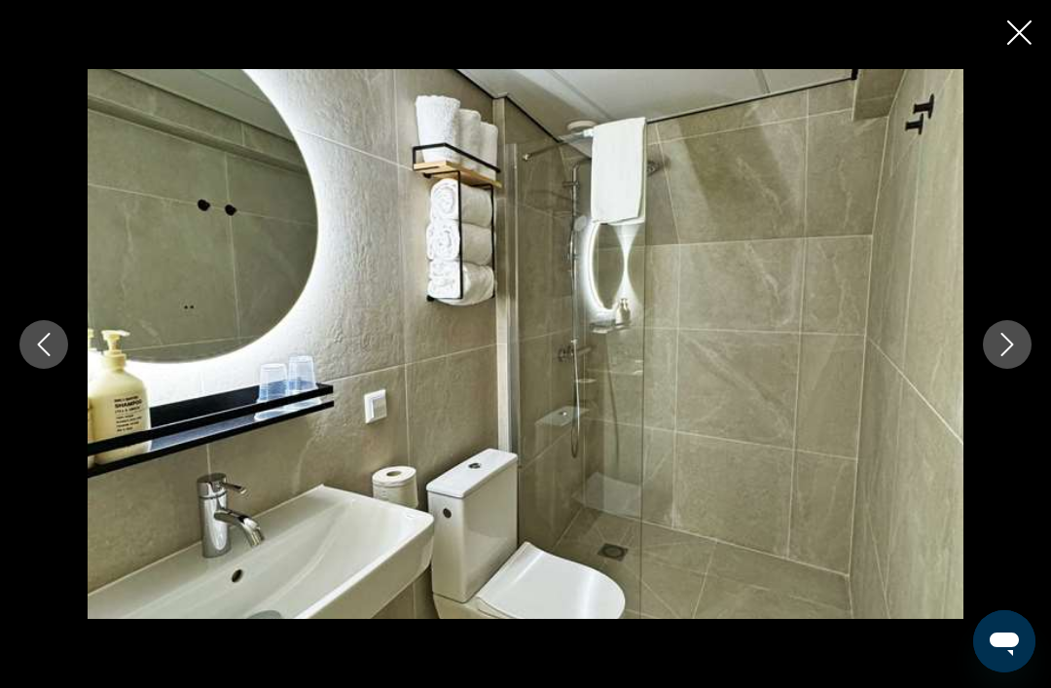
click at [1009, 356] on icon "Next image" at bounding box center [1007, 344] width 13 height 23
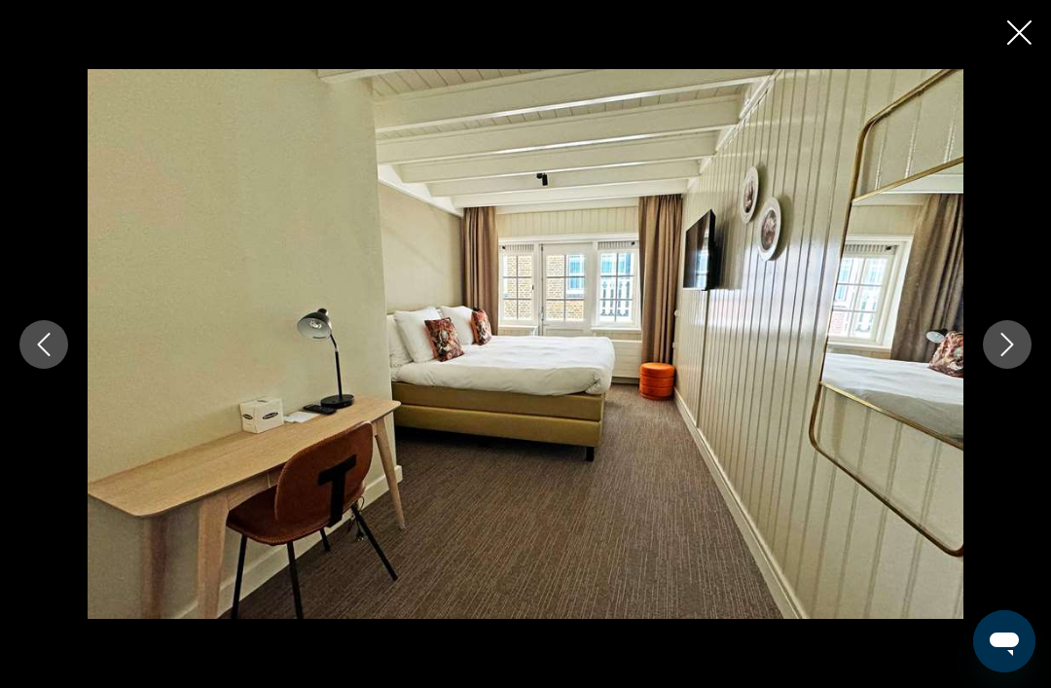
click at [1014, 356] on icon "Next image" at bounding box center [1006, 344] width 23 height 23
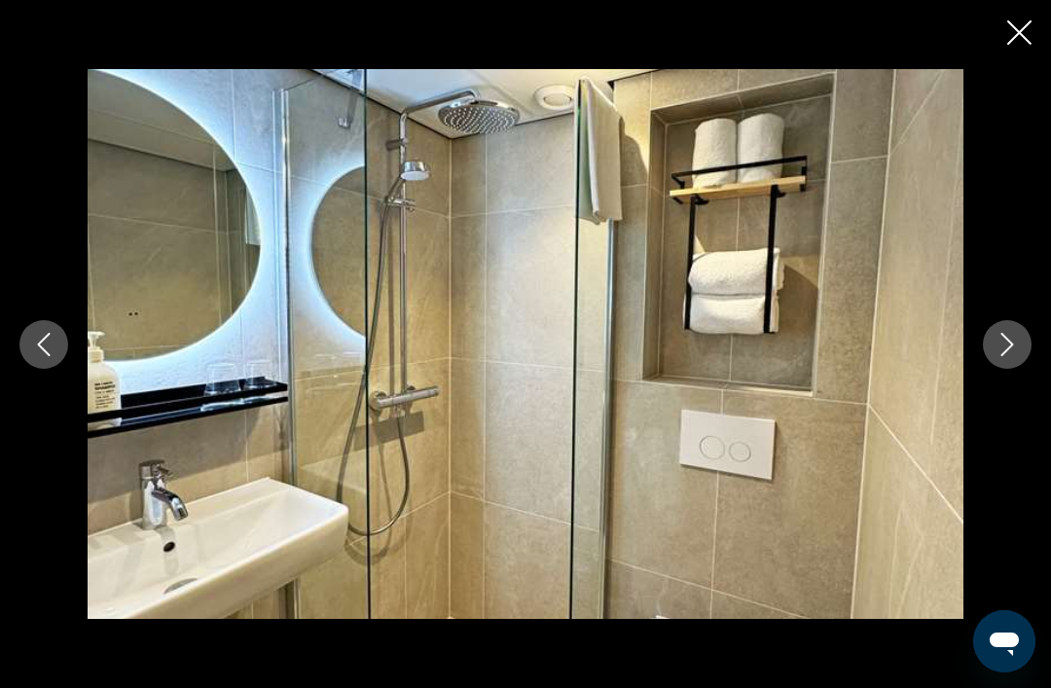
click at [1013, 356] on icon "Next image" at bounding box center [1007, 344] width 13 height 23
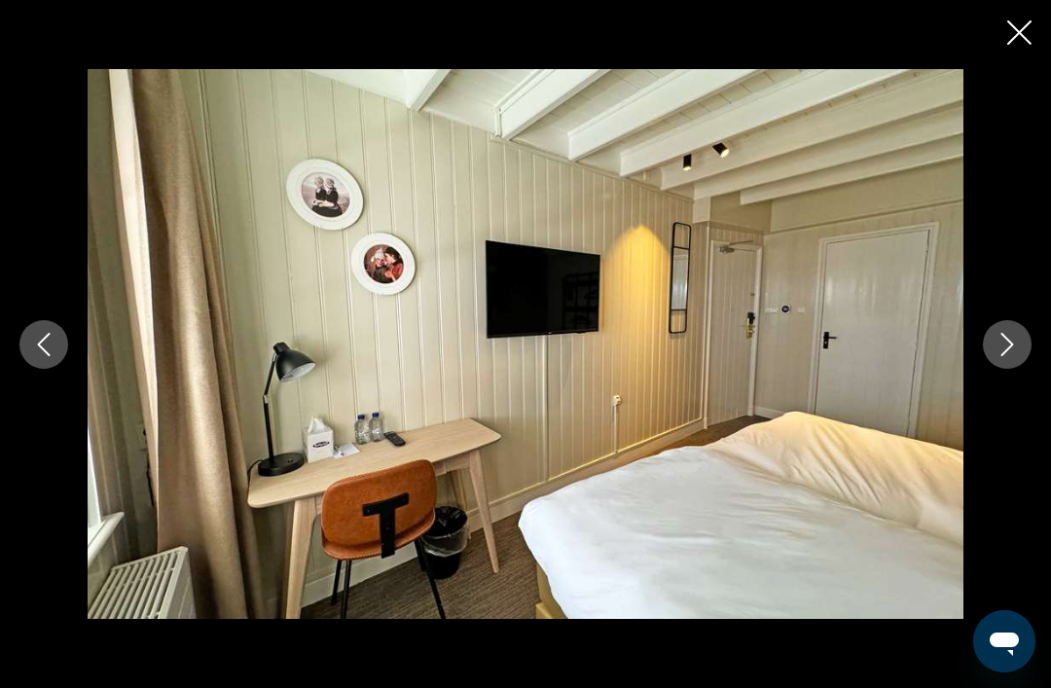
click at [1014, 356] on icon "Next image" at bounding box center [1006, 344] width 23 height 23
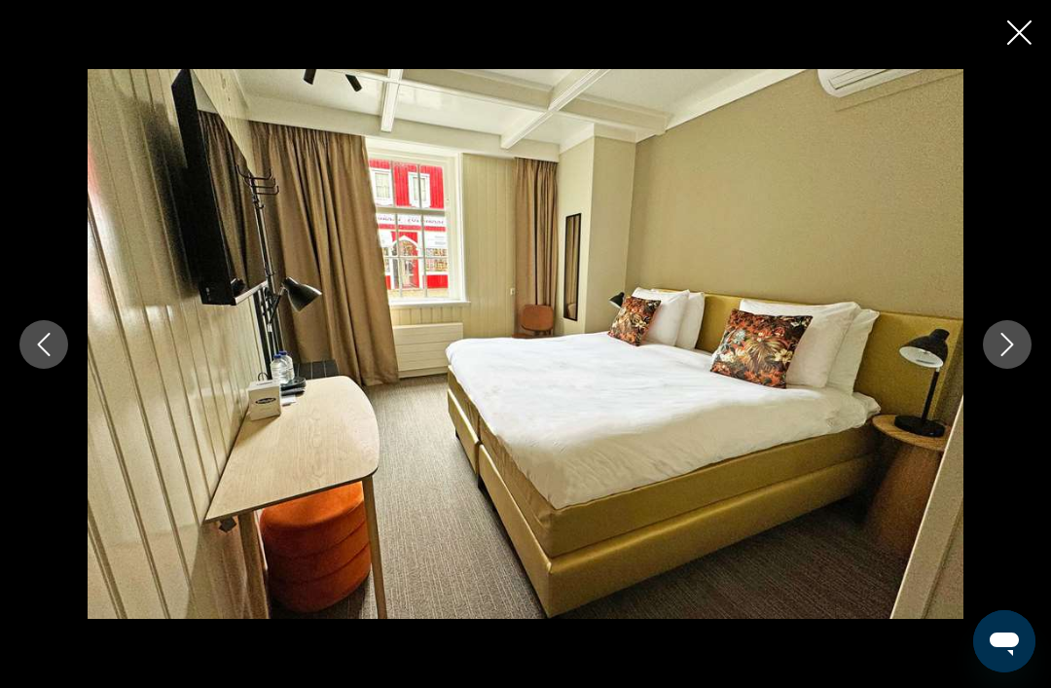
click at [1016, 356] on icon "Next image" at bounding box center [1006, 344] width 23 height 23
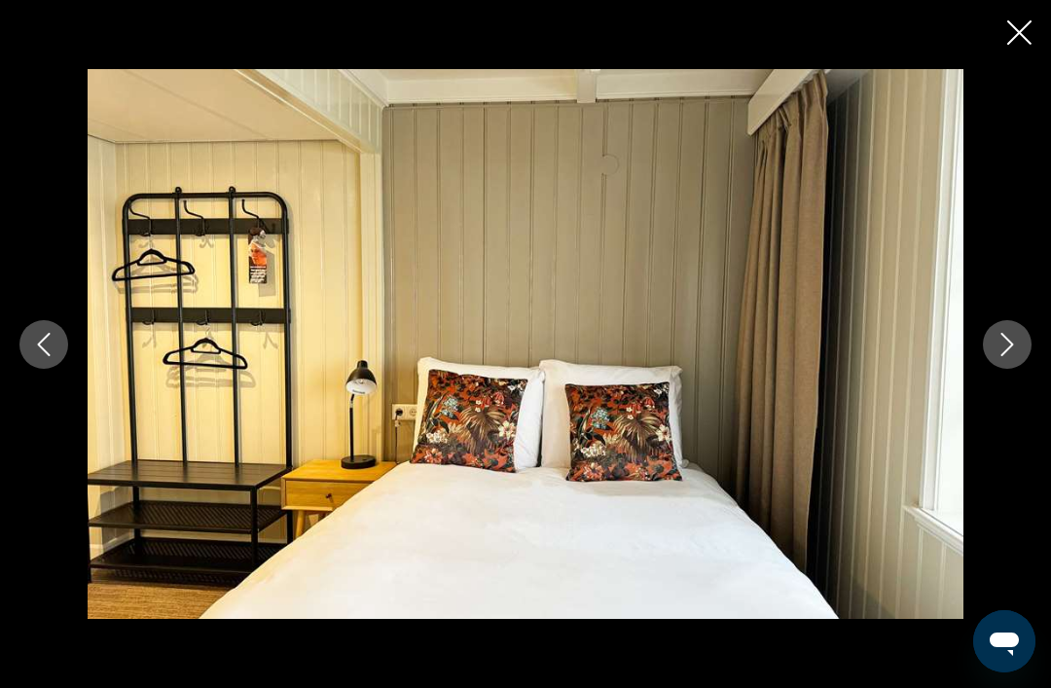
click at [1018, 356] on icon "Next image" at bounding box center [1006, 344] width 23 height 23
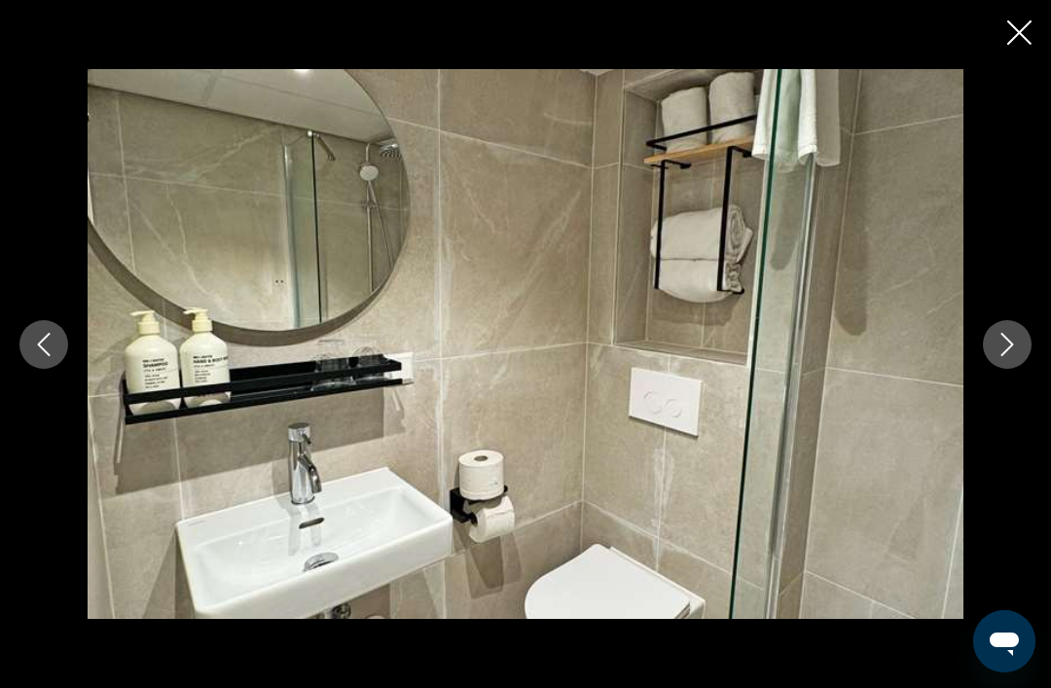
click at [1016, 356] on icon "Next image" at bounding box center [1006, 344] width 23 height 23
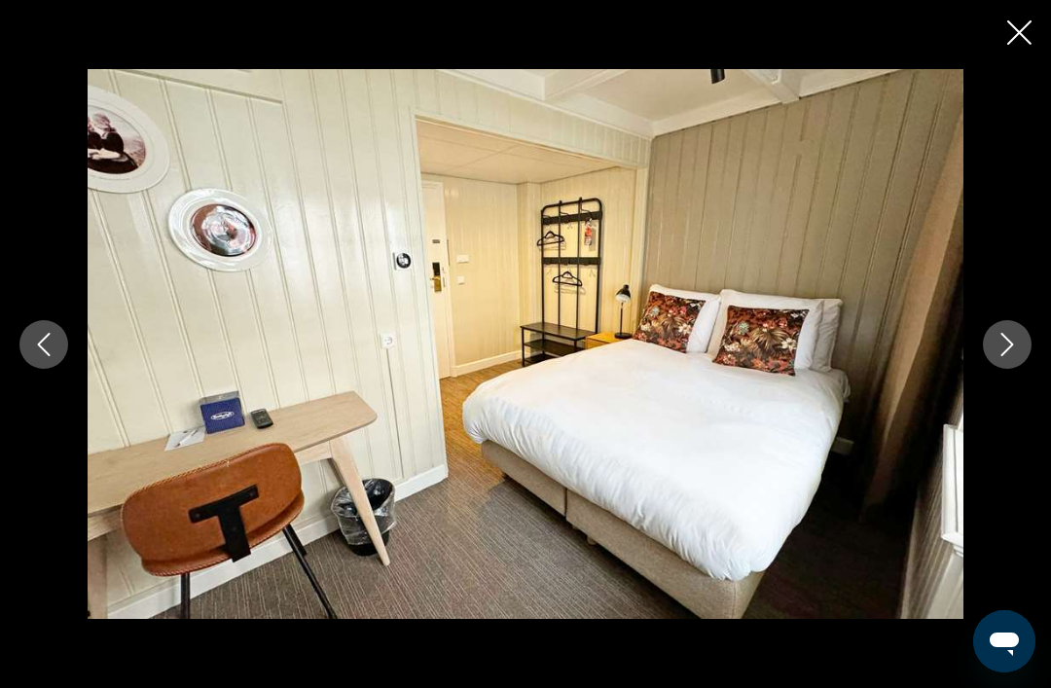
click at [1018, 356] on icon "Next image" at bounding box center [1006, 344] width 23 height 23
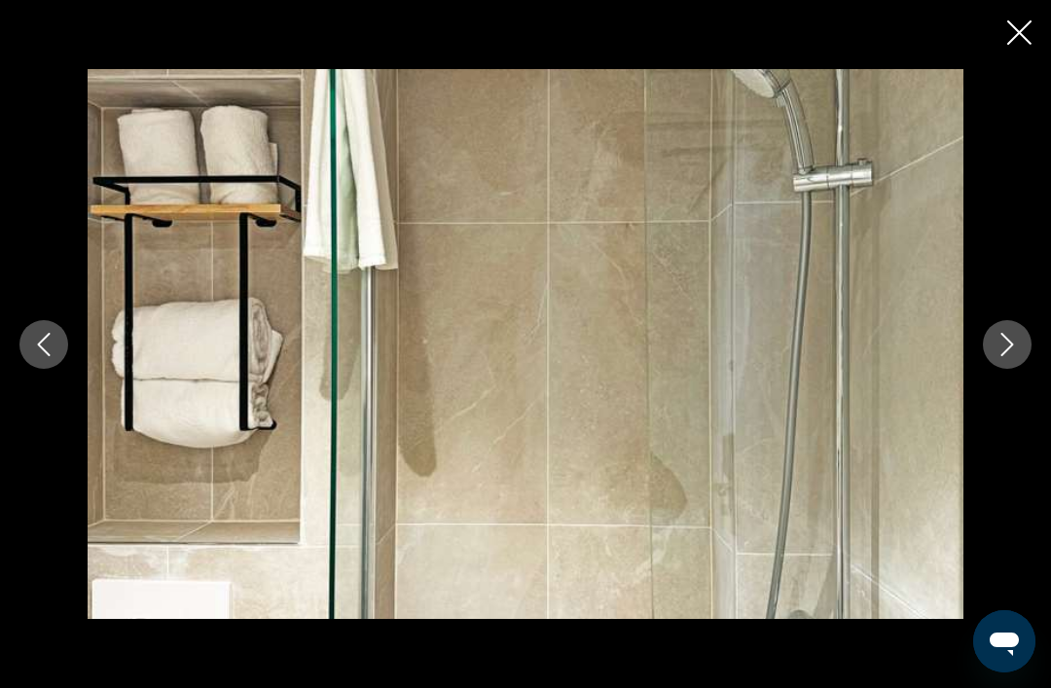
click at [63, 369] on button "Previous image" at bounding box center [43, 344] width 49 height 49
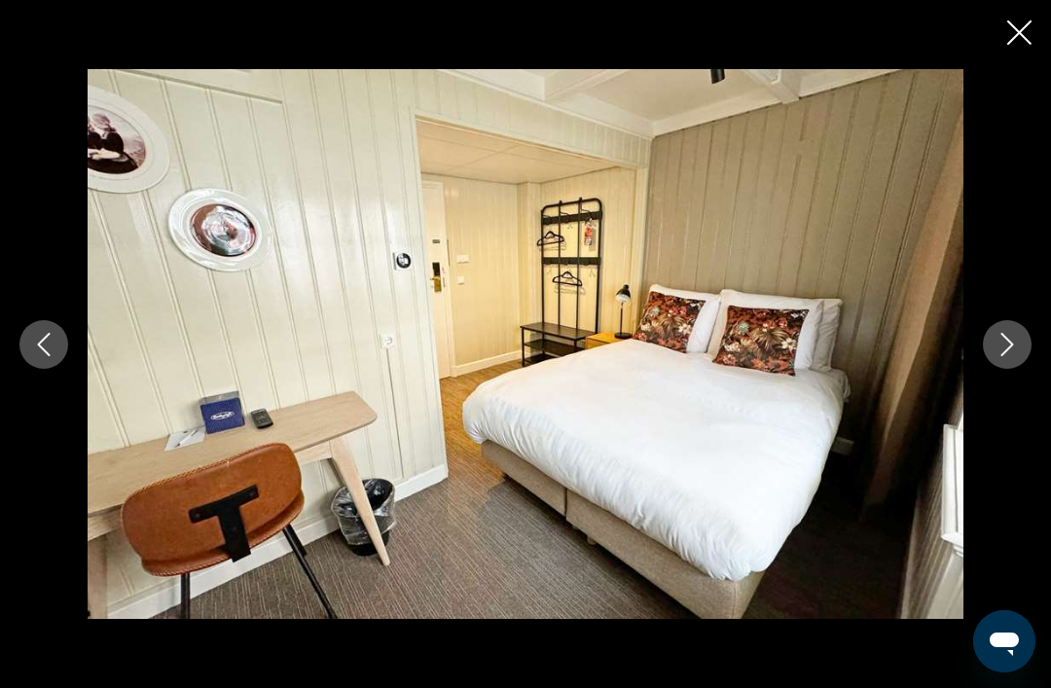
click at [1018, 356] on icon "Next image" at bounding box center [1006, 344] width 23 height 23
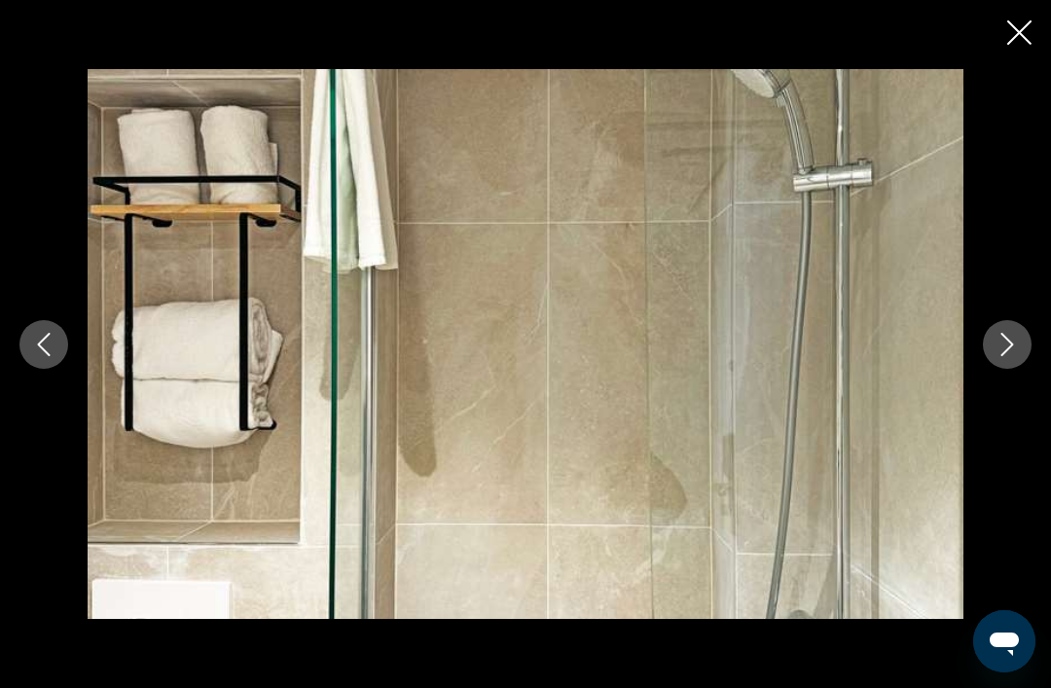
click at [1020, 369] on button "Next image" at bounding box center [1007, 344] width 49 height 49
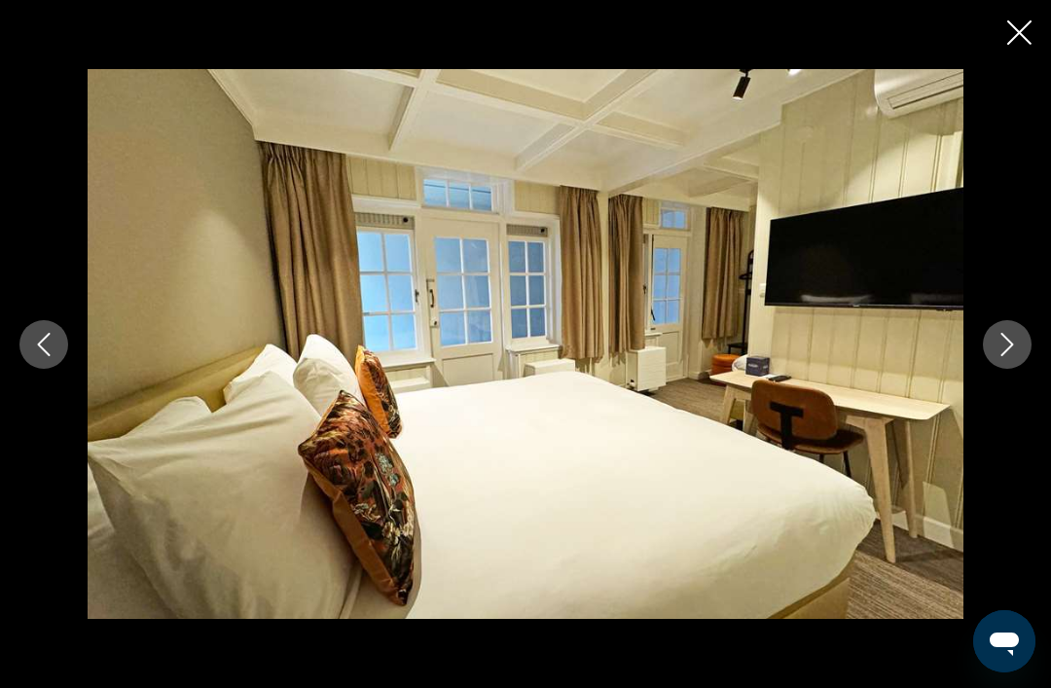
click at [1019, 369] on button "Next image" at bounding box center [1007, 344] width 49 height 49
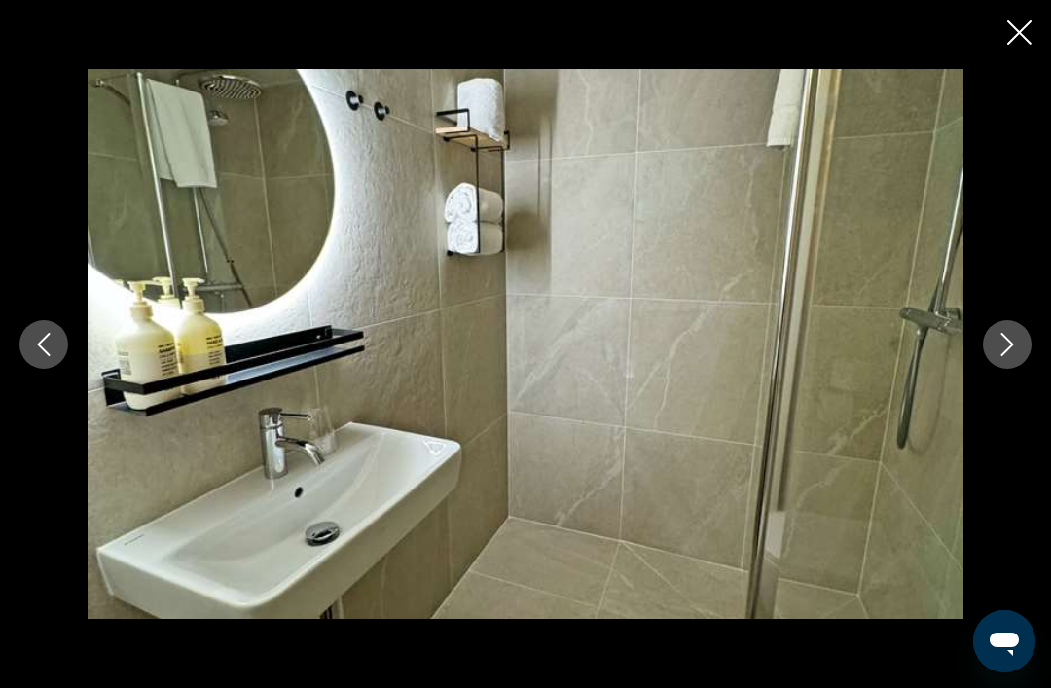
click at [1020, 369] on button "Next image" at bounding box center [1007, 344] width 49 height 49
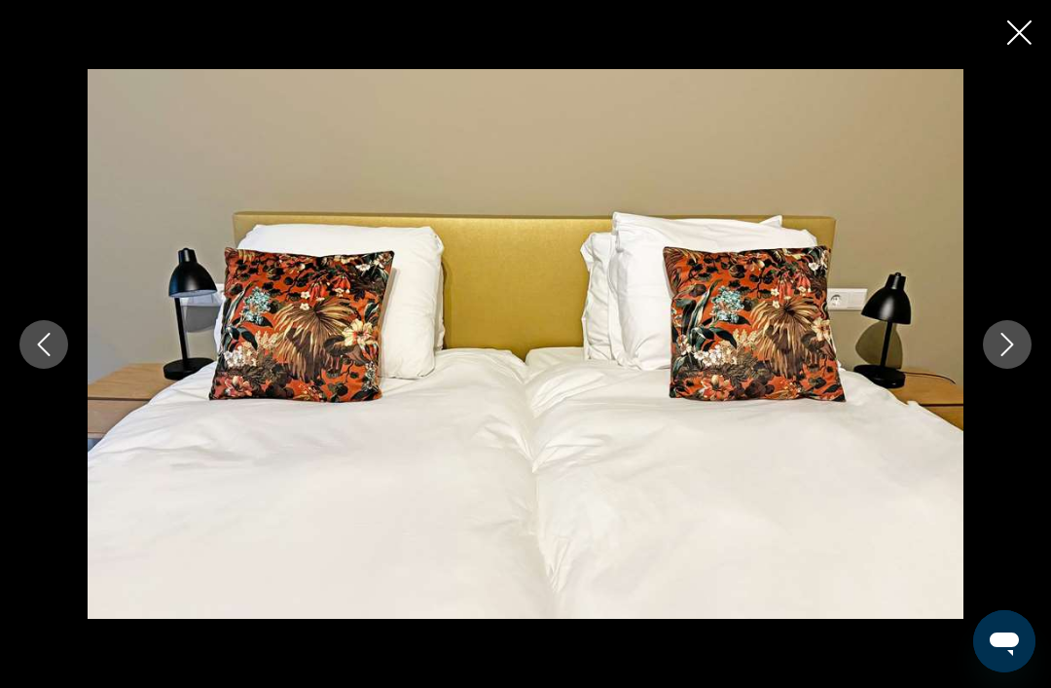
click at [1018, 356] on icon "Next image" at bounding box center [1006, 344] width 23 height 23
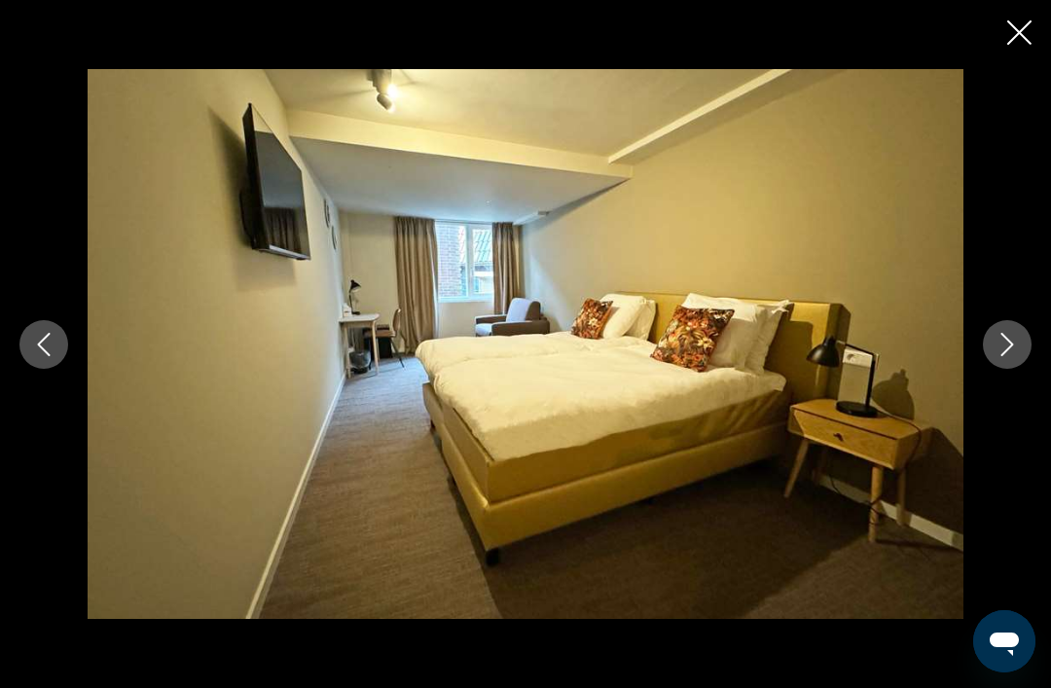
click at [1017, 356] on icon "Next image" at bounding box center [1006, 344] width 23 height 23
click at [1007, 356] on icon "Next image" at bounding box center [1007, 344] width 13 height 23
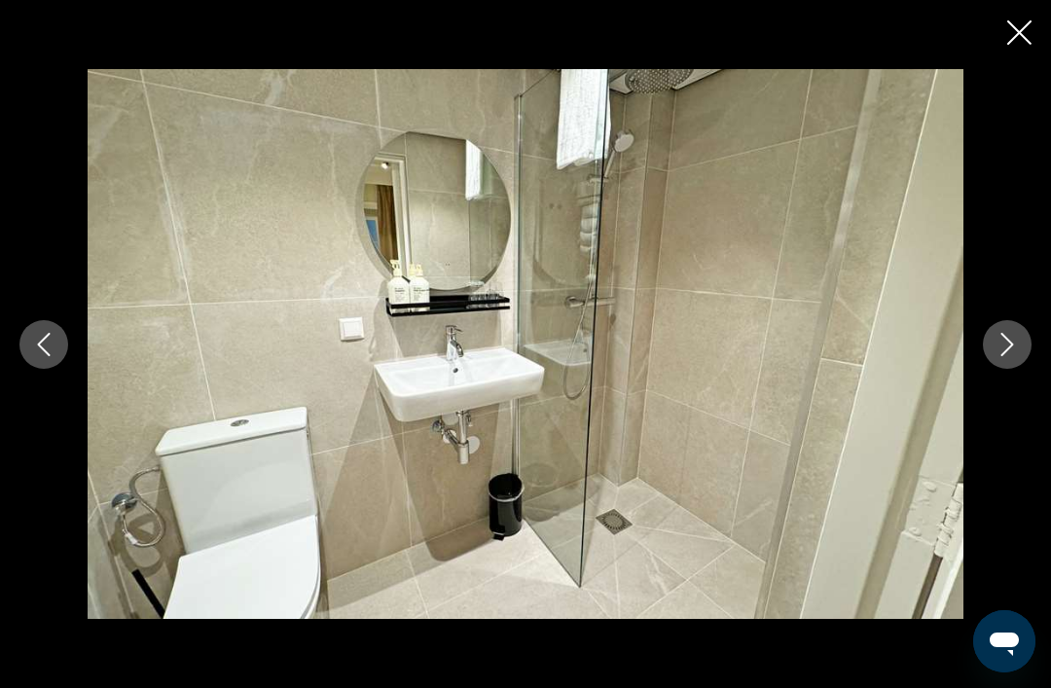
click at [1009, 356] on icon "Next image" at bounding box center [1006, 344] width 23 height 23
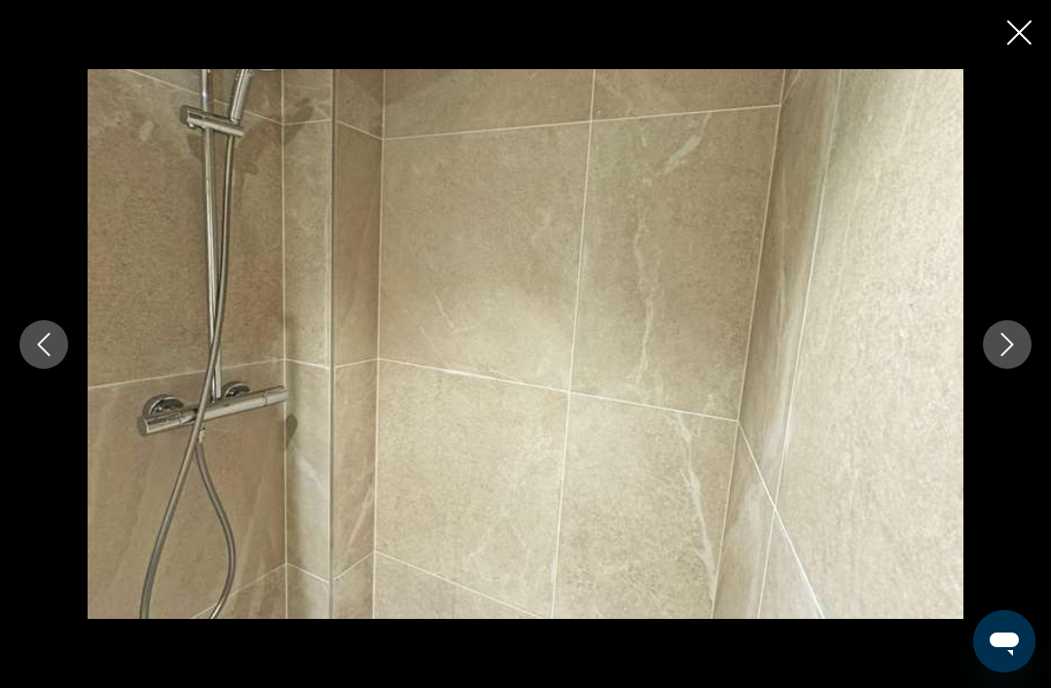
click at [1008, 356] on icon "Next image" at bounding box center [1006, 344] width 23 height 23
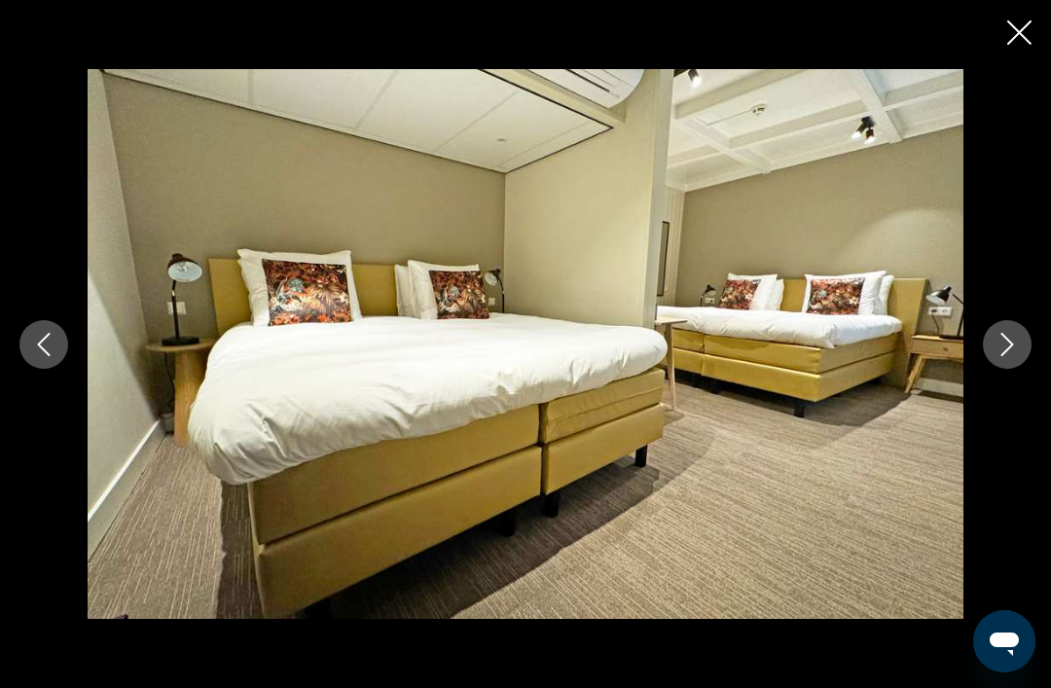
click at [1008, 39] on icon "Close slideshow" at bounding box center [1019, 32] width 24 height 24
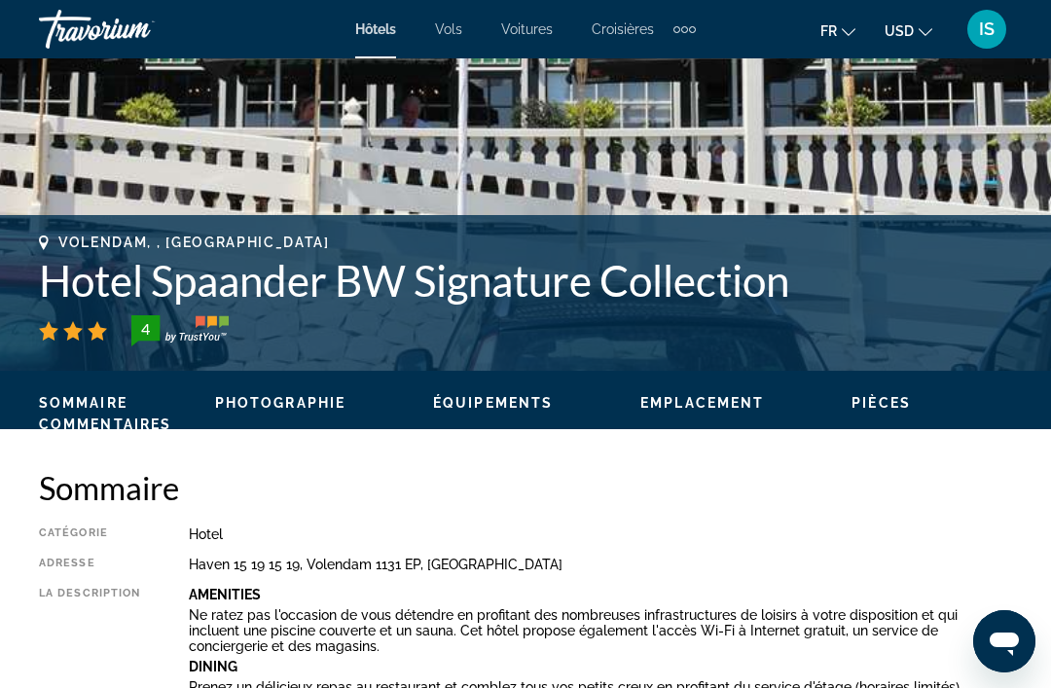
scroll to position [607, 0]
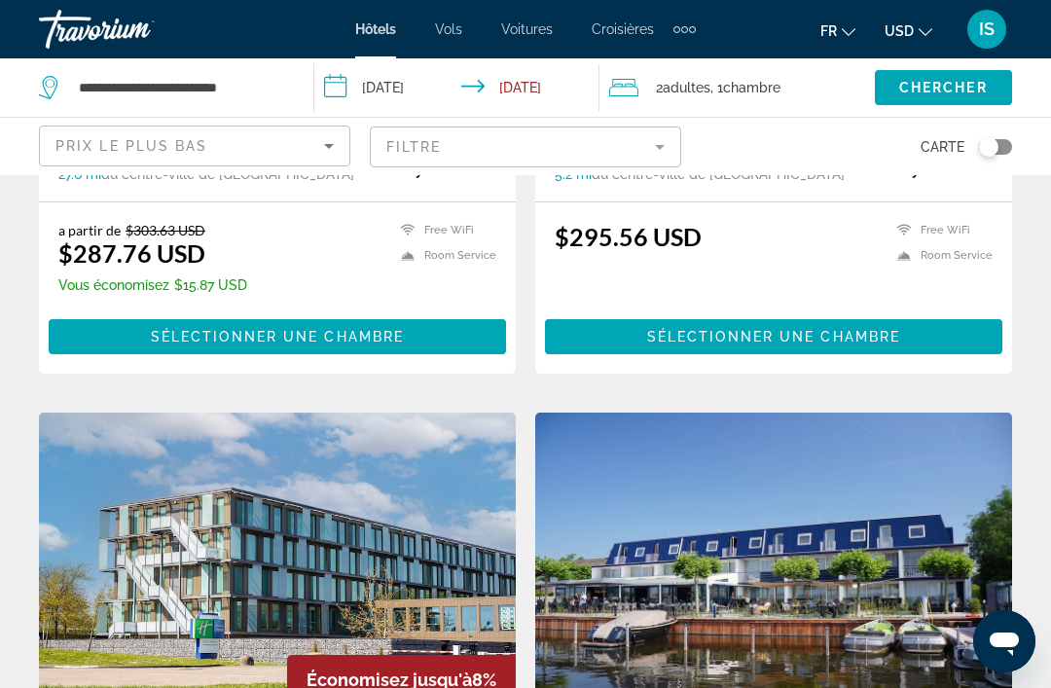
scroll to position [1968, 0]
